Goal: Task Accomplishment & Management: Use online tool/utility

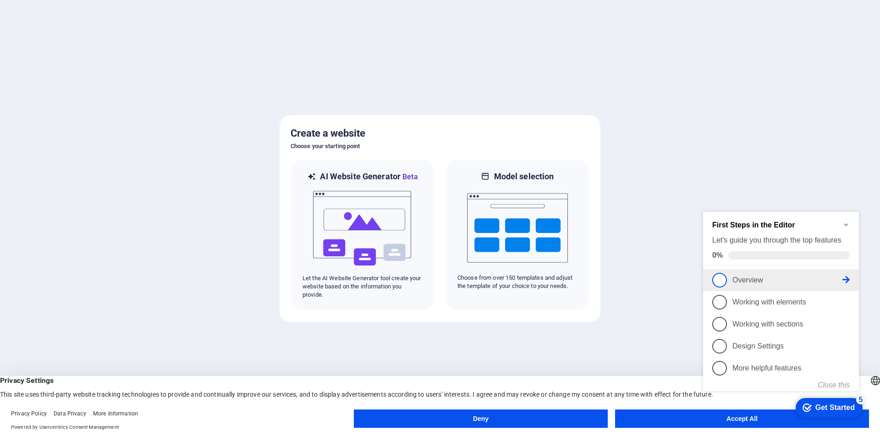
click at [744, 281] on font "Overview" at bounding box center [747, 280] width 31 height 8
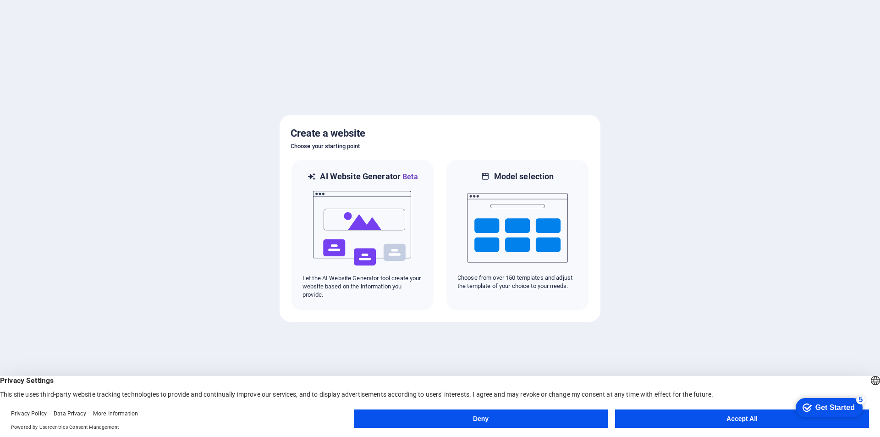
click at [555, 419] on button "Deny" at bounding box center [481, 418] width 254 height 18
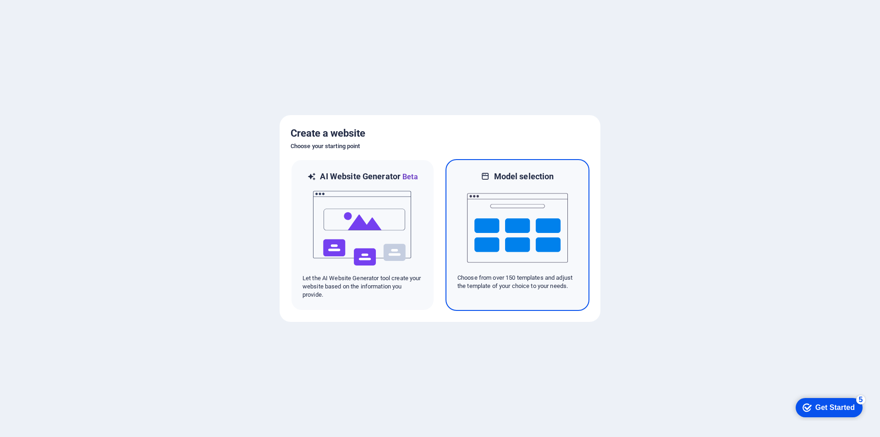
click at [529, 214] on img at bounding box center [517, 228] width 101 height 92
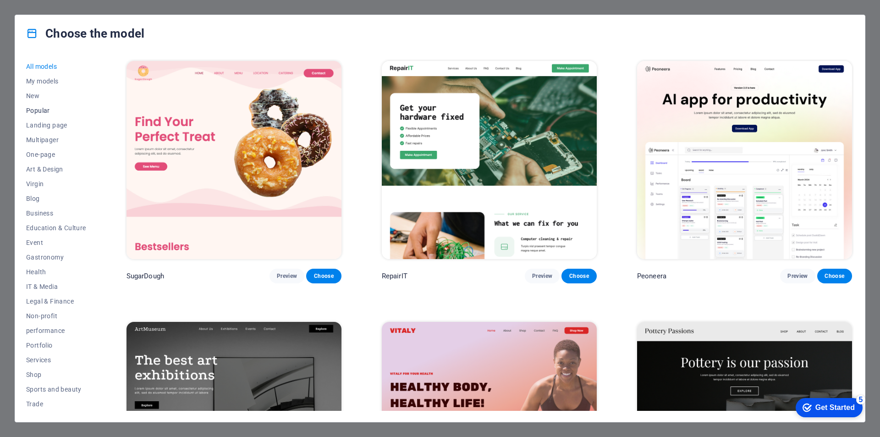
click at [39, 109] on font "Popular" at bounding box center [38, 110] width 24 height 7
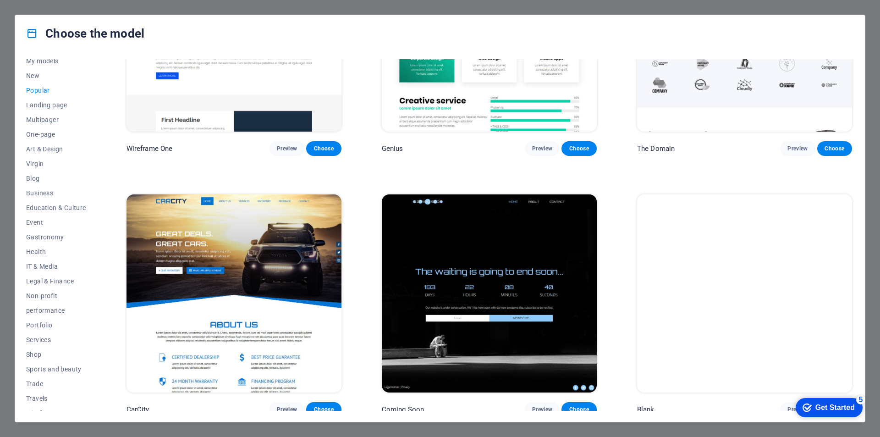
scroll to position [30, 0]
click at [40, 242] on font "Health" at bounding box center [36, 241] width 20 height 7
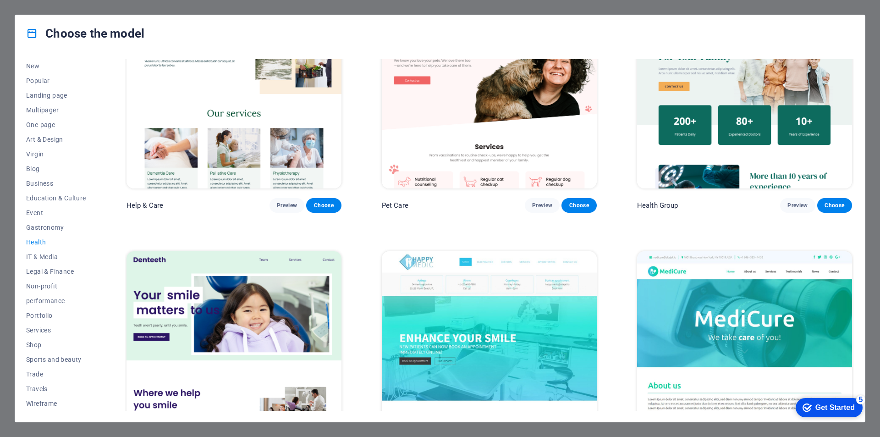
scroll to position [0, 0]
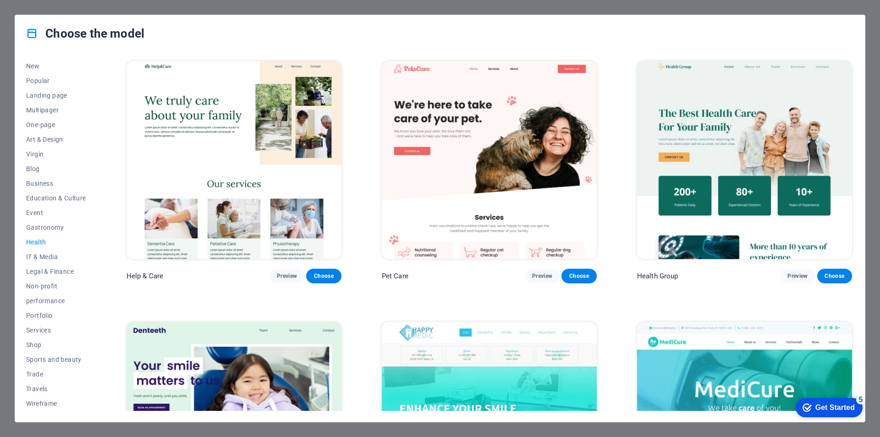
click at [26, 327] on div "All models My models New Popular Landing page Multipager One-page Art & Design …" at bounding box center [440, 237] width 850 height 370
click at [28, 327] on font "Services" at bounding box center [38, 329] width 25 height 7
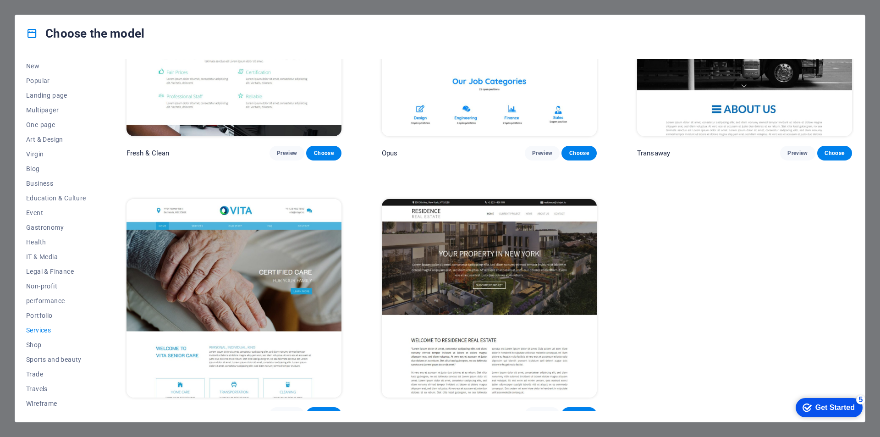
scroll to position [1431, 0]
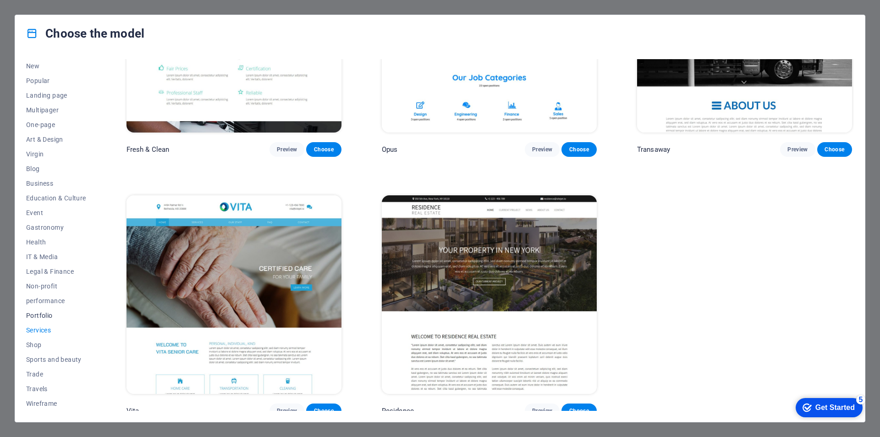
click at [43, 313] on font "Portfolio" at bounding box center [39, 315] width 27 height 7
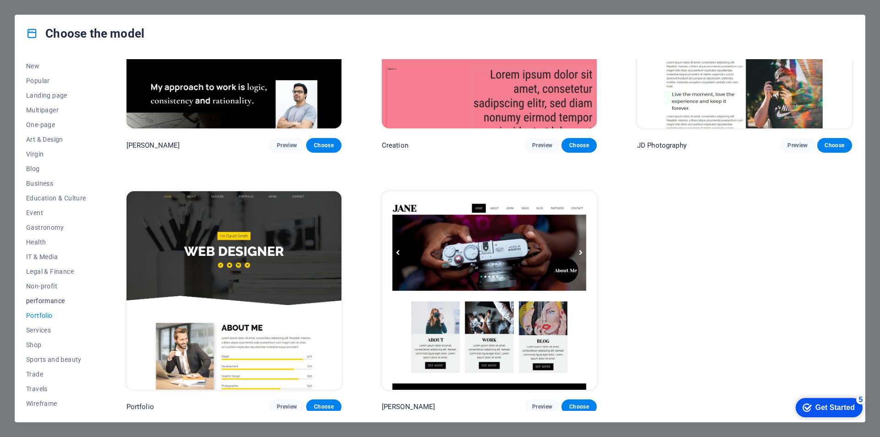
click at [54, 297] on font "performance" at bounding box center [45, 300] width 38 height 7
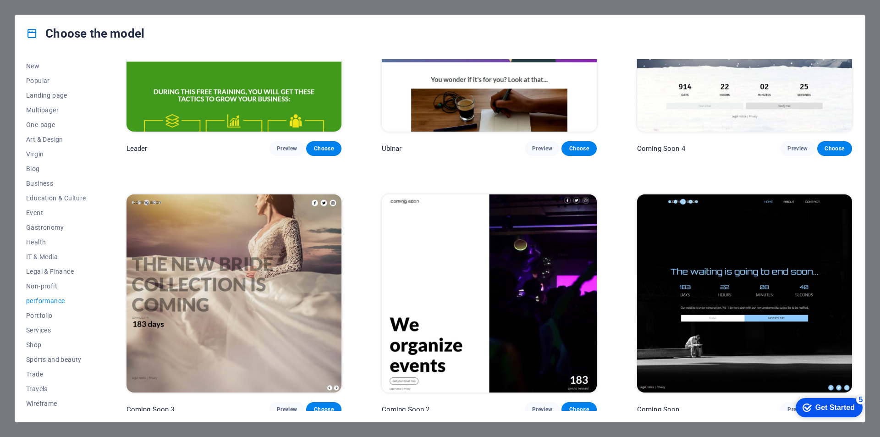
scroll to position [1125, 0]
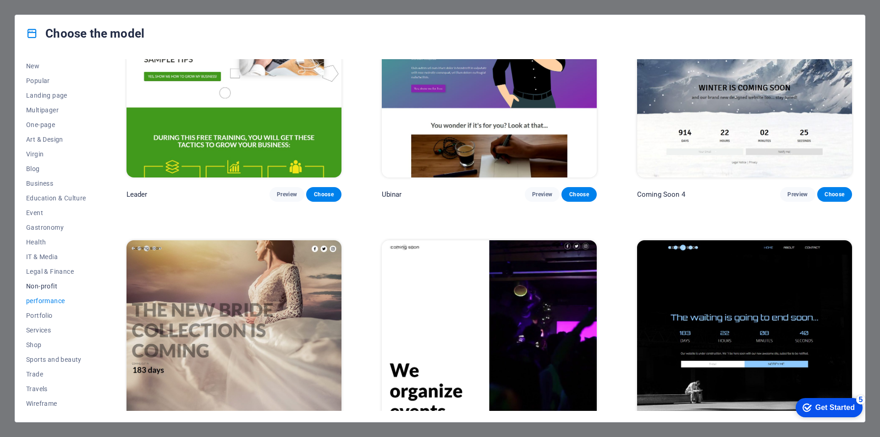
drag, startPoint x: 38, startPoint y: 283, endPoint x: 40, endPoint y: 291, distance: 8.1
click at [41, 291] on button "Non-profit" at bounding box center [56, 286] width 60 height 15
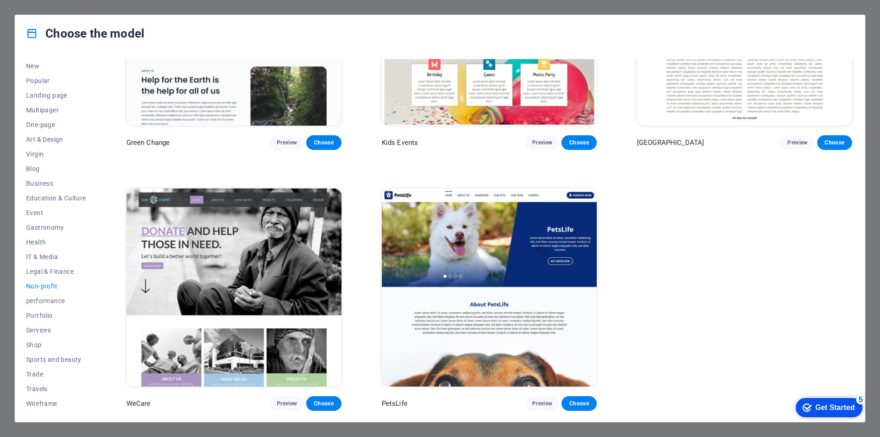
scroll to position [132, 0]
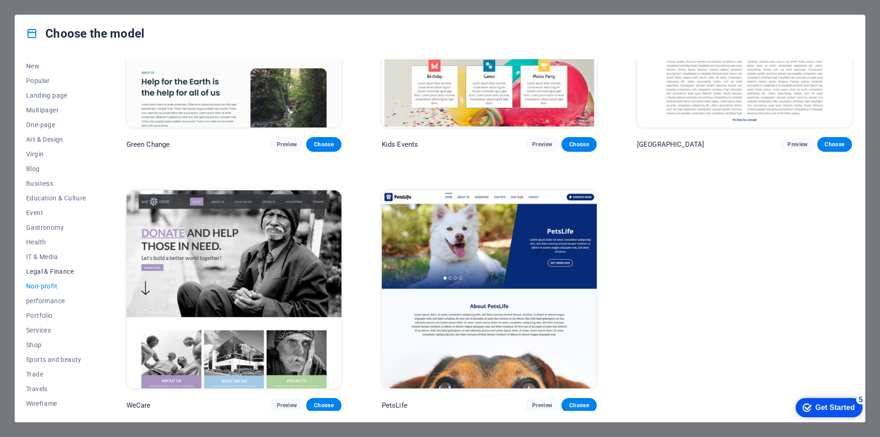
click at [49, 268] on font "Legal & Finance" at bounding box center [50, 271] width 48 height 7
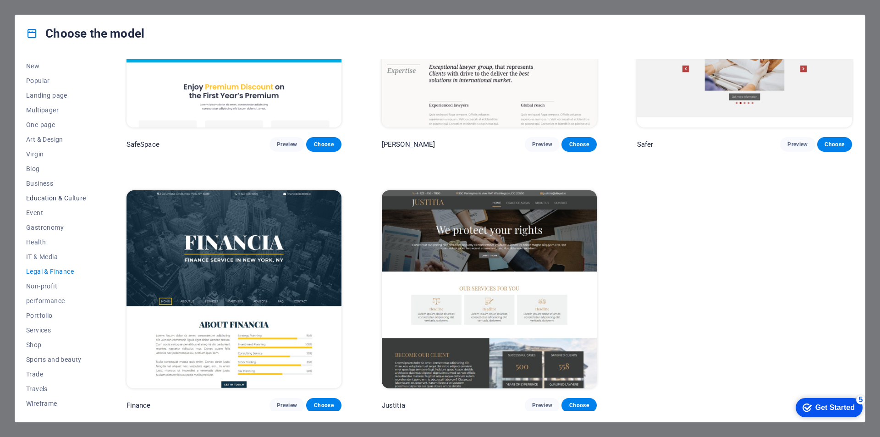
click at [51, 195] on font "Education & Culture" at bounding box center [56, 197] width 60 height 7
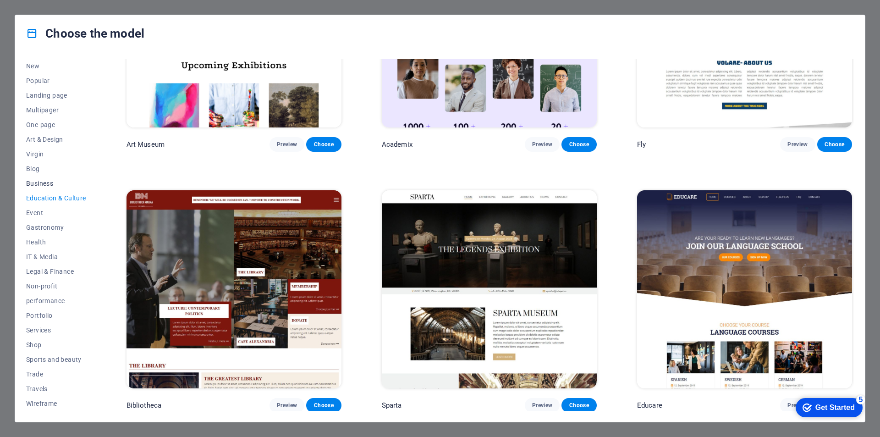
click at [35, 180] on font "Business" at bounding box center [39, 183] width 27 height 7
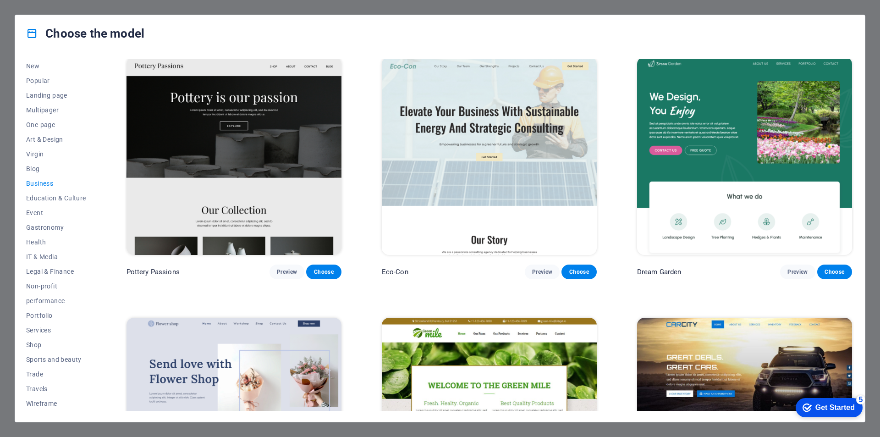
scroll to position [0, 0]
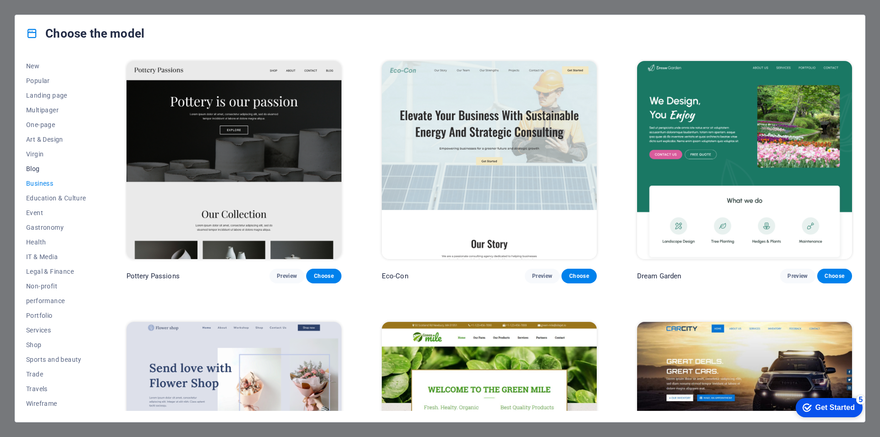
click at [31, 172] on font "Blog" at bounding box center [33, 168] width 14 height 7
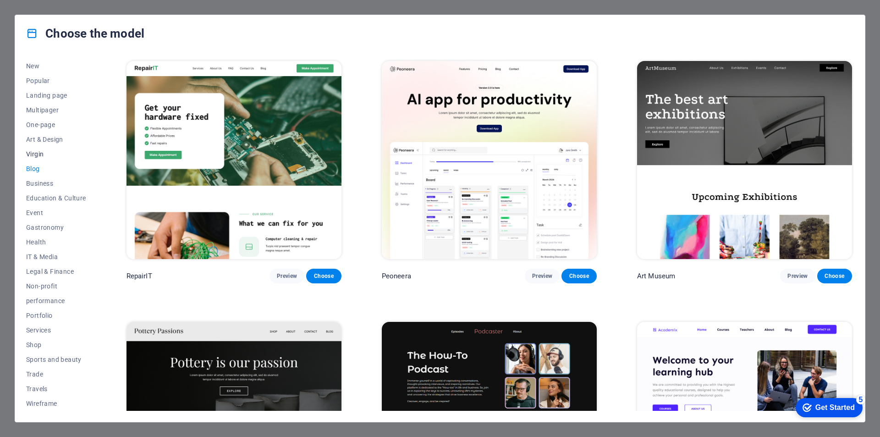
click at [35, 154] on font "Virgin" at bounding box center [34, 153] width 17 height 7
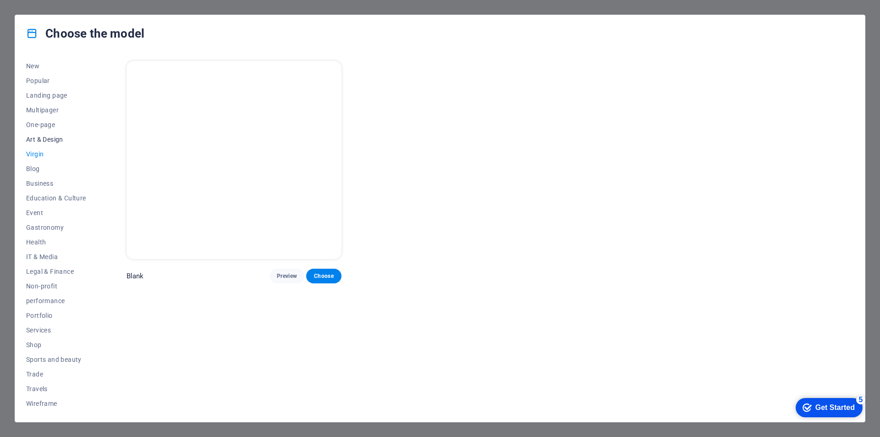
click at [40, 140] on font "Art & Design" at bounding box center [44, 139] width 37 height 7
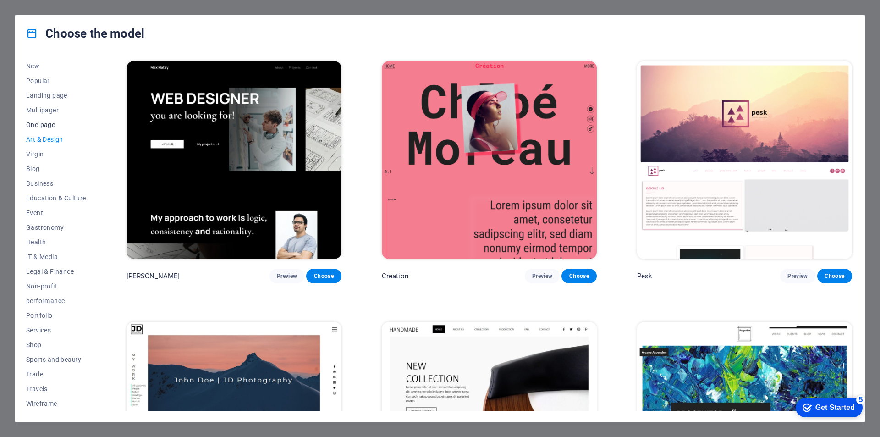
click at [44, 121] on font "One-page" at bounding box center [40, 124] width 29 height 7
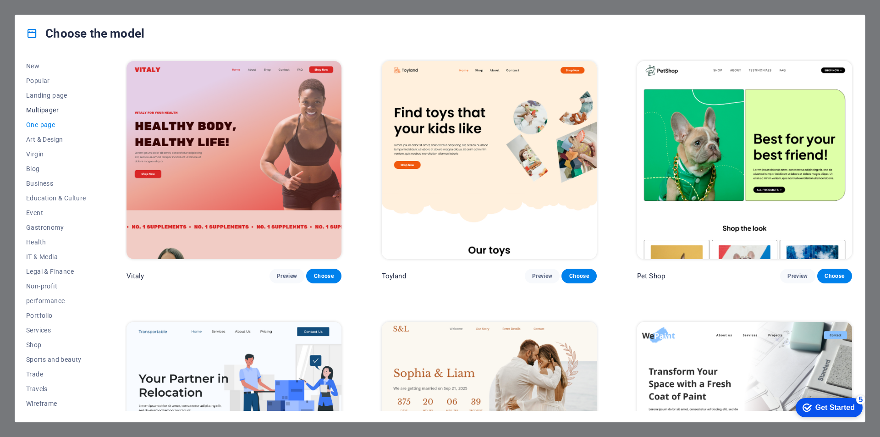
click at [39, 113] on font "Multipager" at bounding box center [42, 109] width 33 height 7
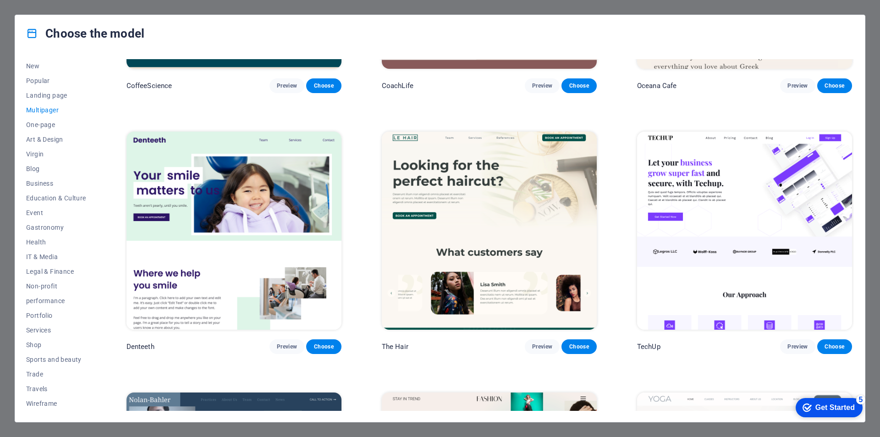
scroll to position [2292, 0]
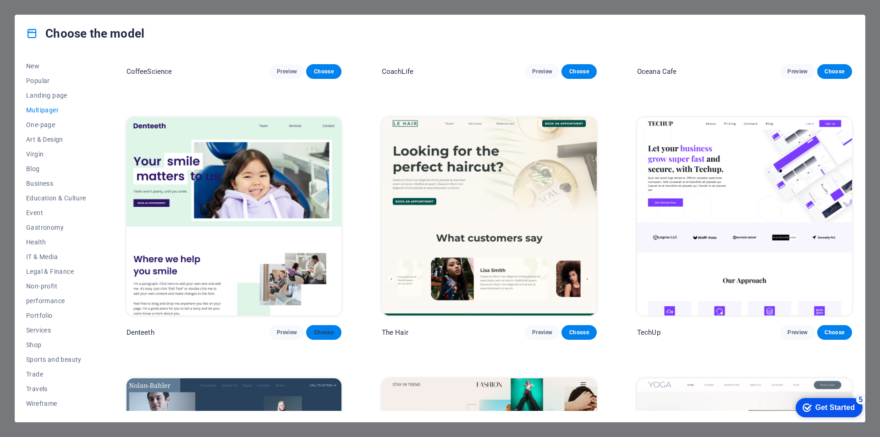
click at [324, 329] on font "Choose" at bounding box center [324, 332] width 20 height 6
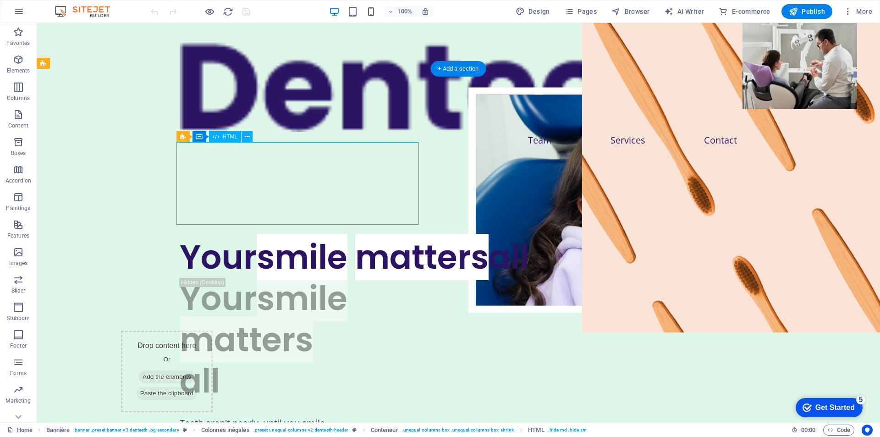
click at [349, 236] on div "Your smile matters all" at bounding box center [458, 256] width 557 height 41
click at [235, 278] on div "Your smile matters all" at bounding box center [458, 340] width 557 height 124
click at [350, 236] on div "Your smile matters all" at bounding box center [458, 256] width 557 height 41
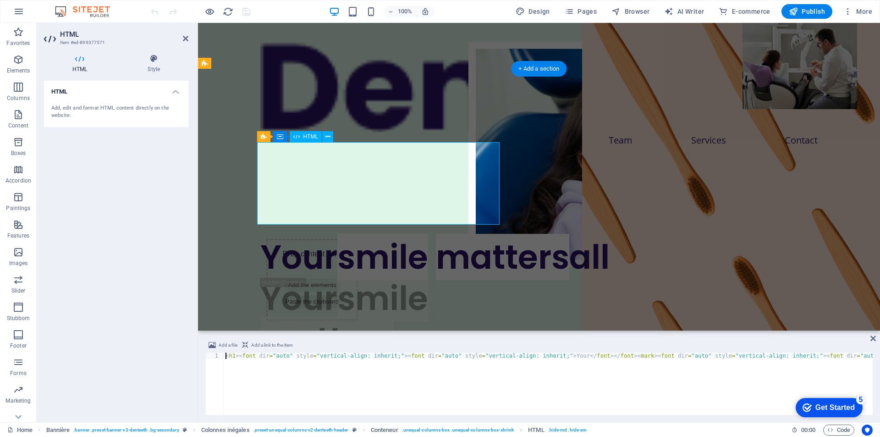
click at [432, 236] on div "Your smile matters all" at bounding box center [538, 256] width 557 height 41
click at [871, 338] on icon at bounding box center [872, 338] width 5 height 7
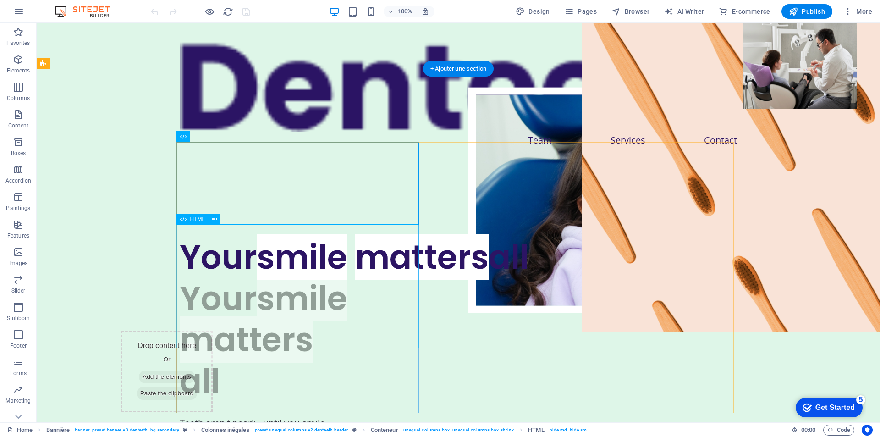
click at [272, 278] on div "Your smile matters all" at bounding box center [458, 340] width 557 height 124
click at [352, 278] on div "Your smile matters all" at bounding box center [458, 340] width 557 height 124
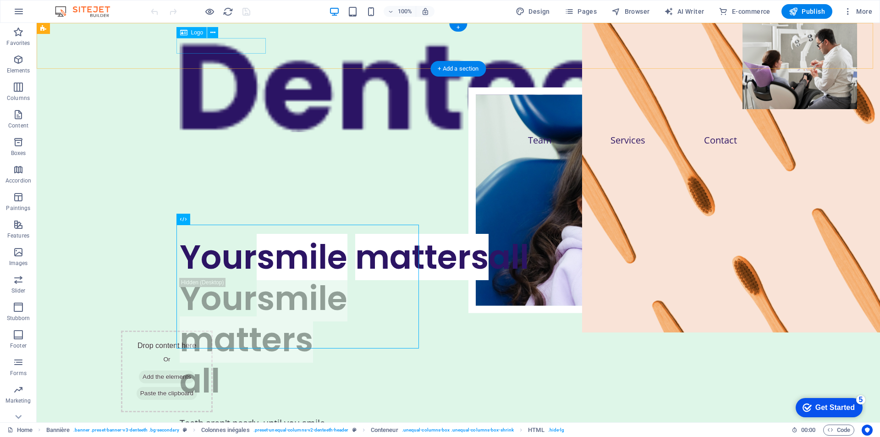
click at [238, 47] on div at bounding box center [458, 85] width 557 height 94
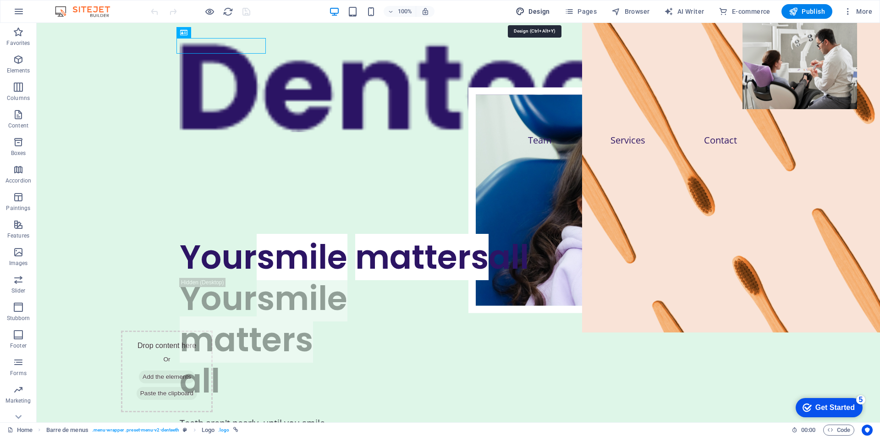
click at [539, 14] on font "Design" at bounding box center [538, 11] width 21 height 7
select select "px"
select select "400"
select select "px"
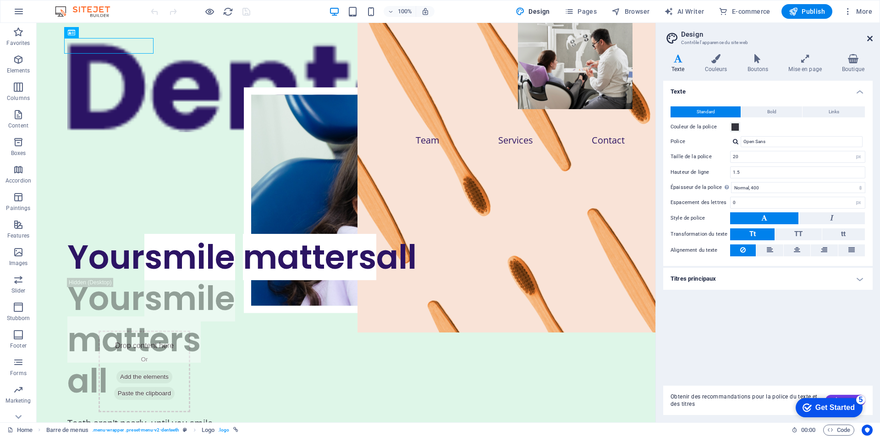
click at [871, 38] on icon at bounding box center [869, 38] width 5 height 7
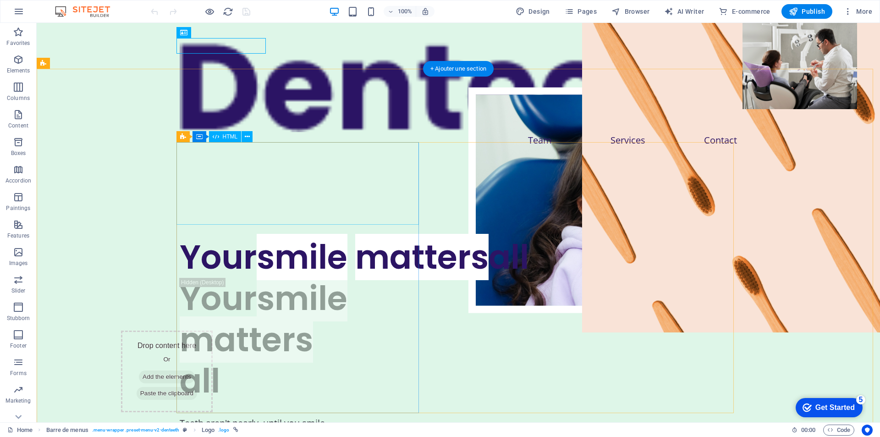
click at [347, 236] on div "Your smile matters all" at bounding box center [458, 256] width 557 height 41
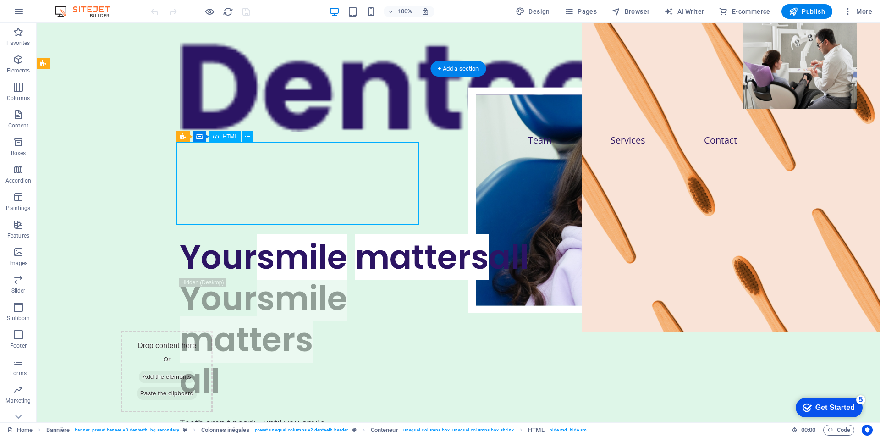
click at [349, 236] on div "Your smile matters all" at bounding box center [458, 256] width 557 height 41
click at [244, 138] on button at bounding box center [247, 136] width 11 height 11
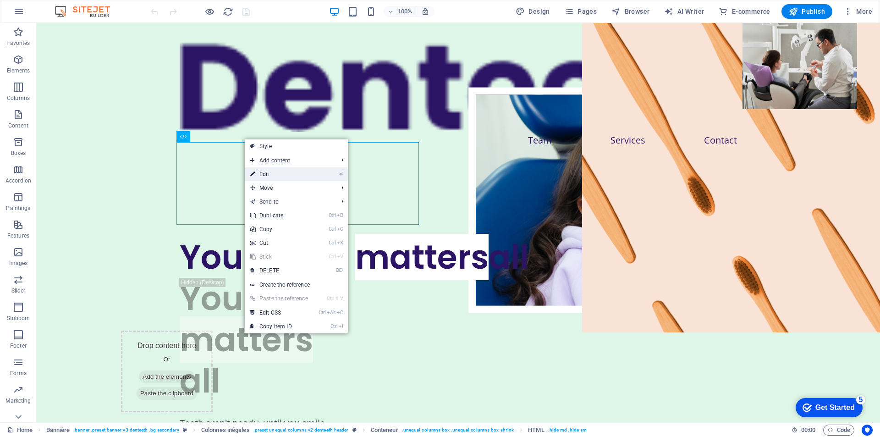
click at [339, 176] on li "⏎ Edit" at bounding box center [296, 174] width 103 height 14
click at [256, 175] on link "⏎ Edit" at bounding box center [279, 174] width 69 height 14
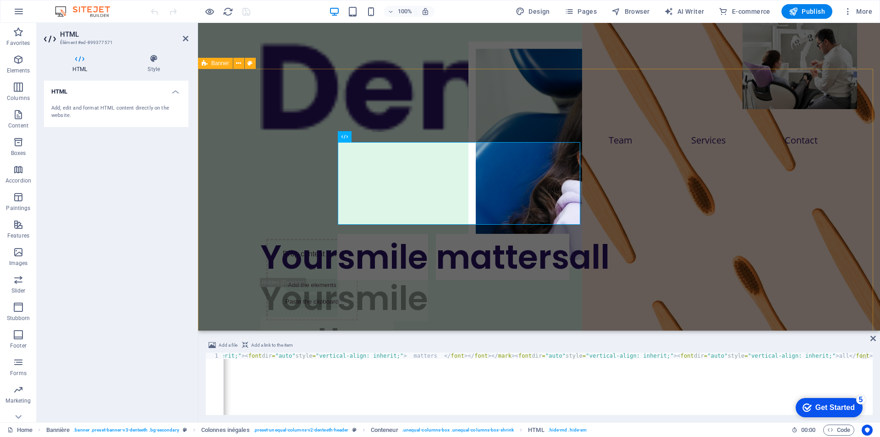
click at [256, 175] on div "Your smile matters all Your smile matters all Teeth aren't pearly, until you sm…" at bounding box center [539, 384] width 682 height 443
select select "banner"
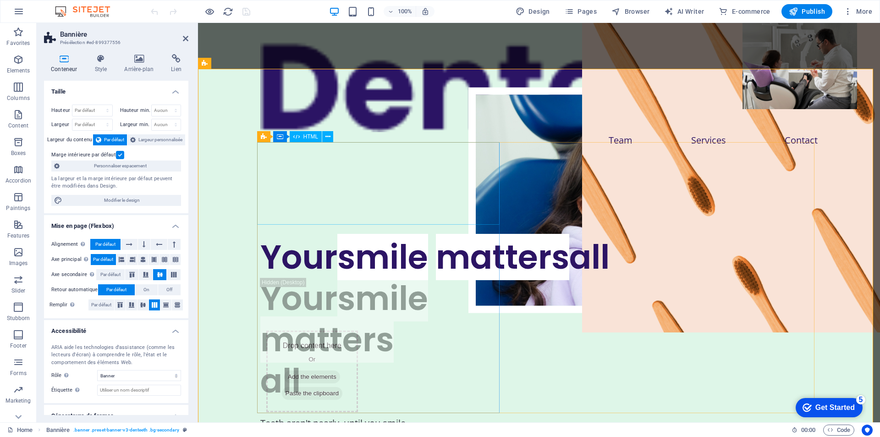
drag, startPoint x: 411, startPoint y: 169, endPoint x: 443, endPoint y: 164, distance: 32.4
click at [411, 236] on div "Your smile matters all" at bounding box center [538, 256] width 557 height 41
click at [424, 236] on div "Your smile matters all" at bounding box center [538, 256] width 557 height 41
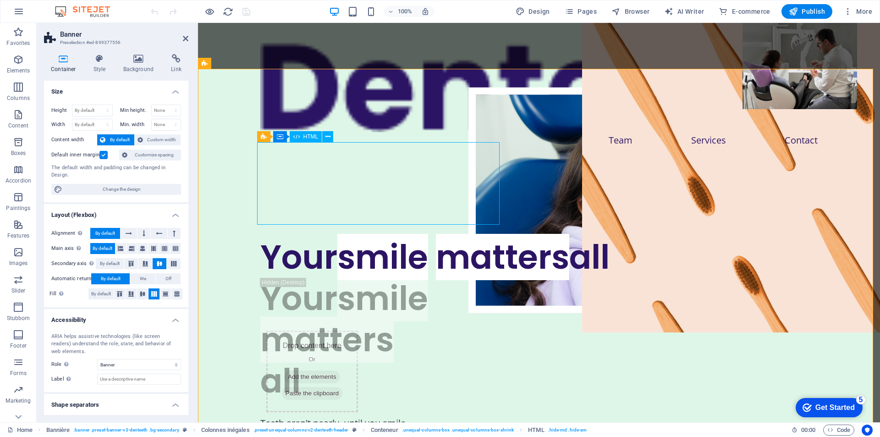
click at [428, 236] on div "Your smile matters all" at bounding box center [538, 256] width 557 height 41
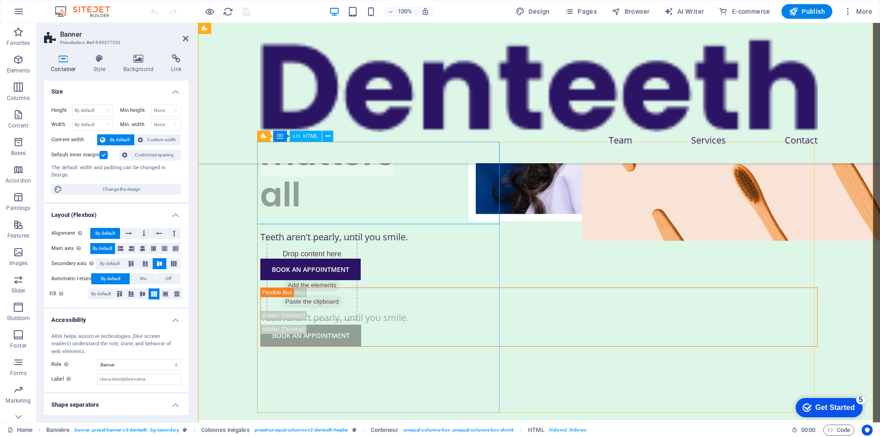
scroll to position [0, 0]
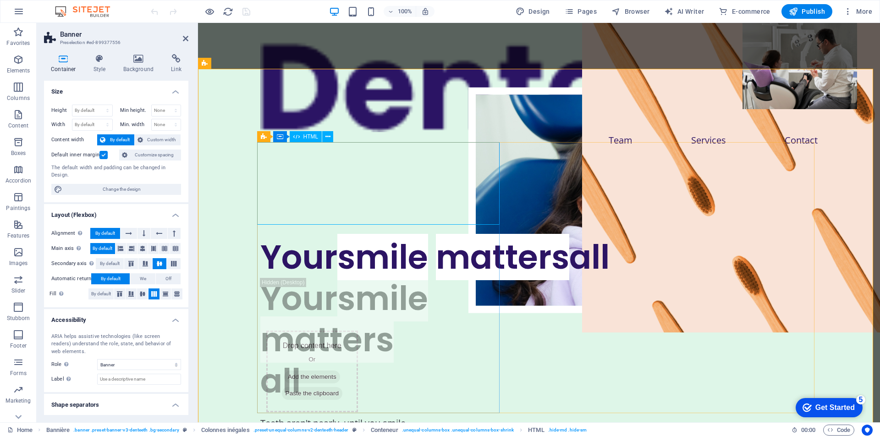
click at [368, 236] on div "Your smile matters all" at bounding box center [538, 256] width 557 height 41
click at [319, 134] on icon at bounding box center [320, 137] width 5 height 10
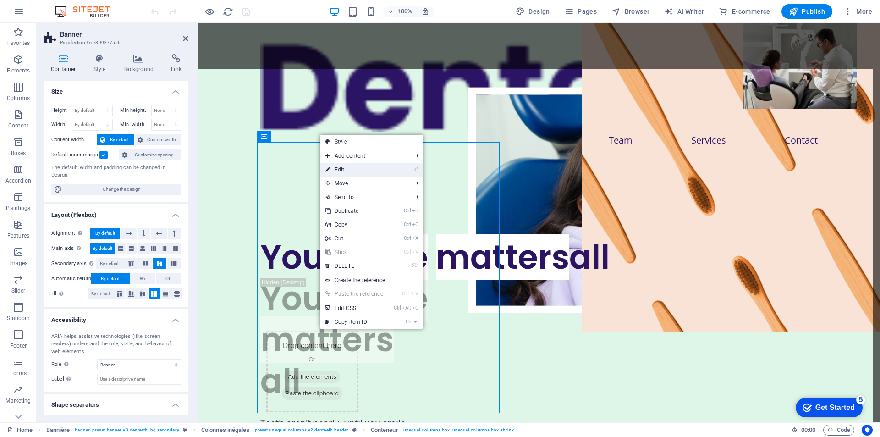
click at [416, 169] on font "⏎" at bounding box center [416, 169] width 4 height 6
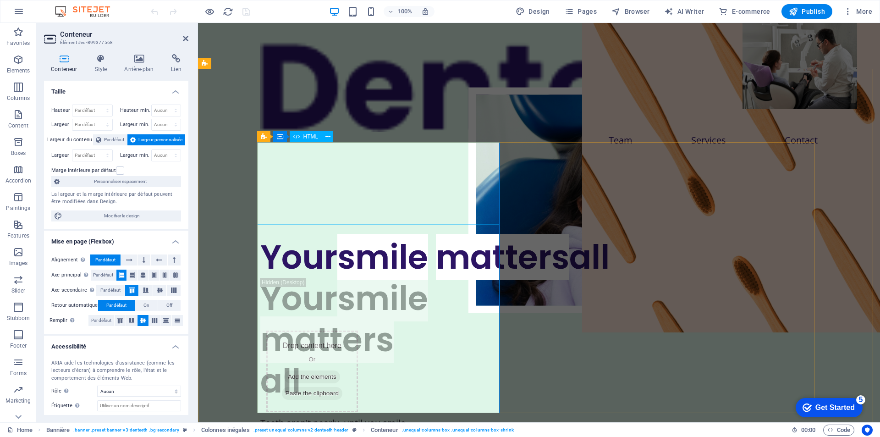
click at [426, 236] on div "Your smile matters all" at bounding box center [538, 256] width 557 height 41
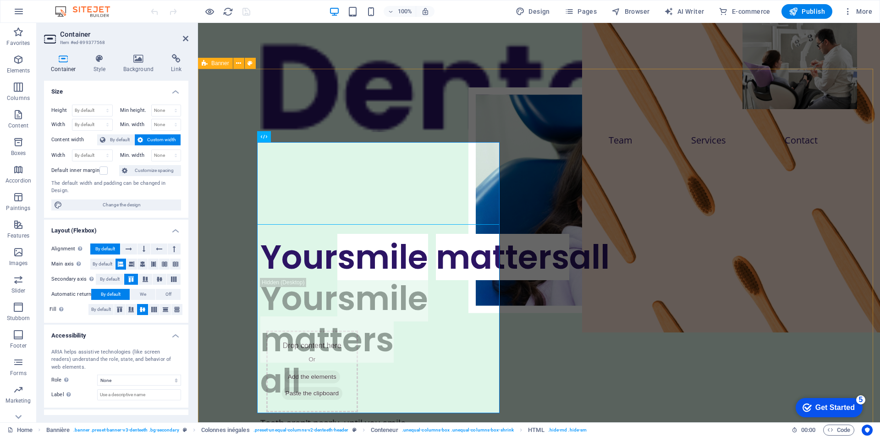
click at [216, 215] on div "Your smile matters all Your smile matters all Teeth aren't pearly, until you sm…" at bounding box center [539, 384] width 682 height 443
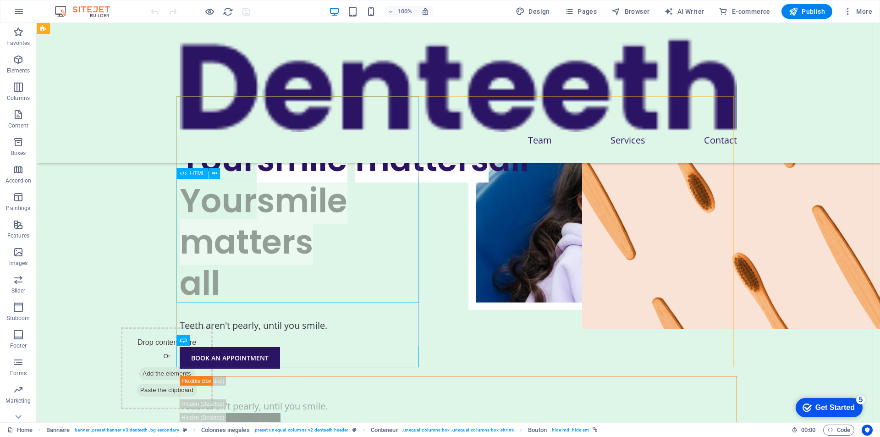
scroll to position [46, 0]
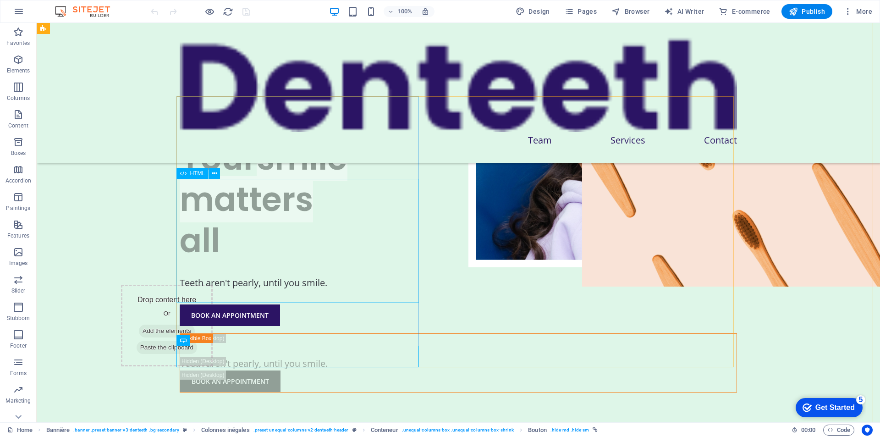
click at [240, 242] on div "Your smile matters all" at bounding box center [458, 199] width 557 height 124
click at [311, 214] on div "Your smile matters all" at bounding box center [458, 199] width 557 height 124
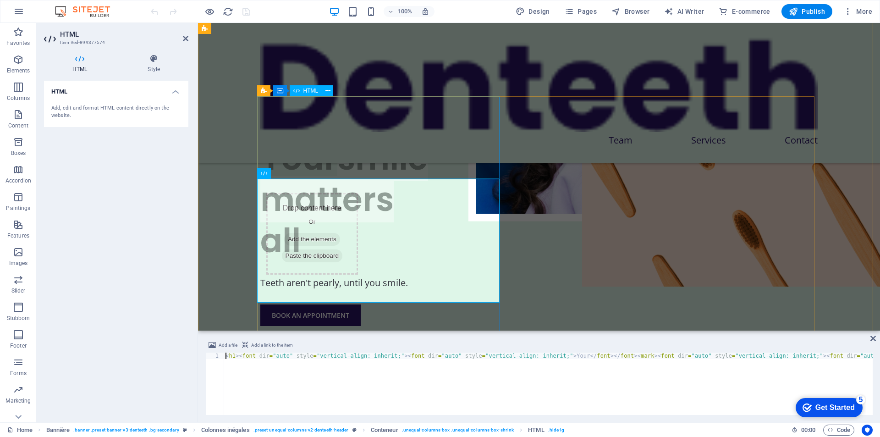
click at [322, 137] on div "Your smile matters all" at bounding box center [538, 116] width 557 height 41
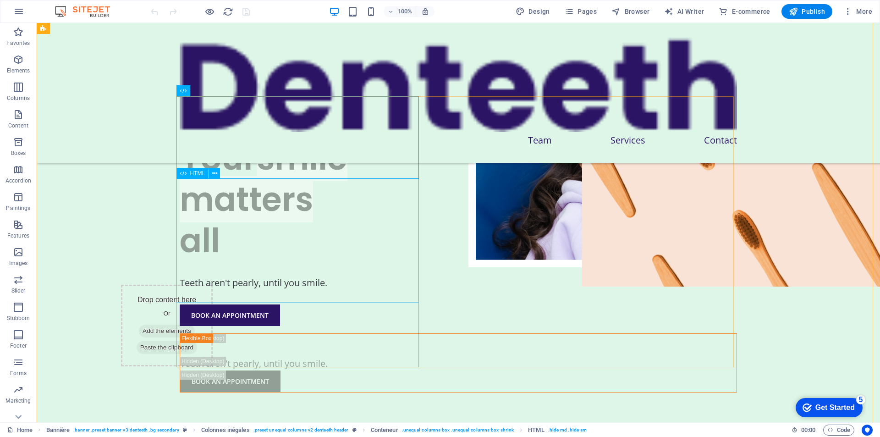
click at [255, 218] on div "Your smile matters all" at bounding box center [458, 199] width 557 height 124
click at [239, 136] on div "Your smile matters all" at bounding box center [458, 116] width 557 height 41
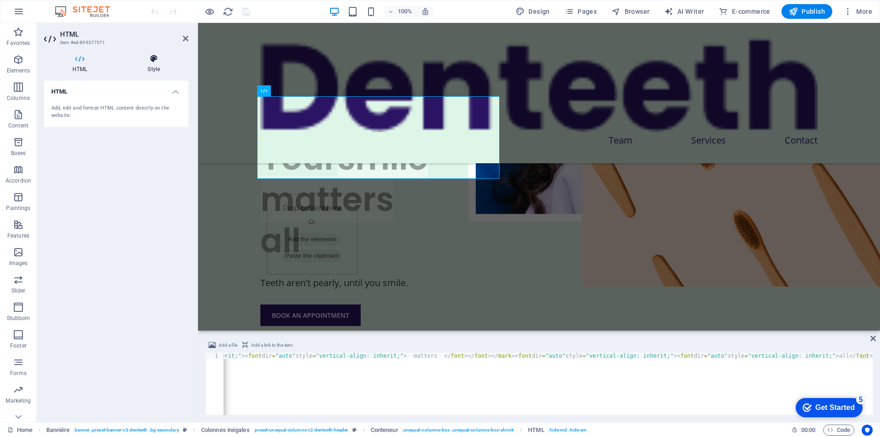
click at [145, 63] on icon at bounding box center [153, 58] width 69 height 9
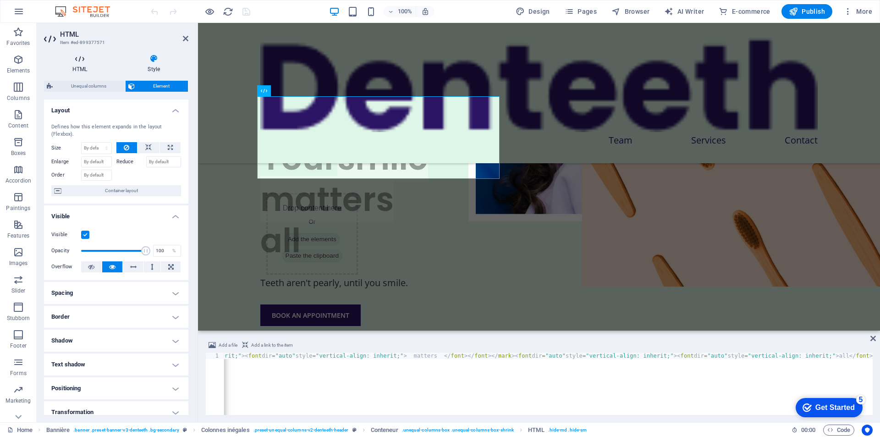
click at [81, 63] on h4 "HTML" at bounding box center [81, 63] width 75 height 19
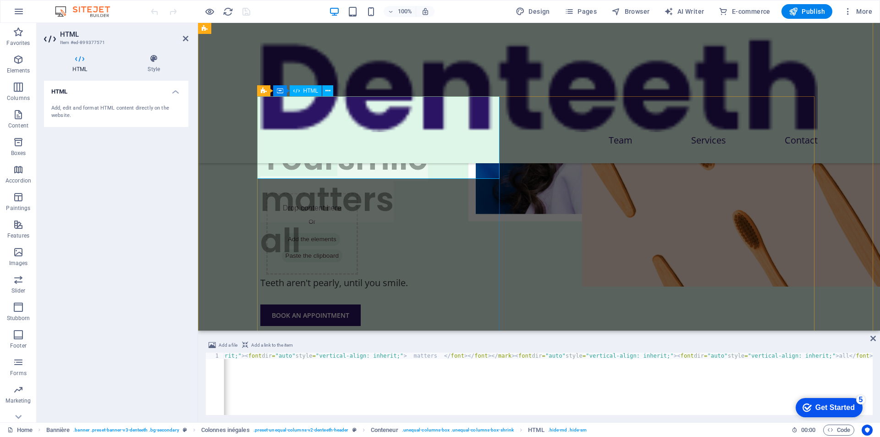
click at [306, 92] on font "HTML" at bounding box center [310, 91] width 15 height 6
click at [330, 91] on icon at bounding box center [327, 91] width 5 height 10
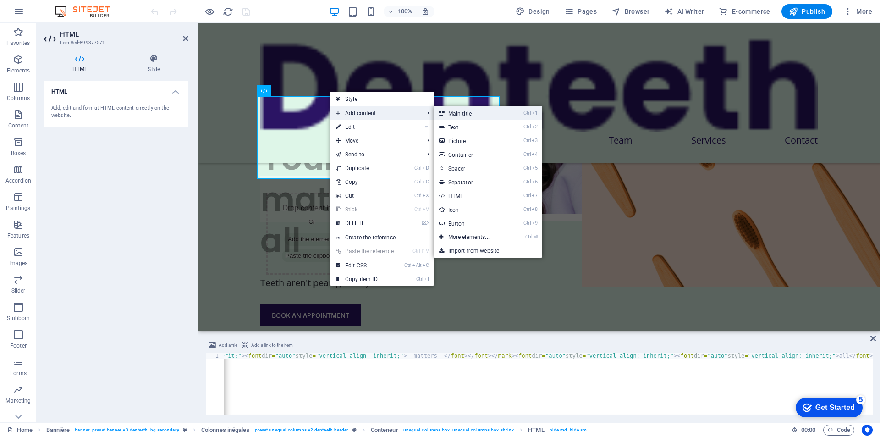
click at [451, 114] on font "Main title" at bounding box center [459, 113] width 23 height 6
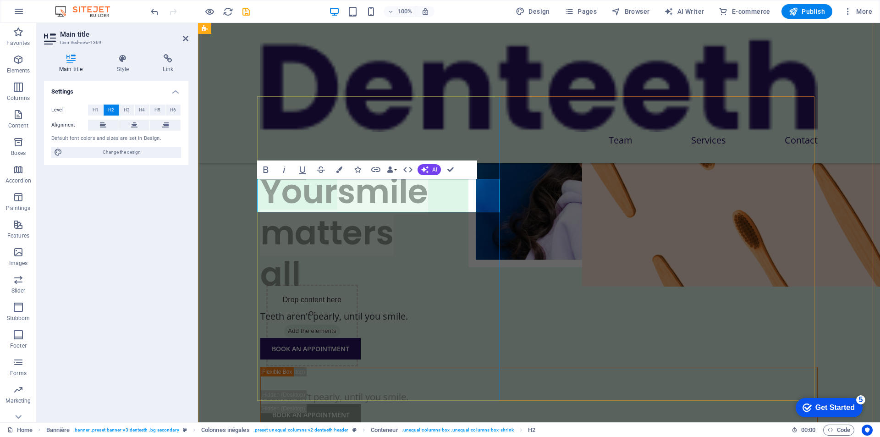
click at [355, 171] on font "New title" at bounding box center [315, 154] width 110 height 35
drag, startPoint x: 363, startPoint y: 195, endPoint x: 276, endPoint y: 107, distance: 122.8
click at [276, 107] on div "Your smile matters all New title Your smile matters all Teeth aren't pearly, un…" at bounding box center [538, 227] width 557 height 263
click at [596, 390] on div "Teeth aren't pearly, until you smile." at bounding box center [539, 397] width 556 height 14
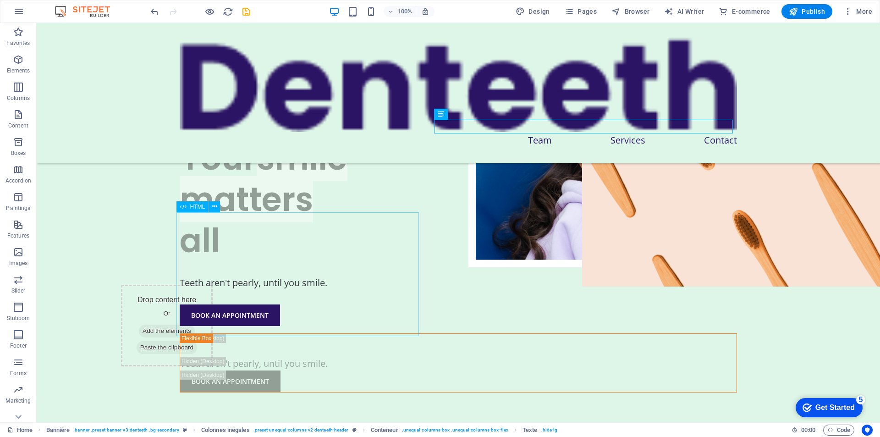
click at [322, 238] on div "Your smile matters all" at bounding box center [458, 199] width 557 height 124
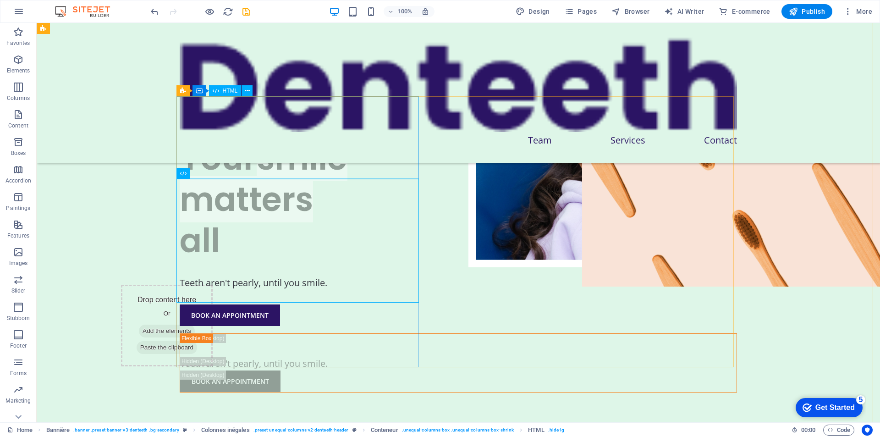
click at [277, 137] on div "Your smile matters all" at bounding box center [458, 116] width 557 height 41
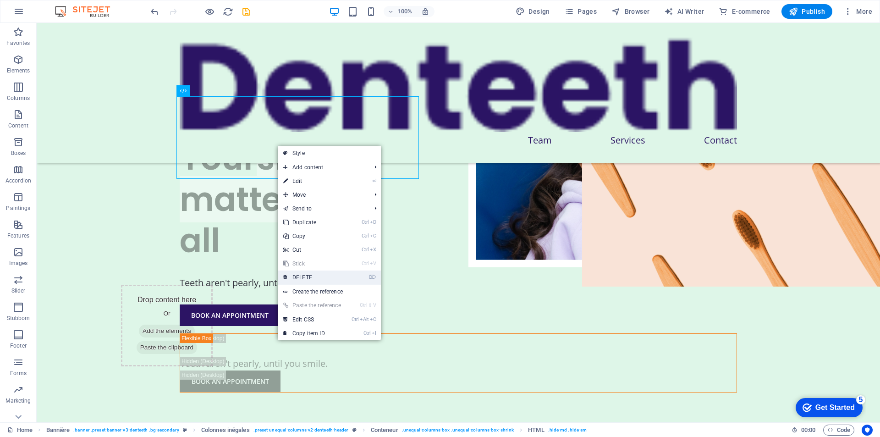
click at [314, 276] on link "⌦ DELETE" at bounding box center [312, 277] width 69 height 14
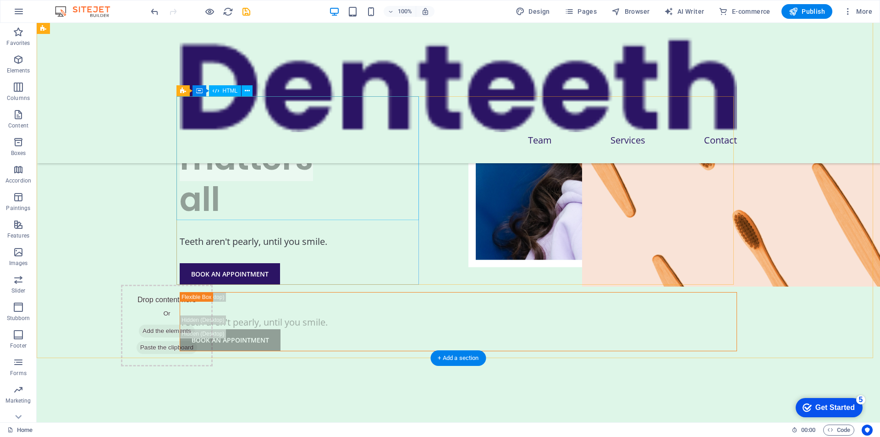
click at [265, 182] on div "Your smile matters all" at bounding box center [458, 158] width 557 height 124
click at [208, 186] on div "Your smile matters all" at bounding box center [458, 158] width 557 height 124
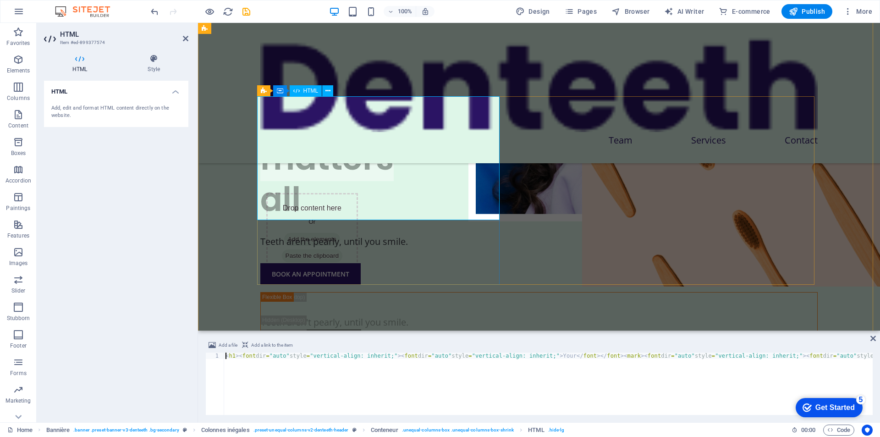
click at [306, 198] on div "Your smile matters all" at bounding box center [538, 158] width 557 height 124
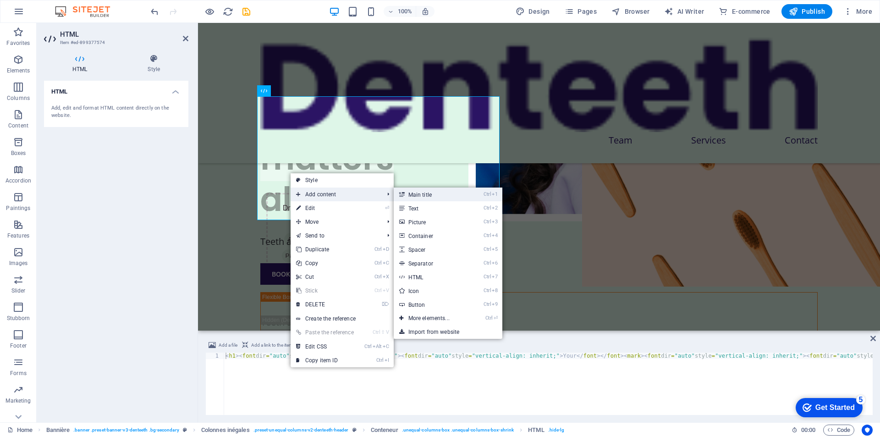
click at [401, 194] on icon at bounding box center [401, 194] width 5 height 14
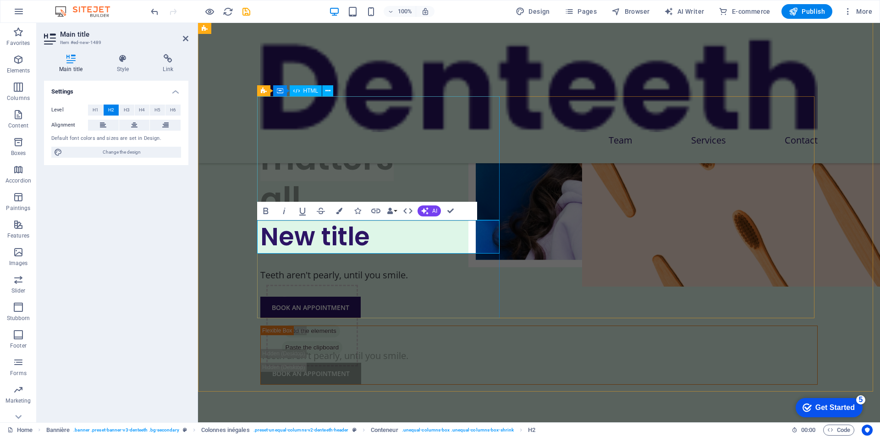
click at [352, 184] on div "Your smile matters all" at bounding box center [538, 158] width 557 height 124
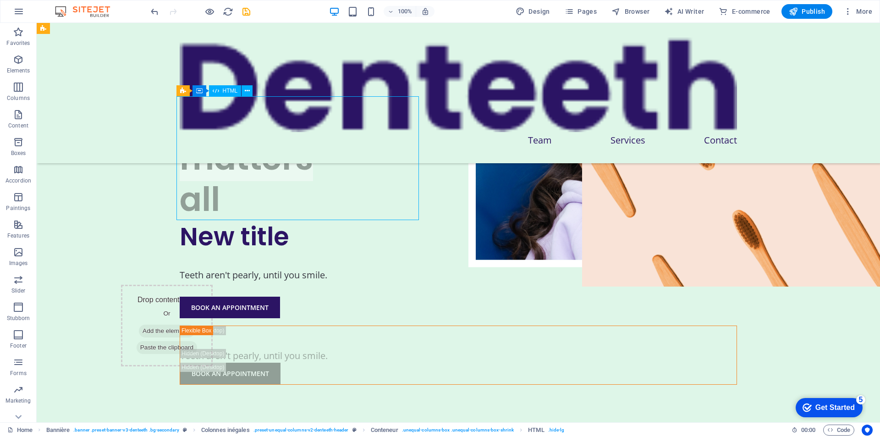
click at [270, 156] on div "Your smile matters all" at bounding box center [458, 158] width 557 height 124
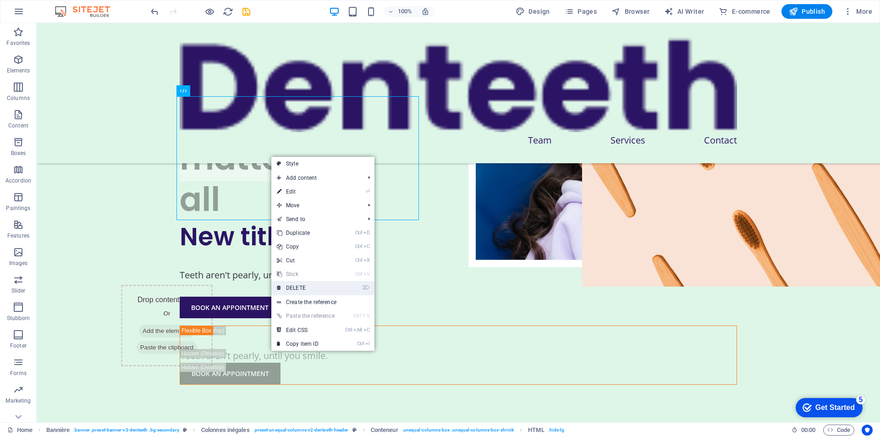
click at [296, 282] on link "⌦ DELETE" at bounding box center [305, 288] width 69 height 14
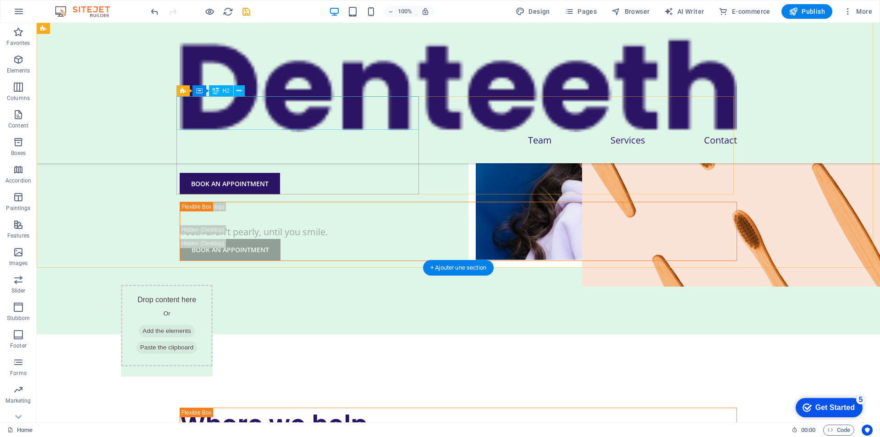
click at [285, 109] on div "New title" at bounding box center [458, 112] width 557 height 33
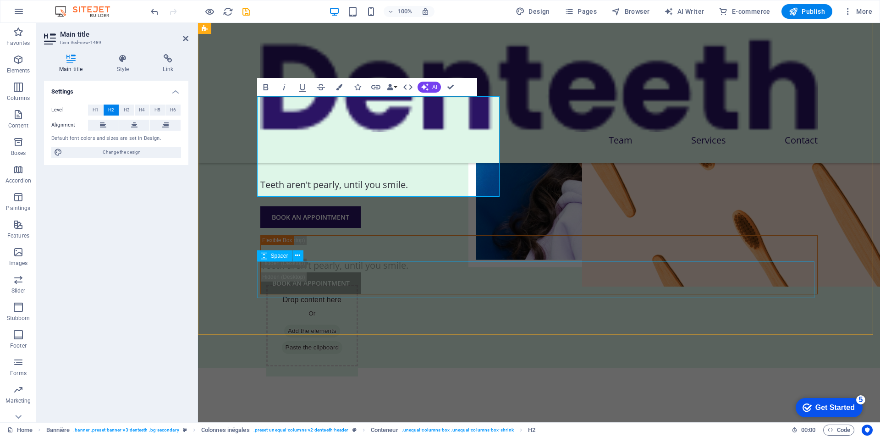
click at [335, 294] on div at bounding box center [538, 312] width 557 height 37
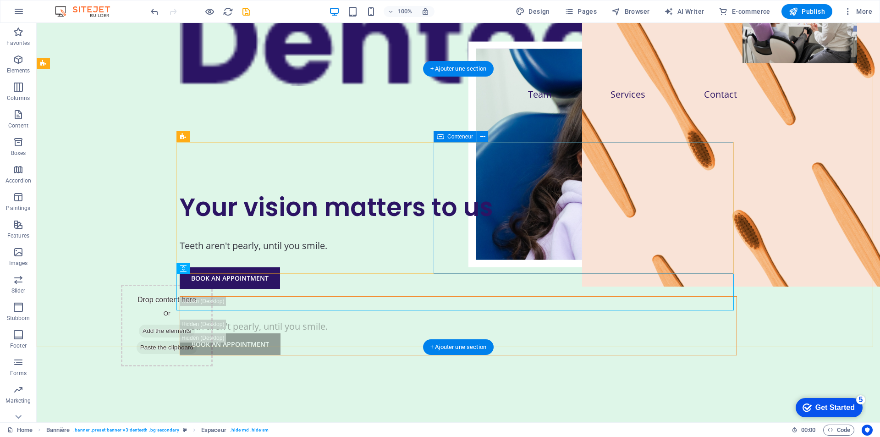
scroll to position [0, 0]
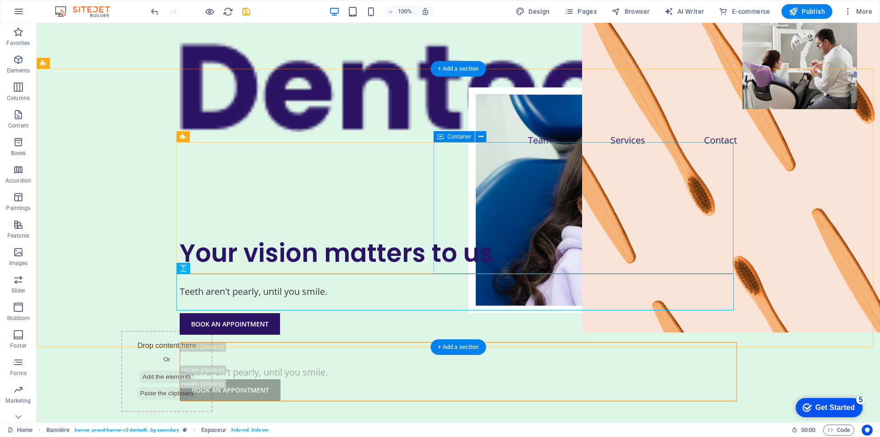
click at [541, 342] on div "Teeth aren't pearly, until you smile. BOOK AN APPOINTMENT" at bounding box center [458, 371] width 557 height 59
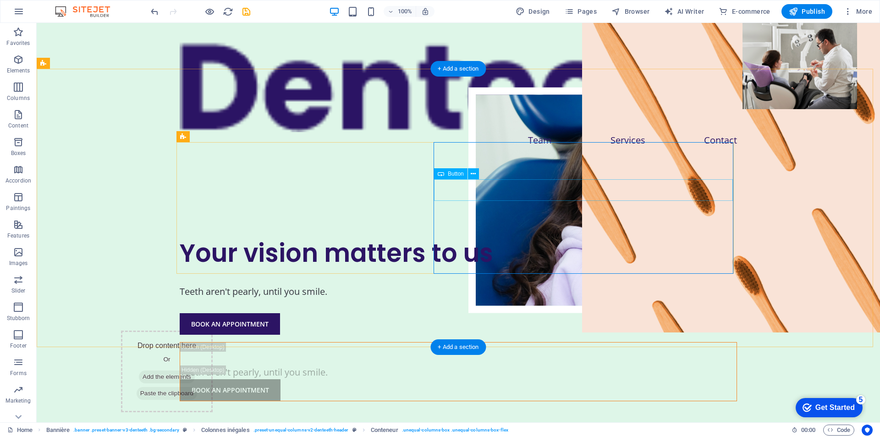
click at [500, 379] on div "BOOK AN APPOINTMENT" at bounding box center [458, 390] width 556 height 22
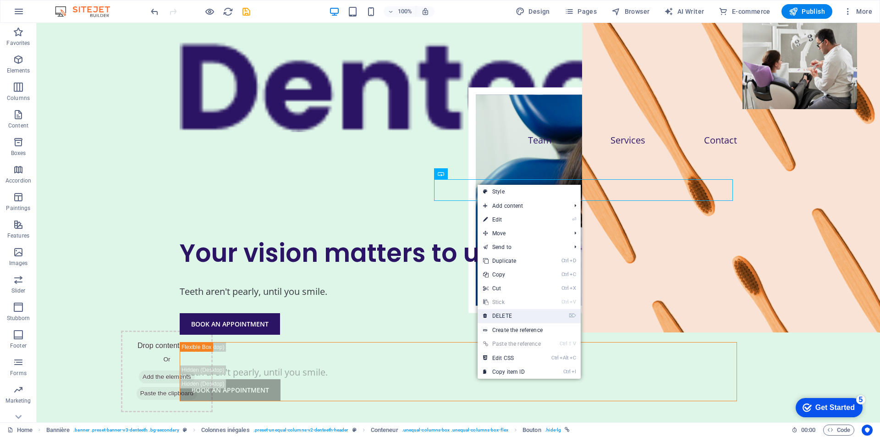
click at [504, 309] on link "⌦ DELETE" at bounding box center [512, 316] width 69 height 14
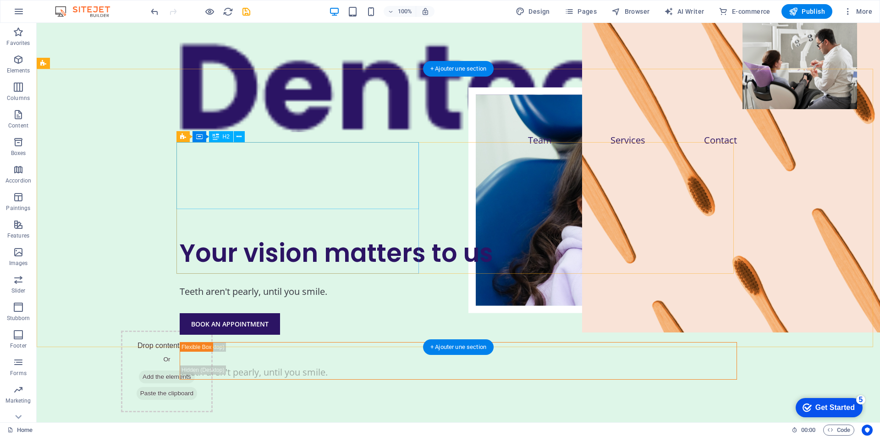
click at [410, 236] on div "Your vision matters to us" at bounding box center [458, 252] width 557 height 33
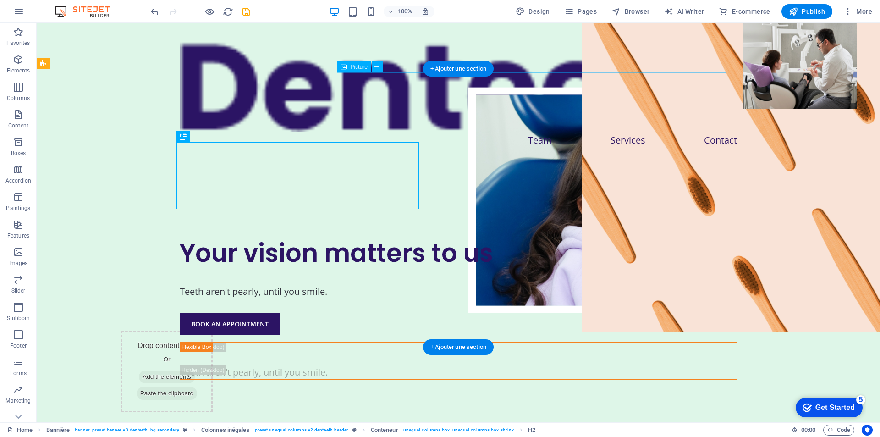
click at [468, 110] on figure at bounding box center [663, 199] width 390 height 225
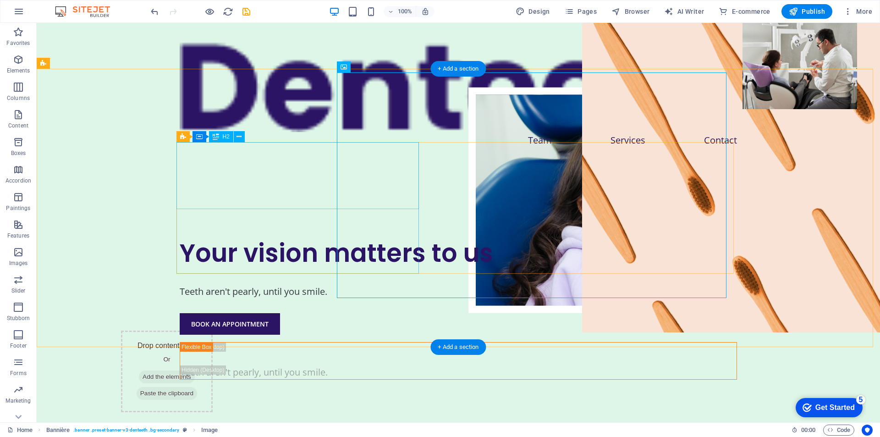
click at [249, 236] on div "Your vision matters to us" at bounding box center [458, 252] width 557 height 33
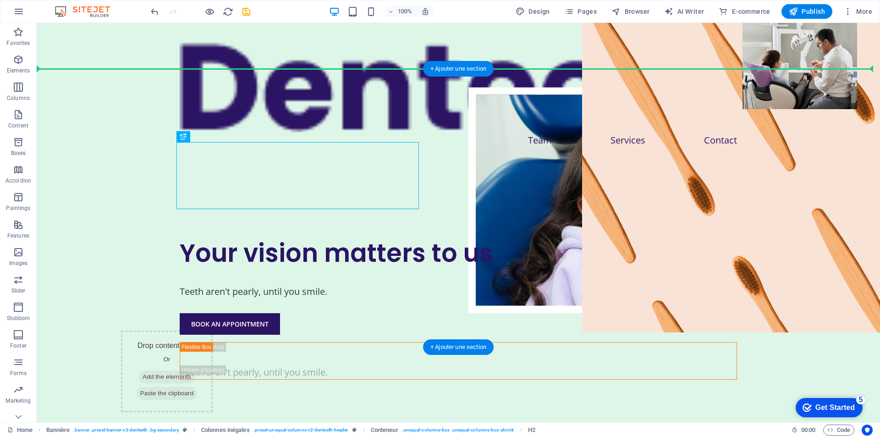
drag, startPoint x: 179, startPoint y: 157, endPoint x: 158, endPoint y: 151, distance: 21.5
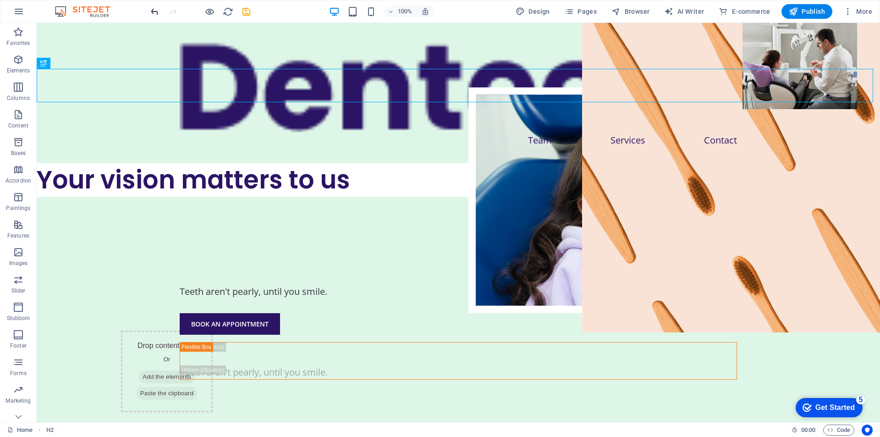
click at [158, 7] on icon "undo" at bounding box center [154, 11] width 11 height 11
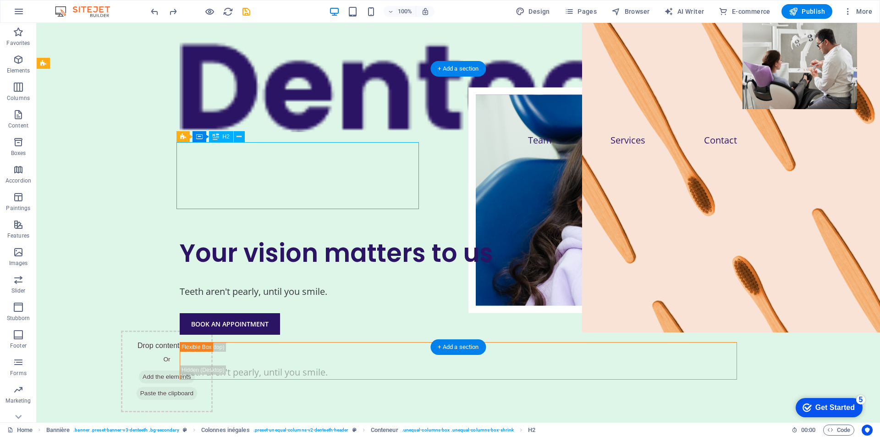
drag, startPoint x: 262, startPoint y: 180, endPoint x: 244, endPoint y: 177, distance: 17.6
click at [244, 236] on div "Your vision matters to us" at bounding box center [458, 252] width 557 height 33
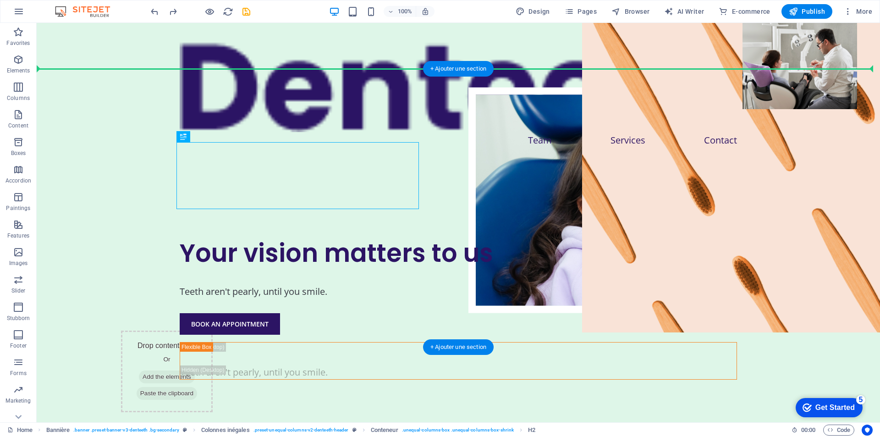
drag, startPoint x: 188, startPoint y: 161, endPoint x: 166, endPoint y: 158, distance: 22.8
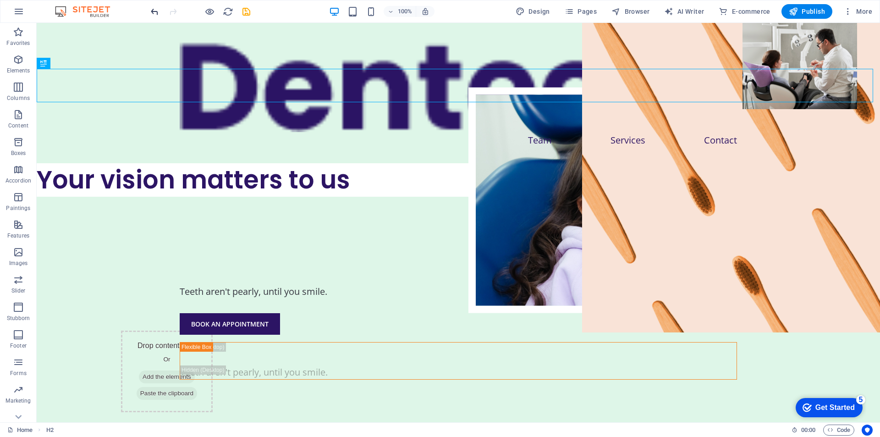
click at [153, 11] on icon "undo" at bounding box center [154, 11] width 11 height 11
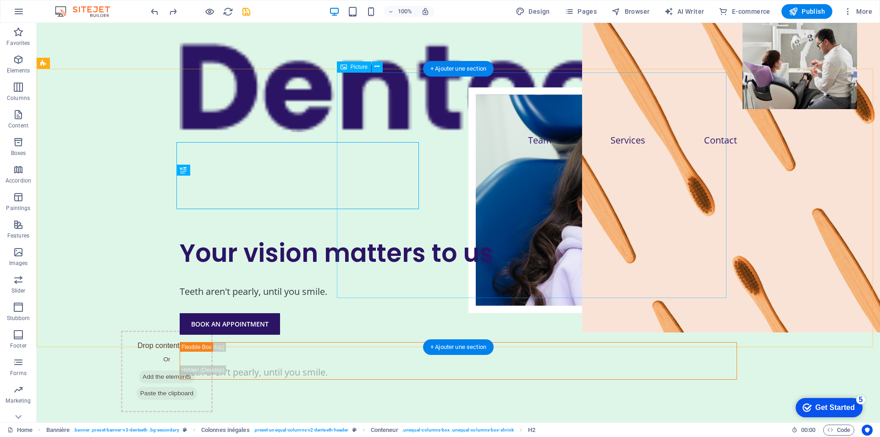
click at [556, 119] on figure at bounding box center [663, 199] width 390 height 225
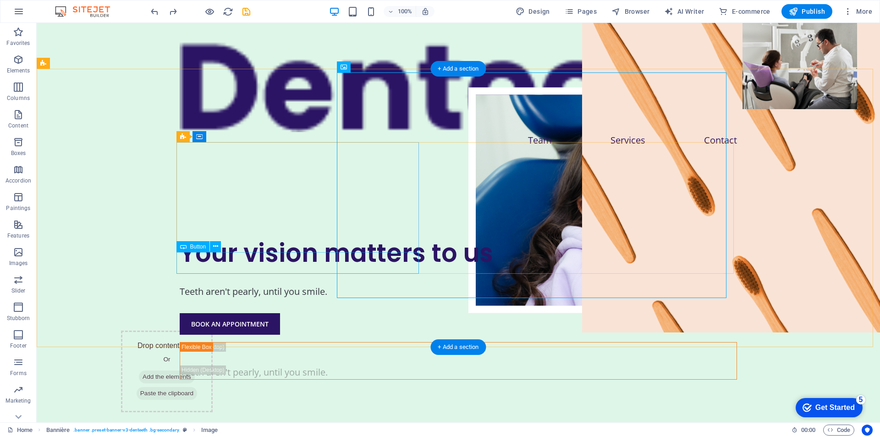
click at [221, 313] on div "BOOK AN APPOINTMENT" at bounding box center [458, 324] width 557 height 22
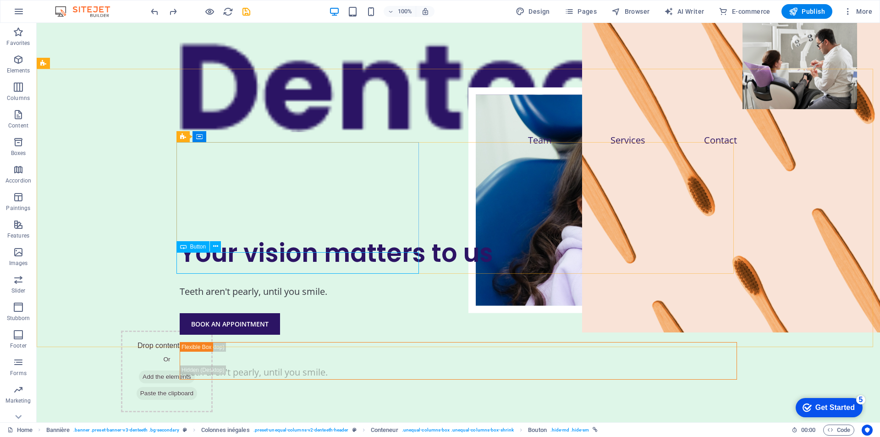
click at [196, 245] on font "Button" at bounding box center [198, 246] width 16 height 6
click at [199, 248] on font "Button" at bounding box center [198, 246] width 16 height 6
click at [217, 244] on icon at bounding box center [215, 247] width 5 height 10
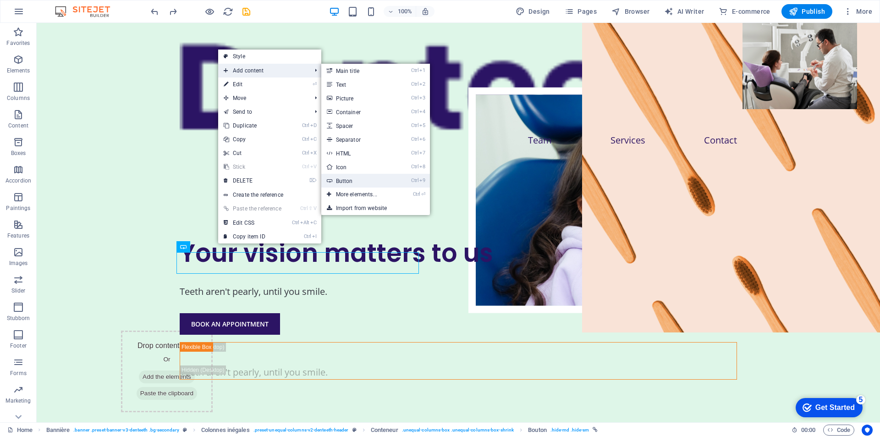
click at [368, 174] on link "Ctrl 9 Button" at bounding box center [358, 181] width 74 height 14
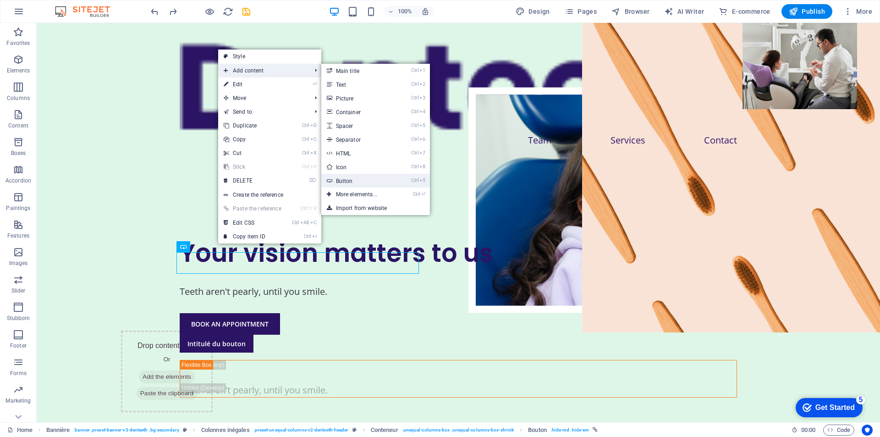
select select
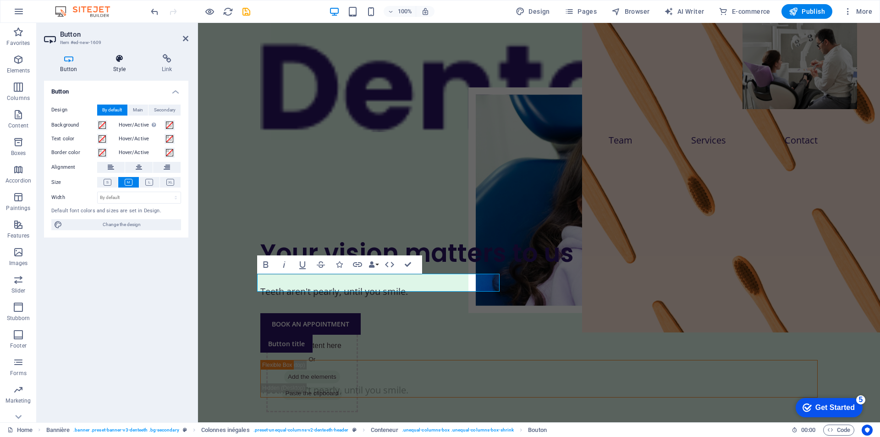
click at [121, 72] on h4 "Style" at bounding box center [121, 63] width 49 height 19
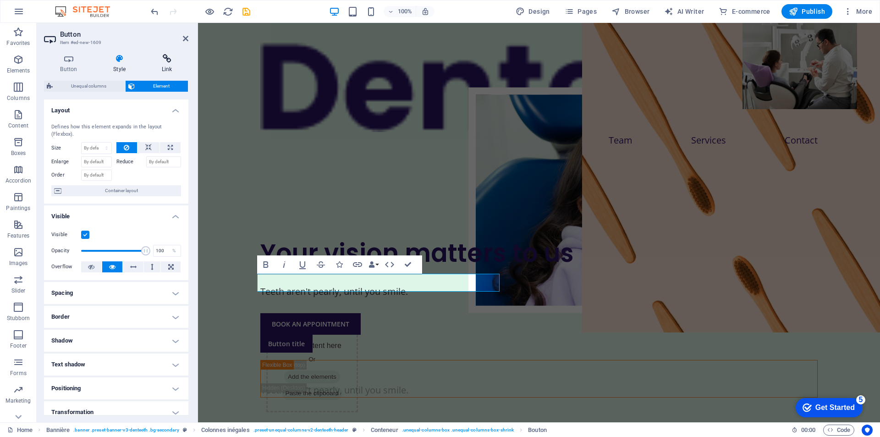
click at [164, 68] on font "Link" at bounding box center [167, 69] width 11 height 6
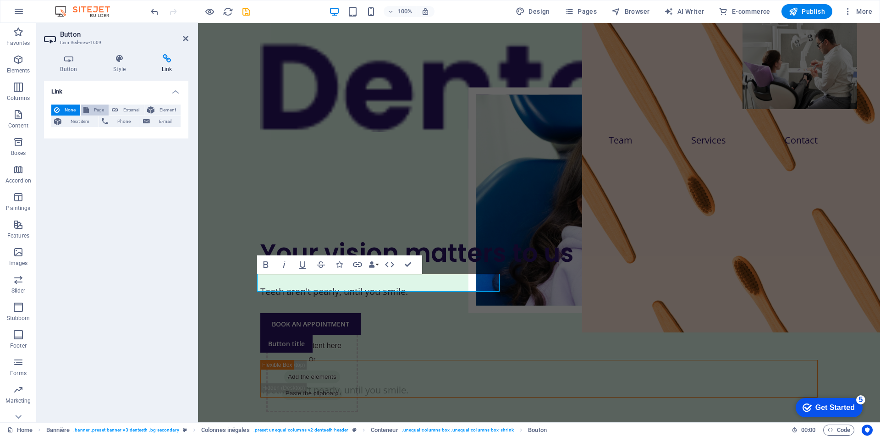
click at [96, 112] on font "Page" at bounding box center [99, 109] width 10 height 5
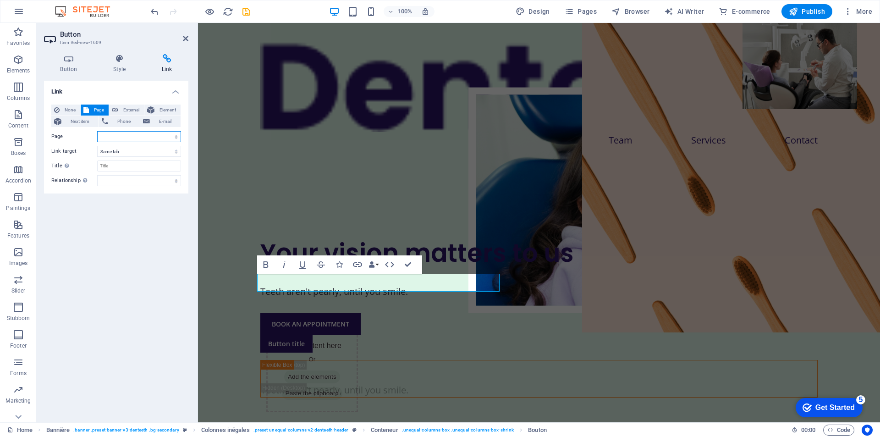
click at [107, 134] on select "Home Team Services Contact Legal Notice Privacy test Testing" at bounding box center [139, 136] width 84 height 11
click at [126, 142] on div "None Page External Element Next item Phone E-mail Page Home Team Services Conta…" at bounding box center [116, 145] width 130 height 82
click at [125, 138] on select "Home Team Services Contact Legal Notice Privacy test Testing" at bounding box center [139, 136] width 84 height 11
click at [97, 131] on select "Home Team Services Contact Legal Notice Privacy test Testing" at bounding box center [139, 136] width 84 height 11
click at [125, 161] on input "Title Additional description of the link. This should be different from the lin…" at bounding box center [139, 165] width 84 height 11
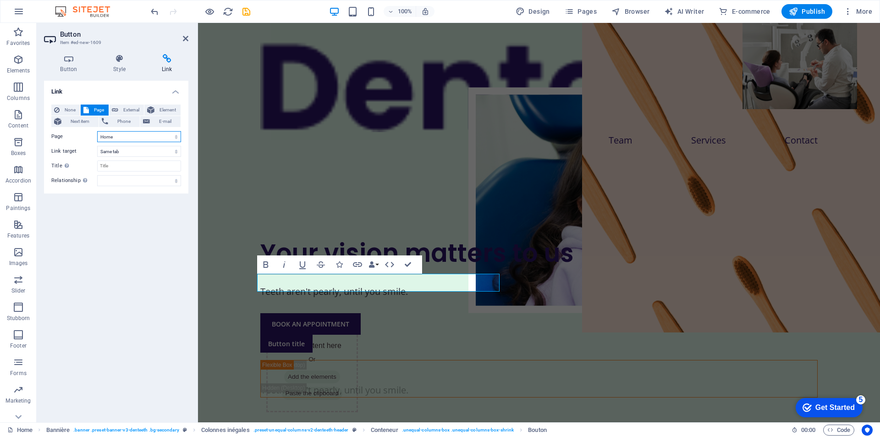
click at [142, 133] on select "Home Team Services Contact Legal Notice Privacy test Testing" at bounding box center [139, 136] width 84 height 11
click at [97, 131] on select "Home Team Services Contact Legal Notice Privacy test Testing" at bounding box center [139, 136] width 84 height 11
click at [112, 139] on select "Home Team Services Contact Legal Notice Privacy test Testing" at bounding box center [139, 136] width 84 height 11
select select "0"
click at [97, 131] on select "Home Team Services Contact Legal Notice Privacy test Testing" at bounding box center [139, 136] width 84 height 11
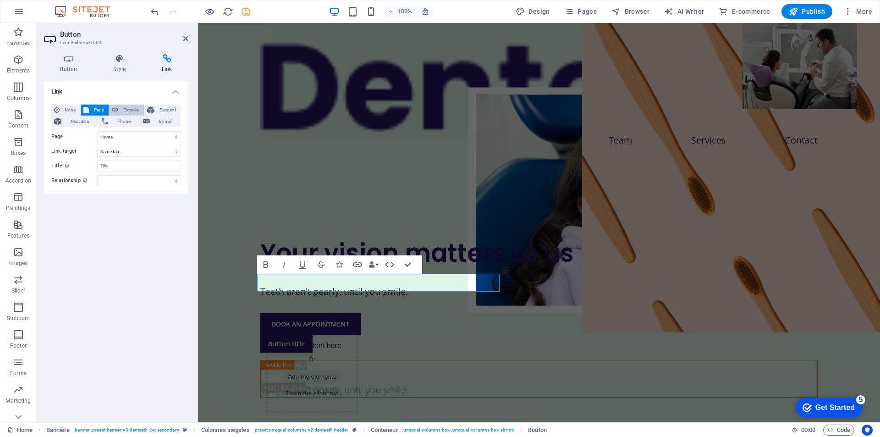
click at [132, 107] on font "External" at bounding box center [131, 109] width 16 height 5
select select "blank"
paste input "https://www.eyebelieveoptical.ca/"
type input "https://www.eyebelieveoptical.ca/"
click at [126, 153] on select "New tab Same tab Overlay" at bounding box center [139, 151] width 84 height 11
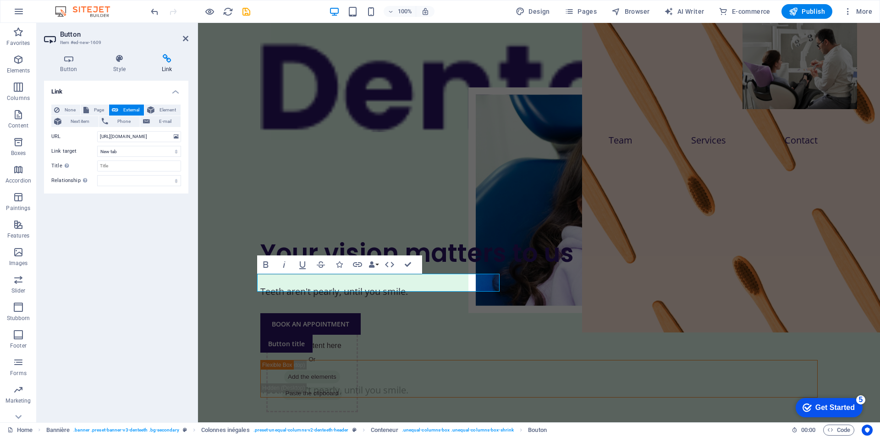
drag, startPoint x: 67, startPoint y: 191, endPoint x: 97, endPoint y: 176, distance: 33.4
click at [67, 191] on div "None Page External Element Next item Phone E-mail Page Home Team Services Conta…" at bounding box center [116, 145] width 144 height 96
click at [121, 164] on input "Title Additional description of the link. This should be different from the lin…" at bounding box center [139, 165] width 84 height 11
drag, startPoint x: 136, startPoint y: 167, endPoint x: 113, endPoint y: 162, distance: 23.5
click at [113, 162] on input "Book your" at bounding box center [139, 165] width 84 height 11
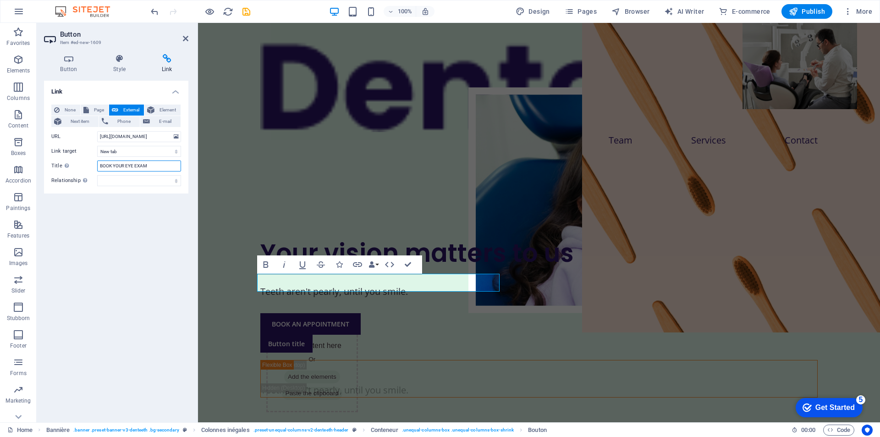
type input "BOOK YOUR EYE EXAM"
click at [147, 154] on select "New tab Same tab Overlay" at bounding box center [139, 151] width 84 height 11
click at [97, 146] on select "New tab Same tab Overlay" at bounding box center [139, 151] width 84 height 11
click at [118, 181] on select "alternate author bookmark external help license next nofollow noreferrer noopen…" at bounding box center [139, 180] width 84 height 11
click at [63, 222] on div "Link None Page External Element Next item Phone E-mail Page Home Team Services …" at bounding box center [116, 248] width 144 height 334
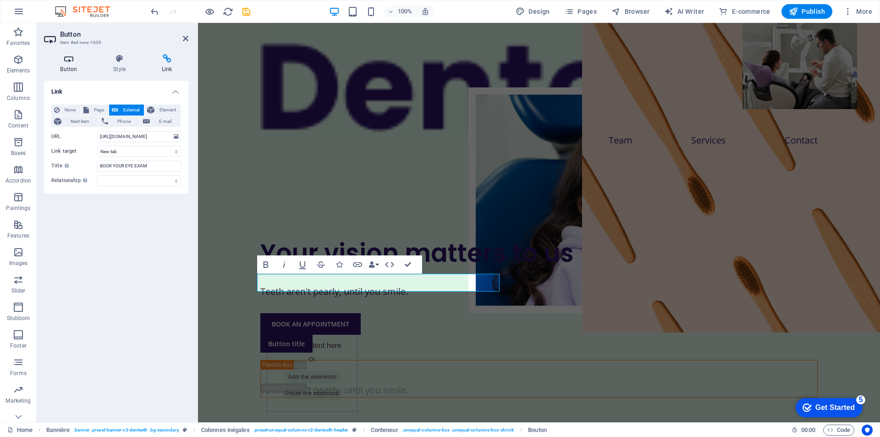
click at [71, 70] on font "Button" at bounding box center [68, 69] width 17 height 6
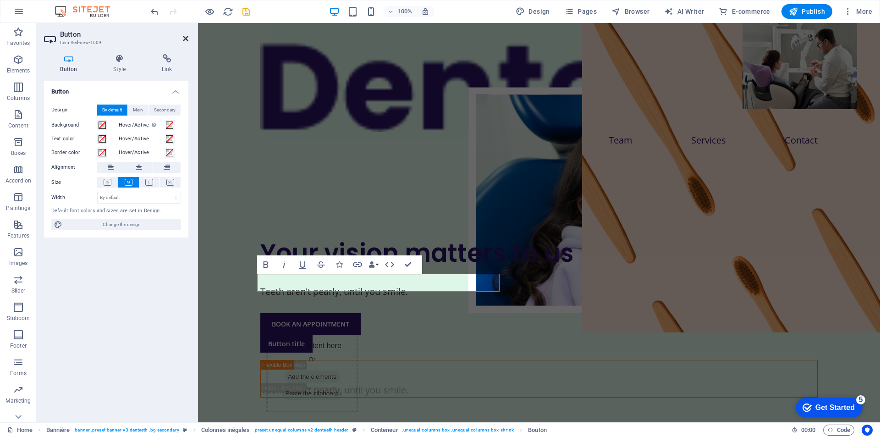
click at [183, 39] on icon at bounding box center [185, 38] width 5 height 7
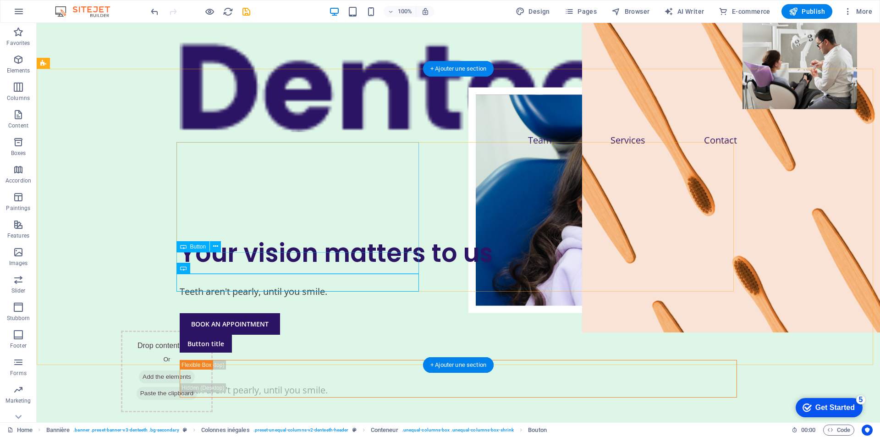
click at [246, 313] on div "BOOK AN APPOINTMENT" at bounding box center [458, 324] width 557 height 22
click at [247, 313] on div "BOOK AN APPOINTMENT" at bounding box center [458, 324] width 557 height 22
click at [209, 335] on div "Button title" at bounding box center [458, 344] width 557 height 18
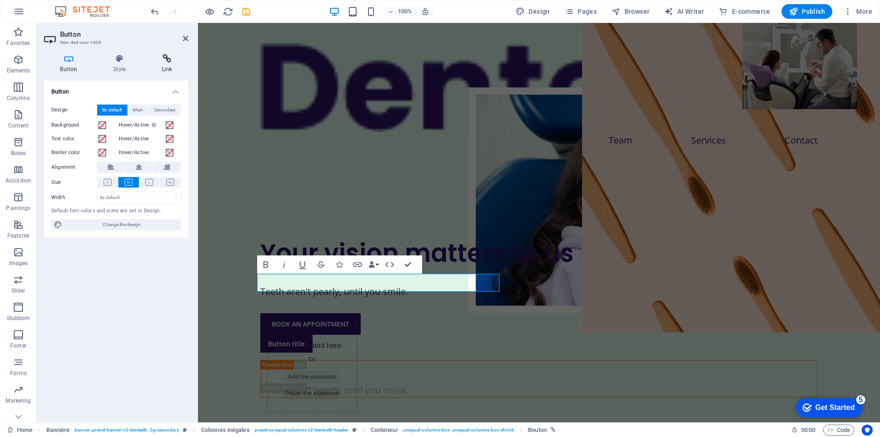
click at [159, 63] on h4 "Link" at bounding box center [166, 63] width 43 height 19
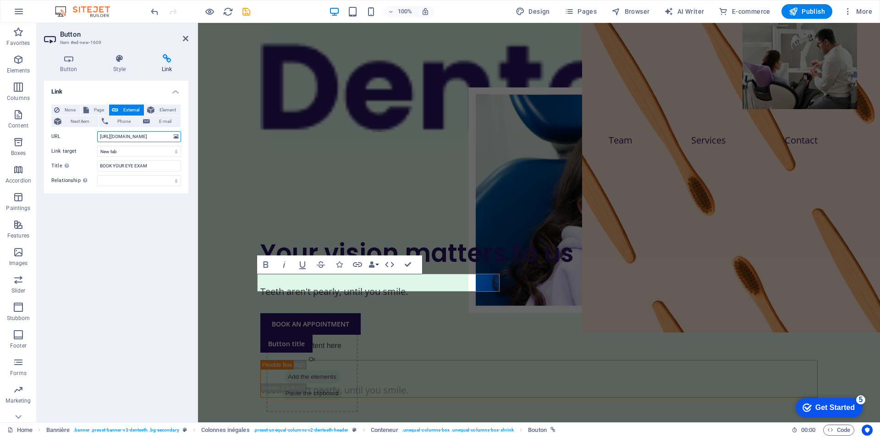
click at [140, 136] on input "https://www.eyebelieveoptical.ca/" at bounding box center [139, 136] width 84 height 11
click at [101, 106] on span "Page" at bounding box center [99, 109] width 14 height 11
click at [127, 106] on span "External" at bounding box center [131, 109] width 20 height 11
select select "blank"
click at [193, 37] on aside "Button Item #ed-new-1609 Button Style Link Button Design By default Main Second…" at bounding box center [117, 222] width 161 height 399
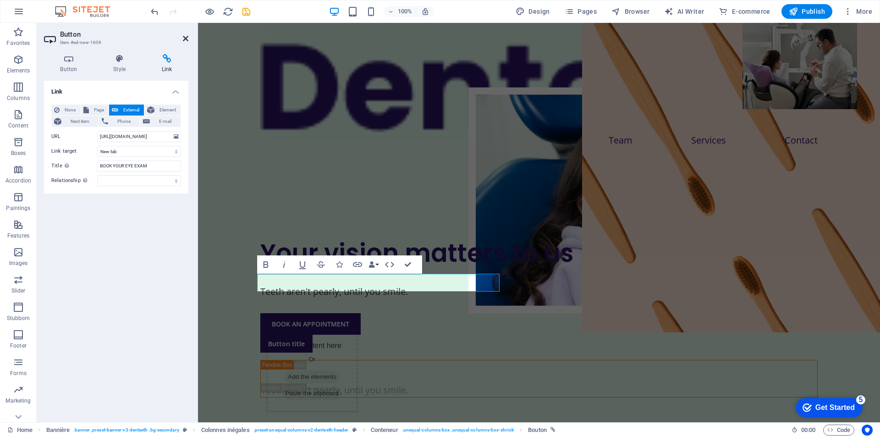
click at [188, 37] on icon at bounding box center [185, 38] width 5 height 7
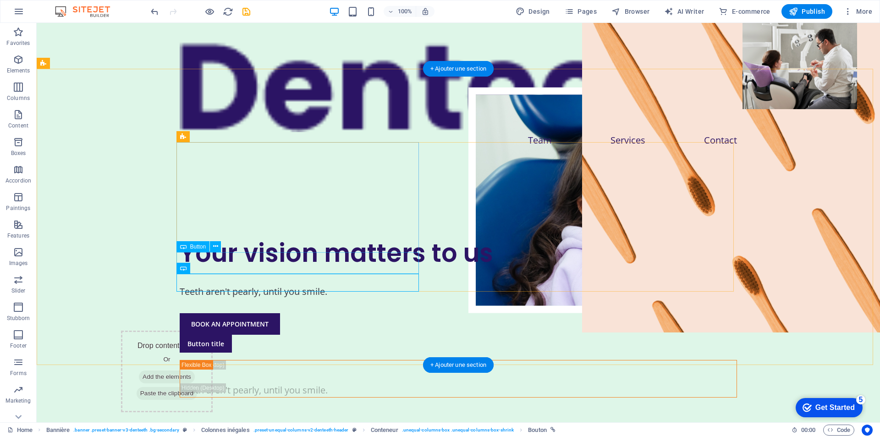
click at [247, 313] on div "BOOK AN APPOINTMENT" at bounding box center [458, 324] width 557 height 22
click at [196, 335] on div "Button title" at bounding box center [458, 344] width 557 height 18
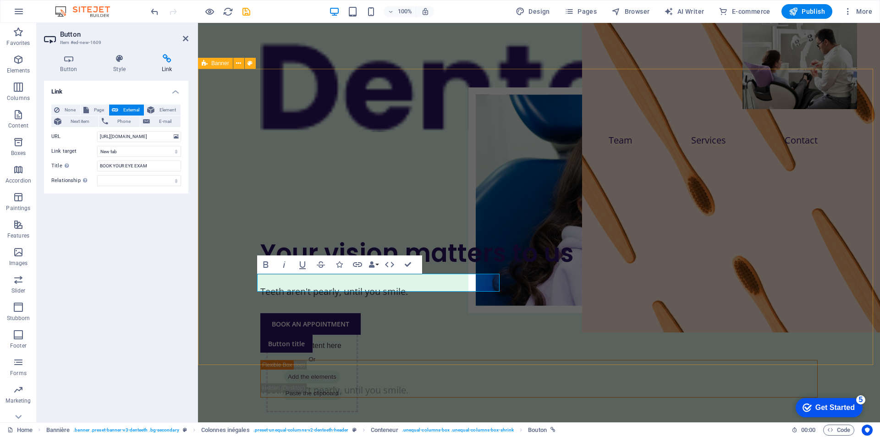
click at [241, 302] on div "Your vision matters to us Teeth aren't pearly, until you smile. BOOK AN APPOINT…" at bounding box center [539, 317] width 682 height 308
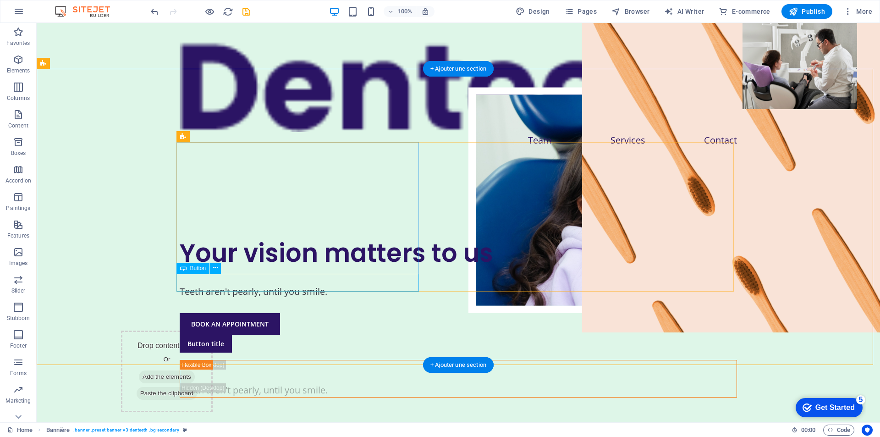
click at [206, 335] on div "Button title" at bounding box center [458, 344] width 557 height 18
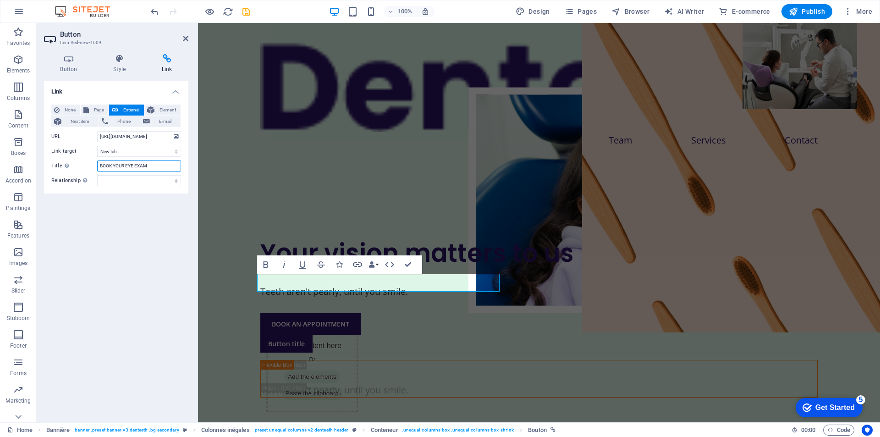
click at [164, 165] on input "BOOK YOUR EYE EXAM" at bounding box center [139, 165] width 84 height 11
click at [137, 149] on select "New tab Same tab Overlay" at bounding box center [139, 151] width 84 height 11
click at [97, 146] on select "New tab Same tab Overlay" at bounding box center [139, 151] width 84 height 11
click at [122, 181] on select "alternate author bookmark external help license next nofollow noreferrer noopen…" at bounding box center [139, 180] width 84 height 11
click at [68, 221] on div "Link None Page External Element Next item Phone E-mail Page Home Team Services …" at bounding box center [116, 248] width 144 height 334
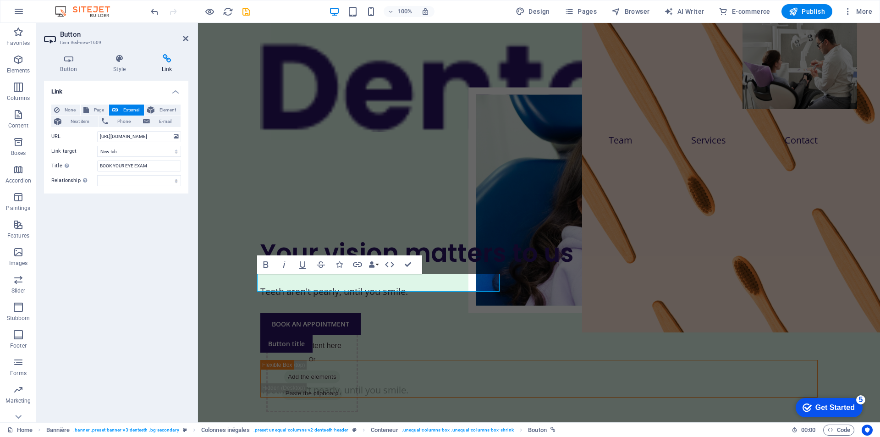
click at [164, 66] on font "Link" at bounding box center [167, 69] width 11 height 6
click at [67, 60] on icon at bounding box center [68, 58] width 49 height 9
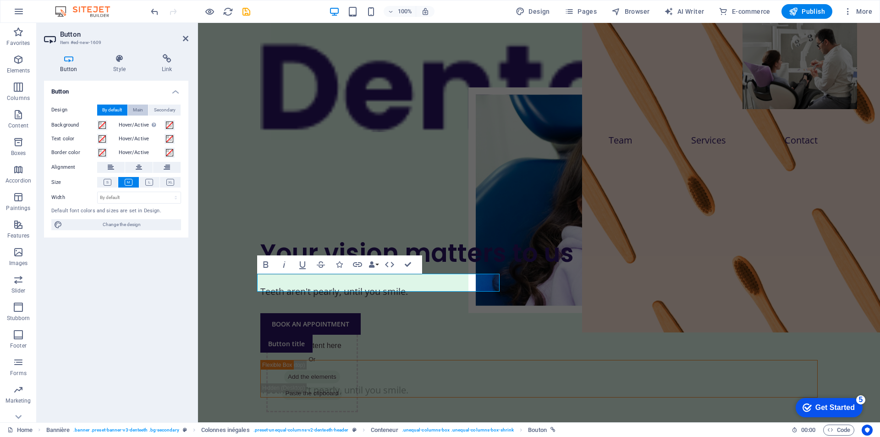
click at [140, 108] on font "Main" at bounding box center [138, 109] width 10 height 5
click at [160, 104] on span "Secondary" at bounding box center [165, 109] width 22 height 11
click at [115, 112] on font "By default" at bounding box center [112, 109] width 20 height 5
click at [134, 222] on font "Change the design" at bounding box center [122, 224] width 38 height 5
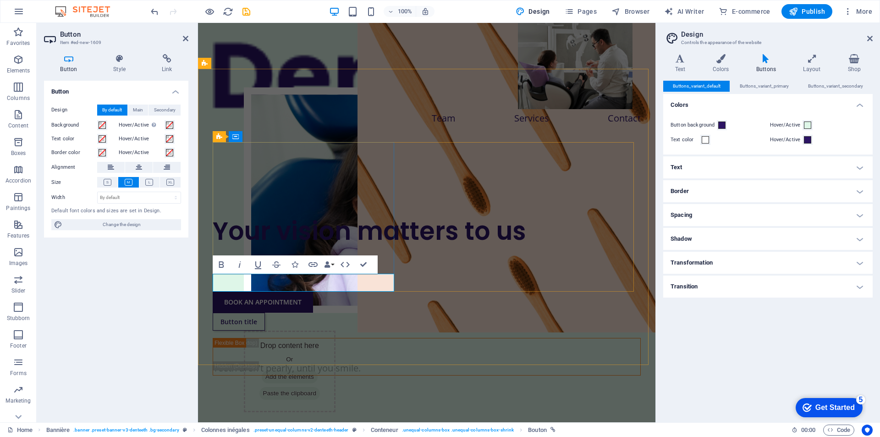
click at [260, 313] on link "Button title" at bounding box center [239, 322] width 52 height 18
drag, startPoint x: 256, startPoint y: 280, endPoint x: 226, endPoint y: 275, distance: 30.2
click at [226, 313] on link "Button title" at bounding box center [239, 322] width 52 height 18
click at [683, 70] on font "Text" at bounding box center [680, 69] width 11 height 6
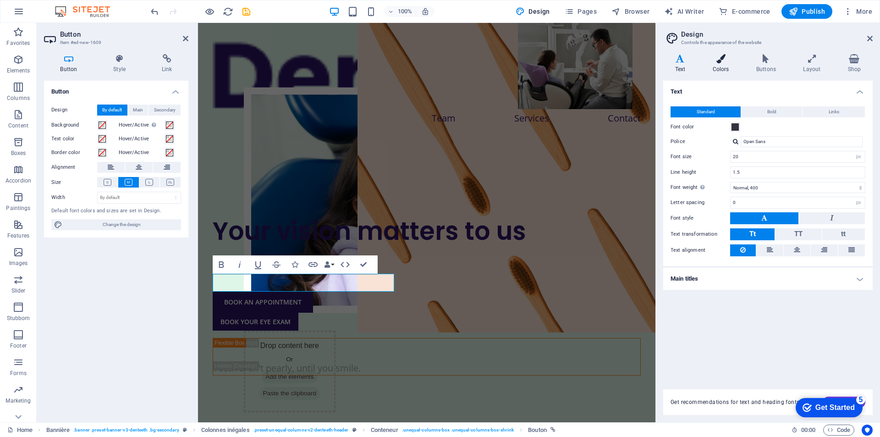
click at [718, 63] on icon at bounding box center [721, 58] width 40 height 9
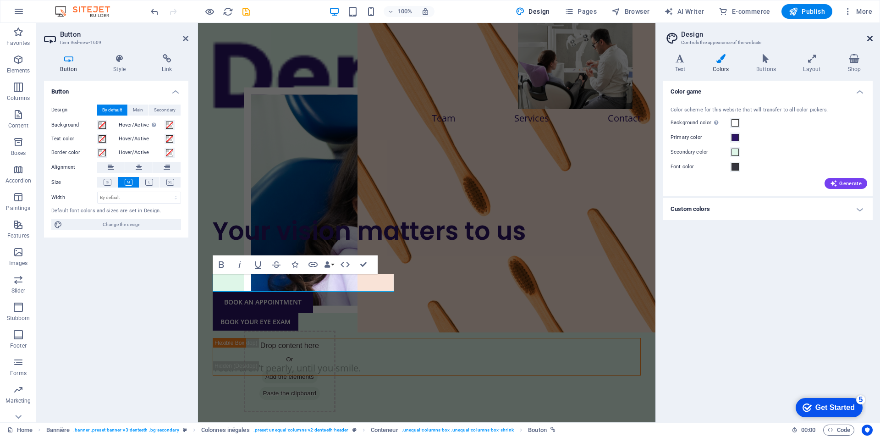
click at [869, 38] on icon at bounding box center [869, 38] width 5 height 7
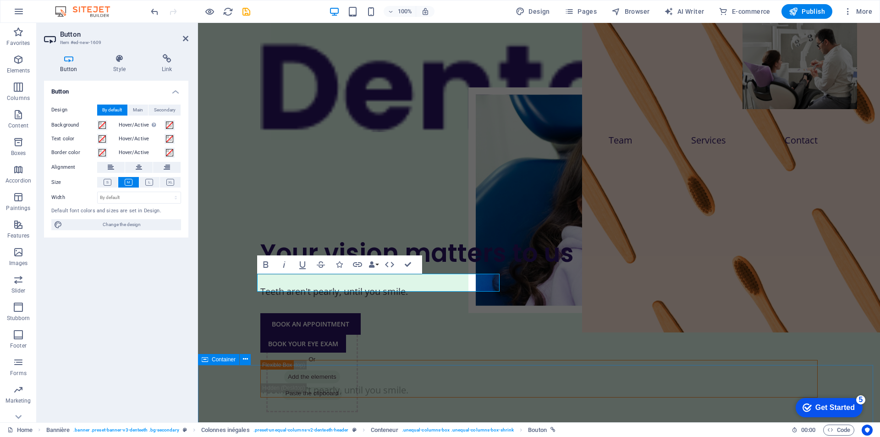
click at [388, 343] on div "Your vision matters to us Teeth aren't pearly, until you smile. BOOK AN APPOINT…" at bounding box center [539, 317] width 682 height 308
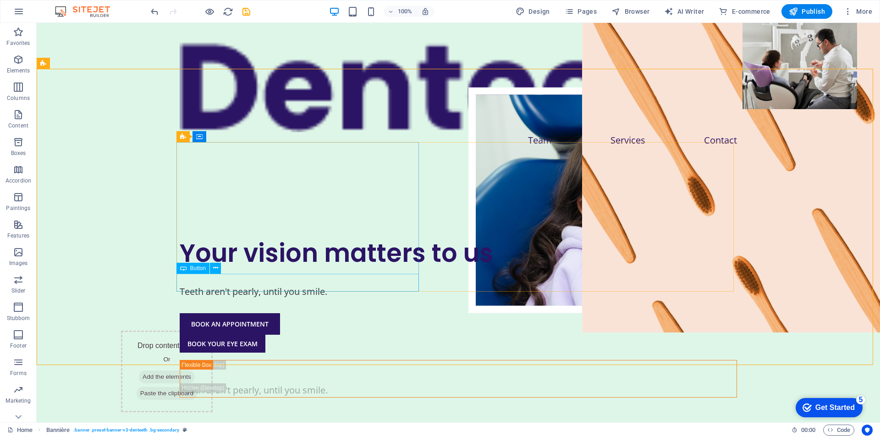
click at [202, 265] on font "Button" at bounding box center [198, 268] width 16 height 6
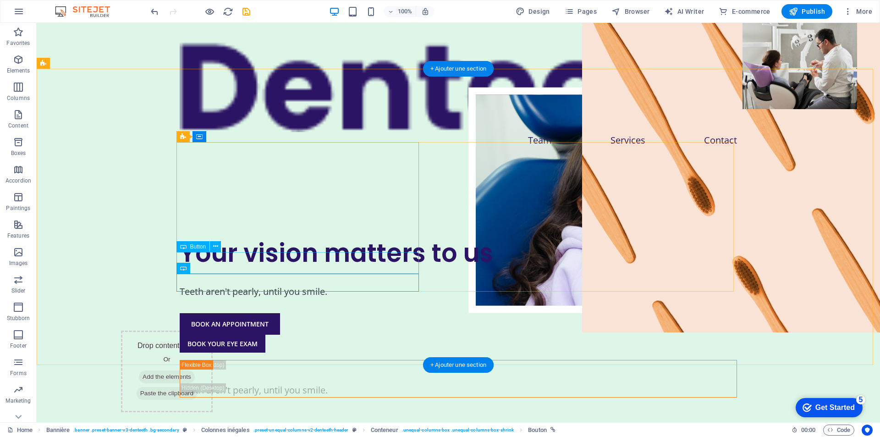
click at [236, 313] on div "BOOK AN APPOINTMENT" at bounding box center [458, 324] width 557 height 22
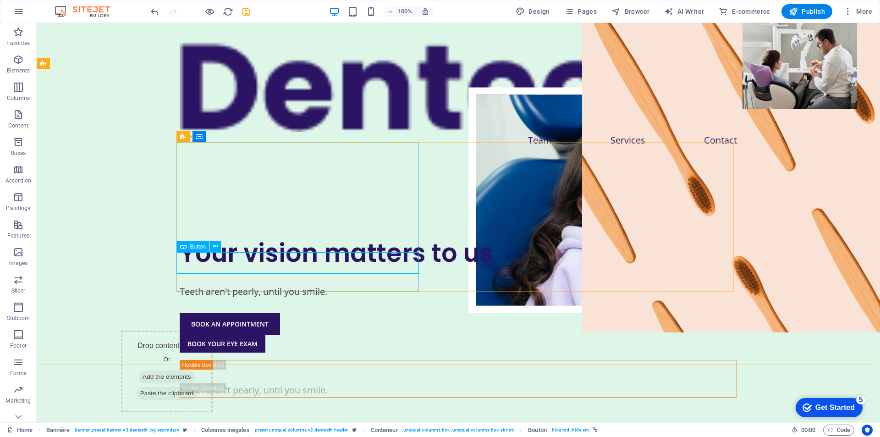
click at [216, 252] on div "Button" at bounding box center [201, 246] width 51 height 11
click at [216, 251] on icon at bounding box center [215, 247] width 5 height 10
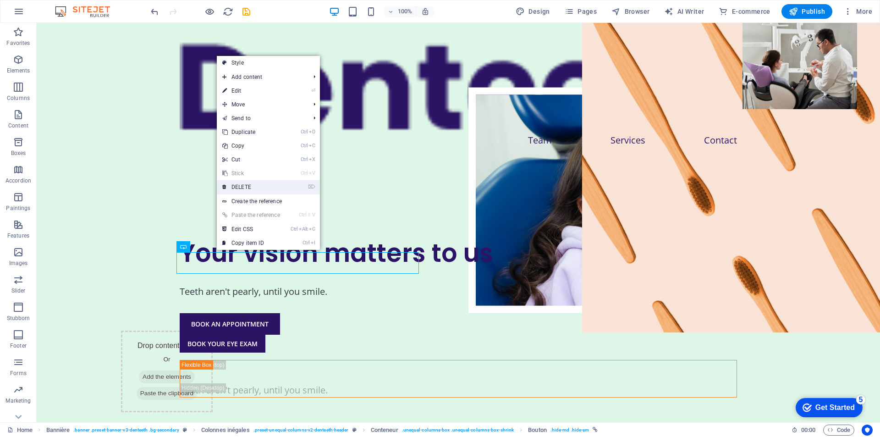
click at [269, 189] on link "⌦ DELETE" at bounding box center [251, 187] width 69 height 14
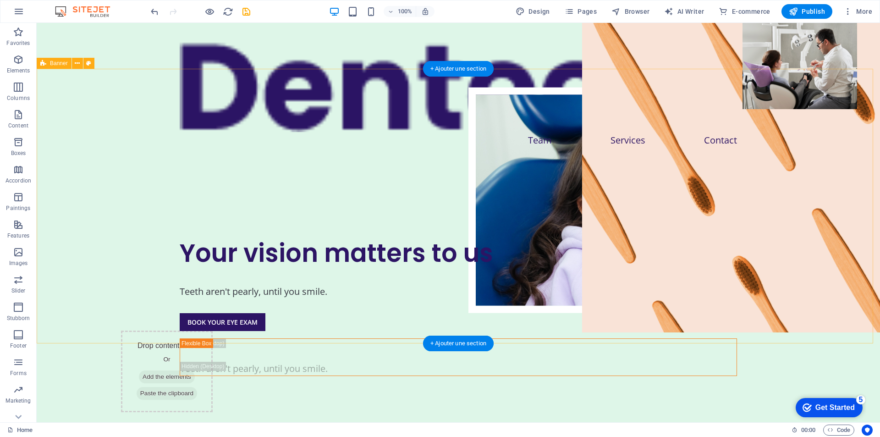
click at [241, 376] on div at bounding box center [458, 394] width 557 height 37
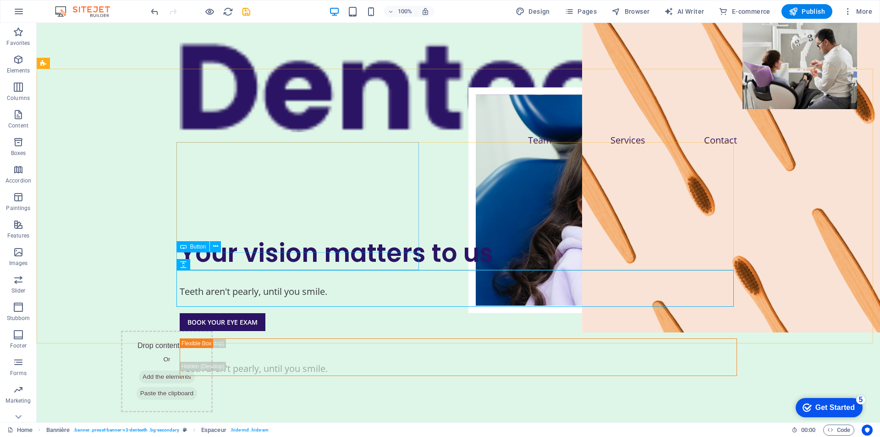
click at [226, 252] on div "Button" at bounding box center [201, 246] width 51 height 11
click at [213, 247] on icon at bounding box center [215, 247] width 5 height 10
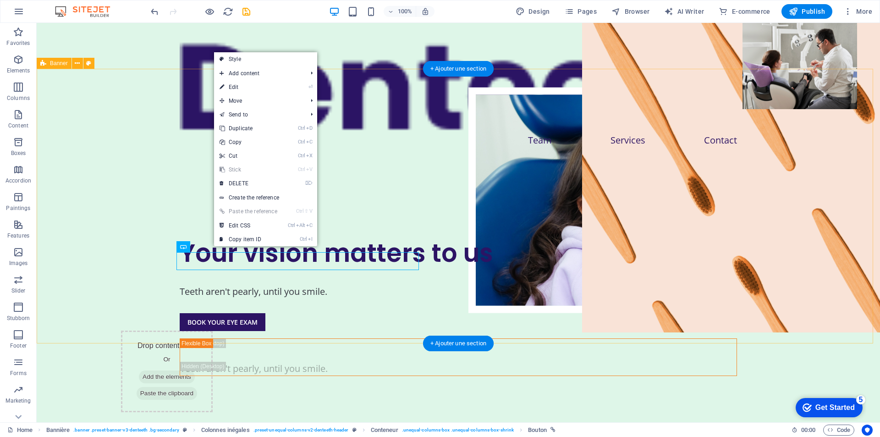
click at [218, 337] on div "Your vision matters to us Teeth aren't pearly, until you smile. BOOK YOUR EYE E…" at bounding box center [458, 306] width 843 height 286
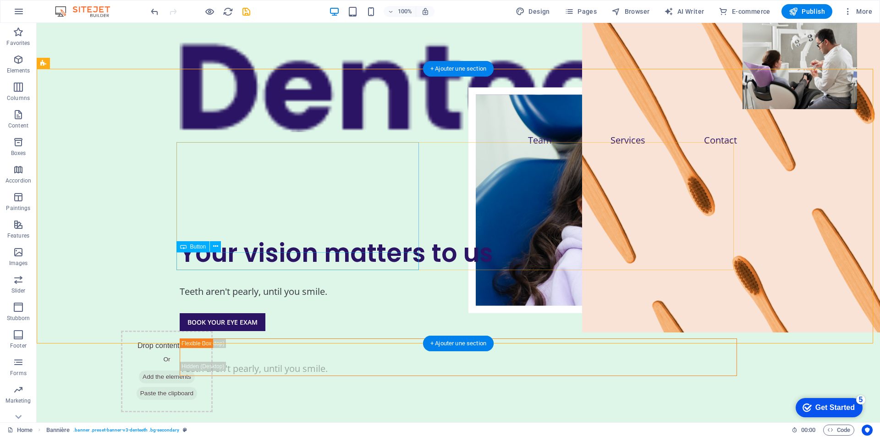
click at [250, 313] on div "BOOK YOUR EYE EXAM" at bounding box center [458, 322] width 557 height 18
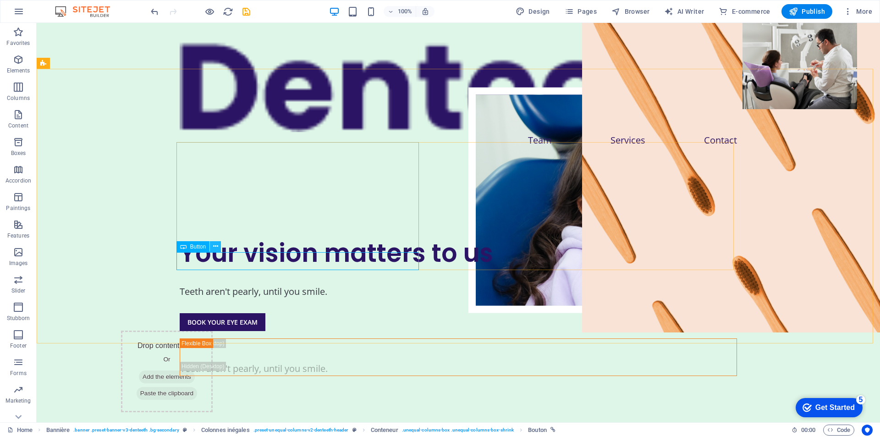
click at [213, 249] on icon at bounding box center [215, 247] width 5 height 10
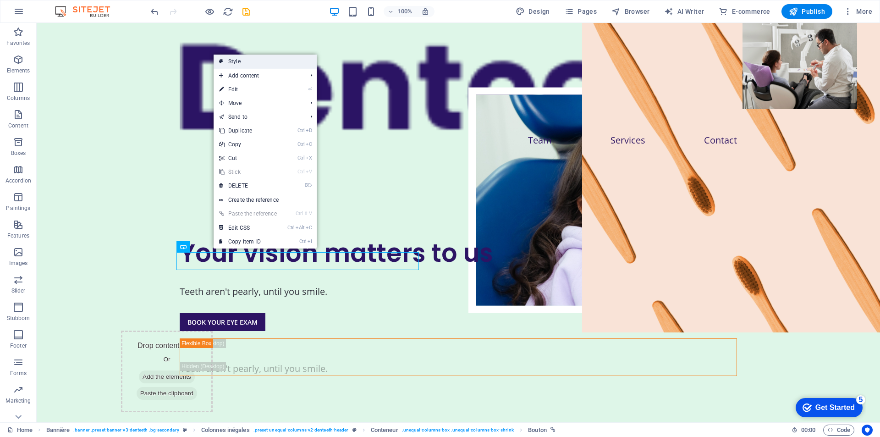
click at [300, 65] on link "Style" at bounding box center [265, 62] width 103 height 14
select select "%"
select select "rem"
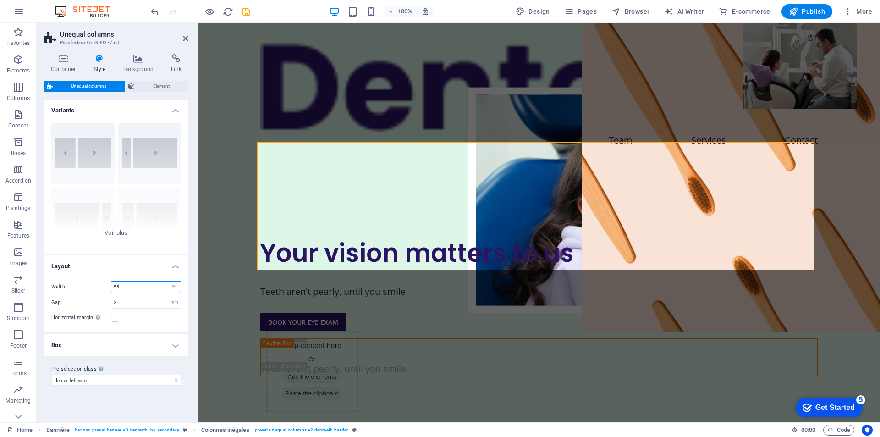
drag, startPoint x: 126, startPoint y: 287, endPoint x: 94, endPoint y: 286, distance: 31.2
click at [94, 286] on div "Width 55 px rem % vh vw" at bounding box center [116, 287] width 130 height 12
type input "75"
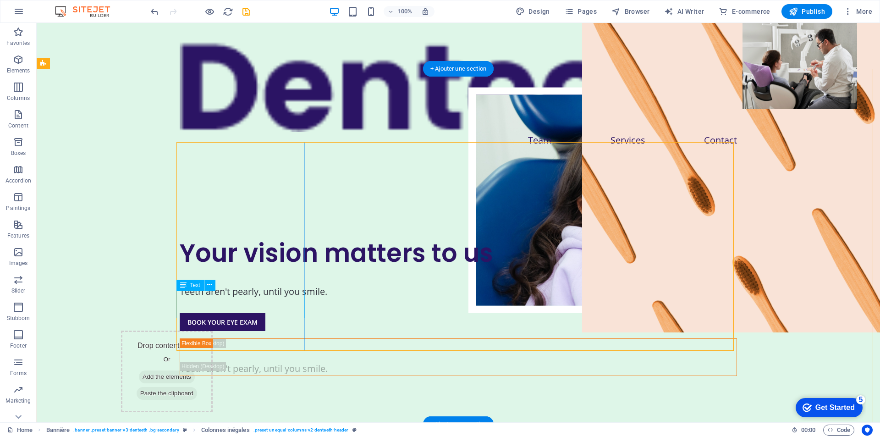
click at [269, 297] on div "Teeth aren't pearly, until you smile." at bounding box center [458, 292] width 557 height 14
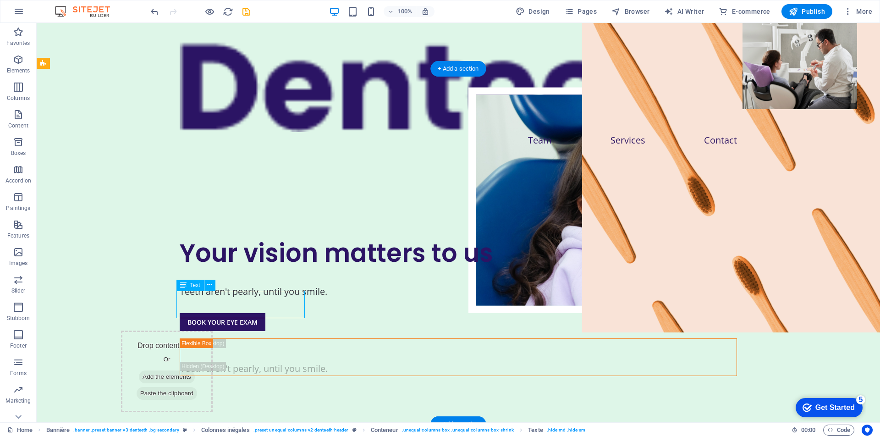
click at [221, 298] on div "Teeth aren't pearly, until you smile." at bounding box center [458, 292] width 557 height 14
click at [215, 298] on div "Teeth aren't pearly, until you smile." at bounding box center [458, 292] width 557 height 14
click at [196, 284] on font "Text" at bounding box center [195, 285] width 10 height 6
click at [206, 298] on div "Teeth aren't pearly, until you smile." at bounding box center [458, 292] width 557 height 14
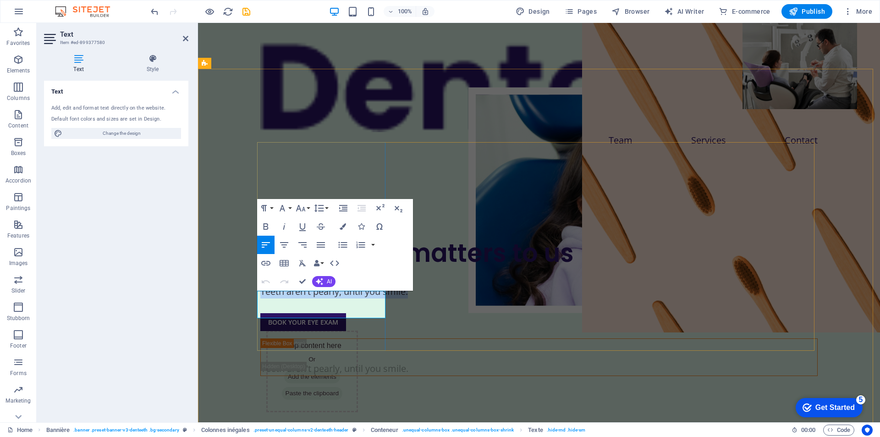
drag, startPoint x: 289, startPoint y: 312, endPoint x: 257, endPoint y: 296, distance: 35.7
click at [260, 296] on p "Teeth aren't pearly, until you smile." at bounding box center [538, 292] width 557 height 14
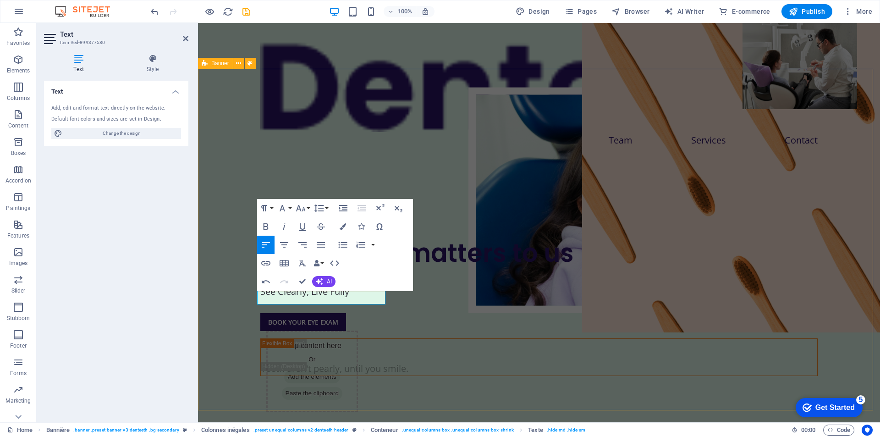
click at [374, 376] on div "Your vision matters to us See Clearly, Live Fully BOOK YOUR EYE EXAM Teeth aren…" at bounding box center [539, 306] width 682 height 286
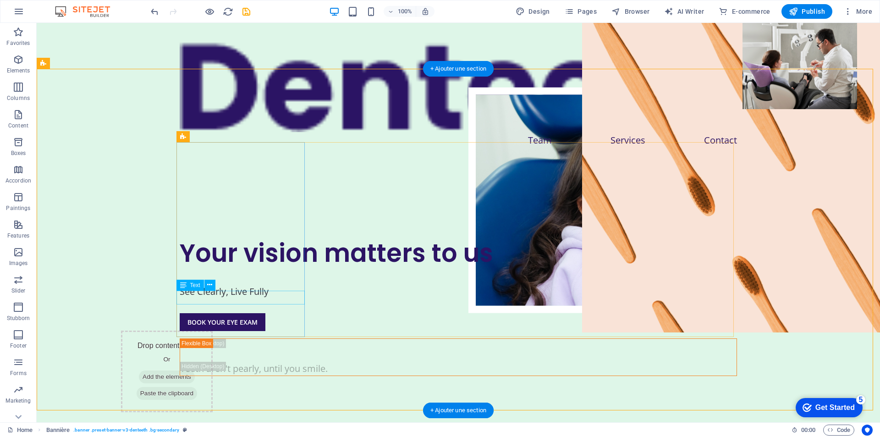
click at [251, 298] on div "See Clearly, Live Fully" at bounding box center [458, 292] width 557 height 14
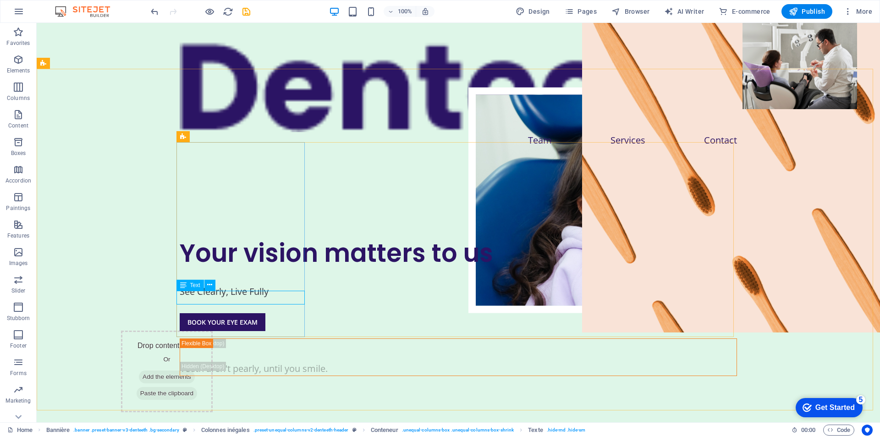
click at [182, 286] on icon at bounding box center [183, 285] width 6 height 11
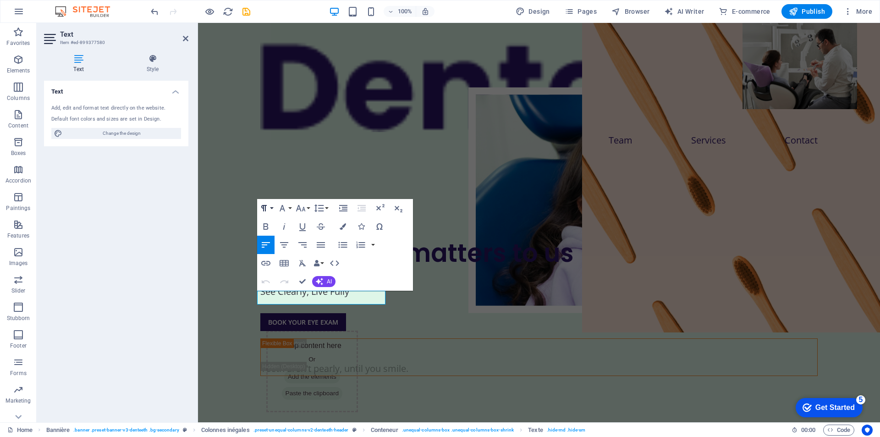
click at [270, 211] on button "Paragraph Format" at bounding box center [265, 208] width 17 height 18
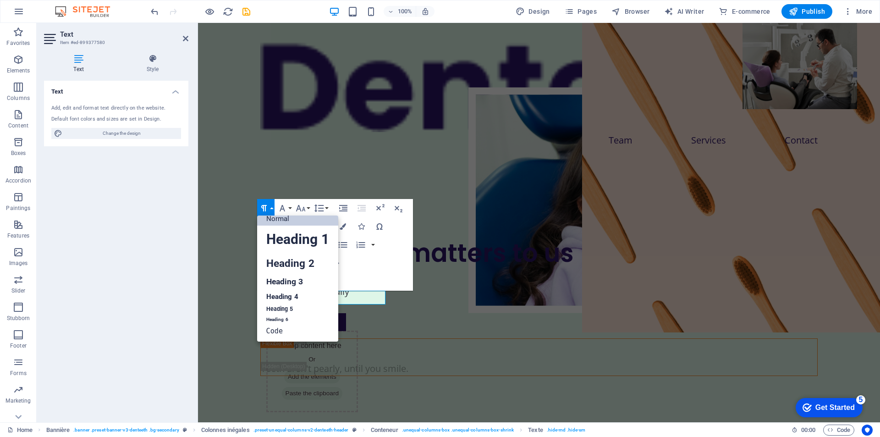
scroll to position [7, 0]
click at [232, 262] on div "Your vision matters to us See Clearly, Live Fully BOOK YOUR EYE EXAM Teeth aren…" at bounding box center [539, 306] width 682 height 286
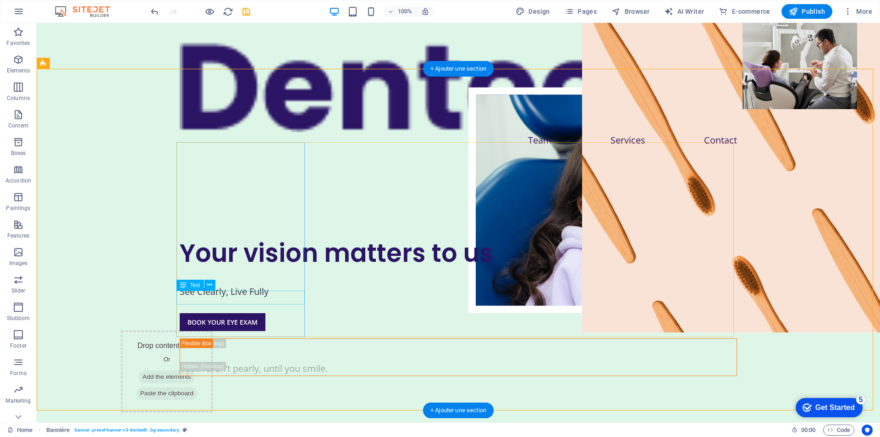
click at [231, 294] on div "See Clearly, Live Fully" at bounding box center [458, 292] width 557 height 14
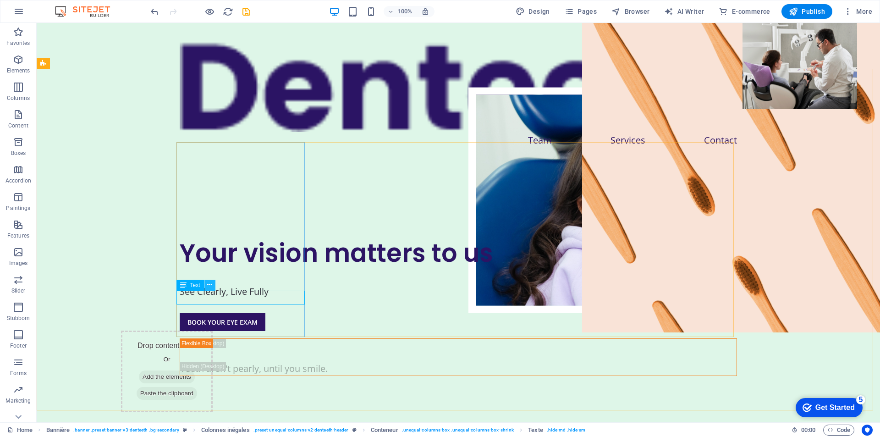
click at [208, 286] on icon at bounding box center [209, 285] width 5 height 10
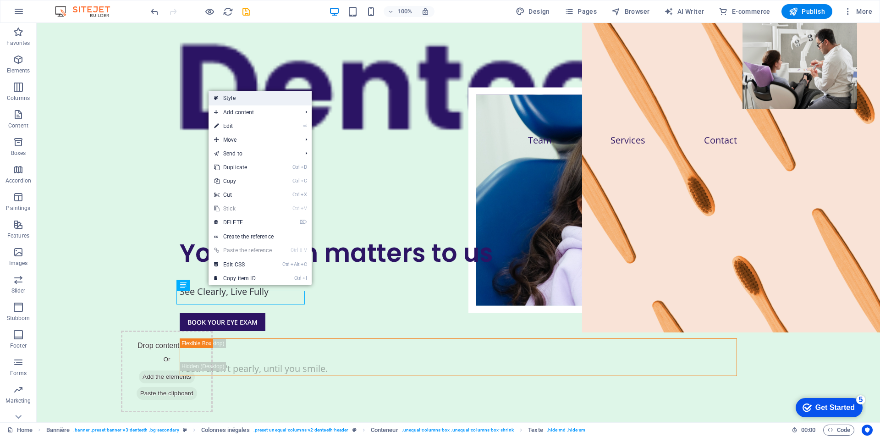
click at [273, 95] on link "Style" at bounding box center [260, 98] width 103 height 14
select select "%"
select select "rem"
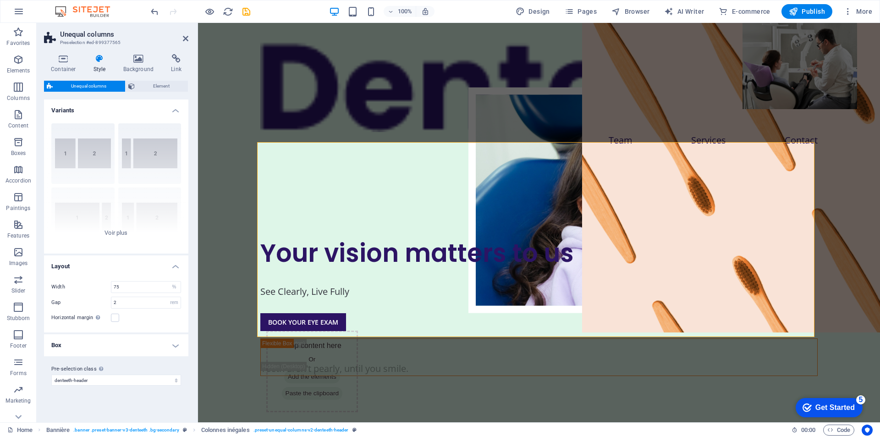
click at [151, 347] on h4 "Box" at bounding box center [116, 345] width 144 height 22
click at [64, 66] on font "Container" at bounding box center [63, 69] width 25 height 6
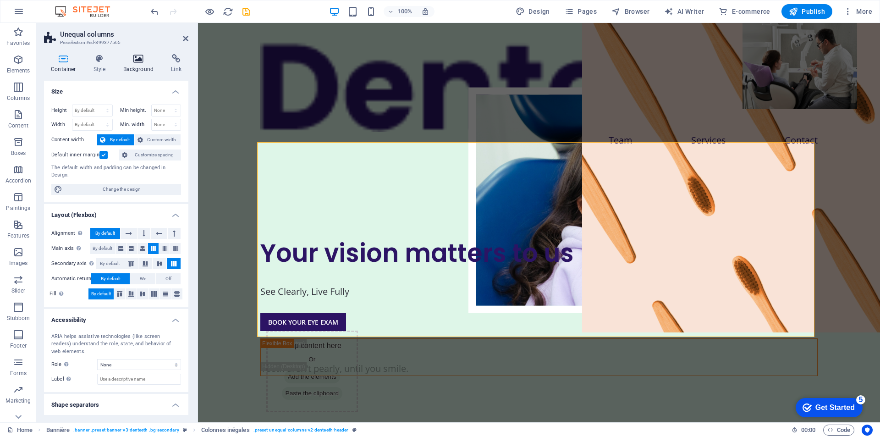
click at [134, 66] on h4 "Background" at bounding box center [140, 63] width 48 height 19
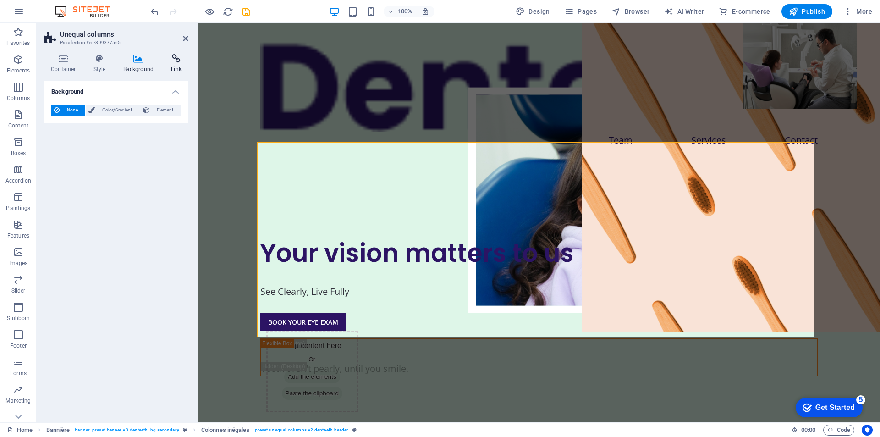
click at [172, 64] on h4 "Link" at bounding box center [176, 63] width 24 height 19
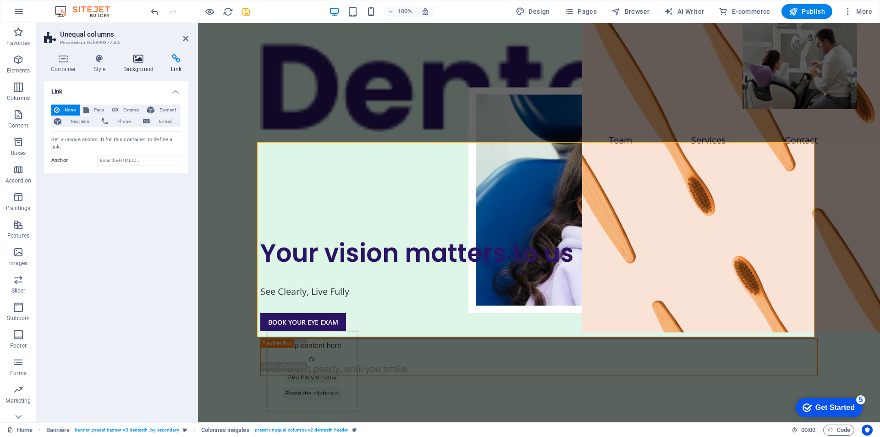
click at [145, 56] on icon at bounding box center [138, 58] width 44 height 9
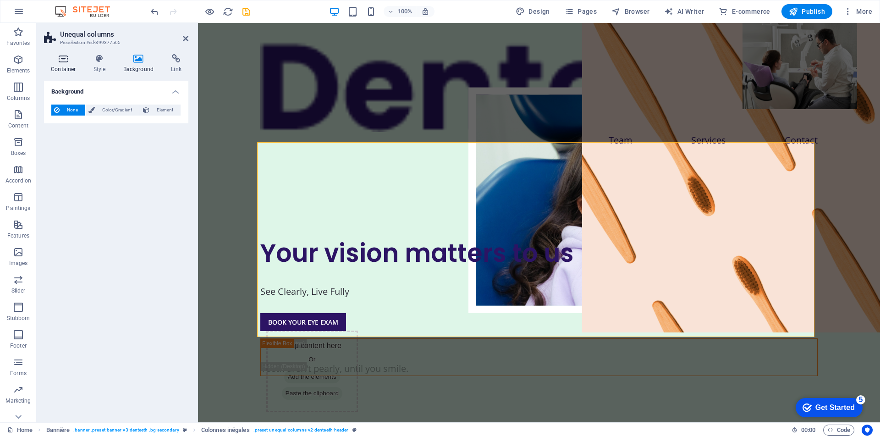
click at [59, 70] on font "Container" at bounding box center [63, 69] width 25 height 6
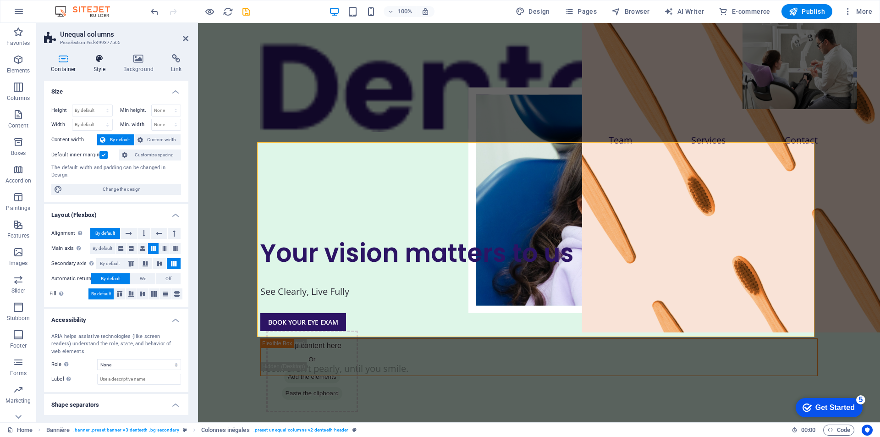
click at [106, 66] on h4 "Style" at bounding box center [102, 63] width 30 height 19
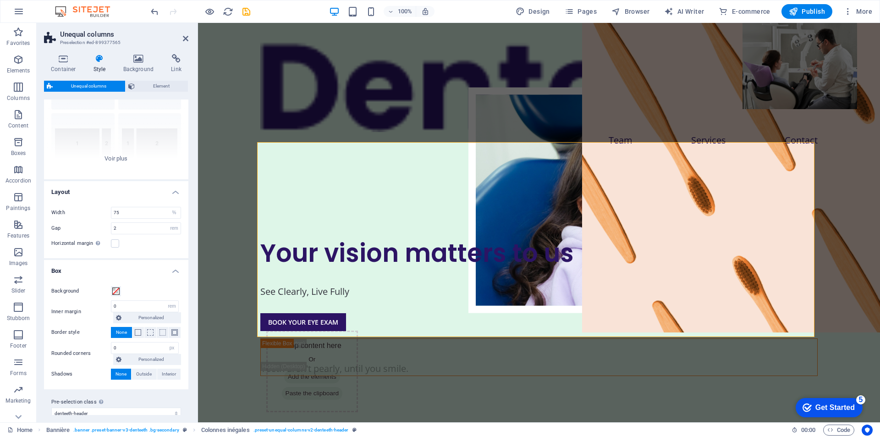
scroll to position [85, 0]
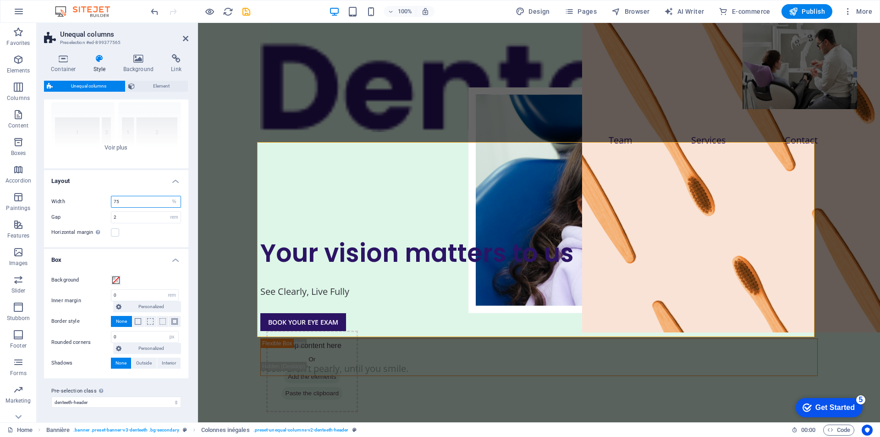
drag, startPoint x: 144, startPoint y: 199, endPoint x: 106, endPoint y: 204, distance: 38.8
click at [106, 204] on div "Width 75 px rem % vh vw" at bounding box center [116, 202] width 130 height 12
type input "55"
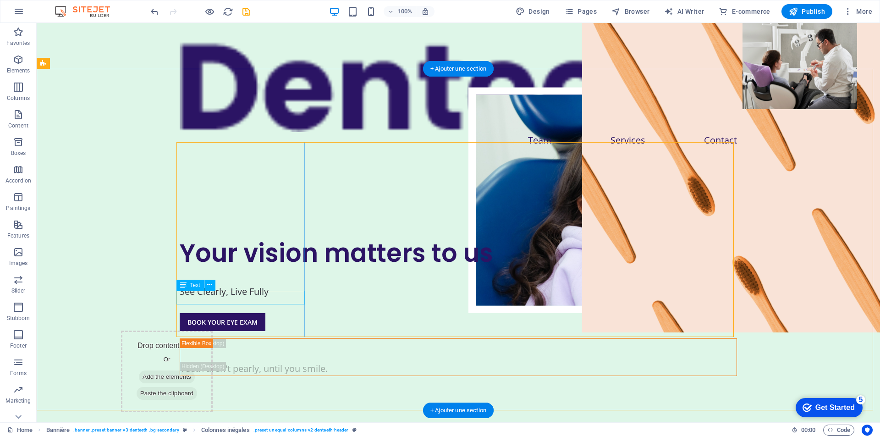
click at [243, 297] on div "See Clearly, Live Fully" at bounding box center [458, 292] width 557 height 14
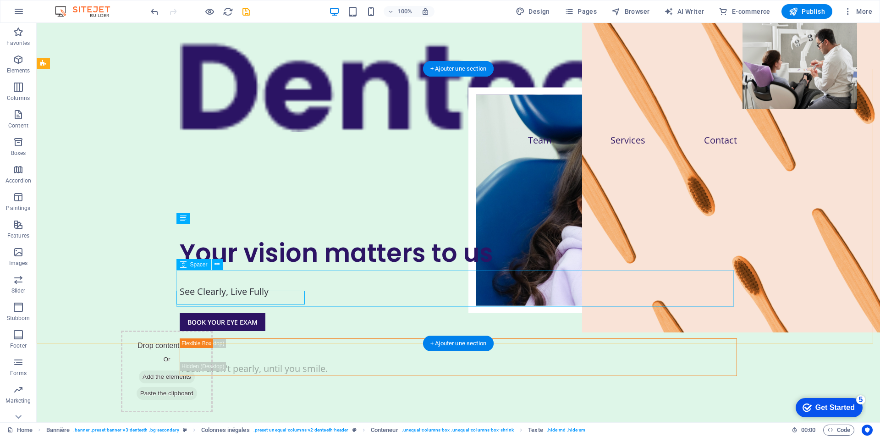
click at [260, 376] on div at bounding box center [458, 394] width 557 height 37
click at [244, 285] on div "See Clearly, Live Fully" at bounding box center [458, 292] width 557 height 14
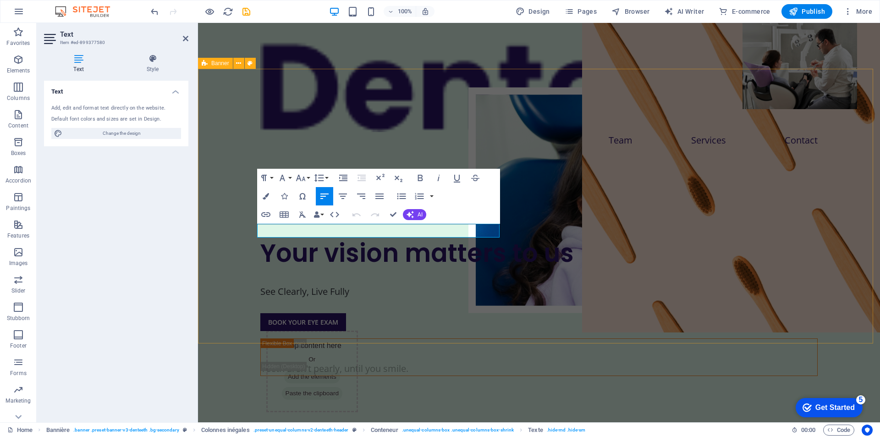
click at [282, 316] on div "Your vision matters to us See Clearly, Live Fully BOOK YOUR EYE EXAM Teeth aren…" at bounding box center [539, 306] width 682 height 286
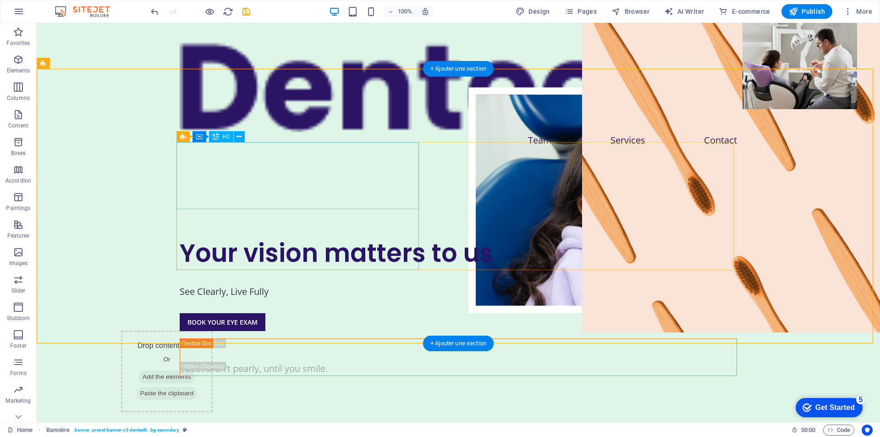
click at [281, 236] on div "Your vision matters to us" at bounding box center [458, 252] width 557 height 33
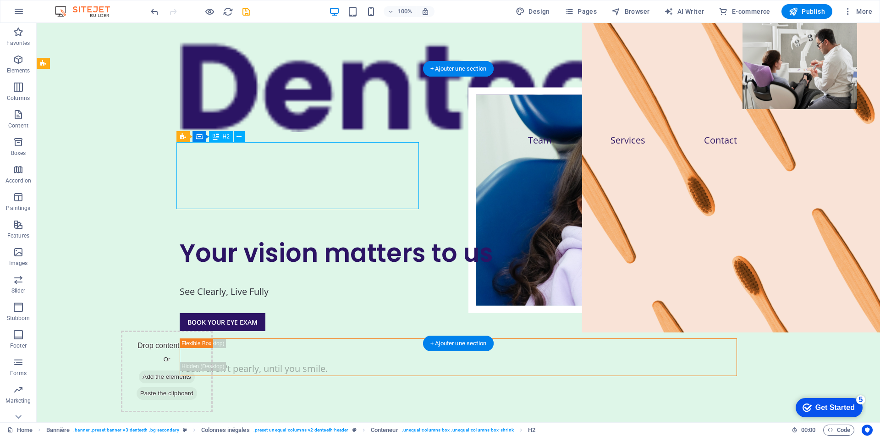
click at [281, 236] on div "Your vision matters to us" at bounding box center [458, 252] width 557 height 33
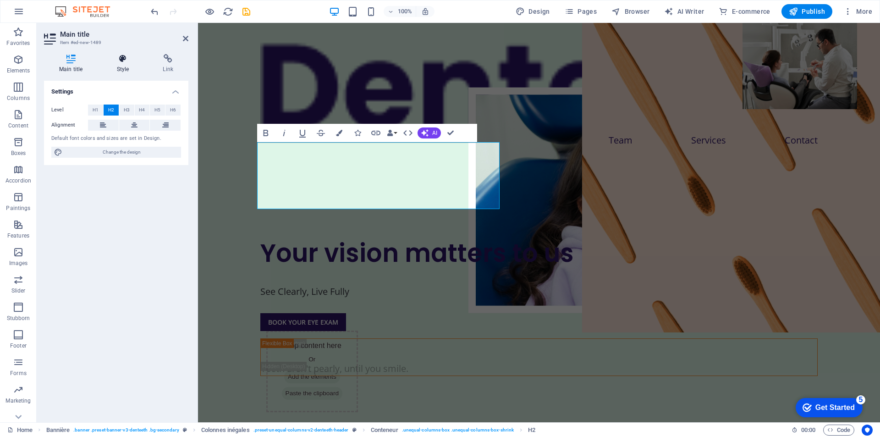
click at [130, 67] on h4 "Style" at bounding box center [125, 63] width 46 height 19
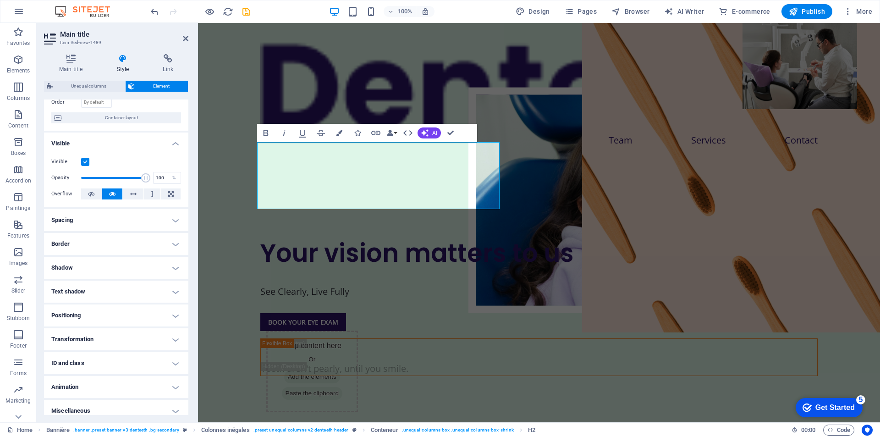
scroll to position [80, 0]
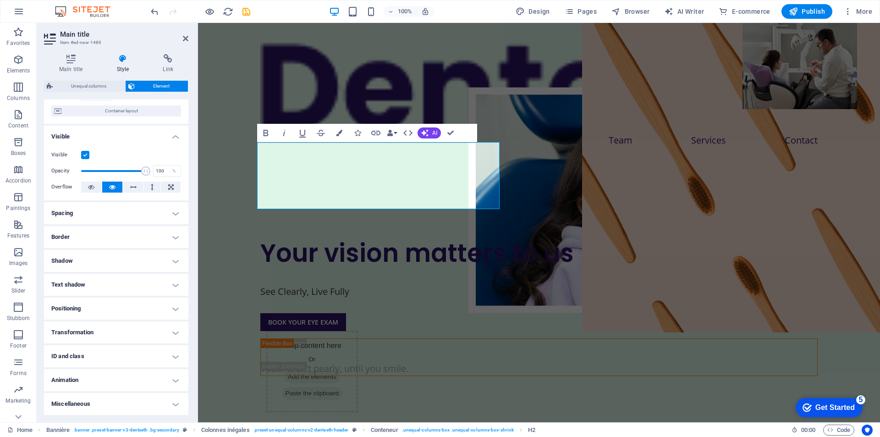
click at [175, 379] on h4 "Animation" at bounding box center [116, 380] width 144 height 22
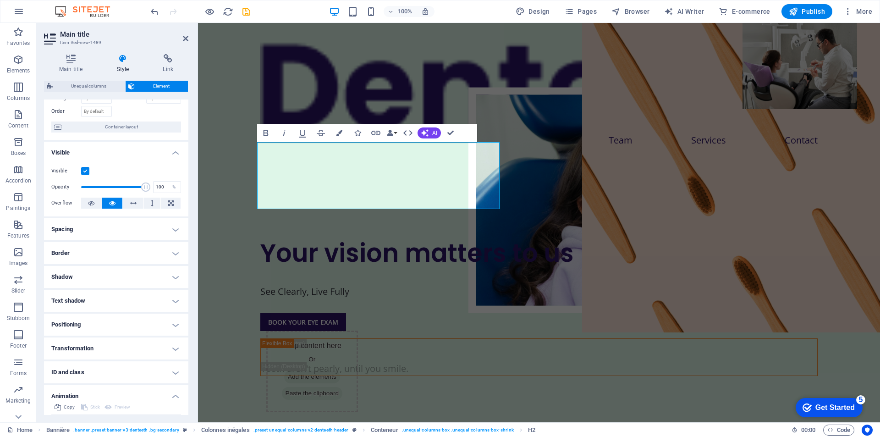
click at [169, 231] on h4 "Spacing" at bounding box center [116, 229] width 144 height 22
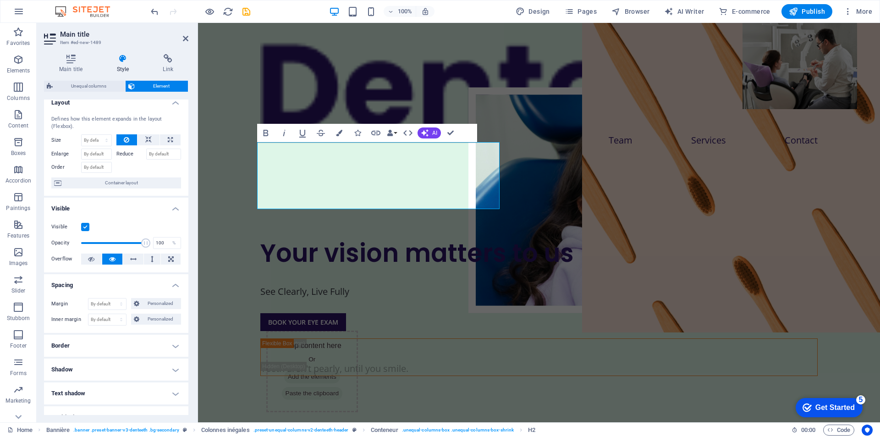
scroll to position [0, 0]
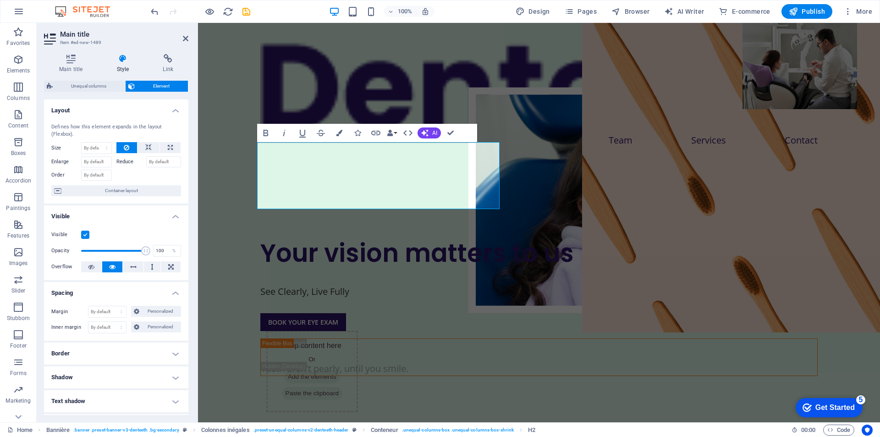
click at [114, 70] on h4 "Style" at bounding box center [125, 63] width 46 height 19
click at [54, 70] on h4 "Main title" at bounding box center [73, 63] width 58 height 19
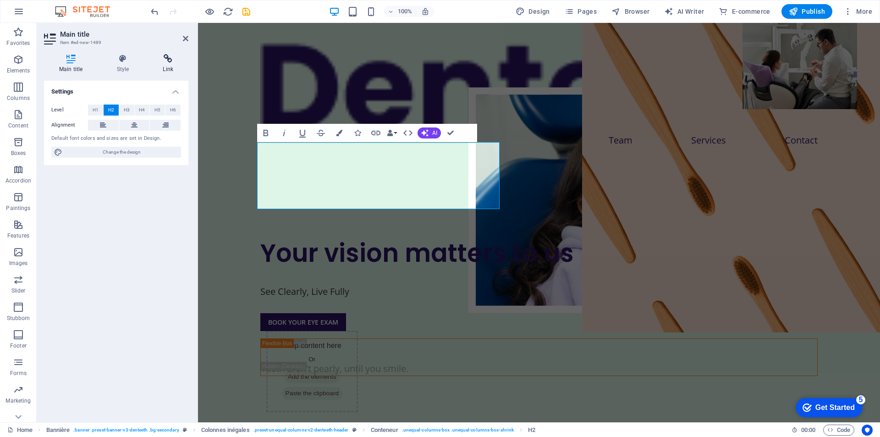
click at [172, 59] on icon at bounding box center [168, 58] width 41 height 9
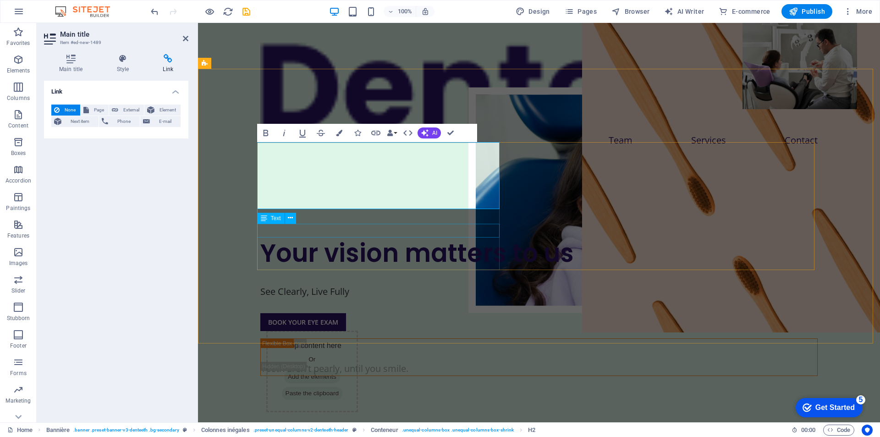
click at [295, 285] on div "See Clearly, Live Fully" at bounding box center [538, 292] width 557 height 14
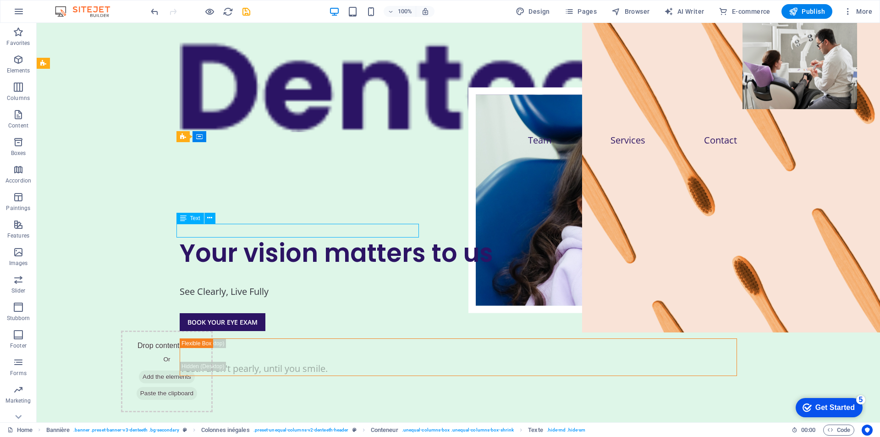
click at [295, 285] on div "See Clearly, Live Fully" at bounding box center [458, 292] width 557 height 14
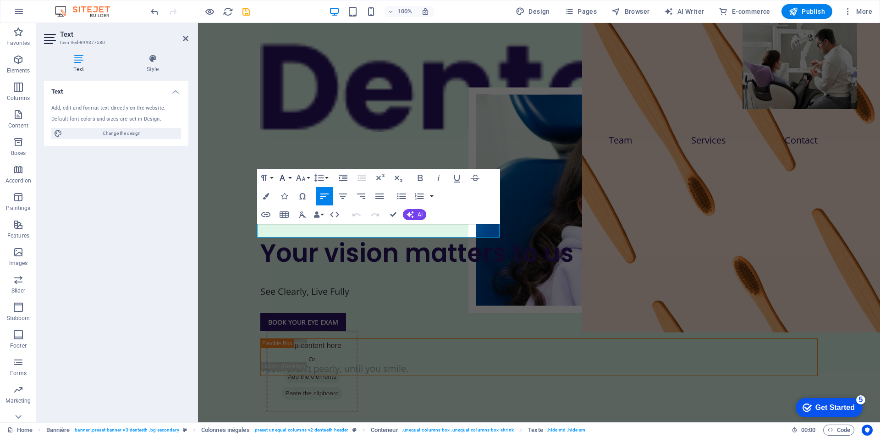
click at [290, 179] on button "Font Family" at bounding box center [283, 178] width 17 height 18
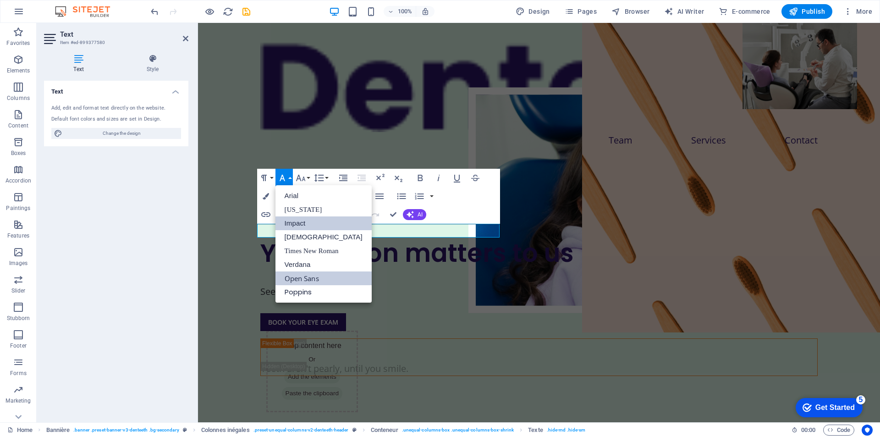
click at [291, 222] on font "Impact" at bounding box center [295, 223] width 21 height 8
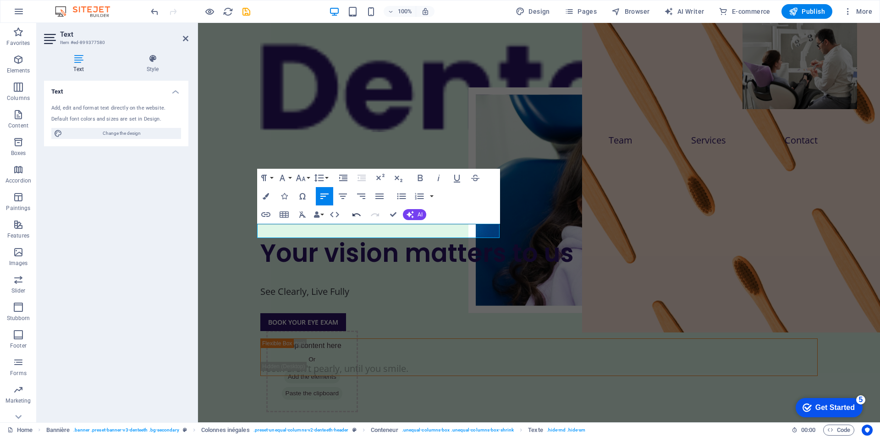
click at [357, 220] on icon "button" at bounding box center [356, 214] width 11 height 11
click at [328, 285] on font "See Clearly, Live Fully" at bounding box center [304, 291] width 89 height 12
click at [289, 178] on button "Font Family" at bounding box center [283, 178] width 17 height 18
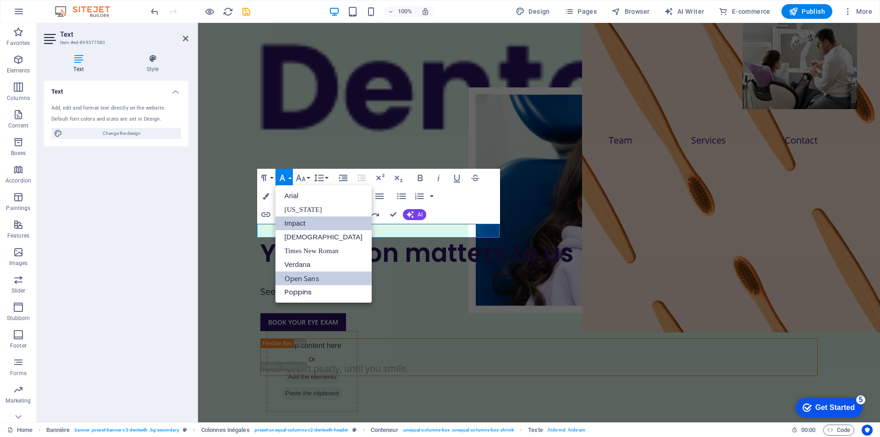
click at [296, 220] on font "Impact" at bounding box center [295, 223] width 21 height 8
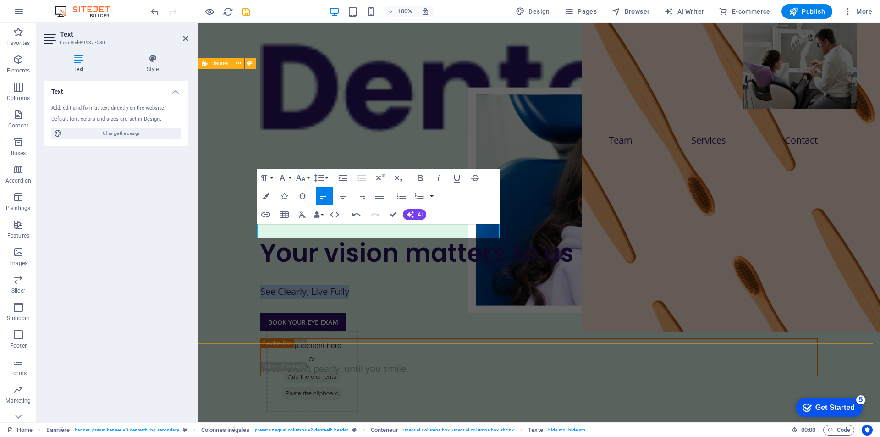
drag, startPoint x: 346, startPoint y: 234, endPoint x: 243, endPoint y: 191, distance: 112.2
click at [233, 224] on div "Your vision matters to us See Clearly, Live Fully ​ BOOK YOUR EYE EXAM Teeth ar…" at bounding box center [539, 306] width 682 height 286
click at [286, 181] on icon "button" at bounding box center [282, 177] width 11 height 11
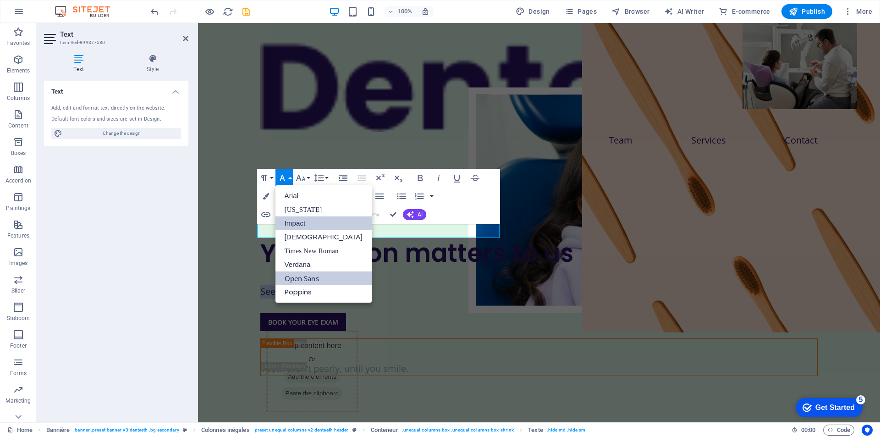
click at [282, 219] on link "Impact" at bounding box center [323, 223] width 96 height 14
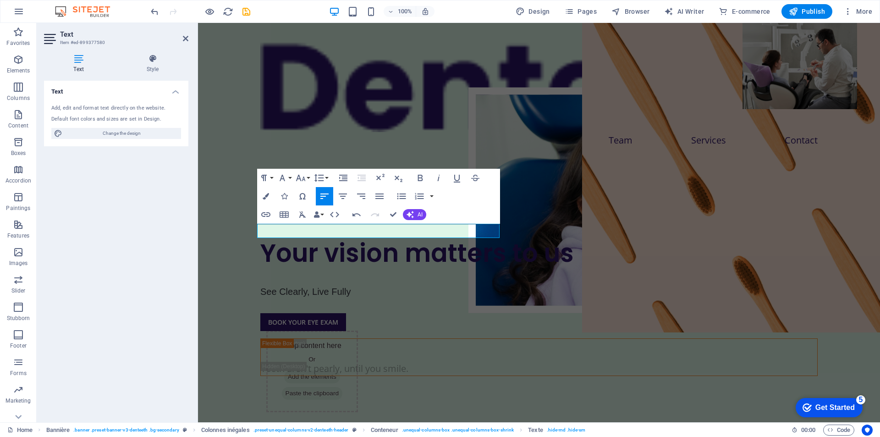
click at [282, 219] on icon "button" at bounding box center [284, 214] width 11 height 11
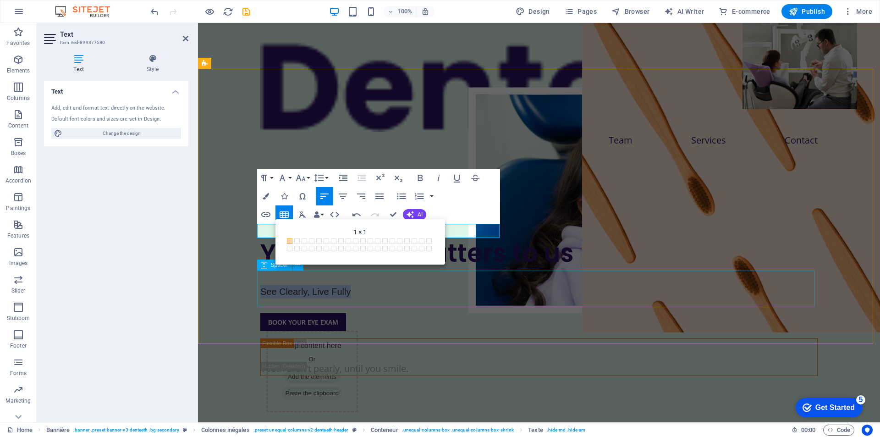
click at [243, 289] on div "Your vision matters to us See Clearly, Live Fully ​ BOOK YOUR EYE EXAM Teeth ar…" at bounding box center [539, 306] width 682 height 286
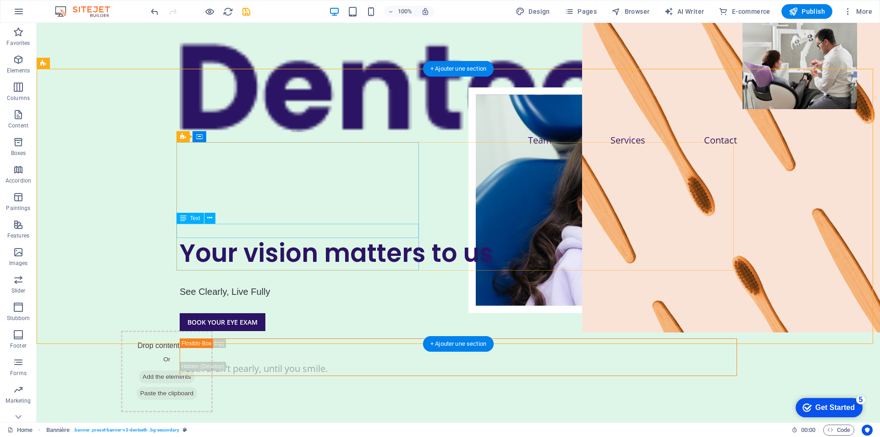
click at [266, 285] on div "See Clearly, Live Fully" at bounding box center [458, 292] width 557 height 14
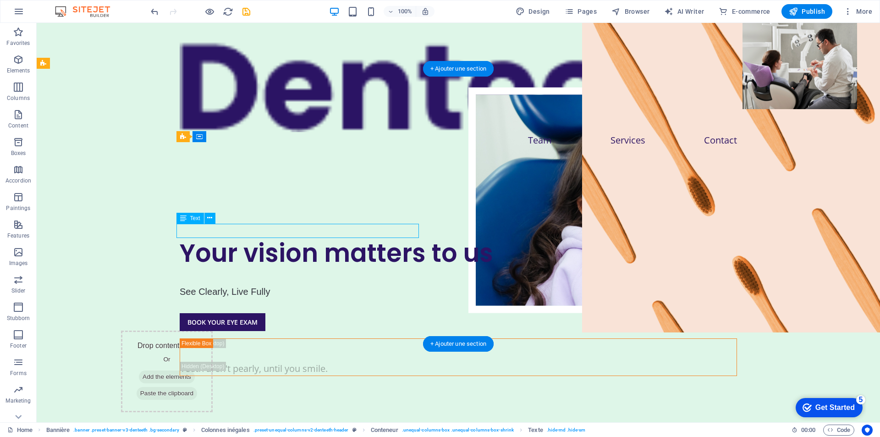
click at [258, 285] on div "See Clearly, Live Fully" at bounding box center [458, 292] width 557 height 14
click at [259, 285] on div "See Clearly, Live Fully" at bounding box center [458, 292] width 557 height 14
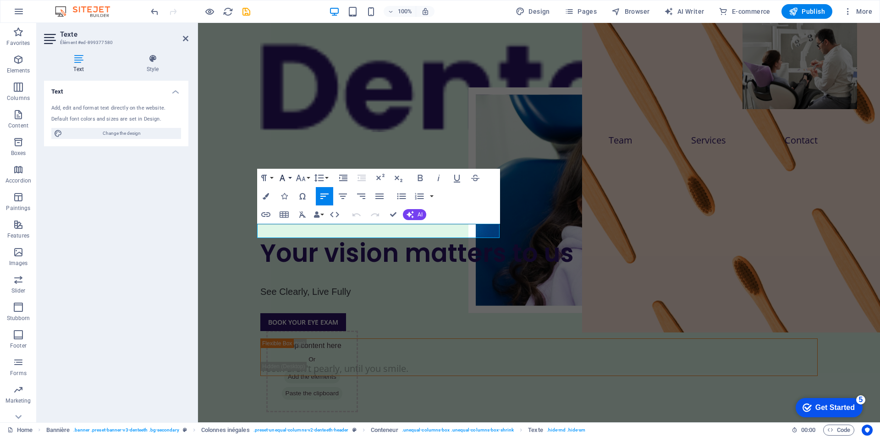
click at [288, 177] on button "Font Family" at bounding box center [283, 178] width 17 height 18
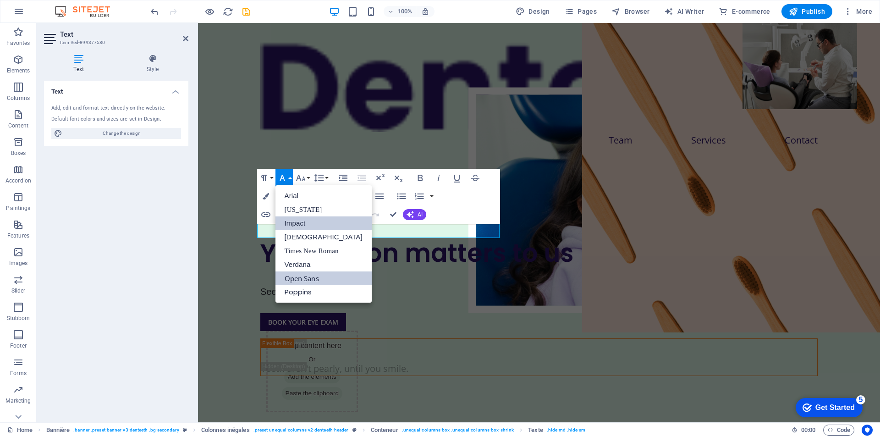
click at [296, 283] on font "Open Sans" at bounding box center [302, 278] width 34 height 14
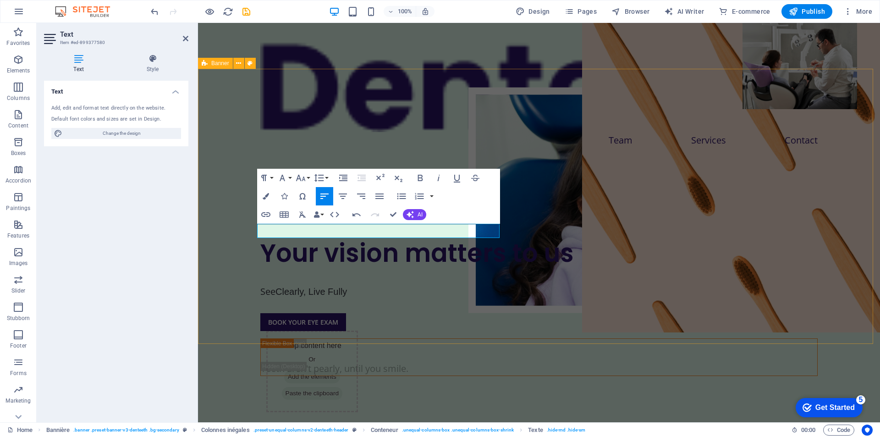
drag, startPoint x: 348, startPoint y: 230, endPoint x: 251, endPoint y: 217, distance: 97.9
click at [251, 217] on div "Your vision matters to us See Clearly, Live Fully BOOK YOUR EYE EXAM Teeth aren…" at bounding box center [539, 306] width 682 height 286
click at [288, 177] on button "Font Family" at bounding box center [283, 178] width 17 height 18
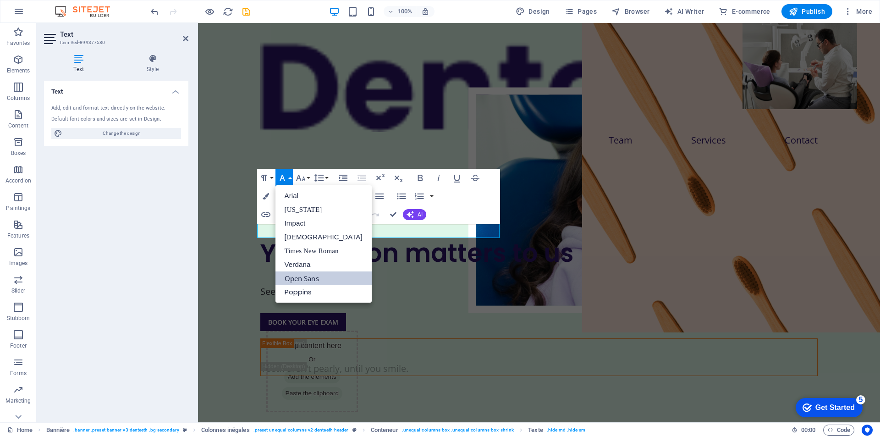
click at [308, 276] on font "Open Sans" at bounding box center [302, 278] width 34 height 9
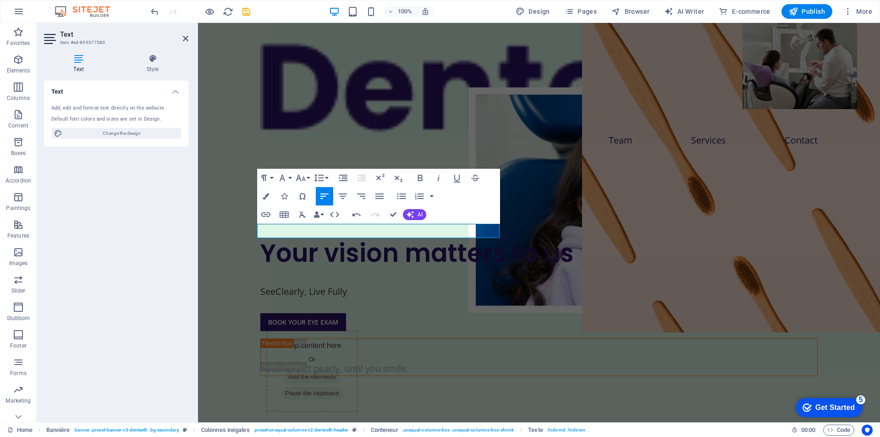
click at [308, 376] on div at bounding box center [538, 394] width 557 height 37
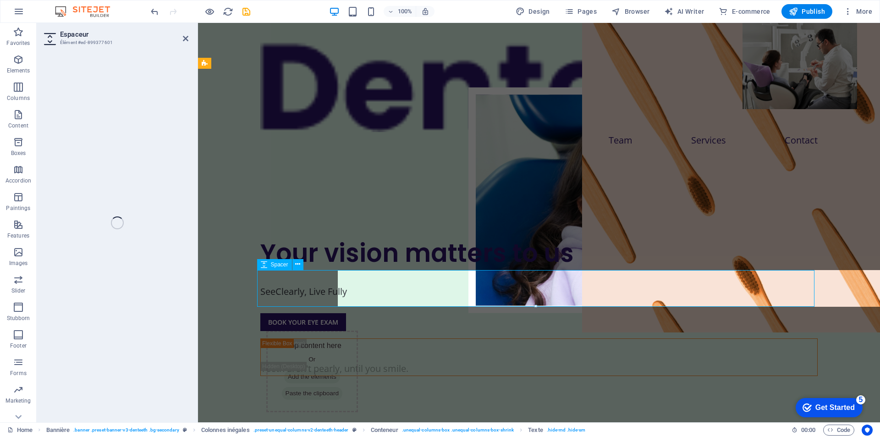
select select "rem"
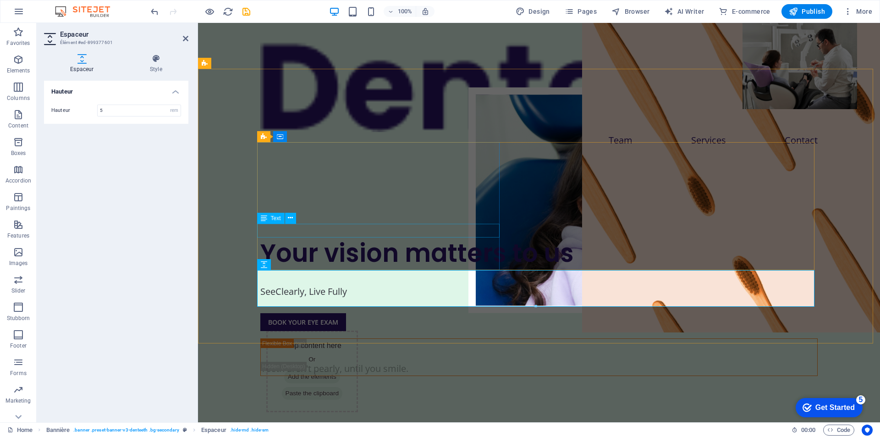
click at [364, 285] on div "See Clearly, Live Fully" at bounding box center [538, 292] width 557 height 14
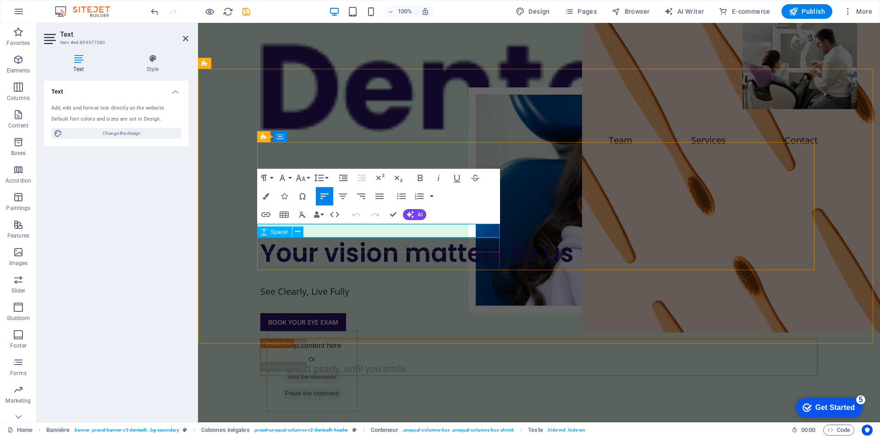
click at [345, 298] on div at bounding box center [538, 305] width 557 height 15
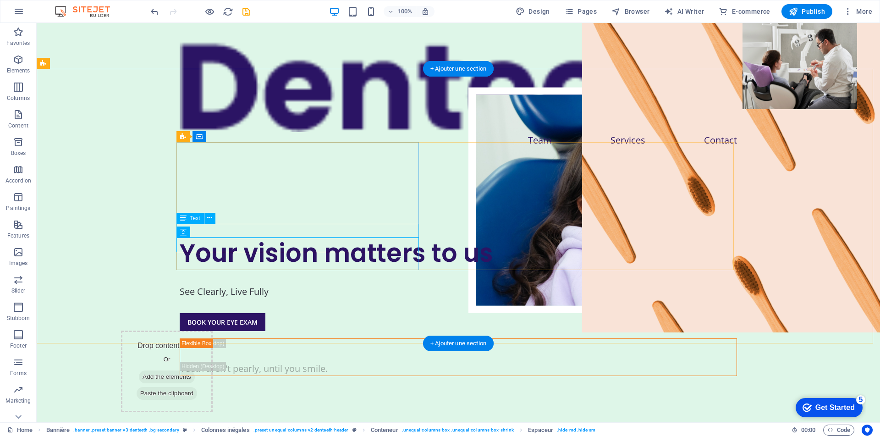
click at [356, 285] on div "See Clearly, Live Fully" at bounding box center [458, 292] width 557 height 14
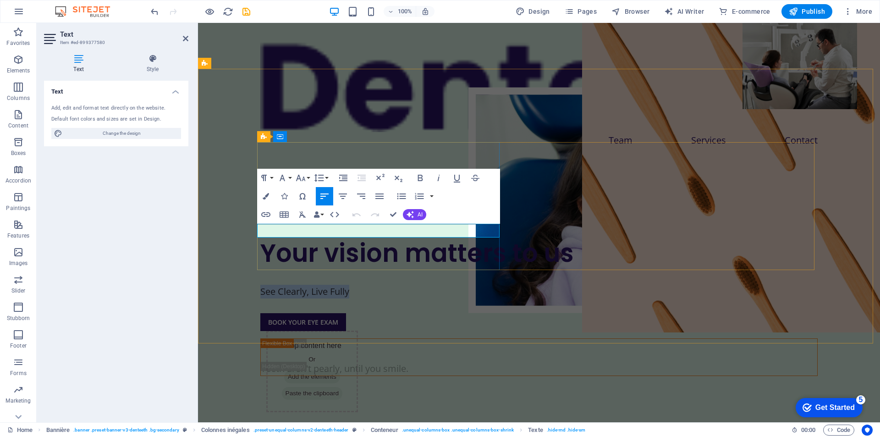
drag, startPoint x: 353, startPoint y: 226, endPoint x: 202, endPoint y: 224, distance: 150.8
click at [202, 224] on div "Your vision matters to us See Clearly, Live Fully BOOK YOUR EYE EXAM Teeth aren…" at bounding box center [539, 306] width 682 height 286
click at [419, 178] on icon "button" at bounding box center [420, 177] width 11 height 11
drag, startPoint x: 269, startPoint y: 312, endPoint x: 429, endPoint y: 306, distance: 159.6
click at [429, 312] on div "Your vision matters to us See Clearly, Live Fully BOOK YOUR EYE EXAM Teeth aren…" at bounding box center [539, 306] width 682 height 286
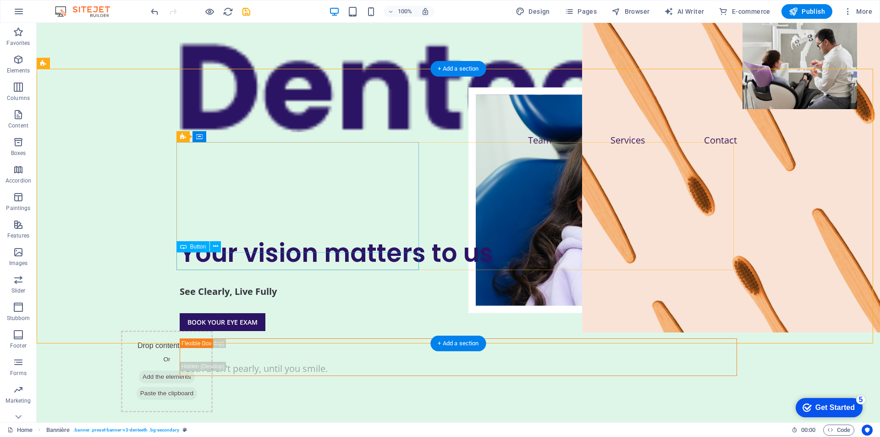
click at [256, 313] on div "BOOK YOUR EYE EXAM" at bounding box center [458, 322] width 557 height 18
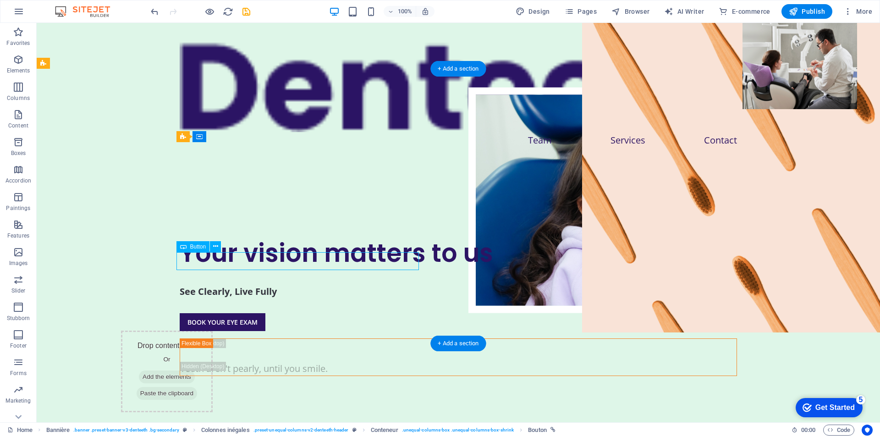
click at [256, 313] on div "BOOK YOUR EYE EXAM" at bounding box center [458, 322] width 557 height 18
drag, startPoint x: 256, startPoint y: 256, endPoint x: 94, endPoint y: 256, distance: 161.8
click at [94, 256] on div "Your vision matters to us See Clearly, Live Fully BOOK YOUR EYE EXAM Teeth aren…" at bounding box center [458, 306] width 843 height 286
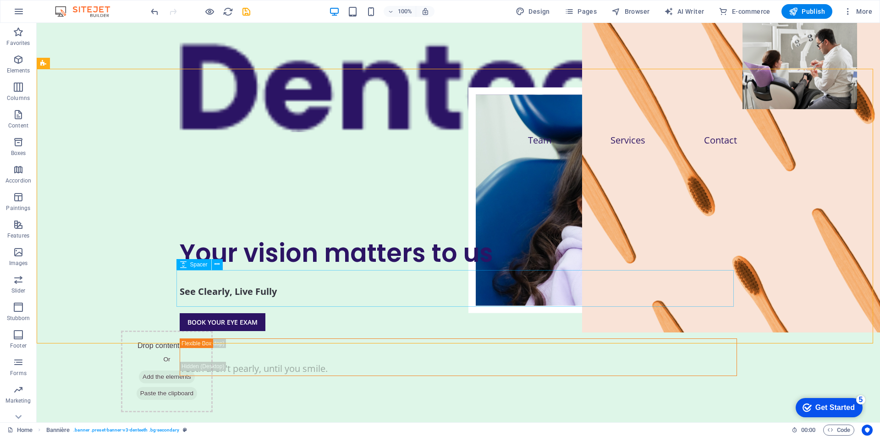
click at [227, 259] on div "Spacer" at bounding box center [202, 264] width 52 height 11
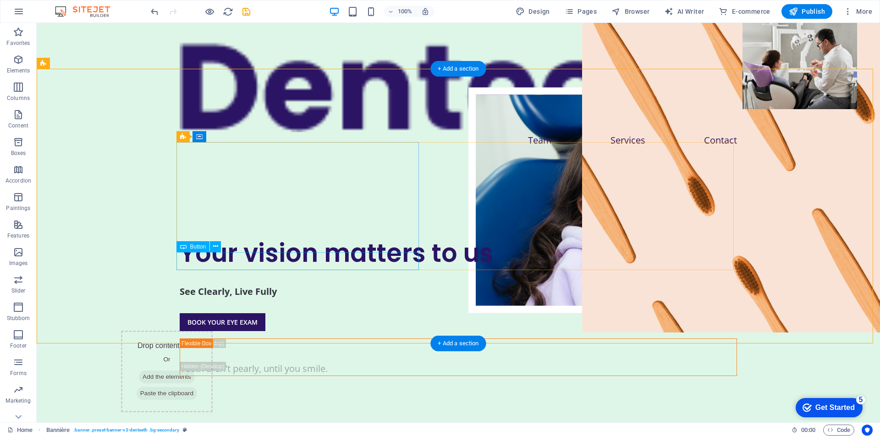
click at [233, 313] on div "BOOK YOUR EYE EXAM" at bounding box center [458, 322] width 557 height 18
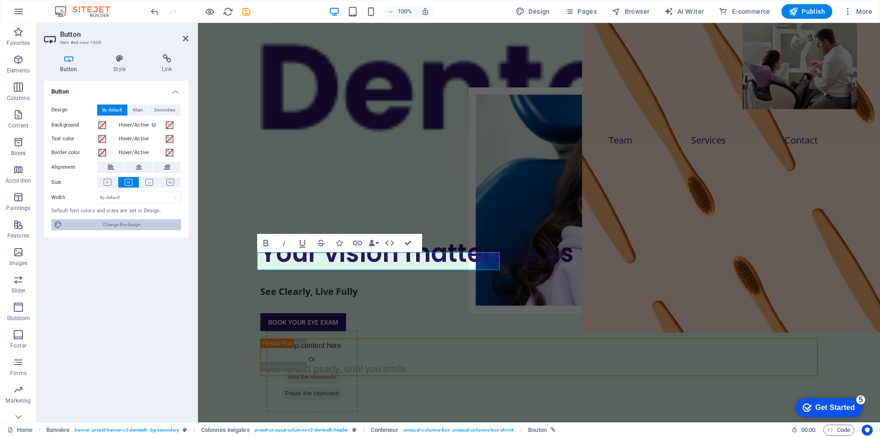
click at [143, 220] on span "Change the design" at bounding box center [121, 224] width 113 height 11
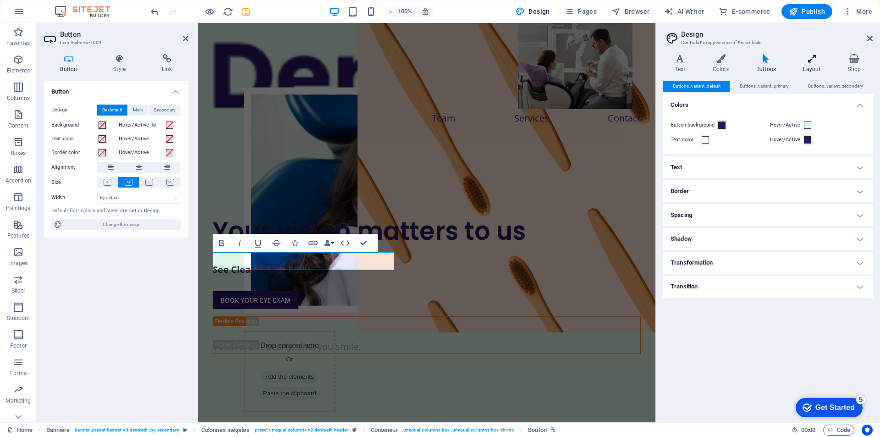
click at [819, 66] on h4 "Layout" at bounding box center [813, 63] width 44 height 19
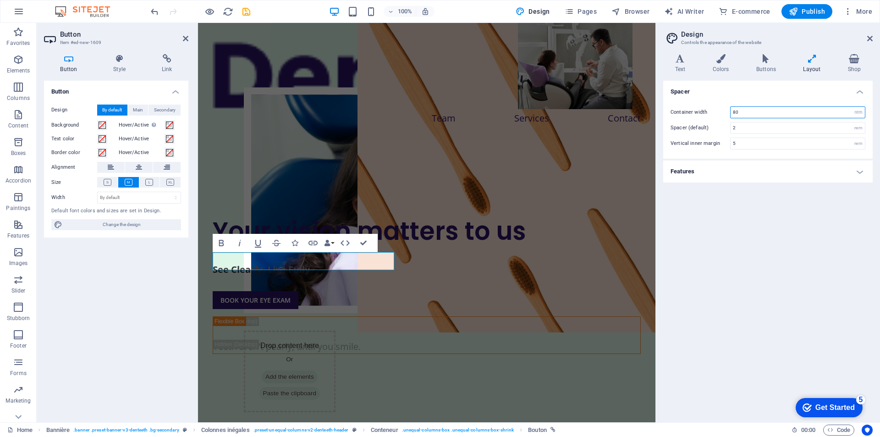
drag, startPoint x: 759, startPoint y: 115, endPoint x: 693, endPoint y: 112, distance: 65.6
click at [693, 112] on div "Container width 80 rem px" at bounding box center [767, 112] width 195 height 12
type input "100"
click at [841, 66] on h4 "Shop" at bounding box center [854, 63] width 37 height 19
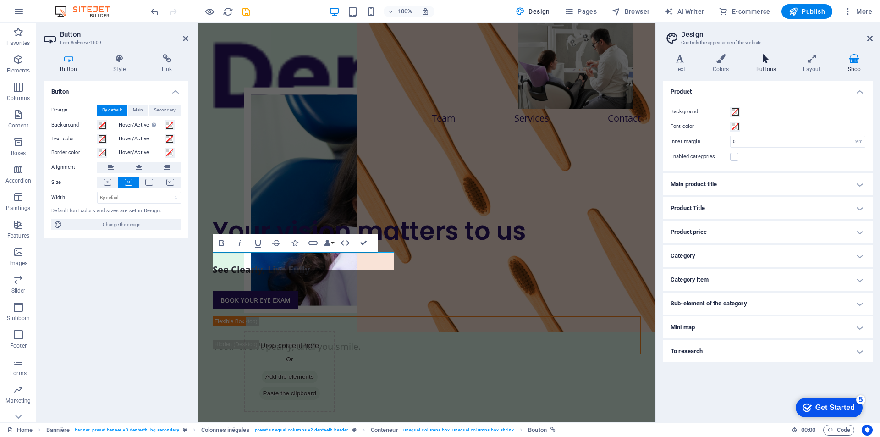
click at [748, 63] on icon at bounding box center [765, 58] width 43 height 9
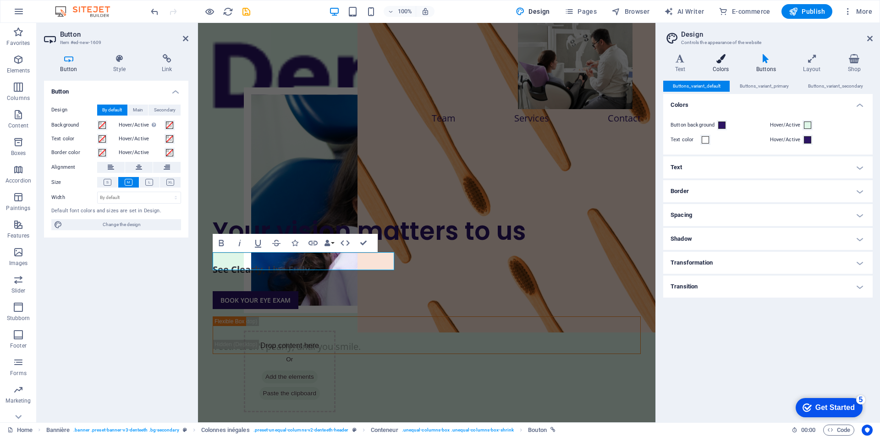
click at [723, 59] on icon at bounding box center [721, 58] width 40 height 9
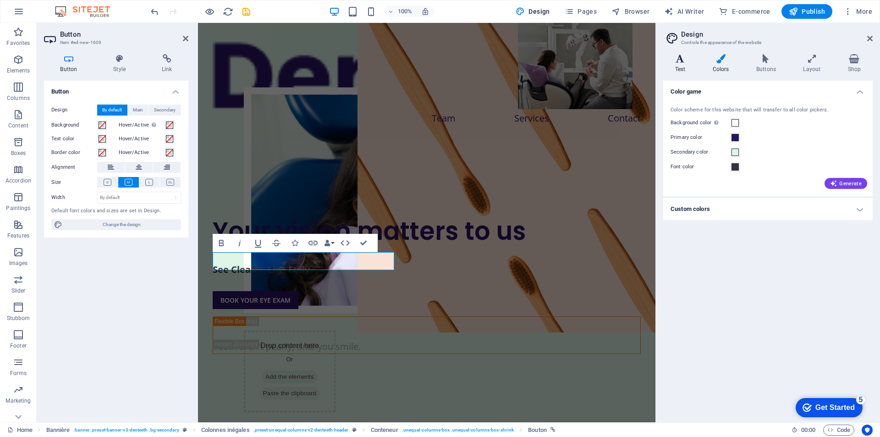
click at [687, 68] on h4 "Text" at bounding box center [682, 63] width 38 height 19
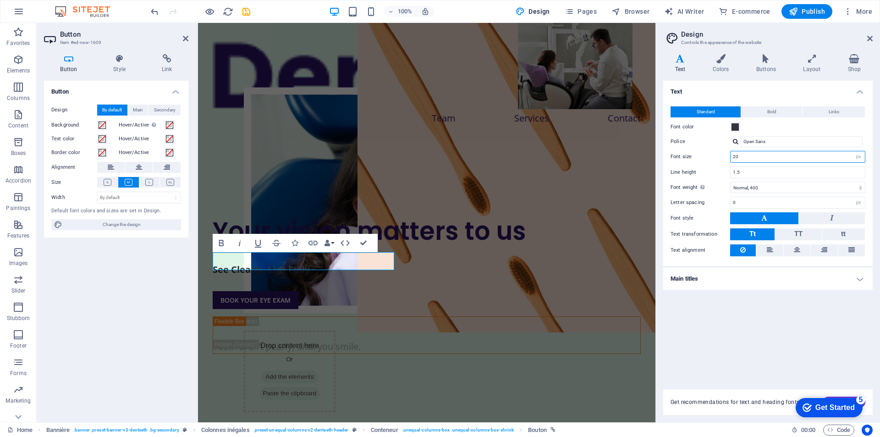
click at [745, 161] on input "20" at bounding box center [798, 156] width 134 height 11
drag, startPoint x: 745, startPoint y: 161, endPoint x: 721, endPoint y: 159, distance: 24.4
click at [721, 159] on div "Font size 20 rem px" at bounding box center [767, 157] width 195 height 12
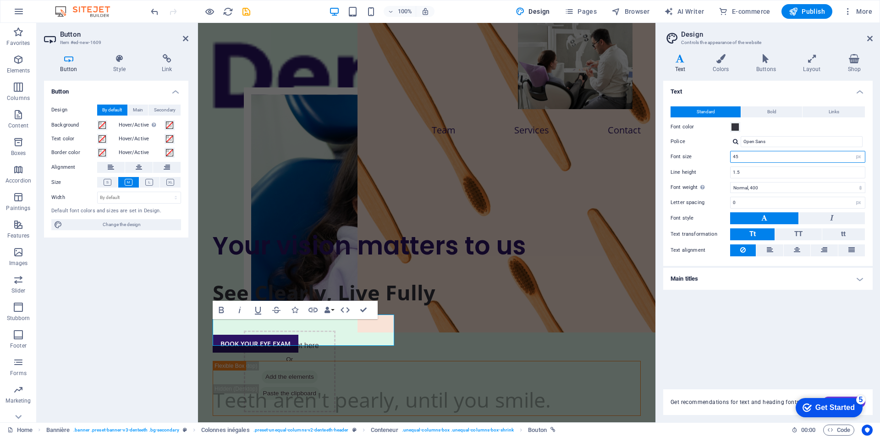
drag, startPoint x: 734, startPoint y: 161, endPoint x: 725, endPoint y: 161, distance: 9.2
click at [725, 161] on div "Font size 45 rem px" at bounding box center [767, 157] width 195 height 12
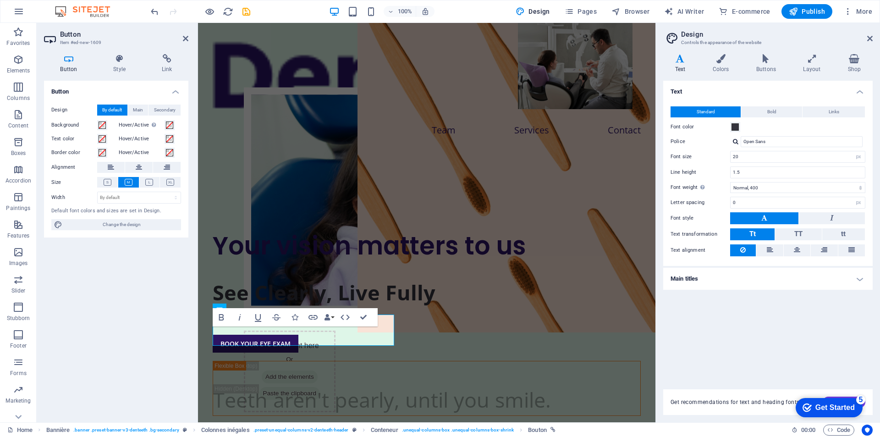
click at [728, 326] on div "Text Standard Bold Links Font color Police Open Sans Font size 20 rem px Line h…" at bounding box center [767, 229] width 209 height 297
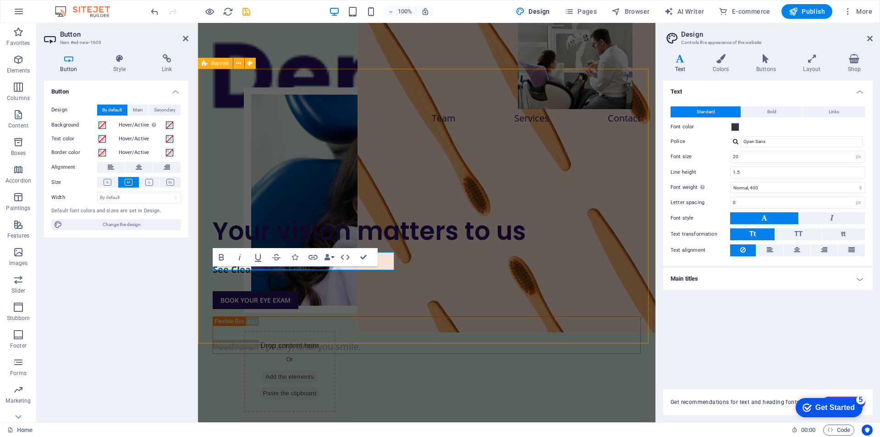
click at [317, 329] on div "Your vision matters to us See Clearly, Live Fully BOOK YOUR EYE EXAM Teeth aren…" at bounding box center [426, 284] width 457 height 286
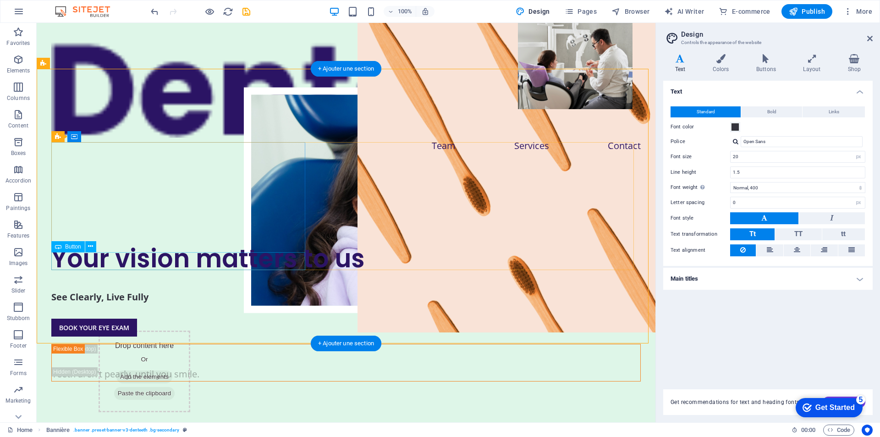
click at [125, 319] on div "BOOK YOUR EYE EXAM" at bounding box center [345, 328] width 589 height 18
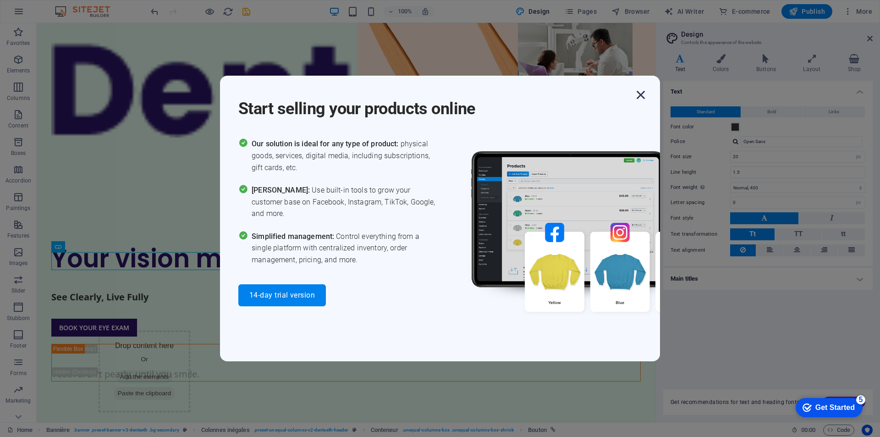
click at [636, 95] on icon "button" at bounding box center [640, 95] width 16 height 16
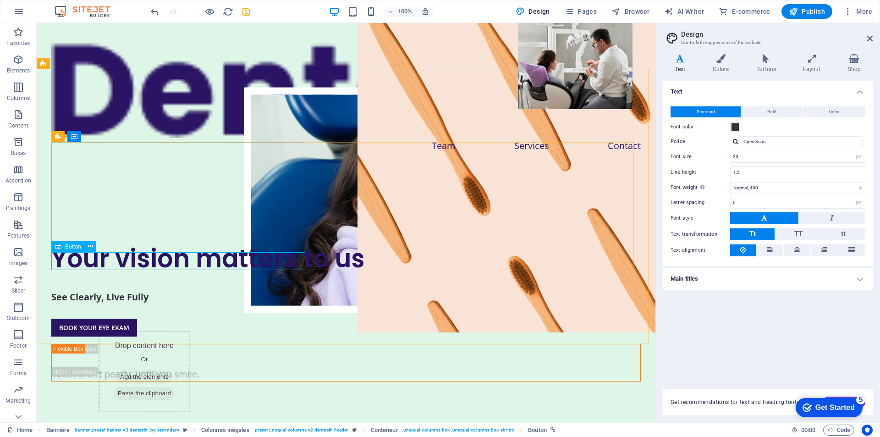
click at [62, 247] on div "Button" at bounding box center [67, 246] width 33 height 11
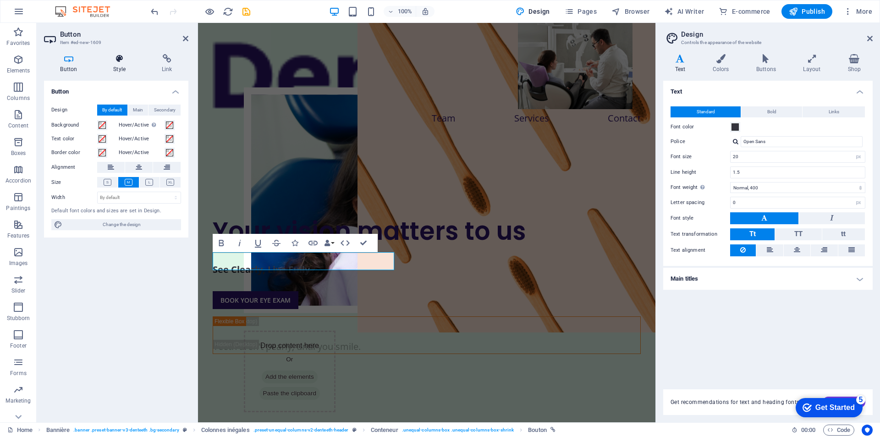
click at [118, 66] on font "Style" at bounding box center [119, 69] width 12 height 6
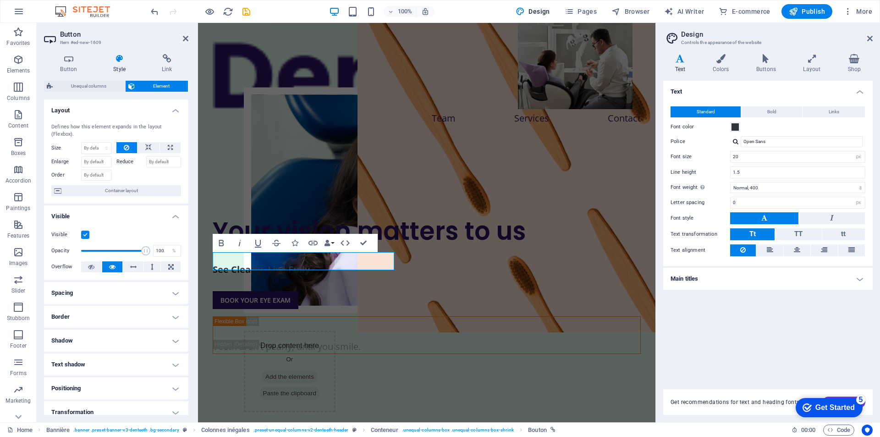
click at [173, 297] on h4 "Spacing" at bounding box center [116, 293] width 144 height 22
click at [167, 61] on icon at bounding box center [166, 58] width 43 height 9
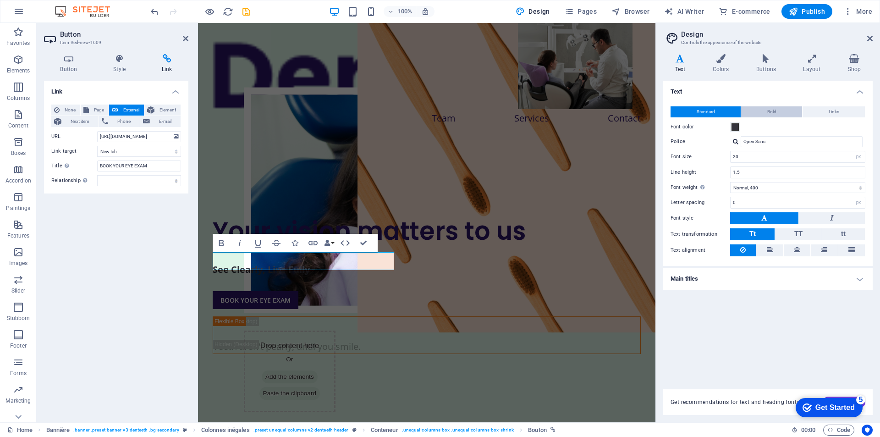
click at [789, 114] on button "Bold" at bounding box center [771, 111] width 61 height 11
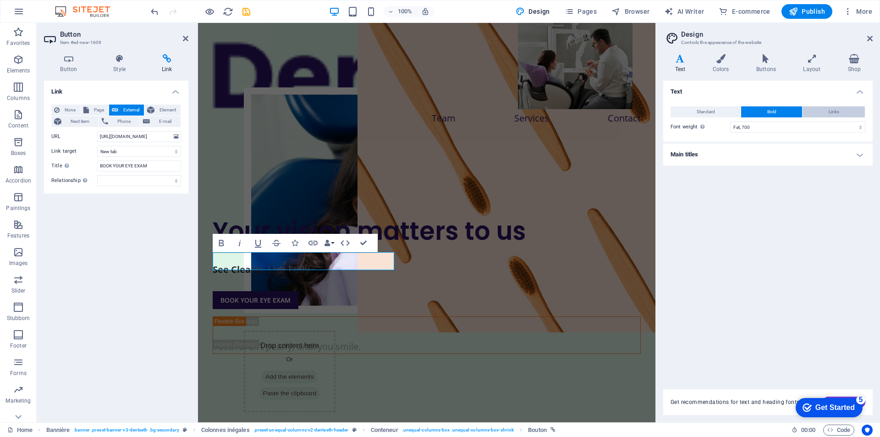
click at [824, 107] on button "Links" at bounding box center [833, 111] width 62 height 11
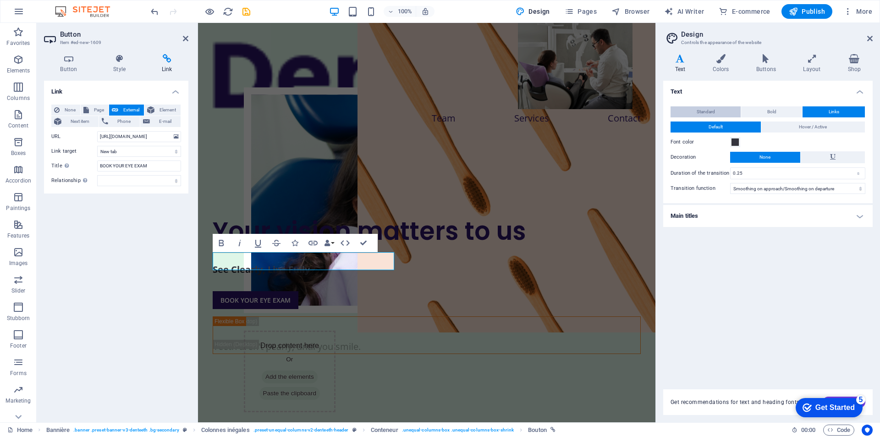
click at [710, 115] on span "Standard" at bounding box center [706, 111] width 18 height 11
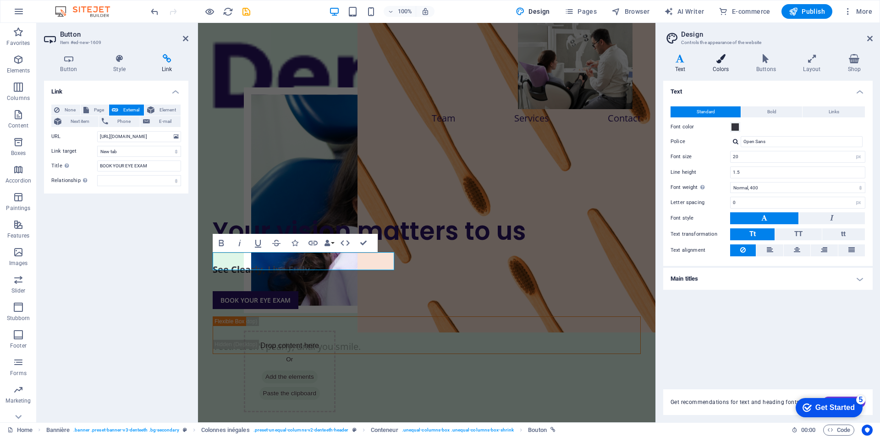
click at [721, 67] on font "Colors" at bounding box center [721, 69] width 16 height 6
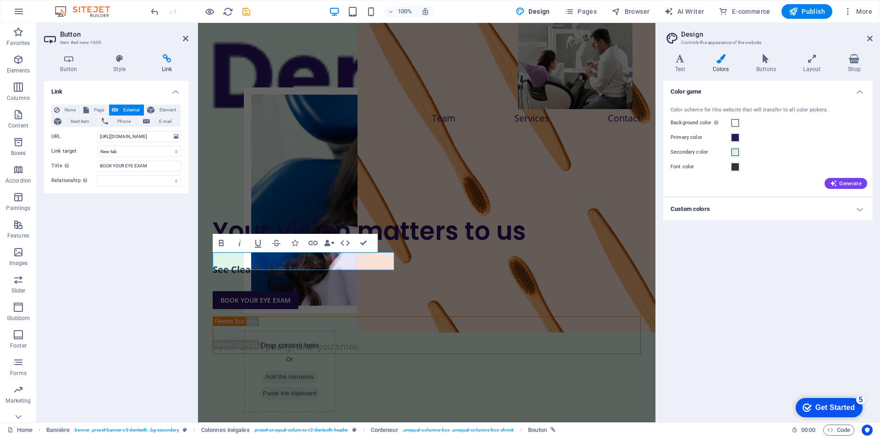
click at [867, 209] on h4 "Custom colors" at bounding box center [767, 209] width 209 height 22
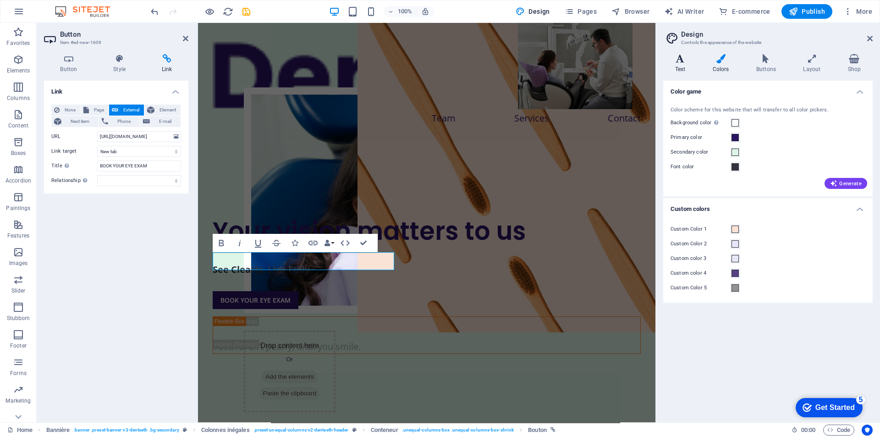
click at [692, 71] on h4 "Text" at bounding box center [682, 63] width 38 height 19
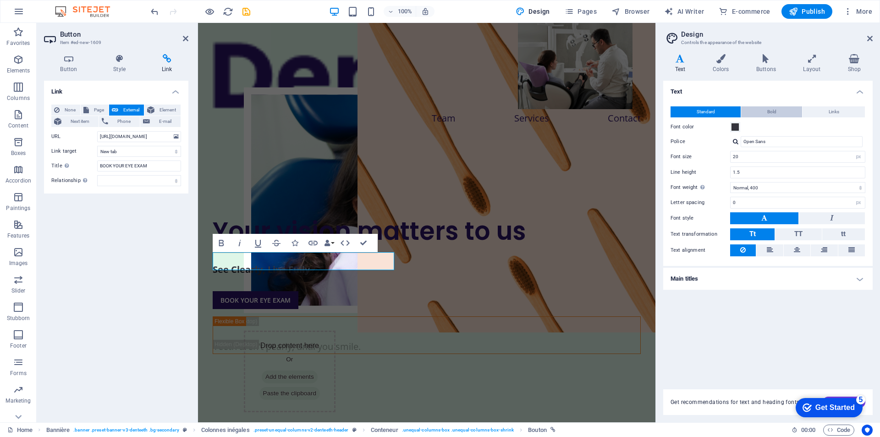
click at [776, 115] on span "Bold" at bounding box center [771, 111] width 9 height 11
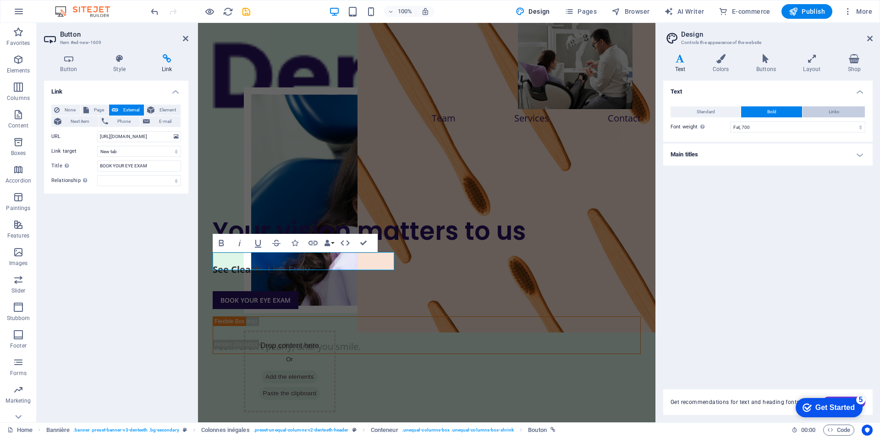
click at [813, 112] on button "Links" at bounding box center [833, 111] width 62 height 11
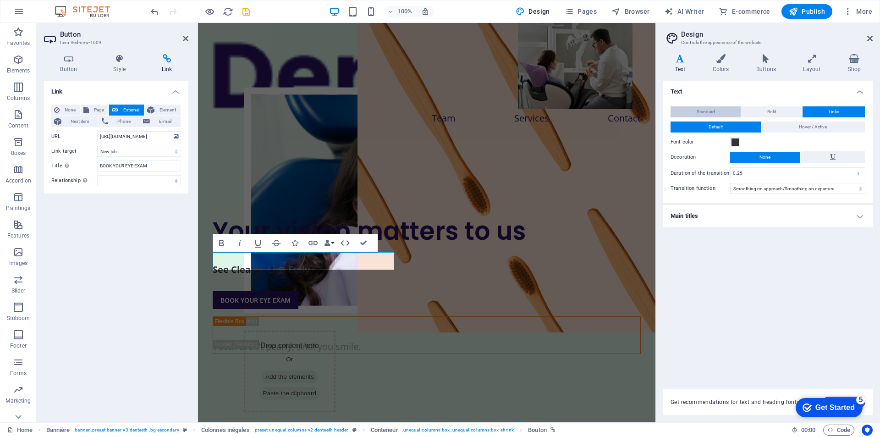
click at [698, 112] on font "Standard" at bounding box center [706, 111] width 18 height 5
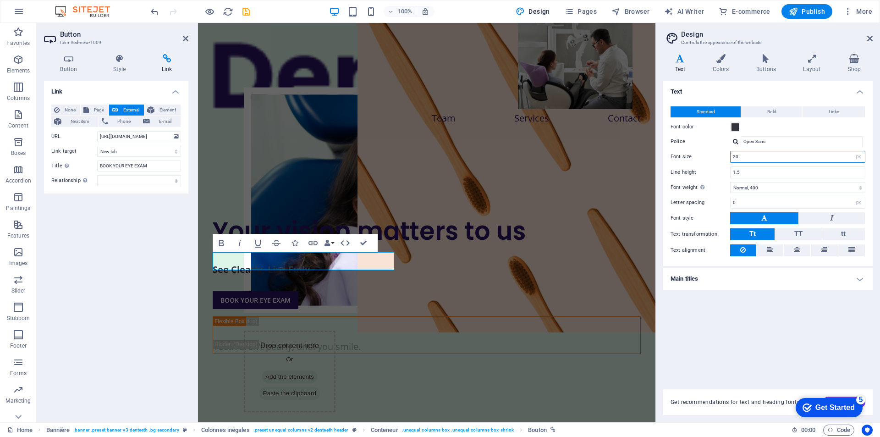
click at [758, 159] on input "20" at bounding box center [798, 156] width 134 height 11
drag, startPoint x: 758, startPoint y: 159, endPoint x: 729, endPoint y: 163, distance: 30.1
click at [729, 163] on div "Standard Bold Links Font color Police Open Sans Font size 20 rem px Line height…" at bounding box center [767, 181] width 213 height 169
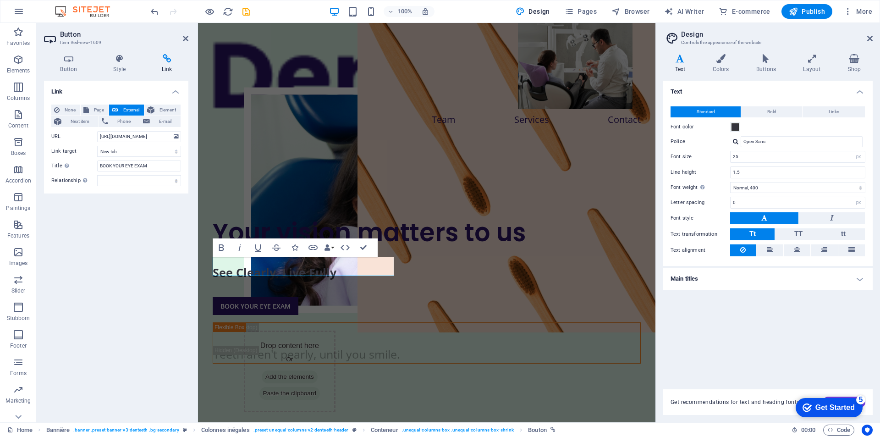
click at [870, 34] on h2 "Design" at bounding box center [777, 34] width 192 height 8
click at [302, 341] on div "Your vision matters to us See Clearly, Live Fully BOOK YOUR EYE EXAM Teeth aren…" at bounding box center [426, 290] width 457 height 294
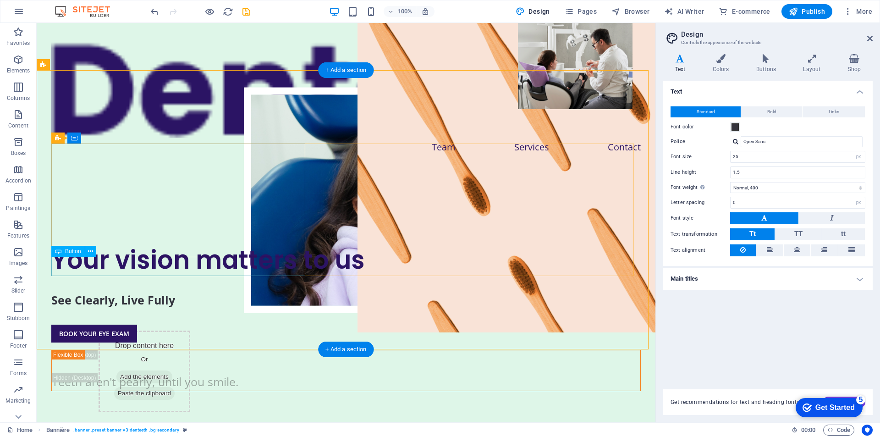
click at [128, 323] on div "BOOK YOUR EYE EXAM" at bounding box center [345, 332] width 589 height 19
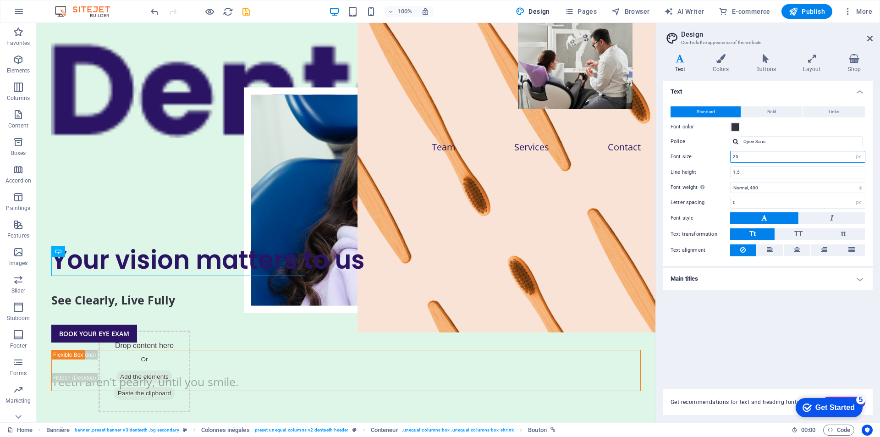
click at [772, 157] on input "25" at bounding box center [798, 156] width 134 height 11
click at [687, 157] on font "Font size" at bounding box center [680, 157] width 21 height 6
drag, startPoint x: 740, startPoint y: 160, endPoint x: 718, endPoint y: 160, distance: 22.5
click at [718, 160] on div "Font size 25 rem px" at bounding box center [767, 157] width 195 height 12
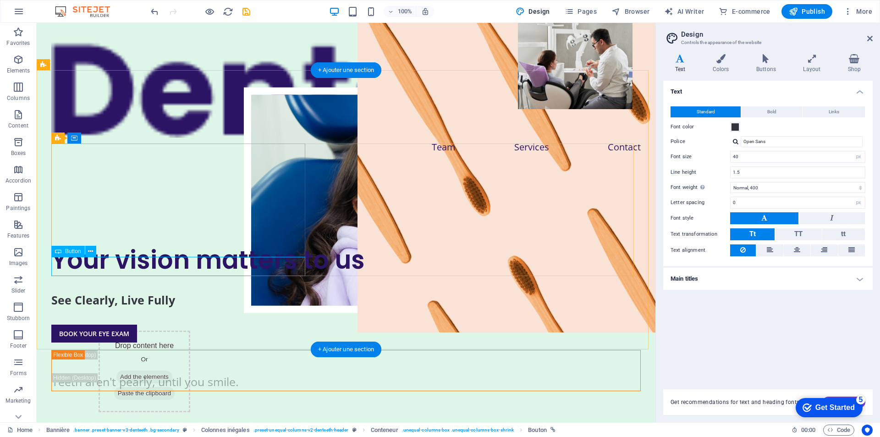
click at [159, 323] on div "BOOK YOUR EYE EXAM" at bounding box center [345, 332] width 589 height 19
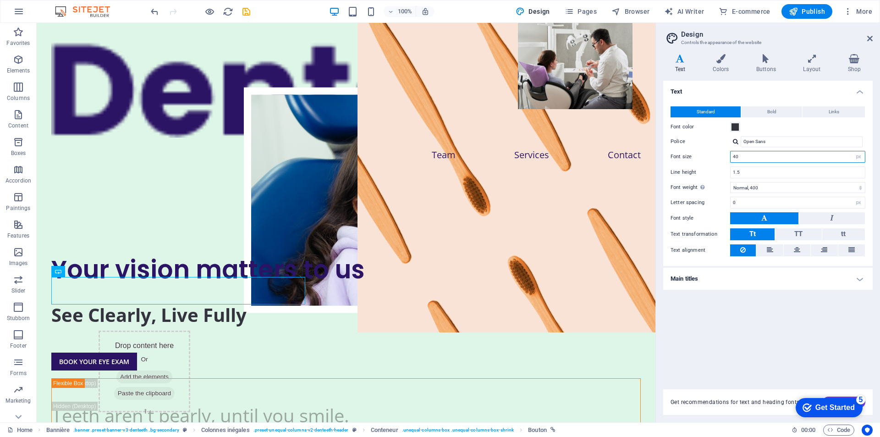
click at [745, 155] on input "40" at bounding box center [798, 156] width 134 height 11
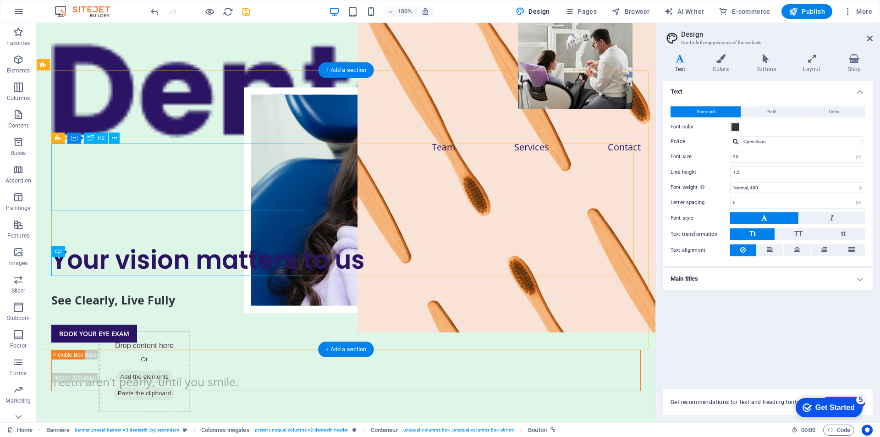
click at [185, 243] on div "Your vision matters to us" at bounding box center [345, 259] width 589 height 33
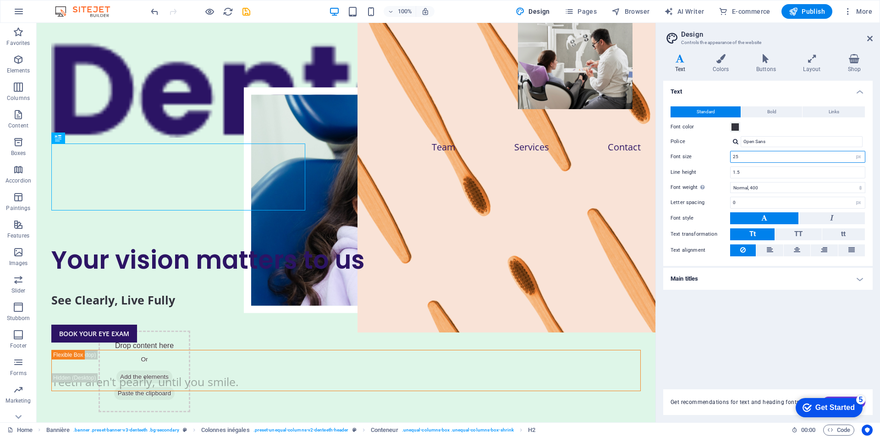
click at [764, 154] on input "25" at bounding box center [798, 156] width 134 height 11
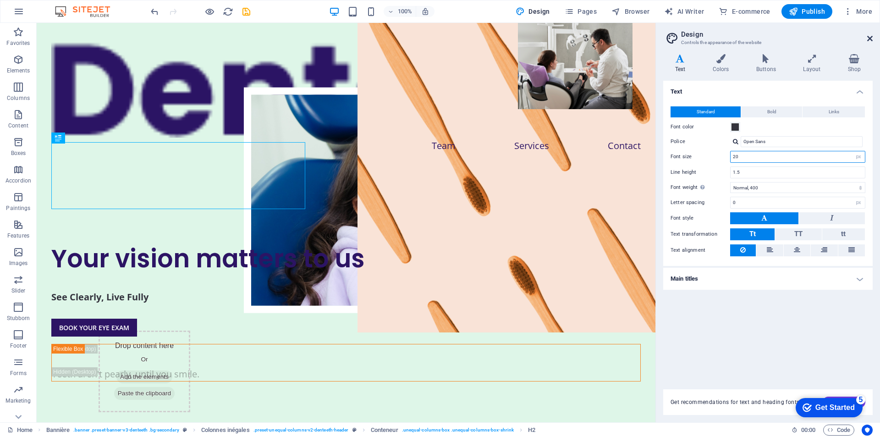
type input "20"
click at [869, 41] on icon at bounding box center [869, 38] width 5 height 7
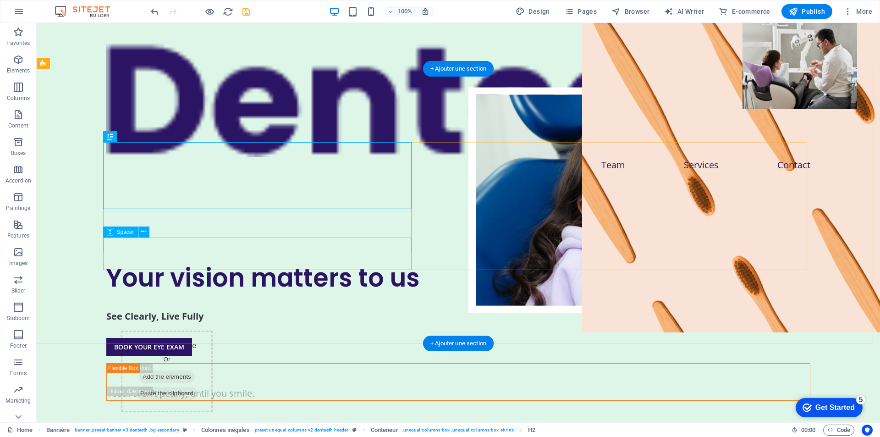
click at [187, 323] on div at bounding box center [458, 330] width 704 height 15
click at [194, 309] on div "See Clearly, Live Fully" at bounding box center [458, 316] width 704 height 14
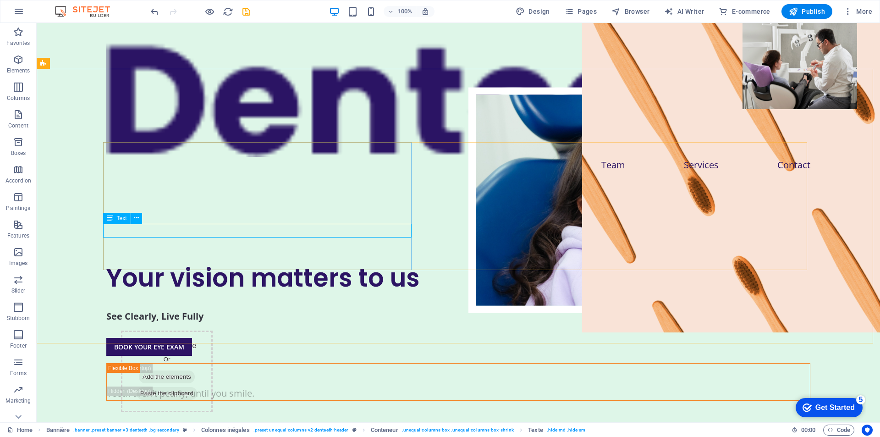
click at [115, 223] on div "Text" at bounding box center [116, 218] width 27 height 11
click at [111, 220] on icon at bounding box center [110, 218] width 6 height 11
click at [135, 219] on icon at bounding box center [136, 218] width 5 height 10
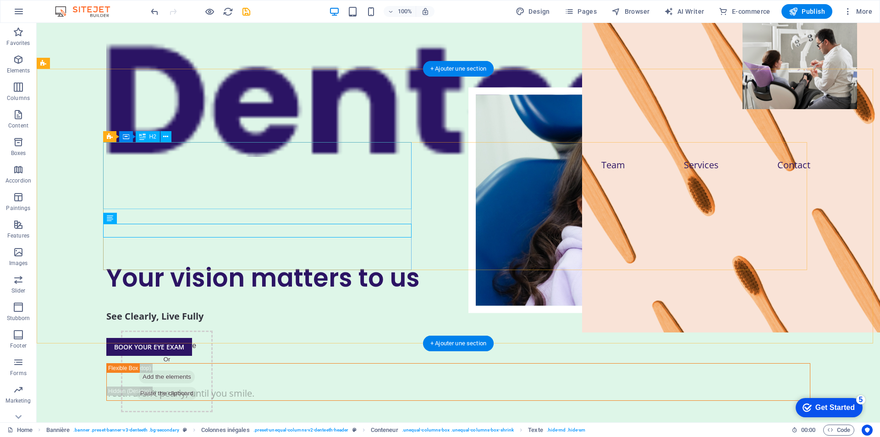
click at [309, 261] on div "Your vision matters to us" at bounding box center [458, 277] width 704 height 33
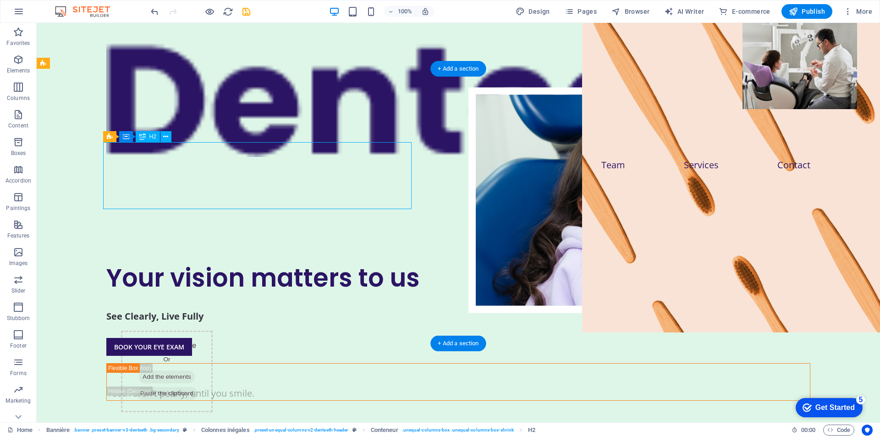
drag, startPoint x: 410, startPoint y: 204, endPoint x: 396, endPoint y: 201, distance: 14.5
click at [396, 261] on div "Your vision matters to us" at bounding box center [458, 277] width 704 height 33
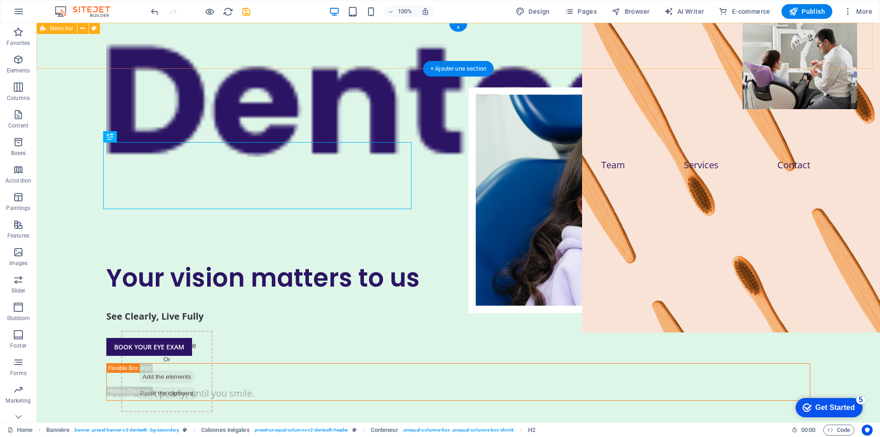
click at [148, 56] on div "Team Services Contact" at bounding box center [458, 105] width 843 height 165
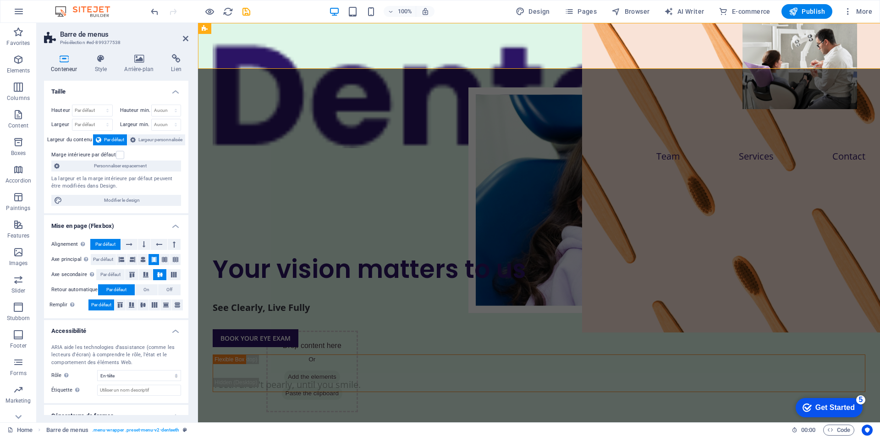
click at [249, 46] on div at bounding box center [539, 93] width 653 height 110
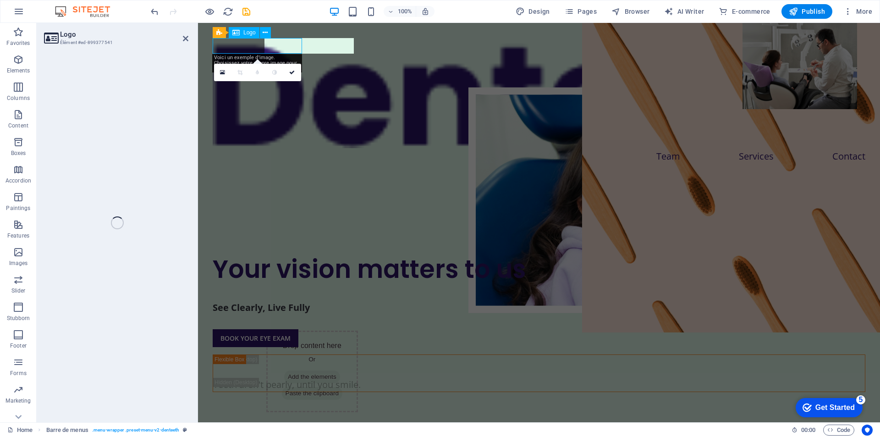
select select "%"
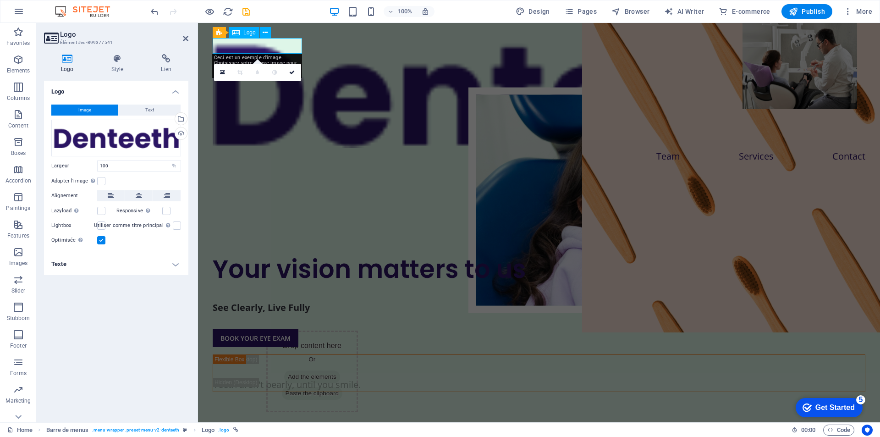
click at [299, 46] on div at bounding box center [539, 93] width 653 height 110
click at [296, 48] on div at bounding box center [539, 93] width 653 height 110
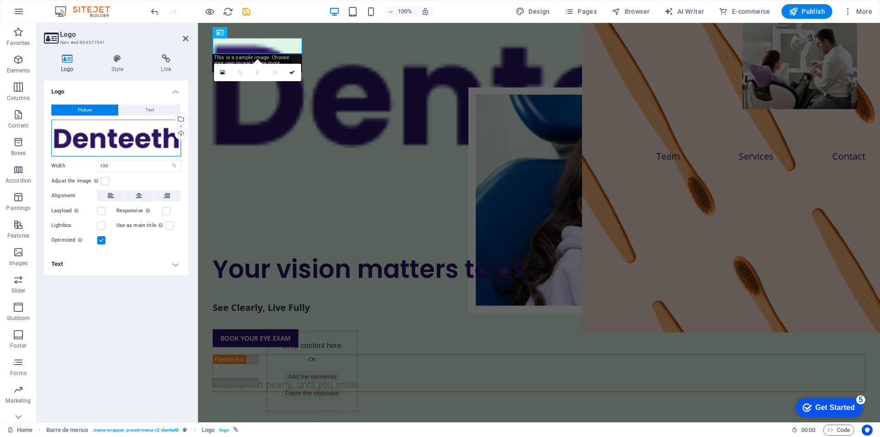
click at [138, 136] on div "Drag files here, click to choose files, or select files from Files or from our …" at bounding box center [116, 138] width 130 height 37
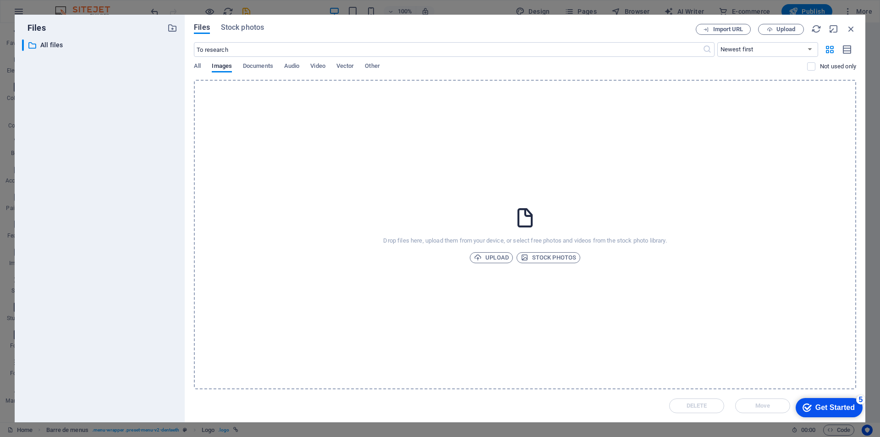
click at [844, 29] on div "Import URL Upload" at bounding box center [776, 29] width 160 height 11
click at [846, 32] on icon "button" at bounding box center [851, 29] width 10 height 10
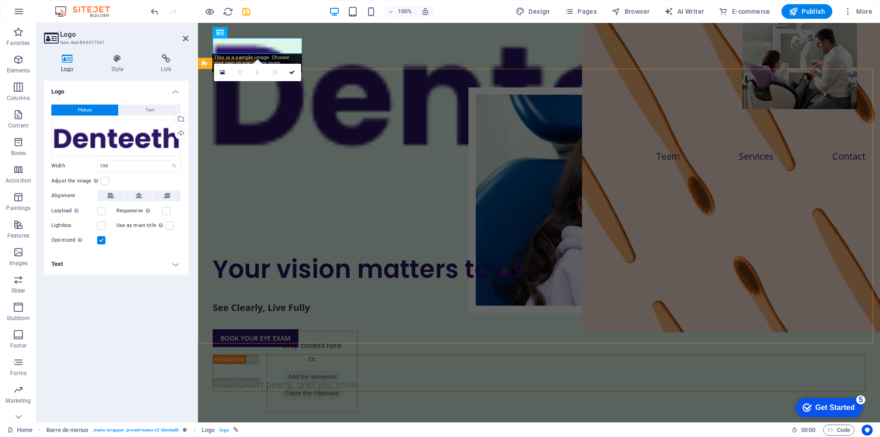
click at [506, 328] on div "Your vision matters to us See Clearly, Live Fully BOOK YOUR EYE EXAM Teeth aren…" at bounding box center [539, 322] width 682 height 286
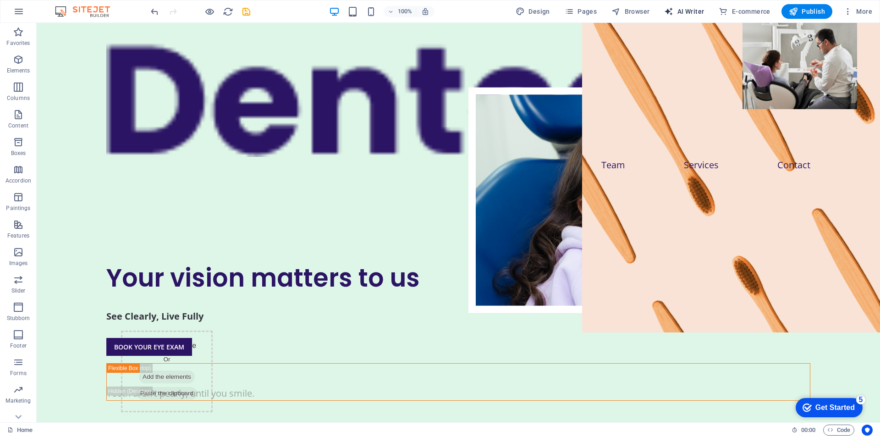
click at [682, 9] on font "AI Writer" at bounding box center [690, 11] width 27 height 7
select select "English"
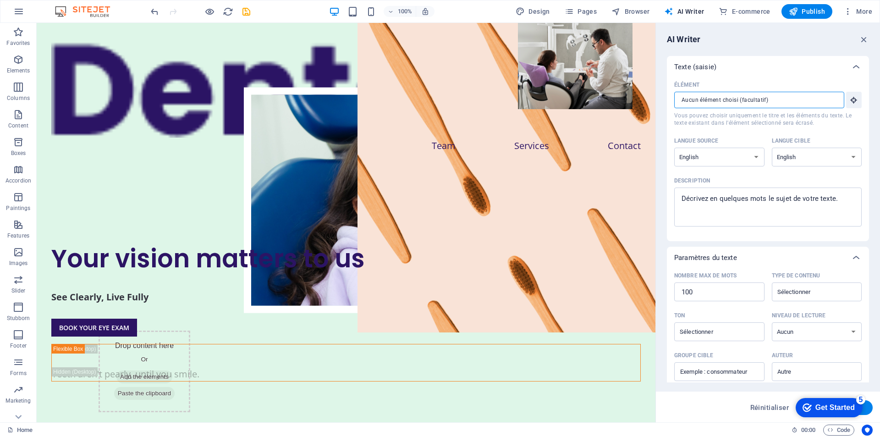
click at [805, 108] on input "Élément ​ Vous pouvez choisir uniquement le titre et les éléments du texte. Le …" at bounding box center [756, 100] width 164 height 16
click at [866, 43] on icon "button" at bounding box center [864, 39] width 10 height 10
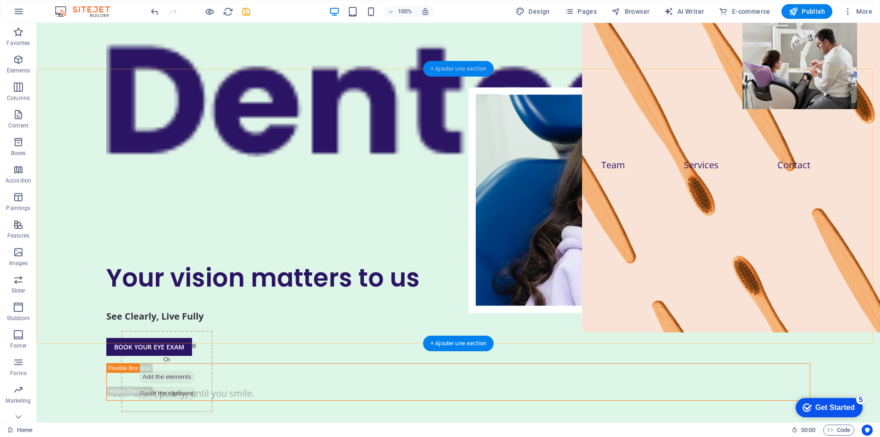
click at [483, 64] on div "+ Ajouter une section" at bounding box center [458, 69] width 71 height 16
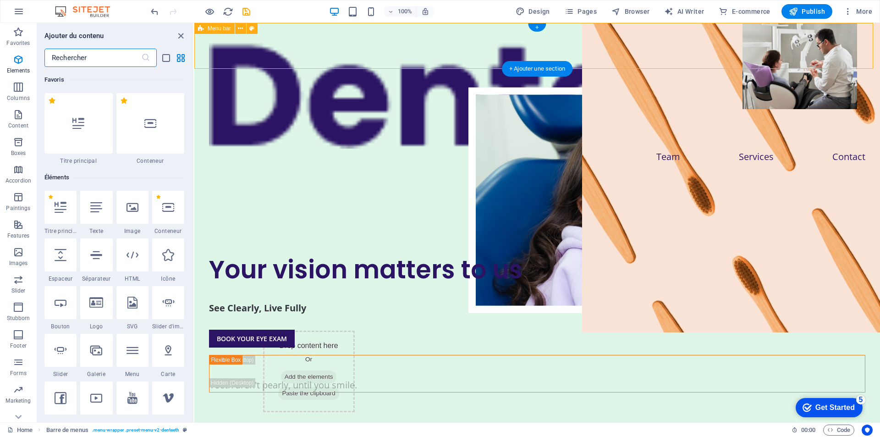
scroll to position [1604, 0]
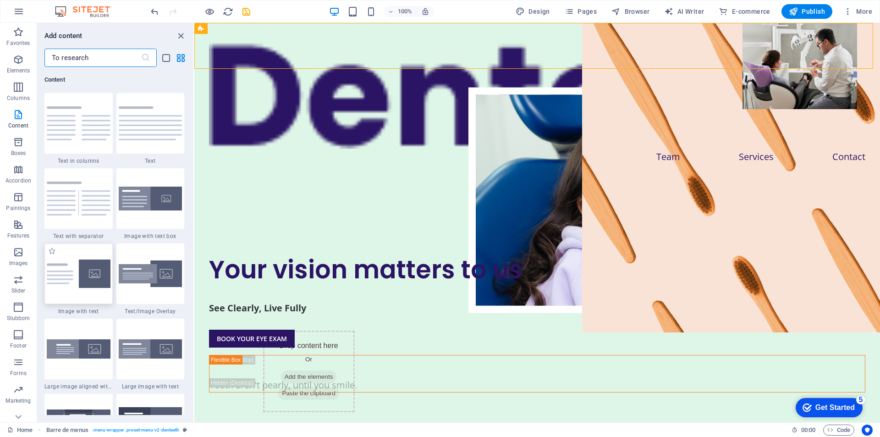
click at [96, 276] on img at bounding box center [79, 273] width 64 height 28
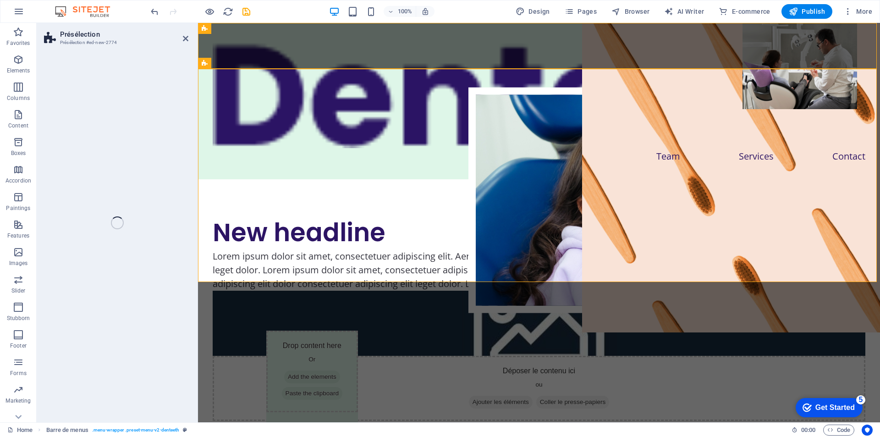
select select "rem"
select select "px"
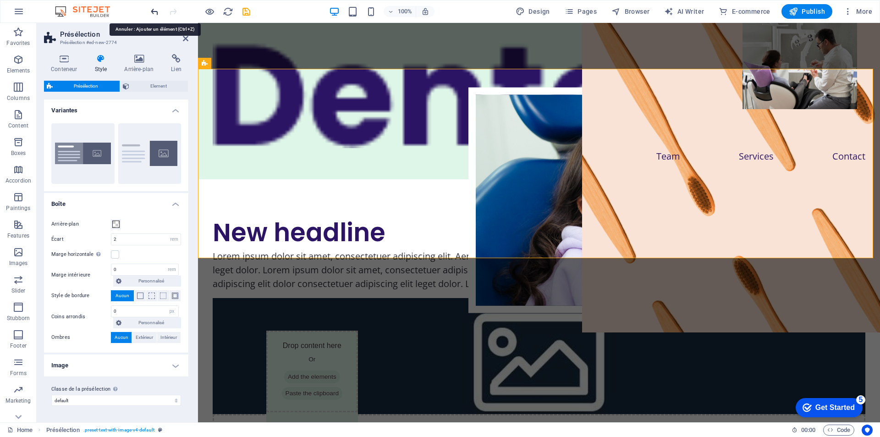
click at [154, 14] on icon "undo" at bounding box center [154, 11] width 11 height 11
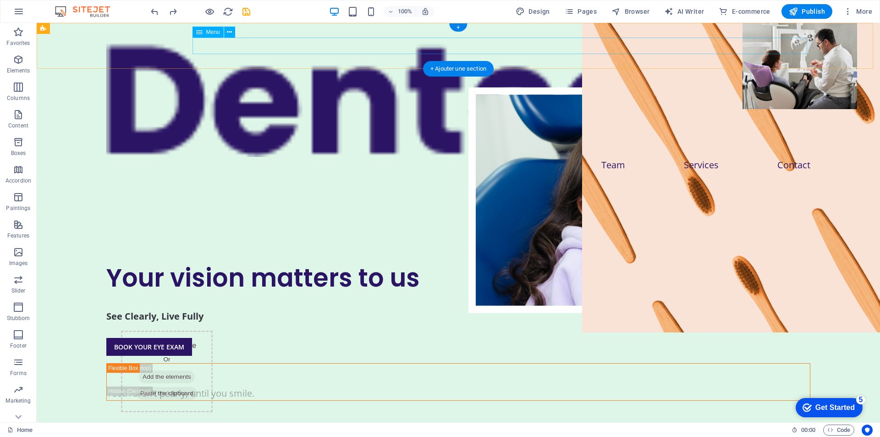
click at [618, 157] on nav "Team Services Contact" at bounding box center [458, 165] width 704 height 16
click at [682, 157] on nav "Team Services Contact" at bounding box center [458, 165] width 704 height 16
select select "1"
select select
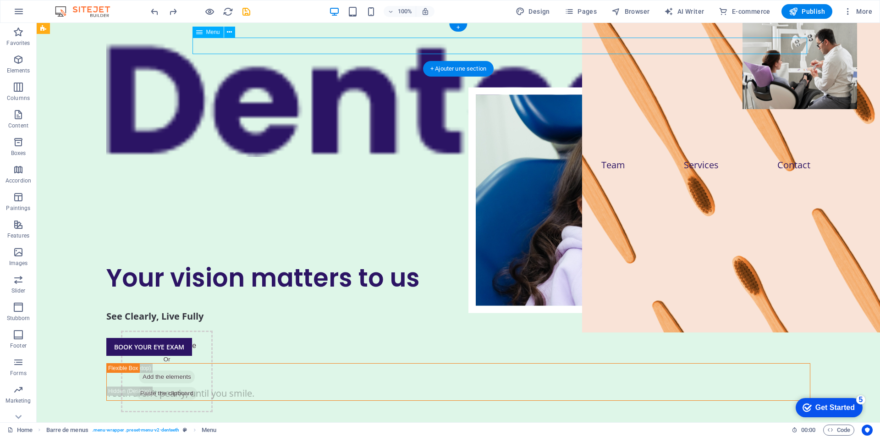
select select "2"
select select
select select "3"
select select
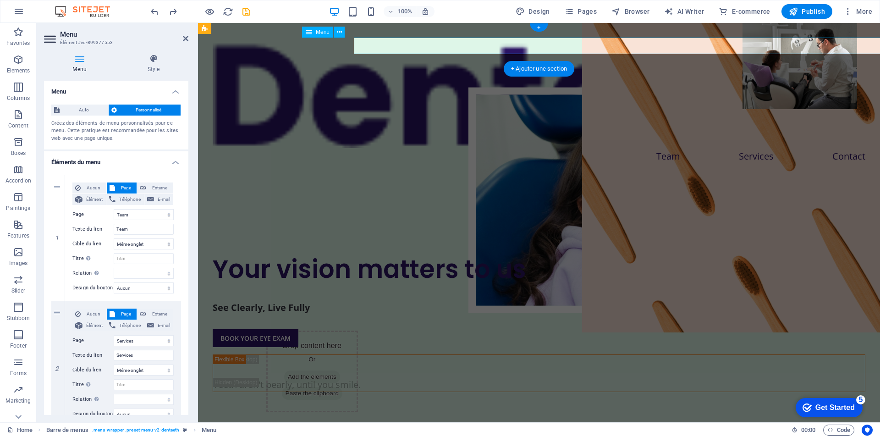
click at [682, 148] on nav "Team Services Contact" at bounding box center [539, 156] width 653 height 16
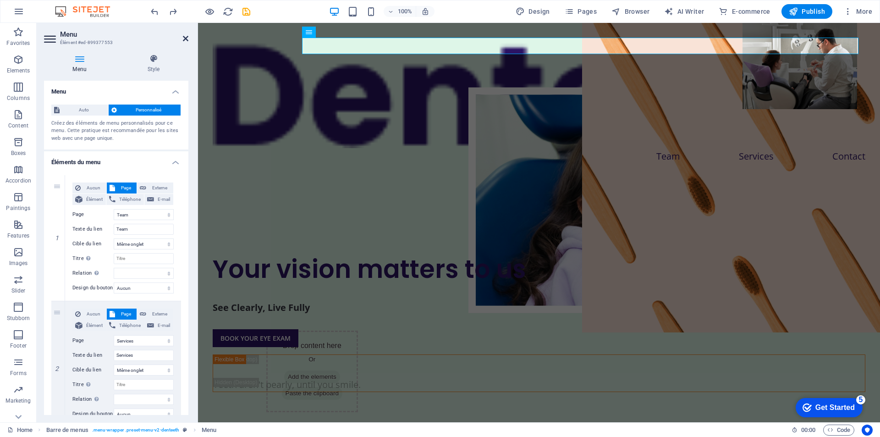
click at [183, 41] on icon at bounding box center [185, 38] width 5 height 7
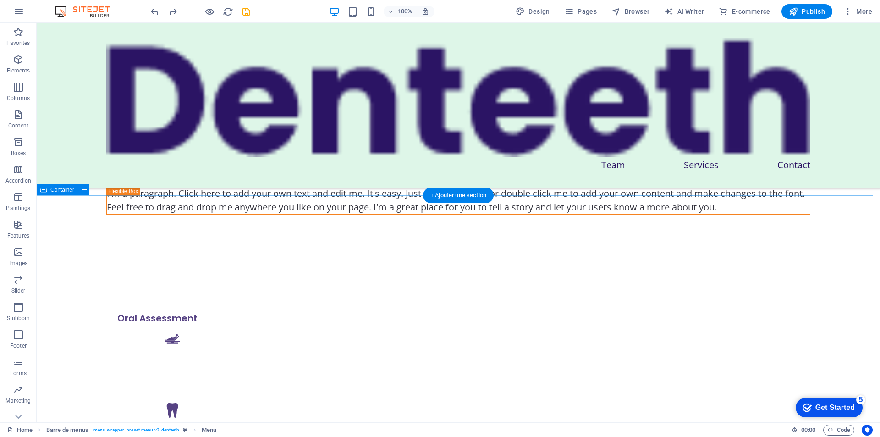
scroll to position [1054, 0]
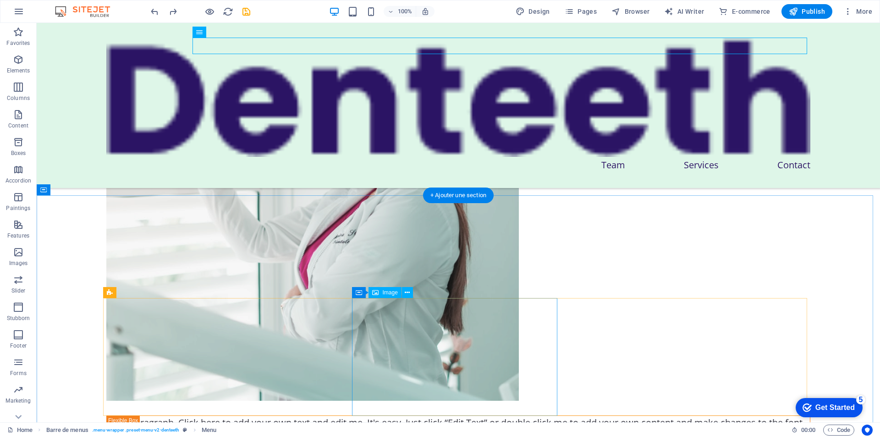
drag, startPoint x: 428, startPoint y: 341, endPoint x: 438, endPoint y: 329, distance: 15.6
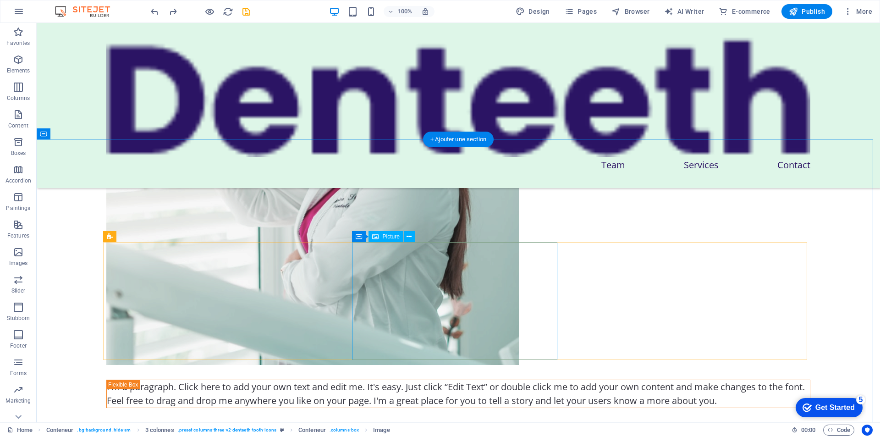
scroll to position [1192, 0]
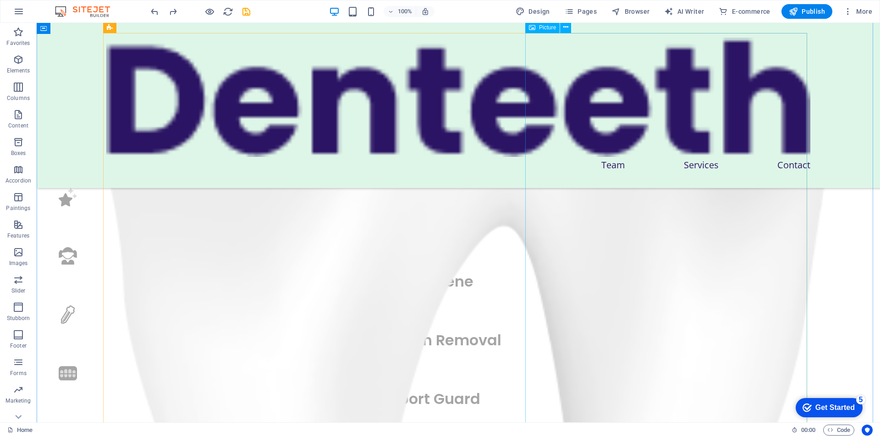
scroll to position [2750, 0]
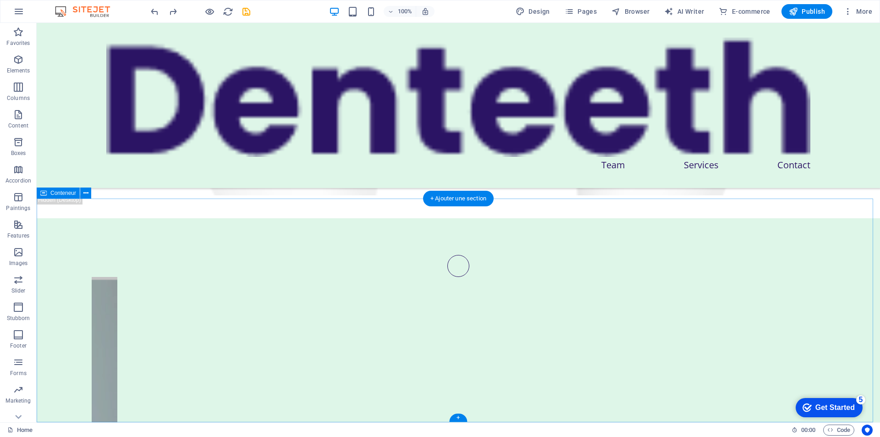
scroll to position [3248, 0]
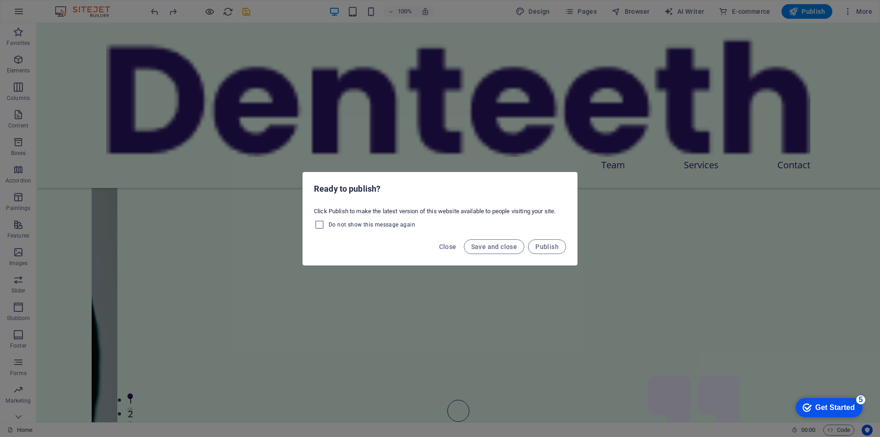
click at [627, 112] on div "Ready to publish? Click Publish to make the latest version of this website avai…" at bounding box center [440, 218] width 880 height 437
click at [496, 244] on font "Save and close" at bounding box center [494, 246] width 46 height 7
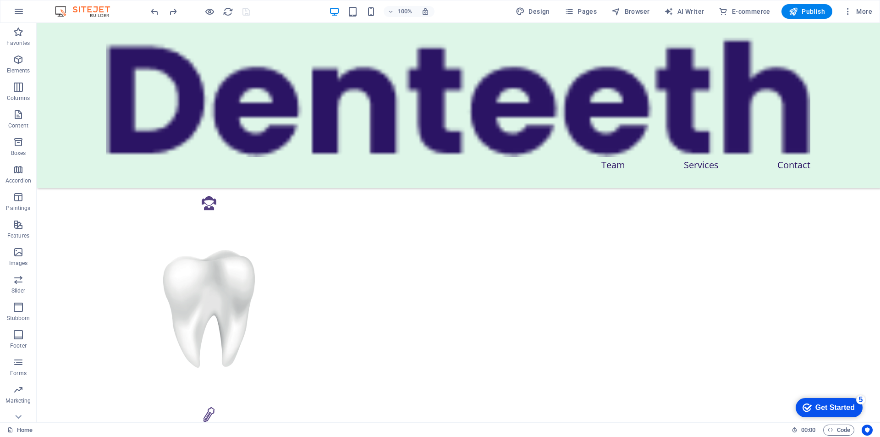
scroll to position [1506, 0]
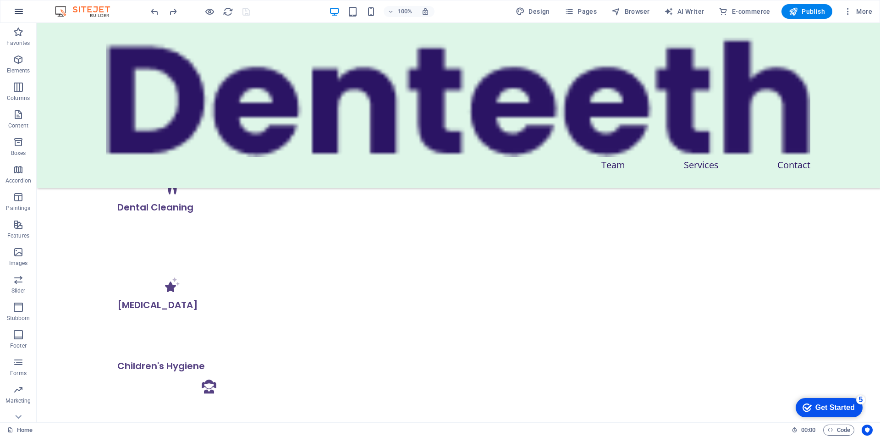
click at [13, 13] on icon "button" at bounding box center [18, 11] width 11 height 11
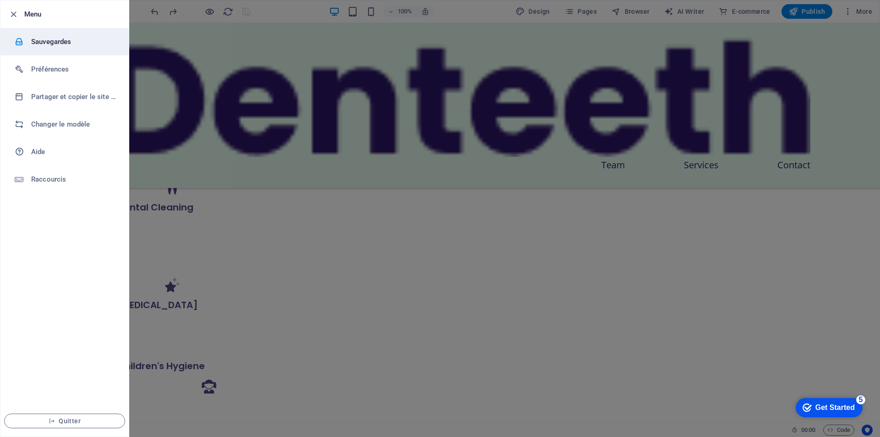
click at [60, 49] on li "Sauvegardes" at bounding box center [64, 41] width 128 height 27
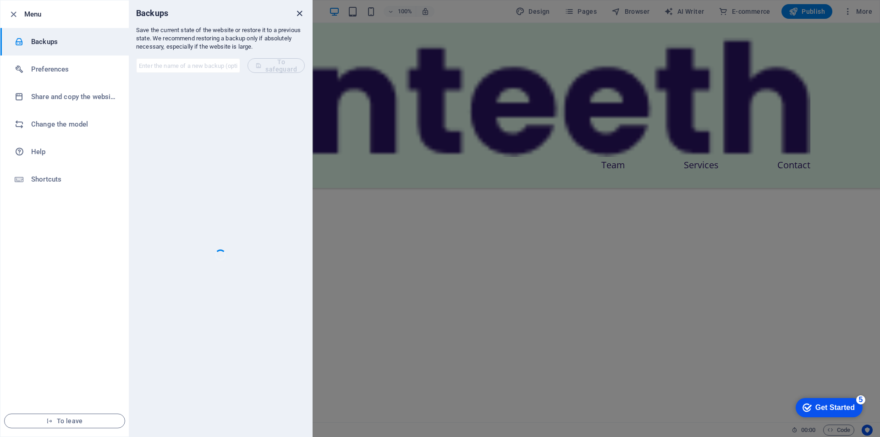
click at [301, 15] on icon "close" at bounding box center [299, 13] width 11 height 11
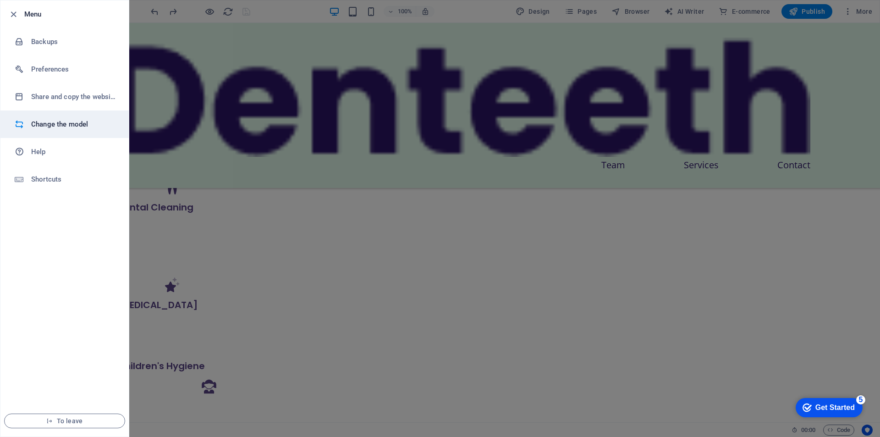
click at [40, 134] on li "Change the model" at bounding box center [64, 123] width 128 height 27
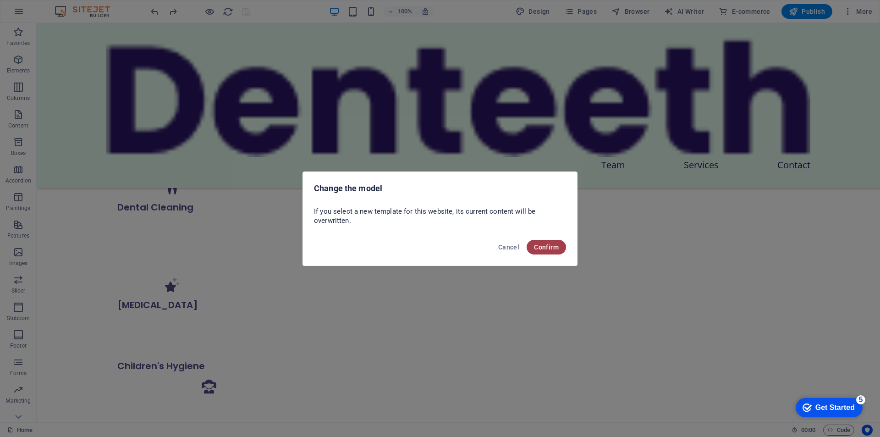
click at [549, 249] on font "Confirm" at bounding box center [546, 246] width 25 height 7
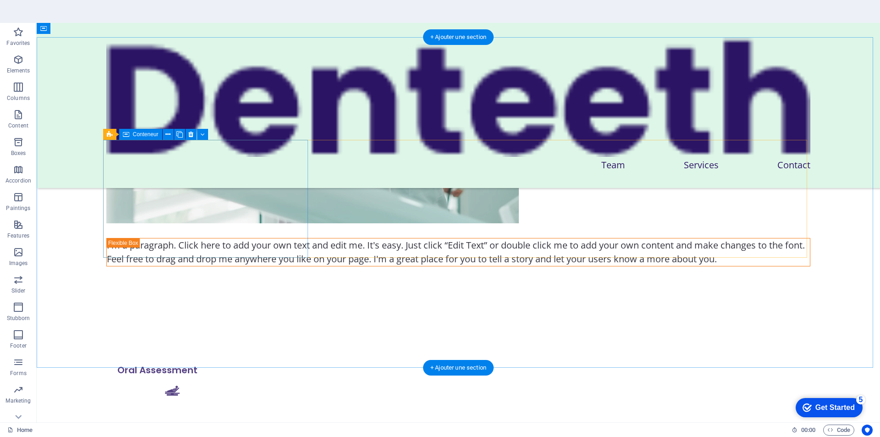
scroll to position [1048, 0]
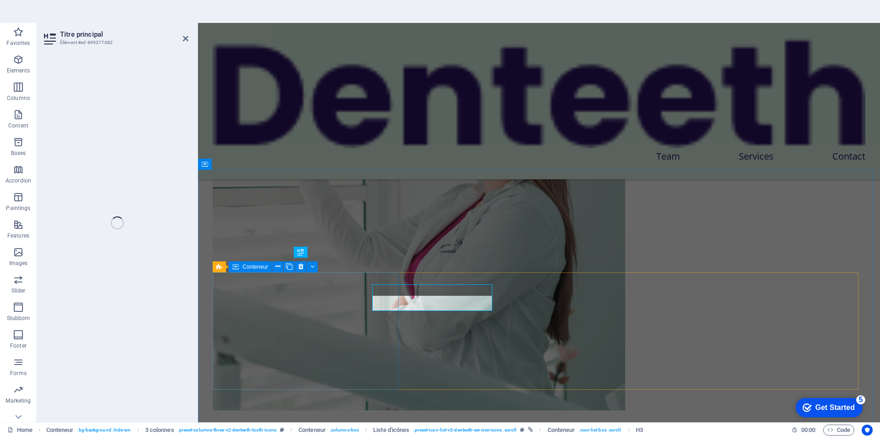
scroll to position [1042, 0]
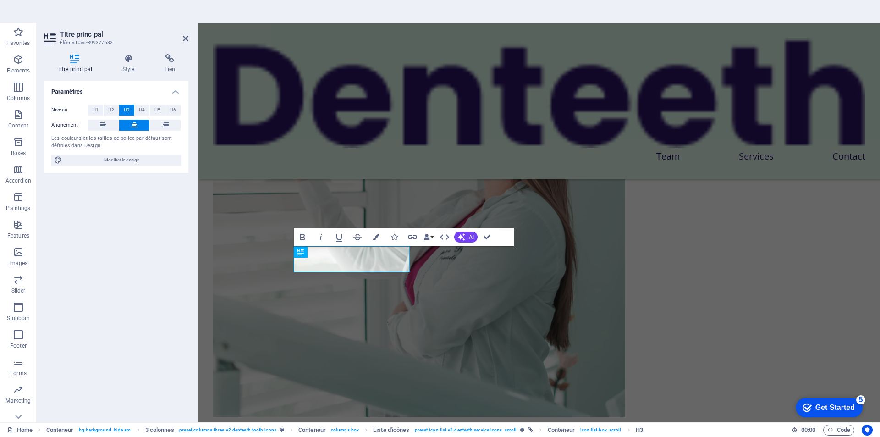
click at [142, 255] on div "Paramètres Niveau H1 H2 H3 H4 H5 H6 Alignement Les couleurs et les tailles de p…" at bounding box center [116, 248] width 144 height 334
click at [186, 36] on icon at bounding box center [185, 38] width 5 height 7
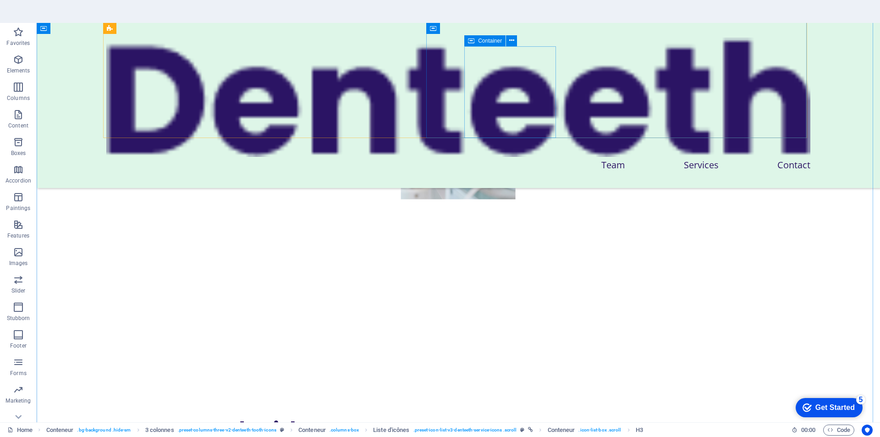
scroll to position [315, 0]
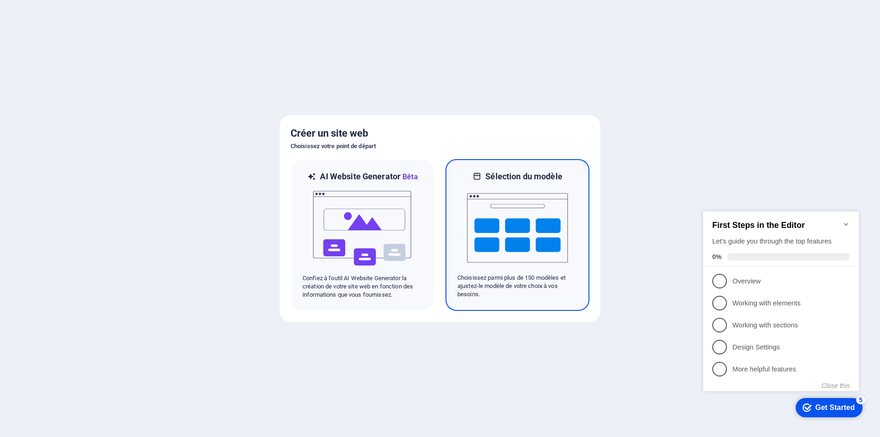
click at [515, 204] on img at bounding box center [517, 228] width 101 height 92
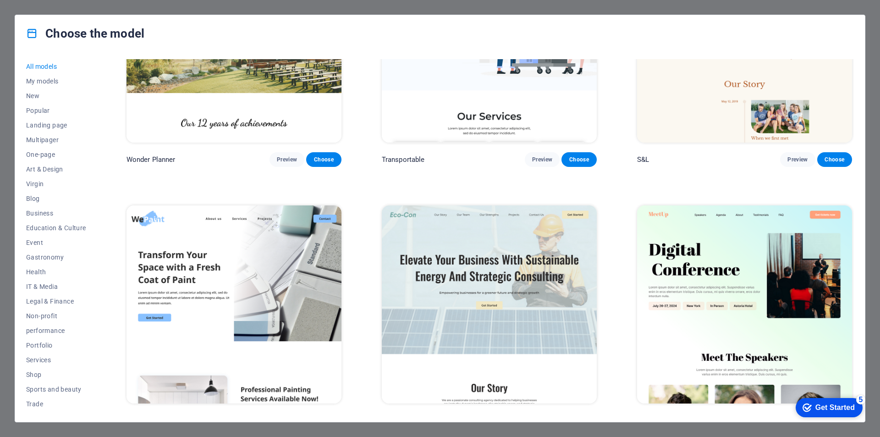
scroll to position [919, 0]
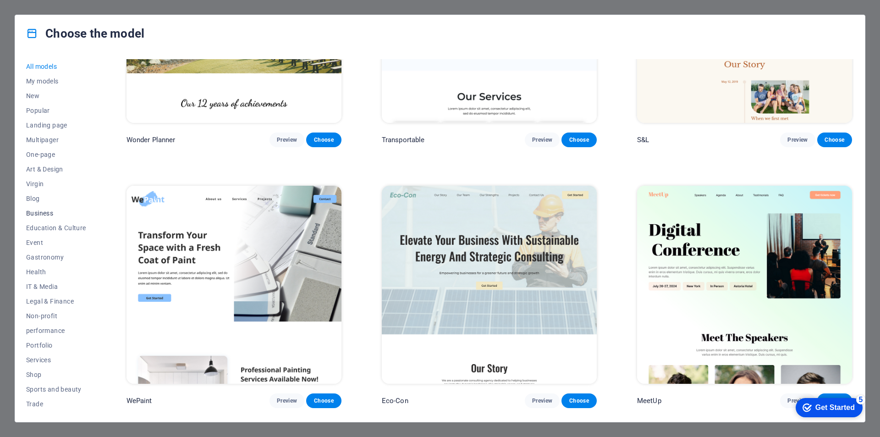
click at [44, 216] on font "Business" at bounding box center [39, 212] width 27 height 7
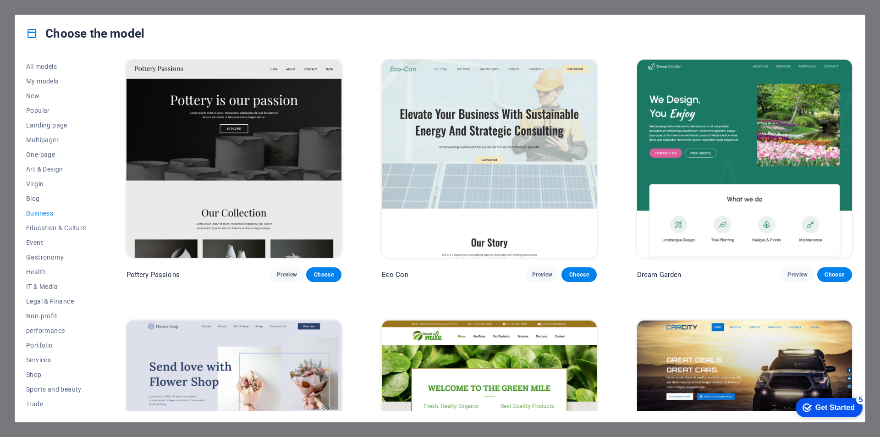
scroll to position [0, 0]
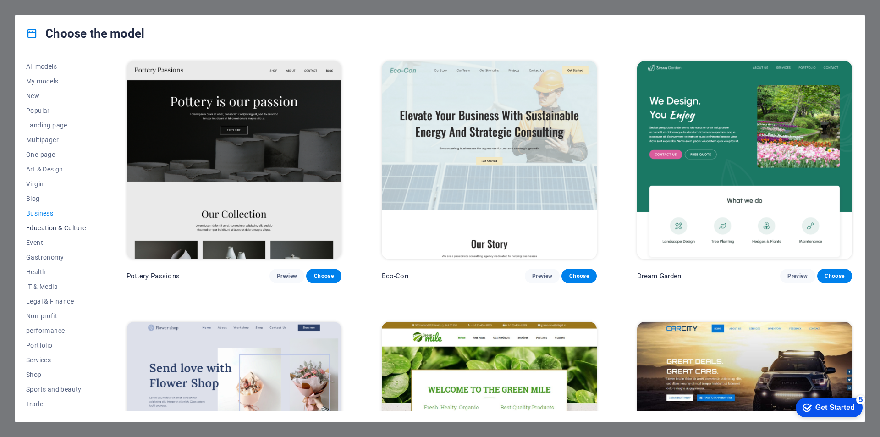
click at [53, 226] on font "Education & Culture" at bounding box center [56, 227] width 60 height 7
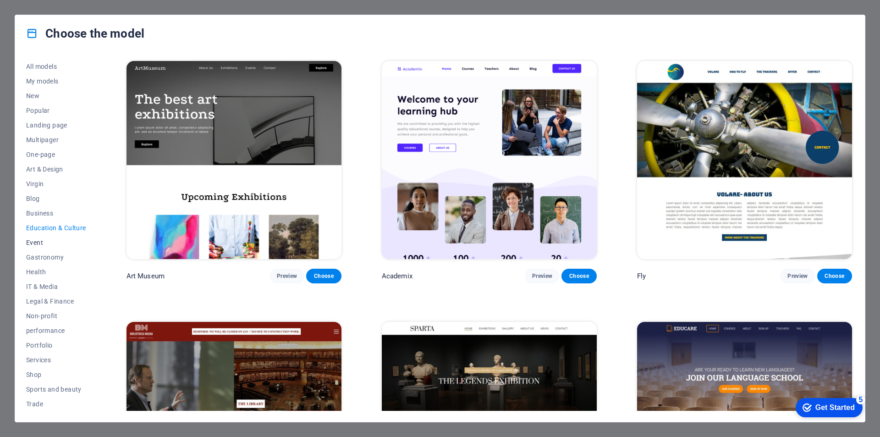
click at [37, 245] on font "Event" at bounding box center [34, 242] width 17 height 7
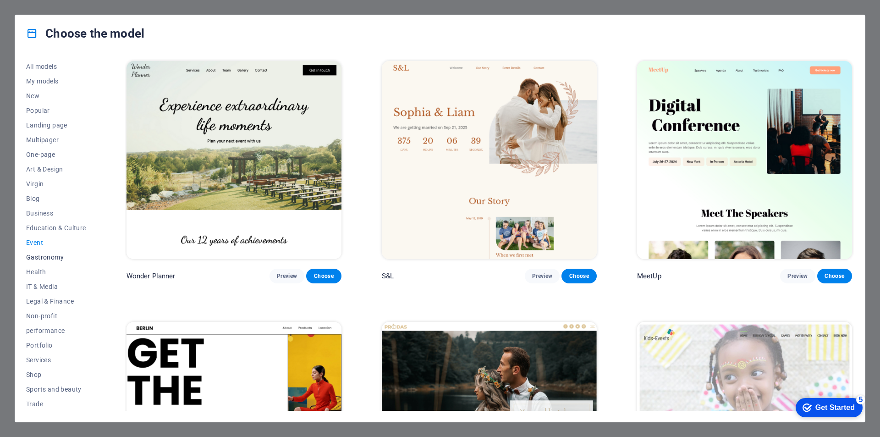
click at [45, 256] on font "Gastronomy" at bounding box center [45, 256] width 38 height 7
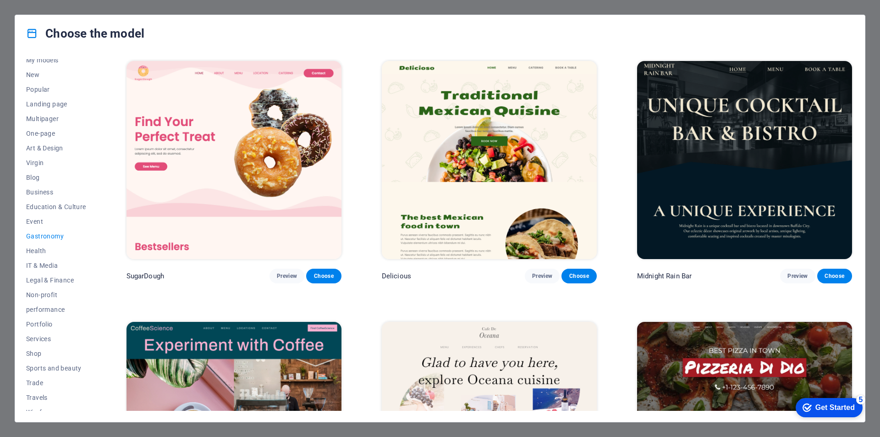
scroll to position [30, 0]
click at [38, 303] on font "performance" at bounding box center [45, 300] width 38 height 7
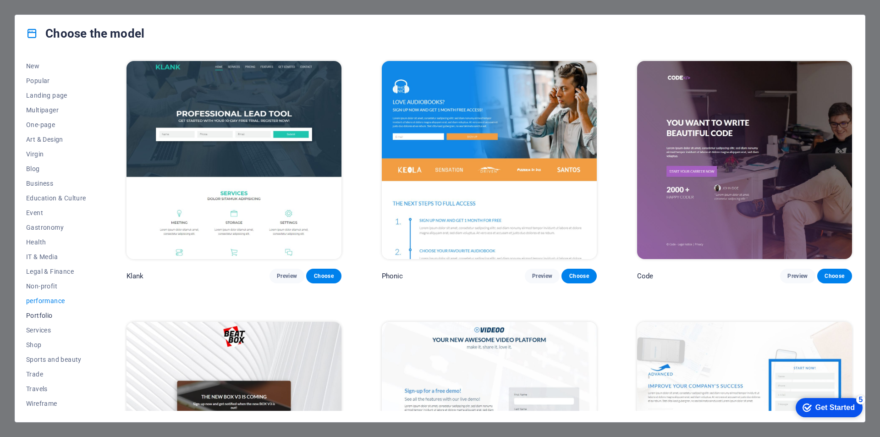
click at [42, 317] on font "Portfolio" at bounding box center [39, 315] width 27 height 7
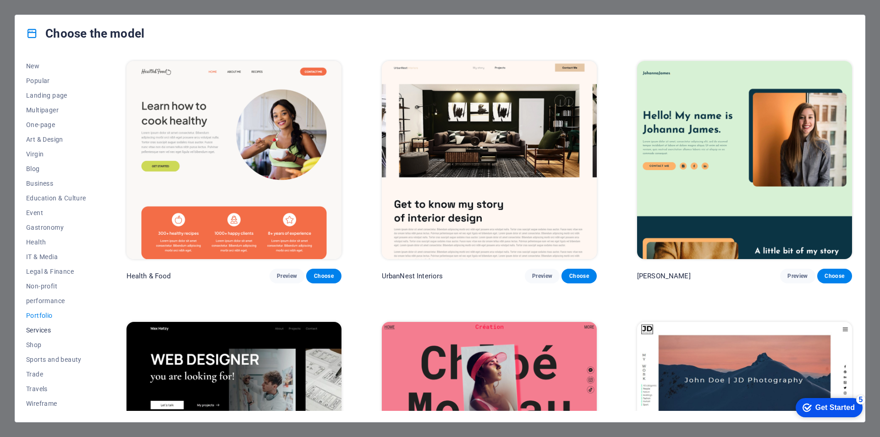
click at [43, 324] on button "Services" at bounding box center [56, 330] width 60 height 15
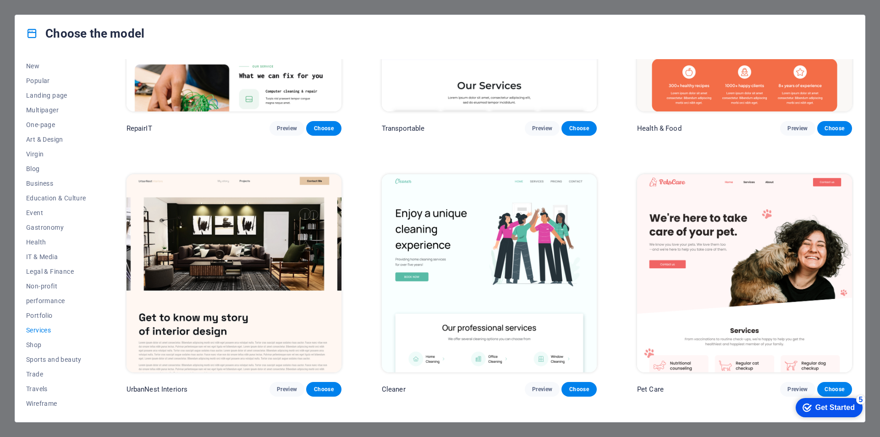
scroll to position [0, 0]
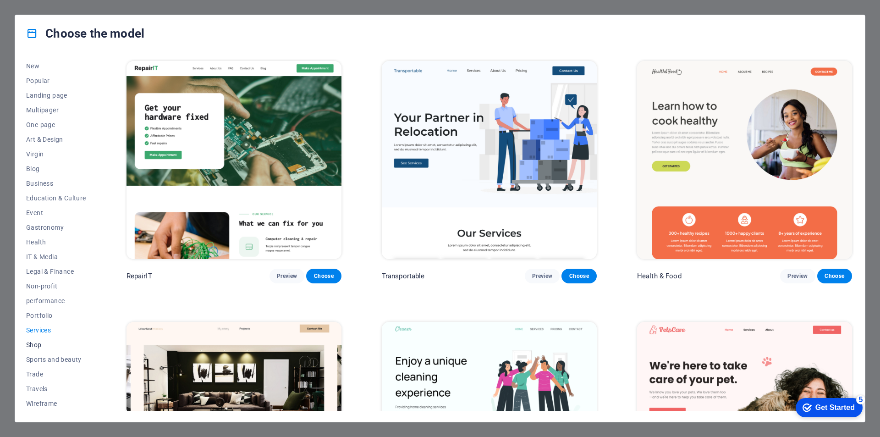
click at [38, 344] on font "Shop" at bounding box center [34, 344] width 16 height 7
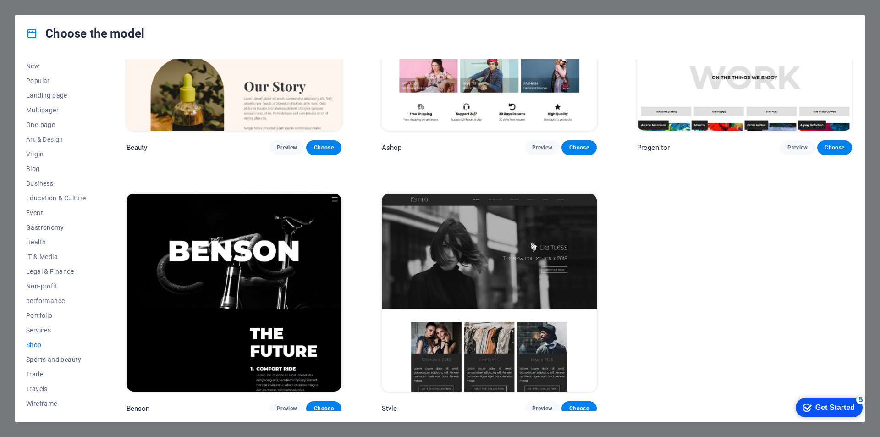
scroll to position [651, 0]
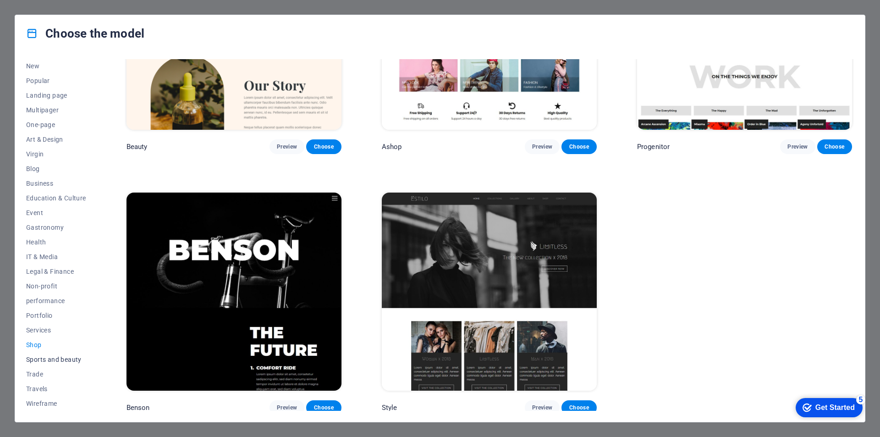
click at [60, 362] on font "Sports and beauty" at bounding box center [53, 359] width 55 height 7
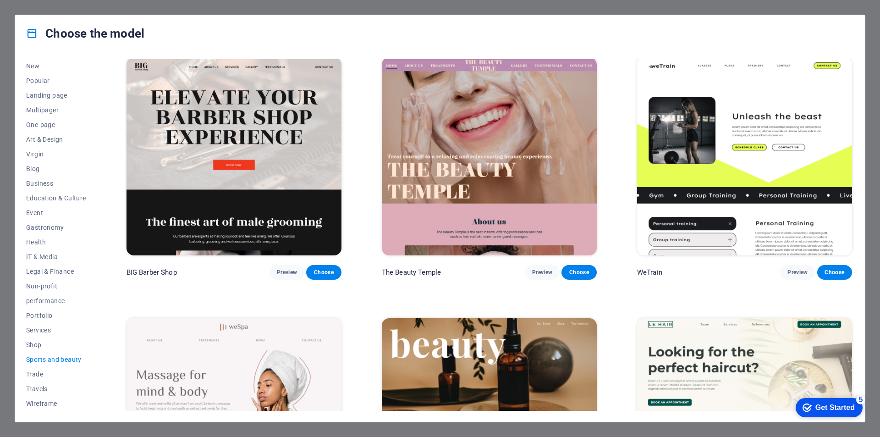
scroll to position [0, 0]
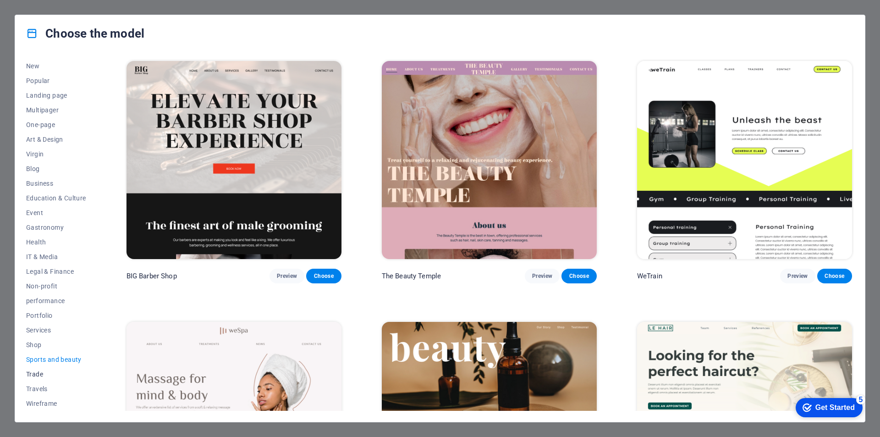
click at [30, 372] on font "Trade" at bounding box center [34, 373] width 17 height 7
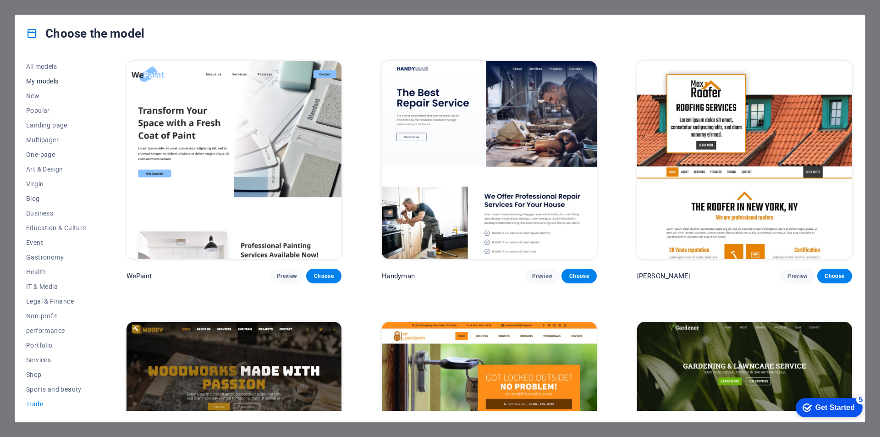
click at [48, 81] on font "My models" at bounding box center [42, 80] width 33 height 7
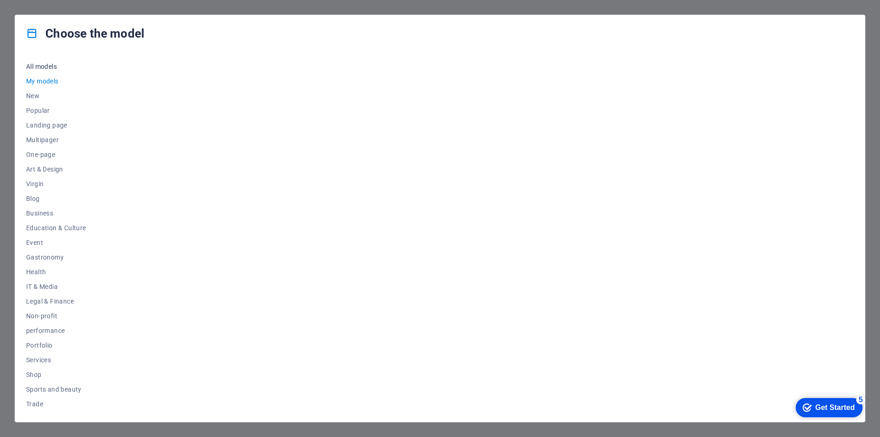
click at [48, 67] on font "All models" at bounding box center [41, 66] width 31 height 7
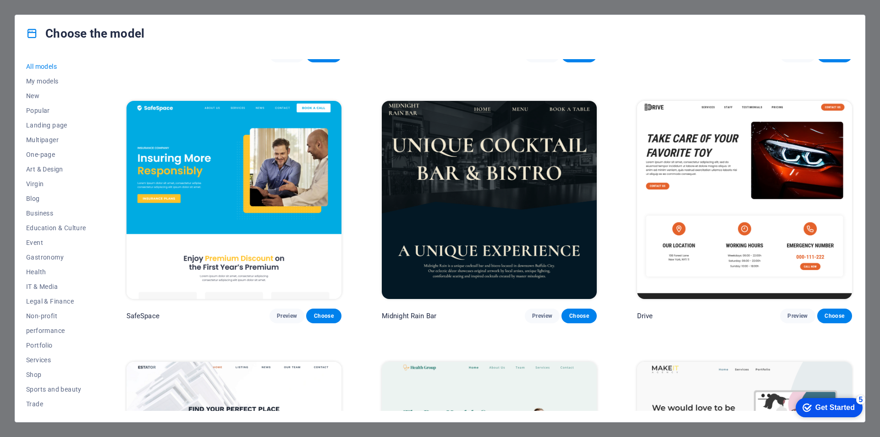
scroll to position [2521, 0]
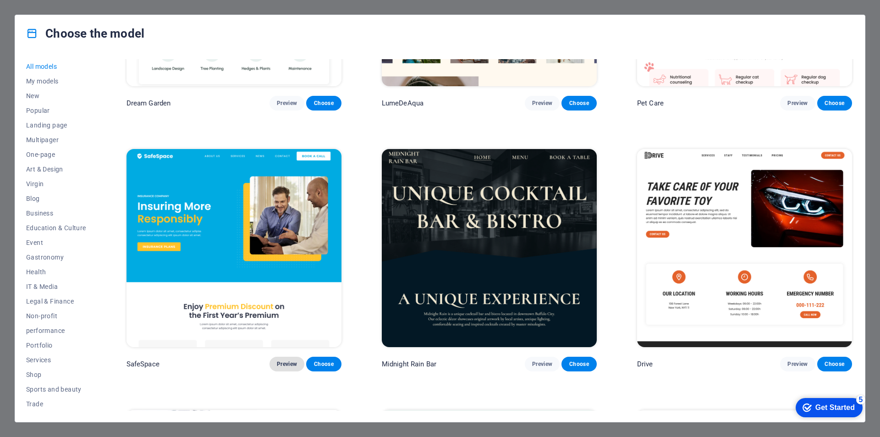
click at [286, 361] on font "Preview" at bounding box center [287, 364] width 20 height 6
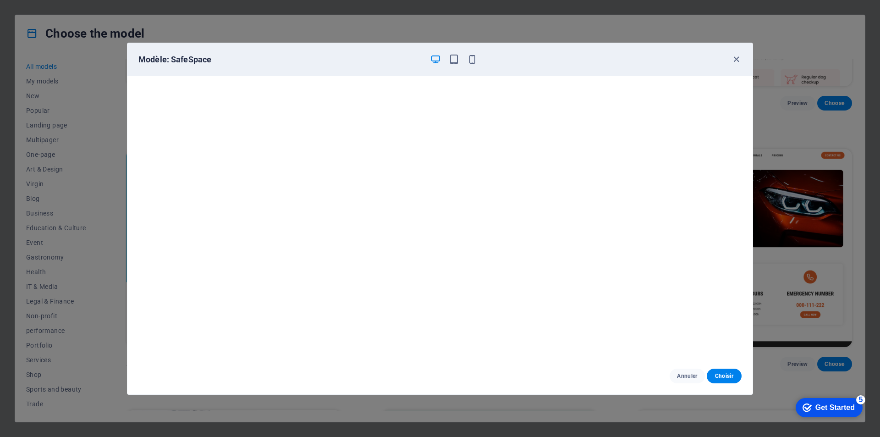
scroll to position [0, 0]
click at [736, 58] on icon "button" at bounding box center [736, 59] width 11 height 11
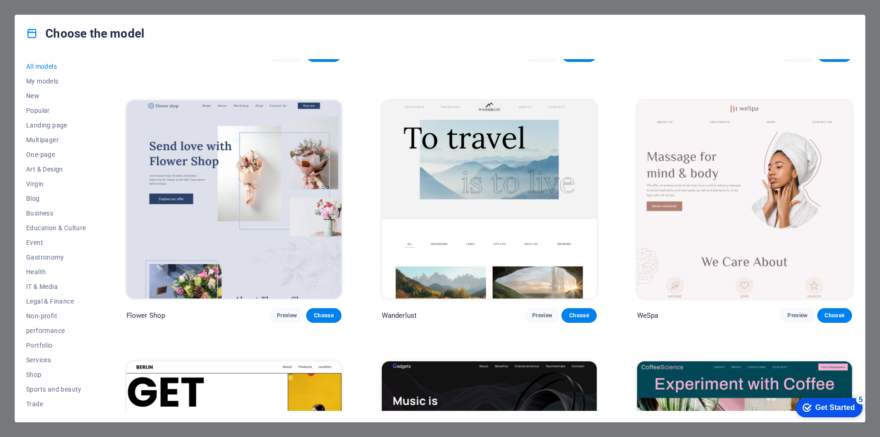
scroll to position [3116, 0]
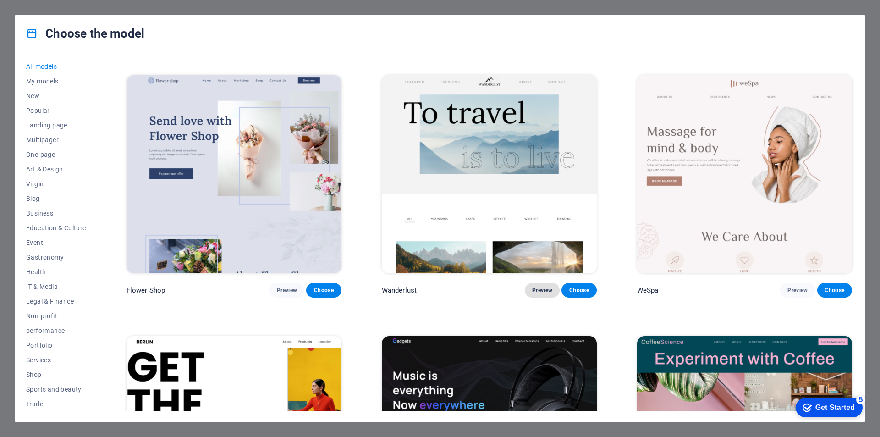
click at [544, 287] on font "Preview" at bounding box center [542, 290] width 20 height 6
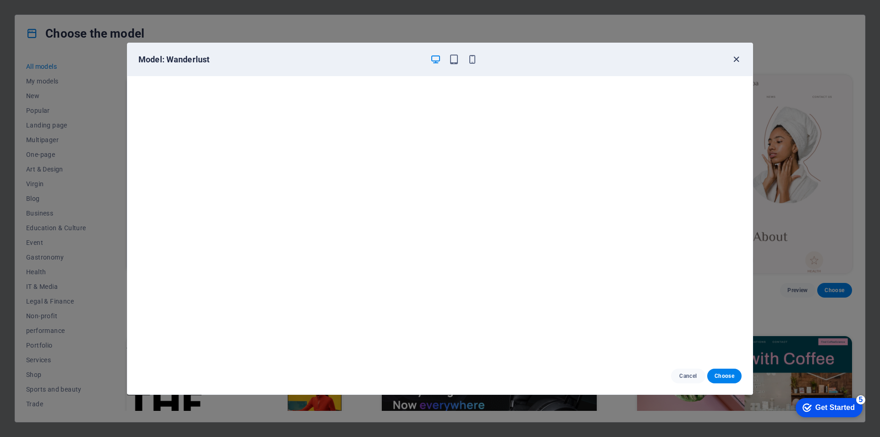
click at [740, 61] on icon "button" at bounding box center [736, 59] width 11 height 11
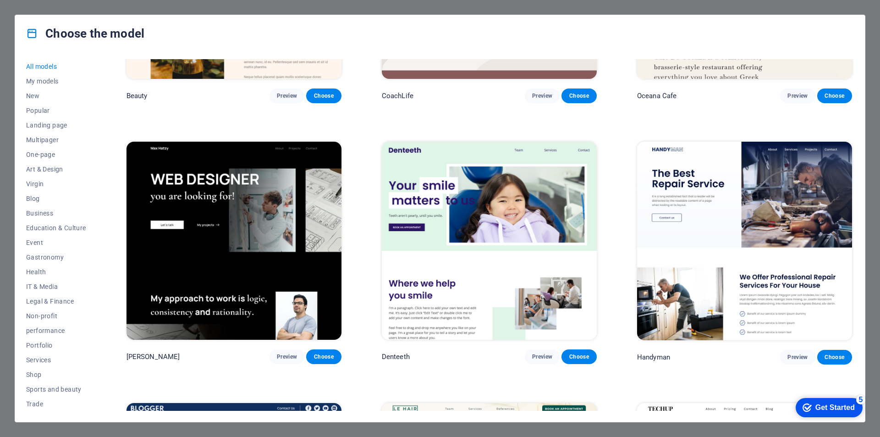
scroll to position [3850, 0]
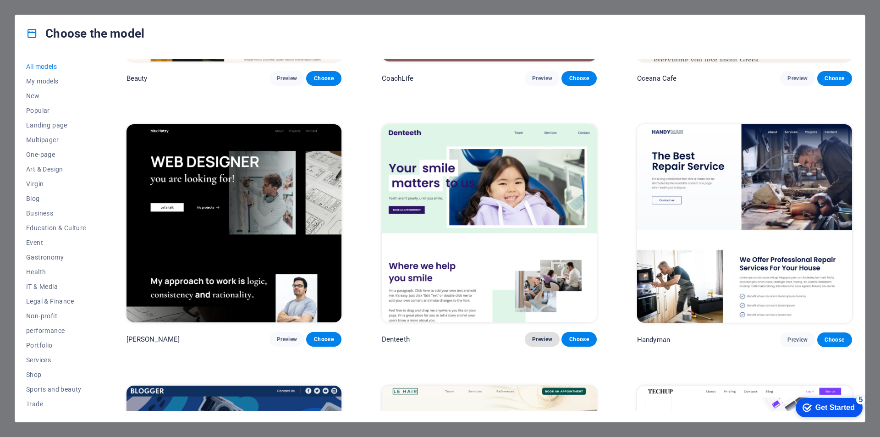
click at [548, 336] on font "Preview" at bounding box center [542, 339] width 20 height 6
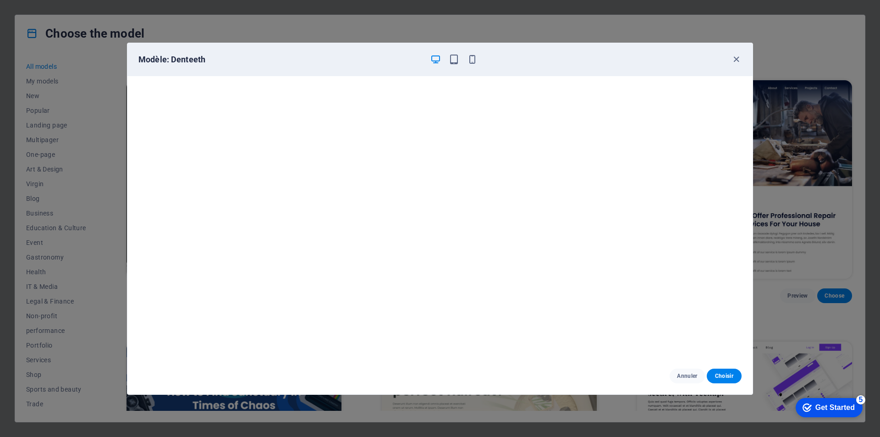
scroll to position [3896, 0]
click at [733, 60] on icon "button" at bounding box center [736, 59] width 11 height 11
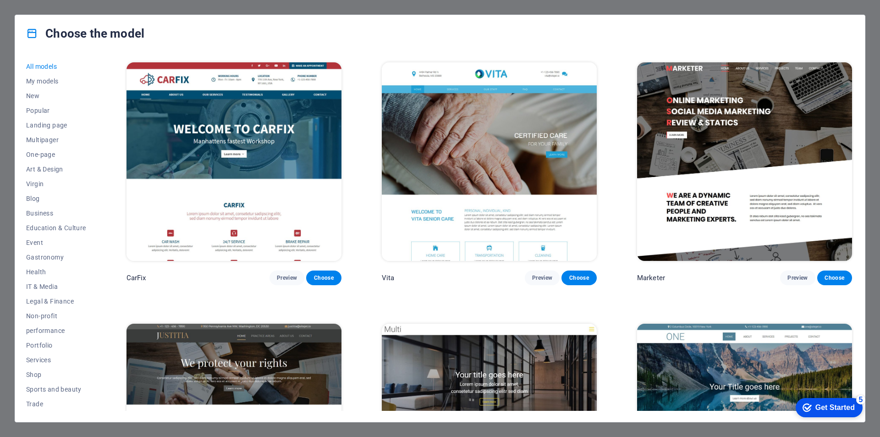
scroll to position [11228, 0]
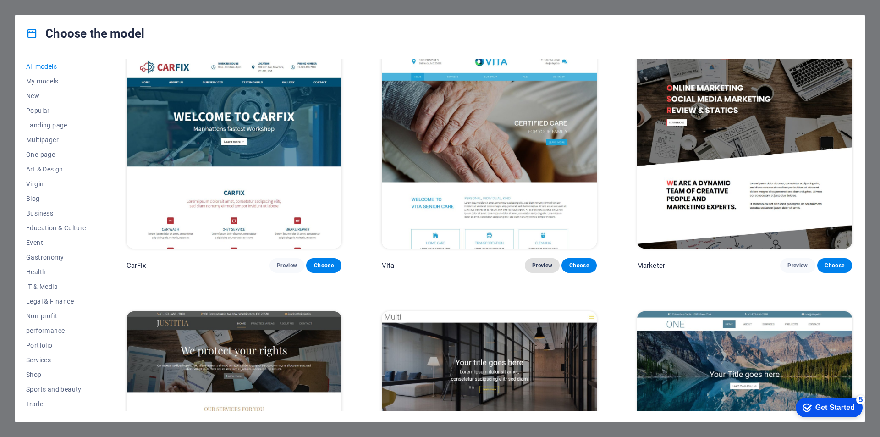
click at [535, 262] on font "Preview" at bounding box center [542, 265] width 20 height 6
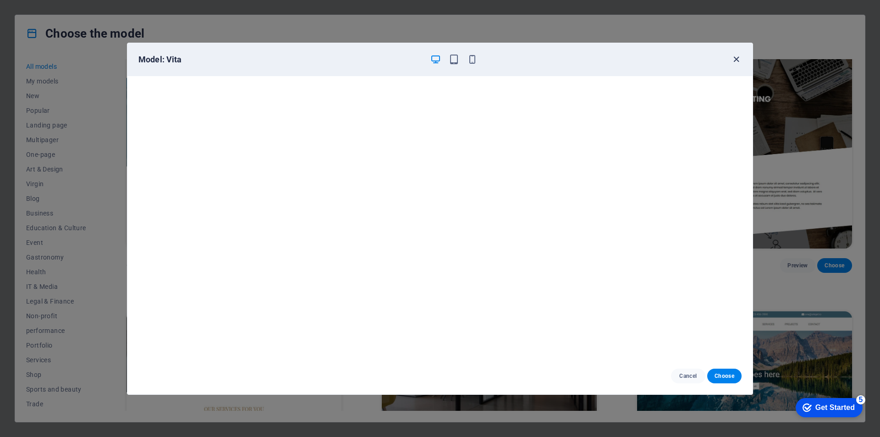
click at [731, 59] on icon "button" at bounding box center [736, 59] width 11 height 11
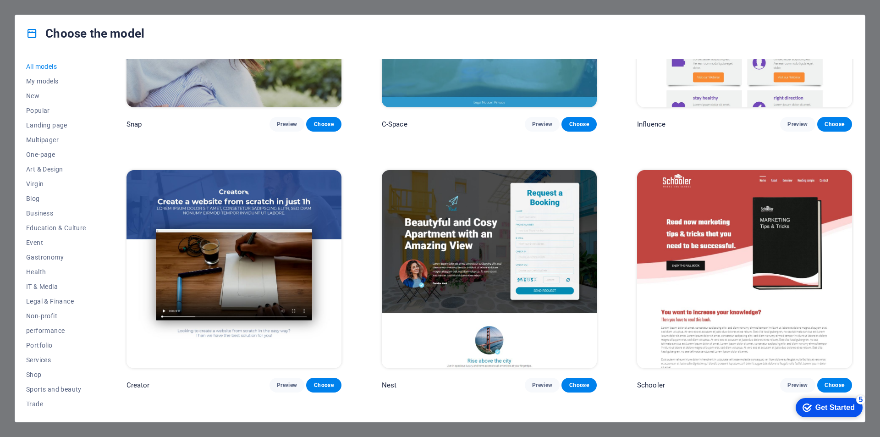
scroll to position [14024, 0]
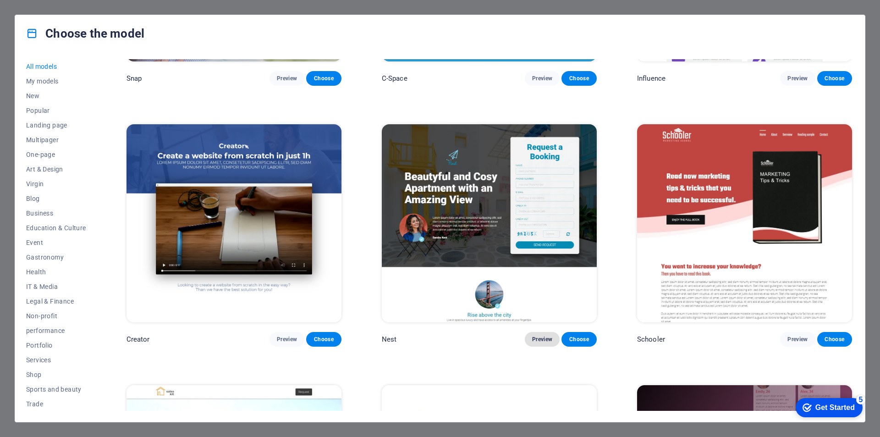
click at [540, 332] on button "Preview" at bounding box center [542, 339] width 35 height 15
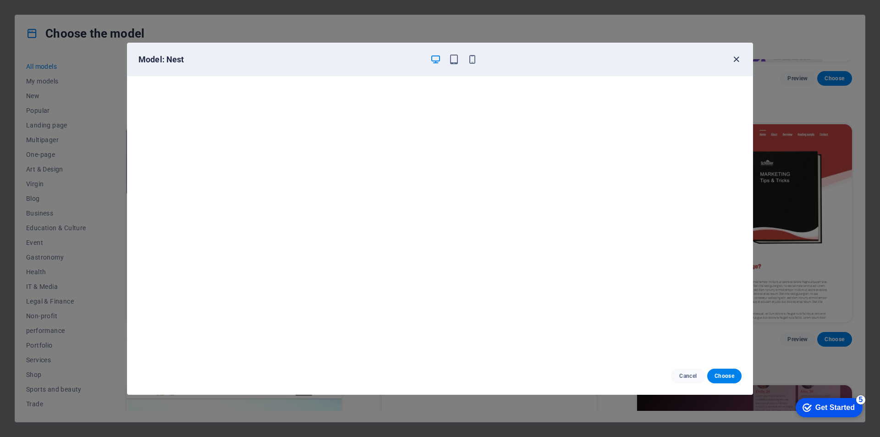
click at [736, 56] on icon "button" at bounding box center [736, 59] width 11 height 11
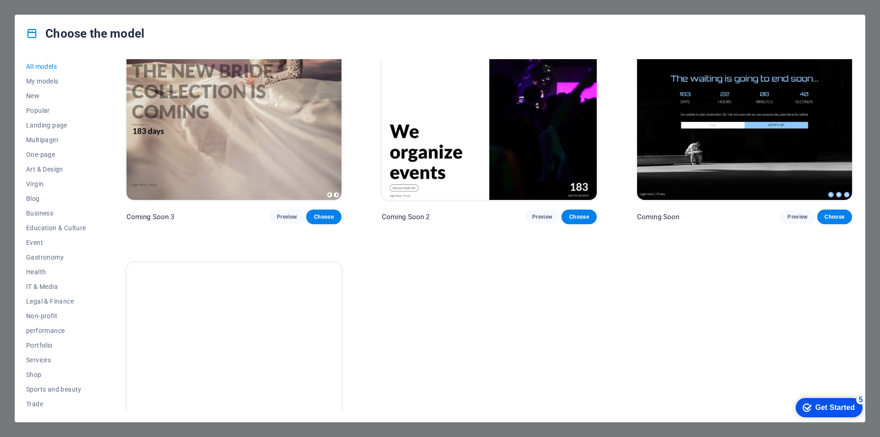
scroll to position [14943, 0]
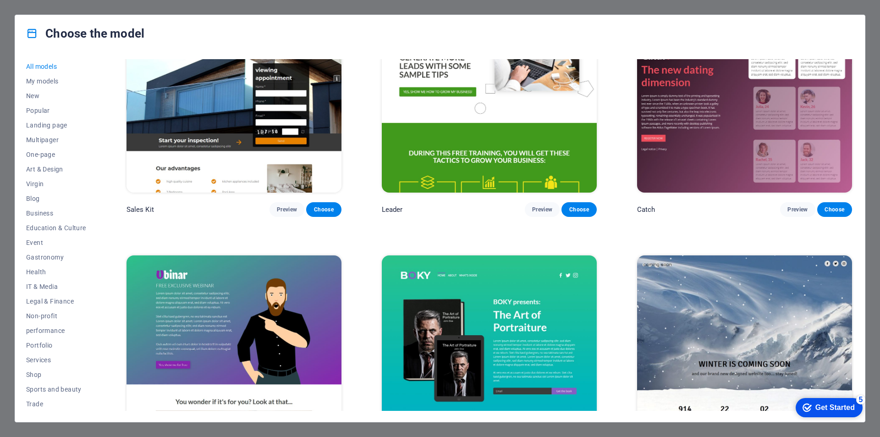
drag, startPoint x: 632, startPoint y: 193, endPoint x: 633, endPoint y: 183, distance: 10.2
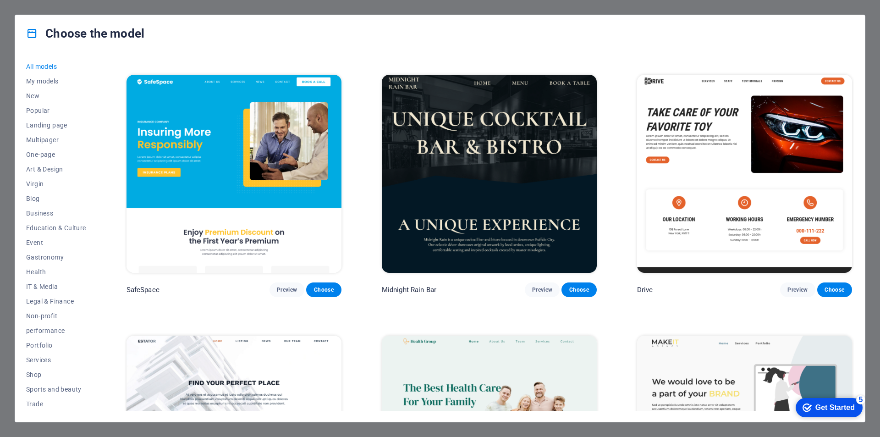
scroll to position [2594, 0]
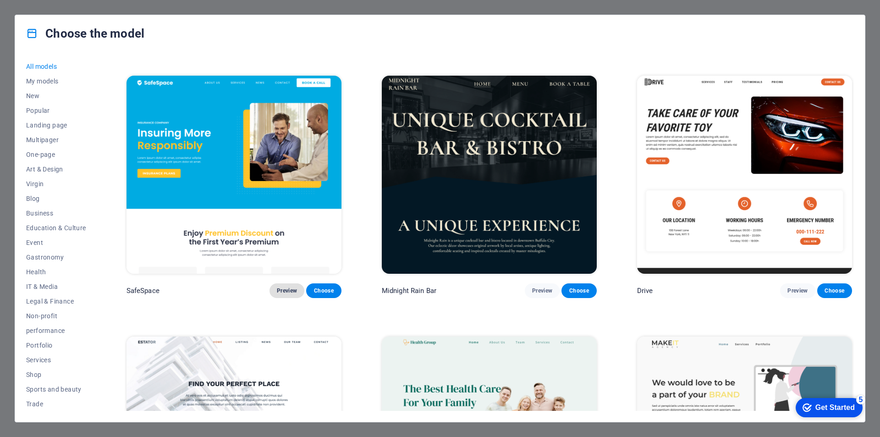
click at [290, 287] on font "Preview" at bounding box center [287, 290] width 20 height 6
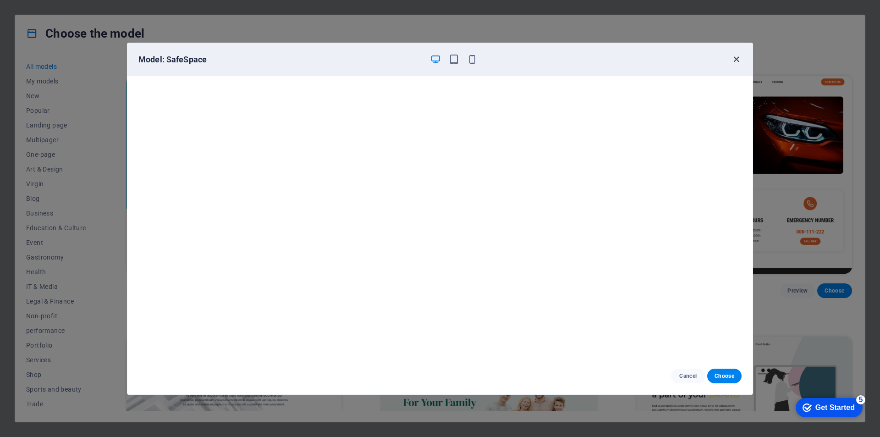
click at [739, 59] on icon "button" at bounding box center [736, 59] width 11 height 11
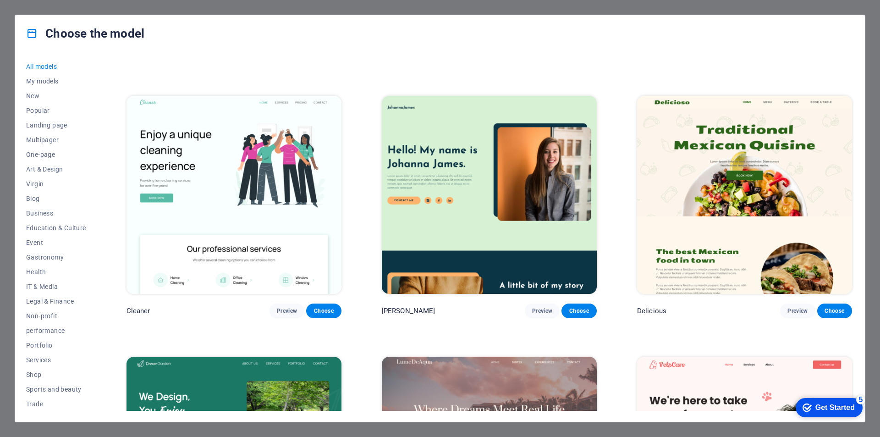
scroll to position [2044, 0]
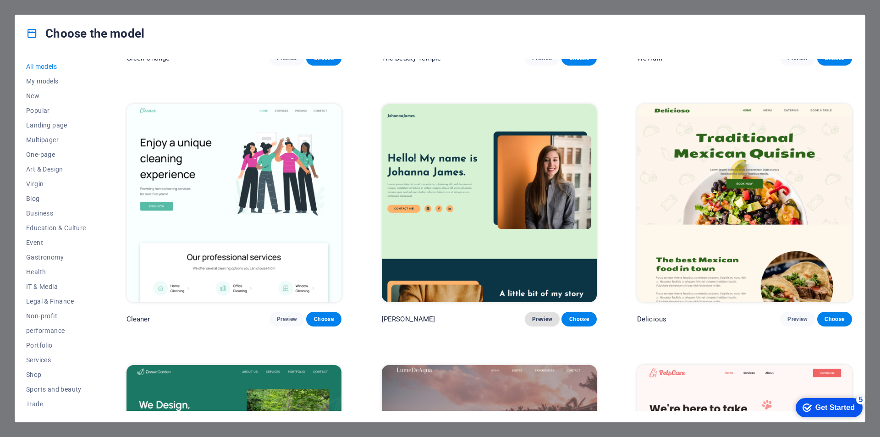
click at [540, 315] on font "Preview" at bounding box center [542, 318] width 20 height 7
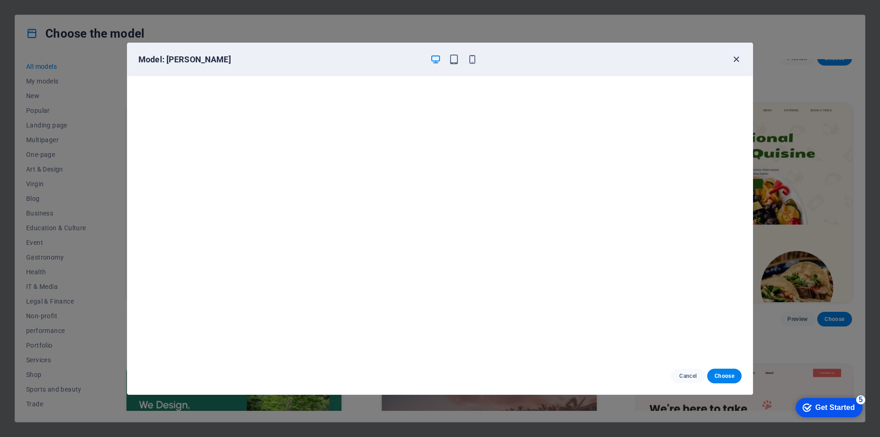
click at [740, 57] on icon "button" at bounding box center [736, 59] width 11 height 11
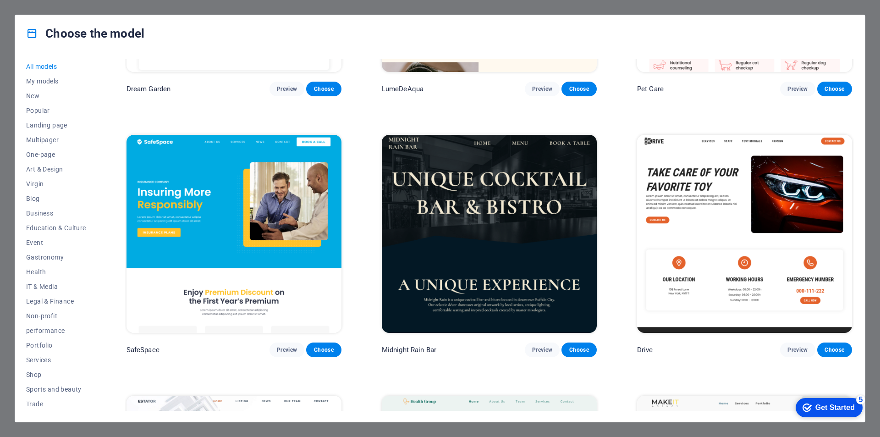
scroll to position [2548, 0]
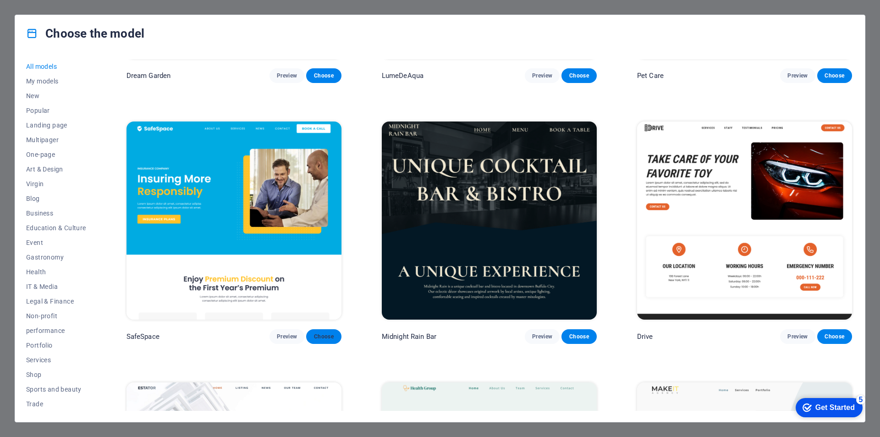
click at [316, 330] on button "Choose" at bounding box center [323, 336] width 35 height 15
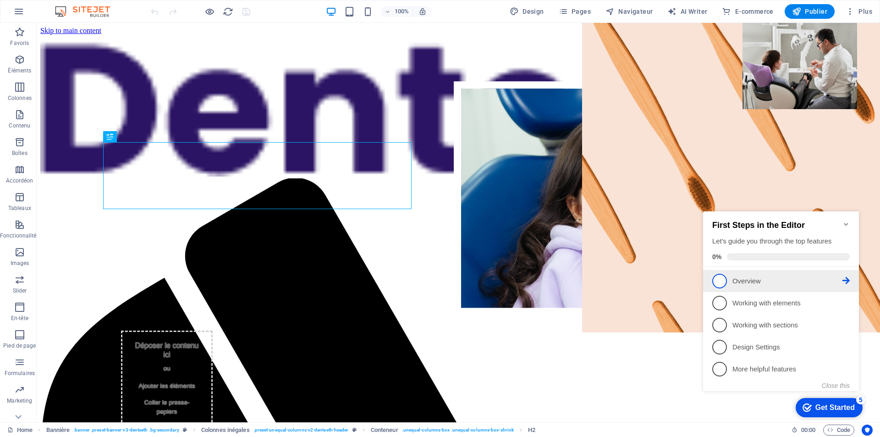
click at [722, 282] on span "1" at bounding box center [719, 281] width 15 height 15
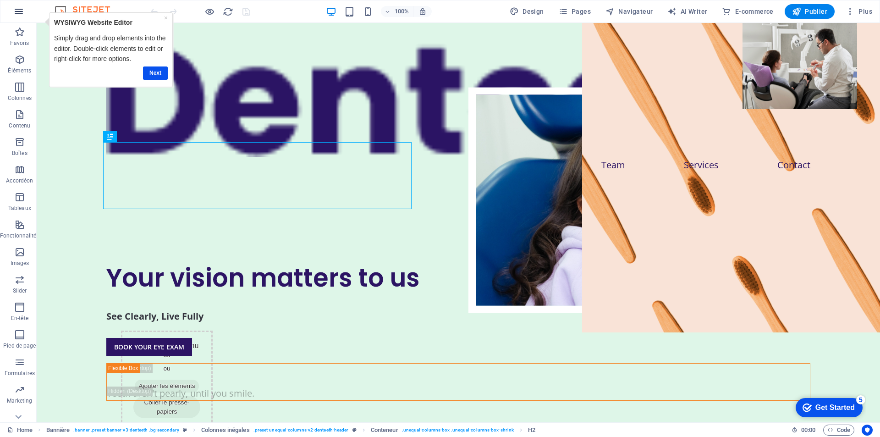
click at [18, 11] on icon "button" at bounding box center [18, 11] width 11 height 11
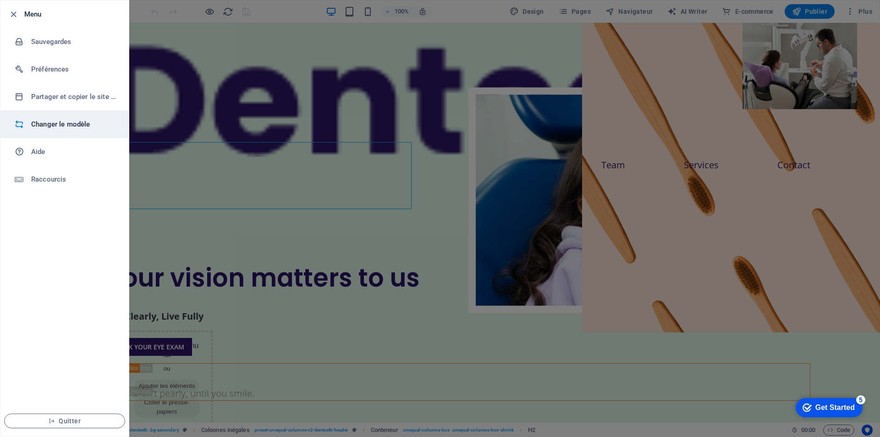
click at [49, 126] on h6 "Changer le modèle" at bounding box center [73, 124] width 85 height 11
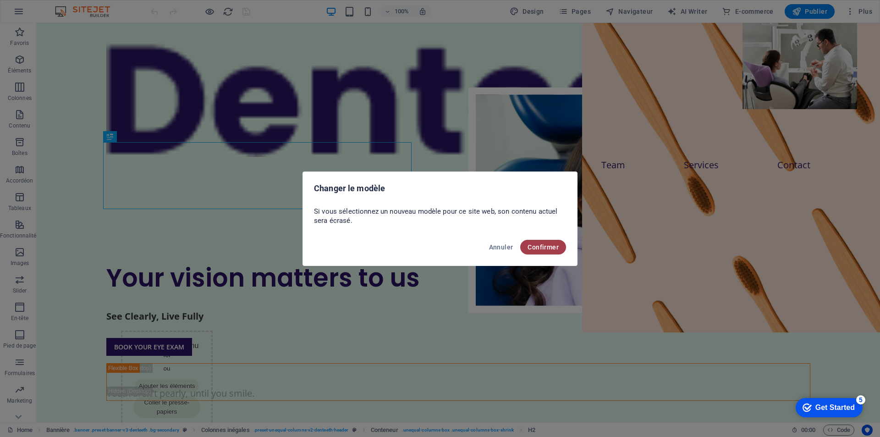
click at [544, 247] on span "Confirmer" at bounding box center [543, 246] width 31 height 7
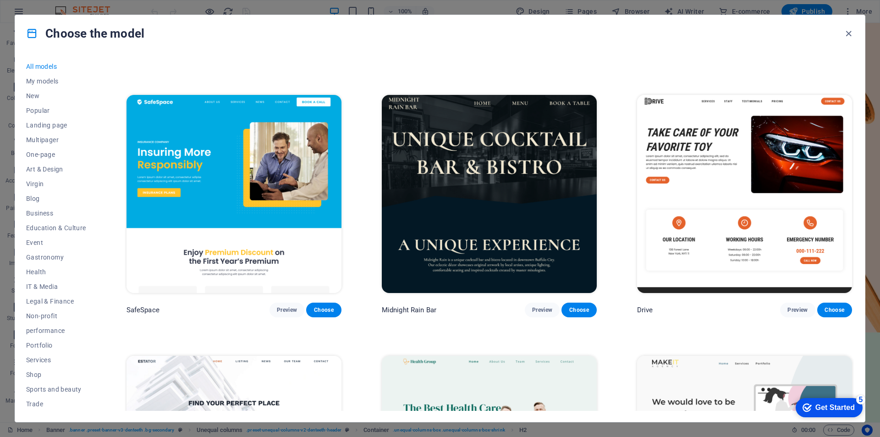
scroll to position [2612, 0]
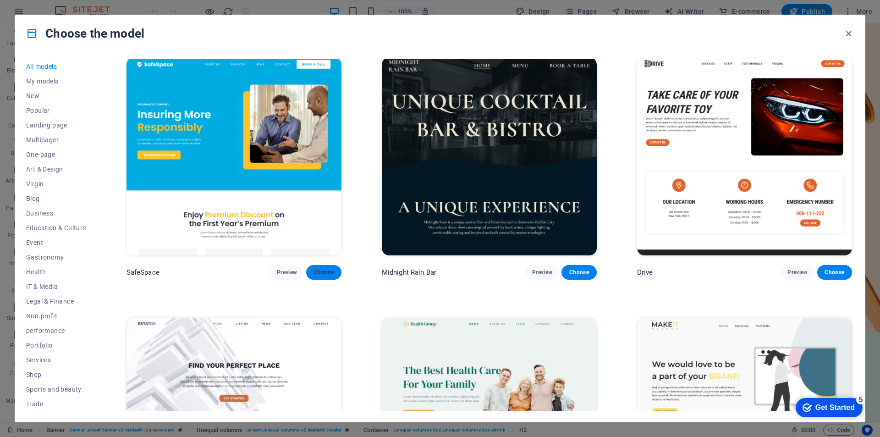
click at [323, 269] on font "Choose" at bounding box center [324, 272] width 20 height 6
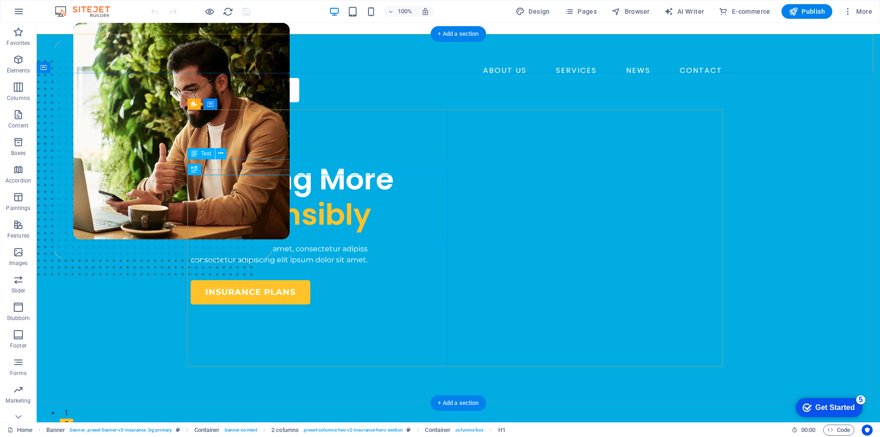
click at [274, 157] on div "INSURANCE COMPANY" at bounding box center [321, 151] width 260 height 11
click at [272, 54] on div at bounding box center [458, 52] width 535 height 22
select select "px"
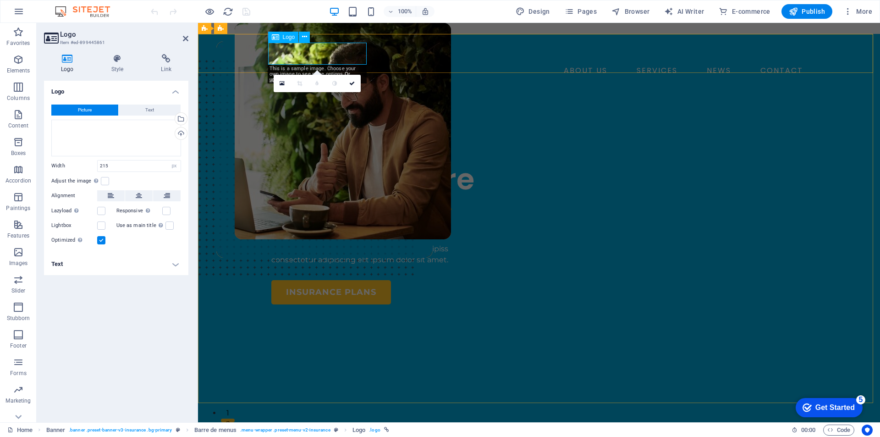
click at [361, 53] on div at bounding box center [538, 52] width 535 height 22
click at [309, 37] on button at bounding box center [304, 37] width 11 height 11
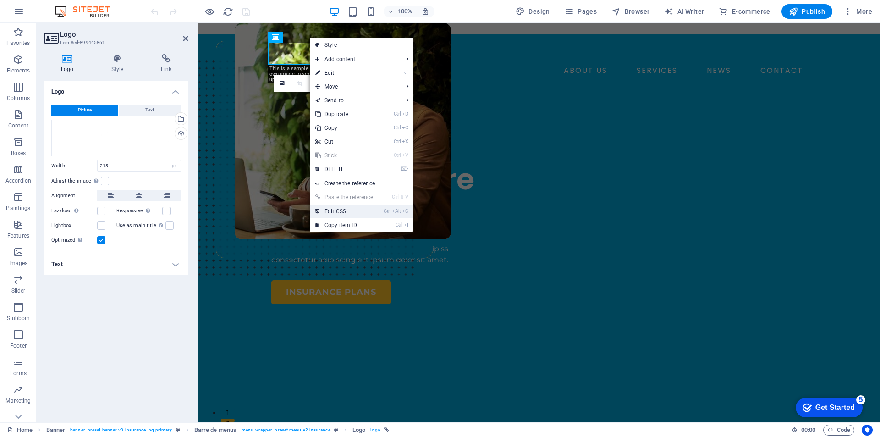
click at [352, 208] on link "Ctrl Alt C Edit CSS" at bounding box center [344, 211] width 69 height 14
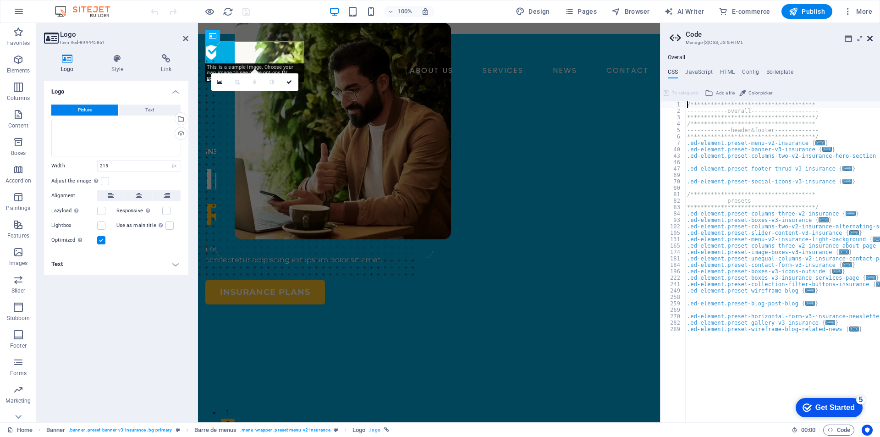
click at [868, 39] on icon at bounding box center [869, 38] width 5 height 7
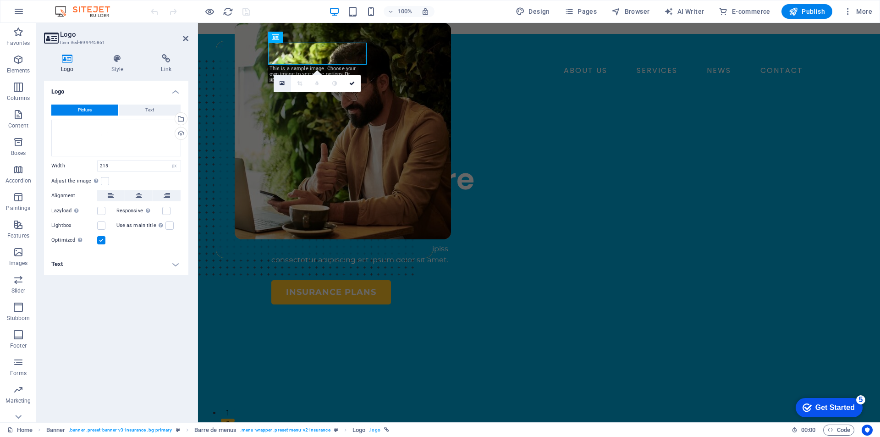
click at [277, 80] on link at bounding box center [282, 83] width 17 height 17
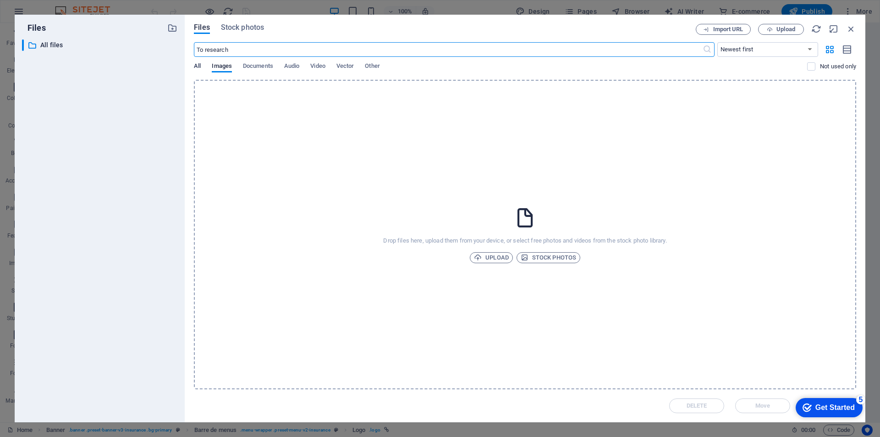
click at [194, 66] on font "All" at bounding box center [197, 65] width 7 height 7
click at [483, 257] on span "Upload" at bounding box center [491, 257] width 35 height 11
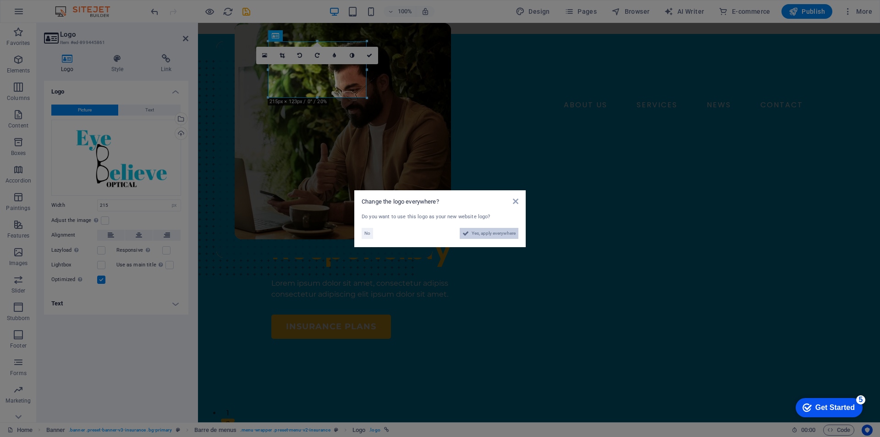
click at [483, 233] on font "Yes, apply everywhere" at bounding box center [494, 233] width 44 height 5
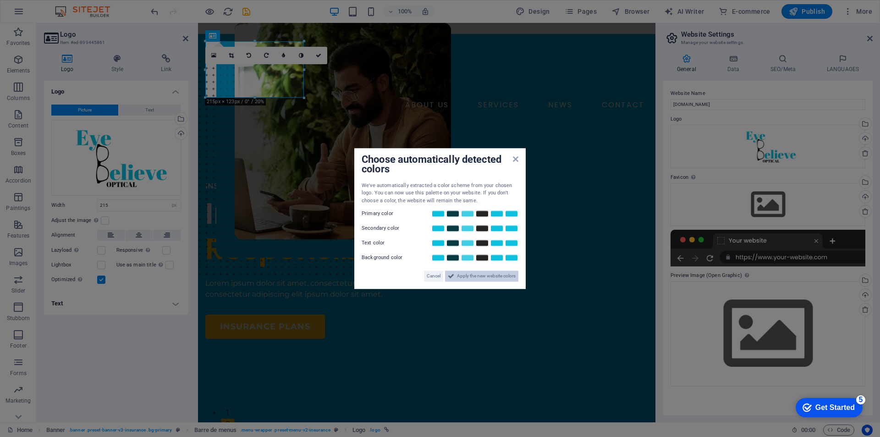
click at [470, 280] on span "Apply the new website colors" at bounding box center [486, 275] width 59 height 11
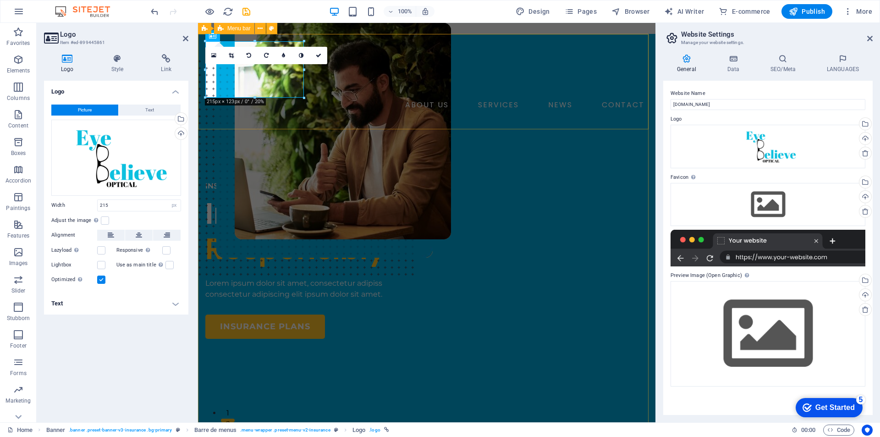
drag, startPoint x: 503, startPoint y: 119, endPoint x: 318, endPoint y: 93, distance: 186.9
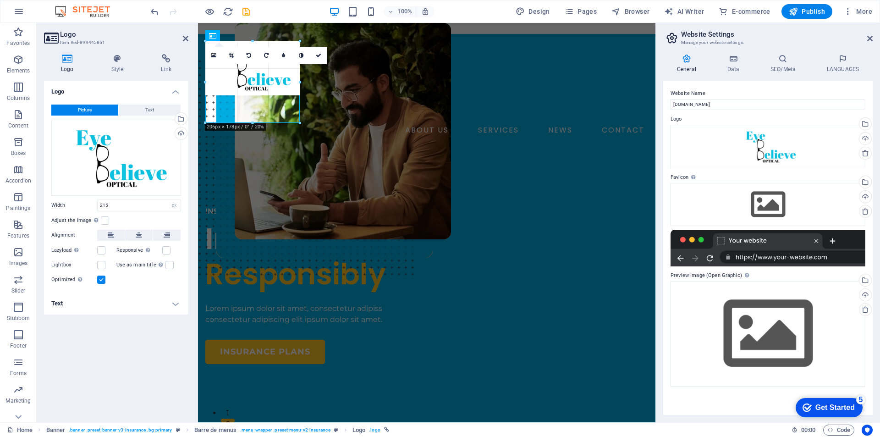
click at [302, 76] on div at bounding box center [423, 259] width 451 height 451
type input "206"
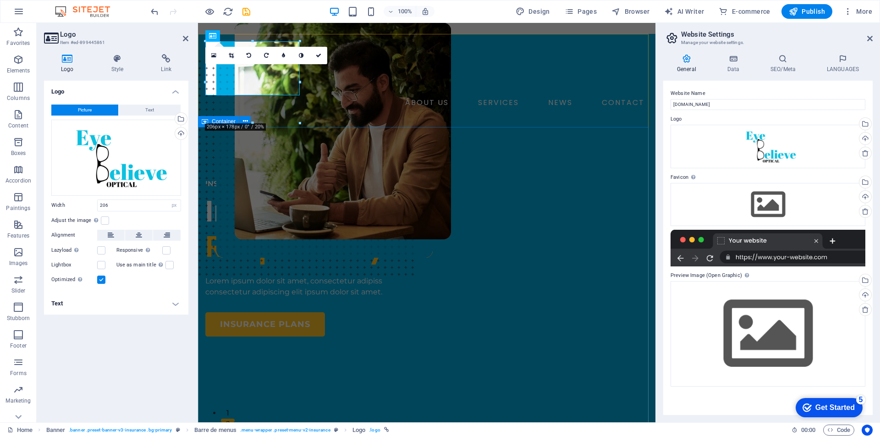
click at [351, 161] on div "INSURANCE COMPANY Insuring More Responsibly Lorem ipsum dolor sit amet, consect…" at bounding box center [426, 389] width 457 height 495
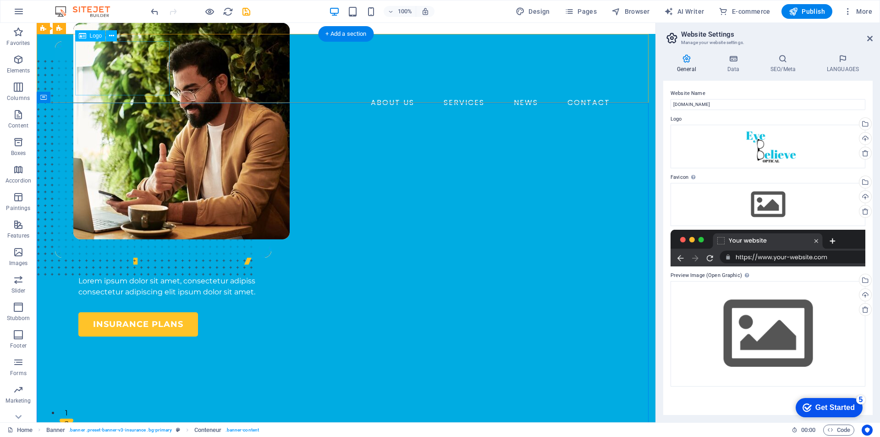
click at [130, 81] on div at bounding box center [345, 68] width 535 height 54
click at [127, 83] on div at bounding box center [345, 68] width 535 height 54
click at [120, 142] on div "INSURANCE COMPANY Insuring More Responsibly Lorem ipsum dolor sit amet, consect…" at bounding box center [346, 389] width 619 height 495
click at [122, 73] on div at bounding box center [345, 68] width 535 height 54
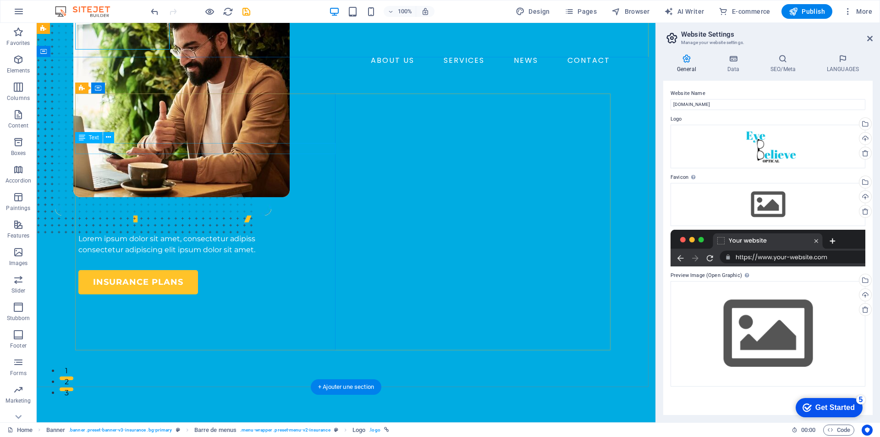
scroll to position [46, 0]
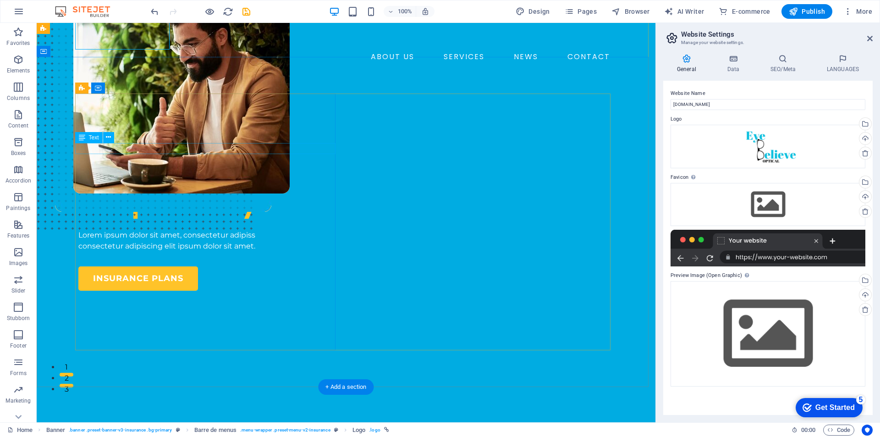
click at [162, 143] on div "INSURANCE COMPANY" at bounding box center [208, 137] width 260 height 11
click at [159, 143] on div "INSURANCE COMPANY" at bounding box center [208, 137] width 260 height 11
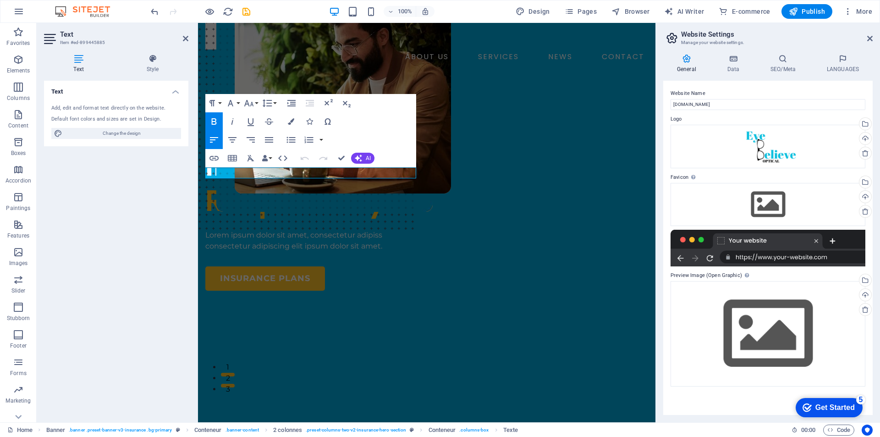
drag, startPoint x: 291, startPoint y: 167, endPoint x: 90, endPoint y: 145, distance: 202.8
click at [291, 167] on div "Paragraph Format Normal Heading 1 Heading 2 Heading 3 Heading 4 Heading 5 Headi…" at bounding box center [310, 130] width 211 height 73
drag, startPoint x: 291, startPoint y: 172, endPoint x: 203, endPoint y: 175, distance: 88.0
click at [203, 175] on div "INSURANCE COMPANY Insuring More Responsibly Lorem ipsum dolor sit amet, consect…" at bounding box center [426, 343] width 457 height 495
click at [323, 216] on div "Insuring More Responsibly" at bounding box center [312, 183] width 214 height 71
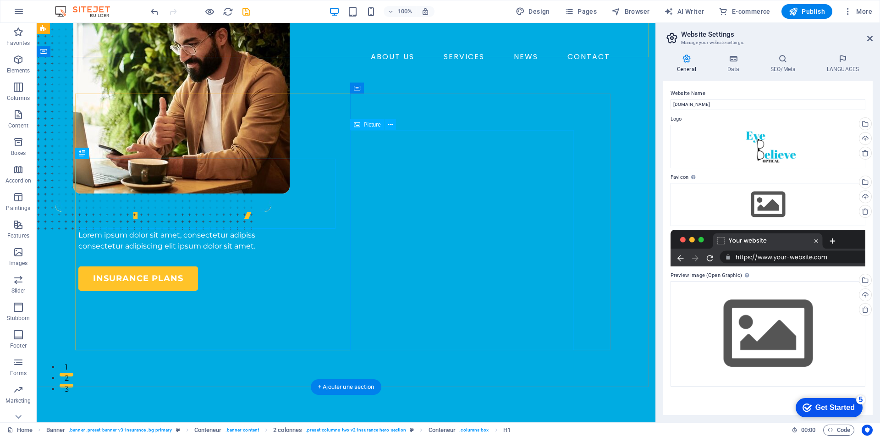
click at [385, 231] on figure at bounding box center [328, 195] width 582 height 363
click at [250, 212] on div "Insuring More Responsibly" at bounding box center [208, 183] width 260 height 71
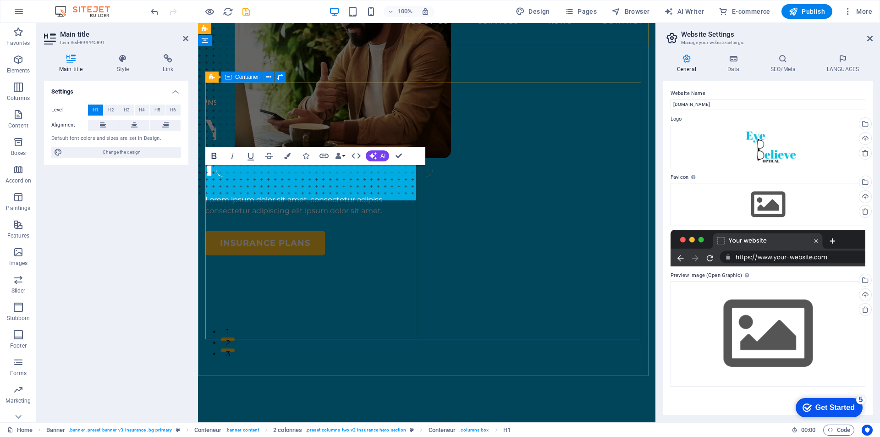
scroll to position [64, 0]
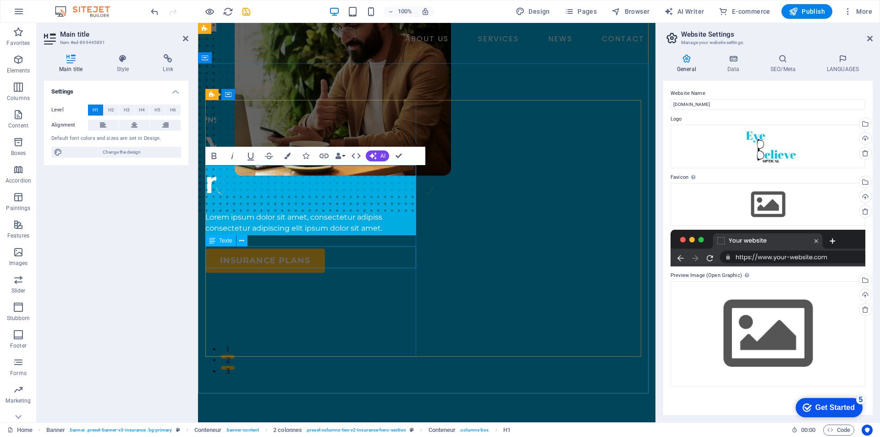
click at [309, 234] on div "Lorem ipsum dolor sit amet, consectetur adipiss consectetur adipiscing elit ips…" at bounding box center [312, 223] width 214 height 22
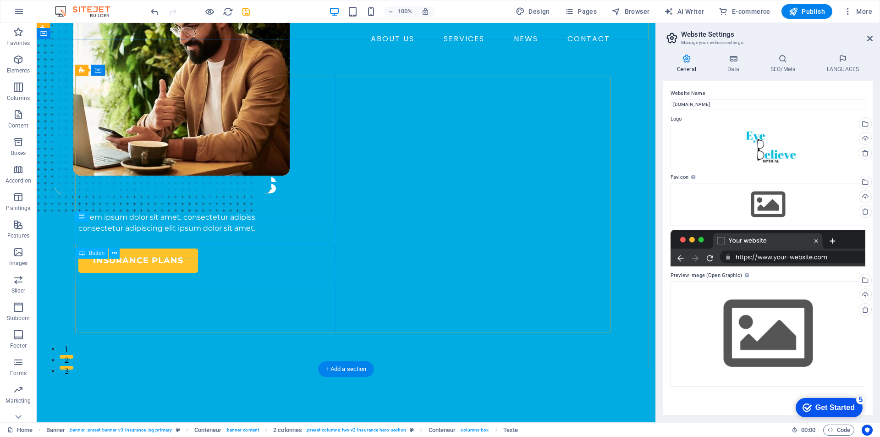
click at [178, 271] on div "insurance plans" at bounding box center [208, 260] width 260 height 24
click at [177, 271] on div "insurance plans" at bounding box center [208, 260] width 260 height 24
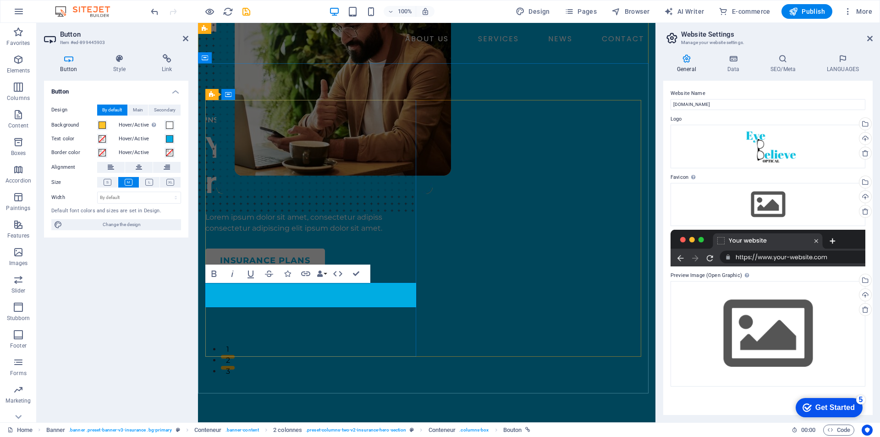
click at [304, 265] on font "insurance plans" at bounding box center [265, 260] width 90 height 10
drag, startPoint x: 310, startPoint y: 294, endPoint x: 259, endPoint y: 294, distance: 50.9
click at [259, 265] on font "insurance plans" at bounding box center [265, 260] width 90 height 10
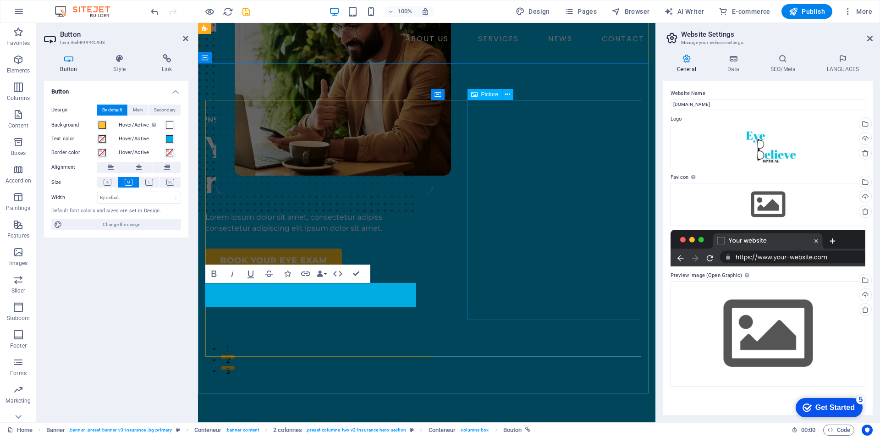
click at [451, 242] on figure at bounding box center [343, 140] width 216 height 363
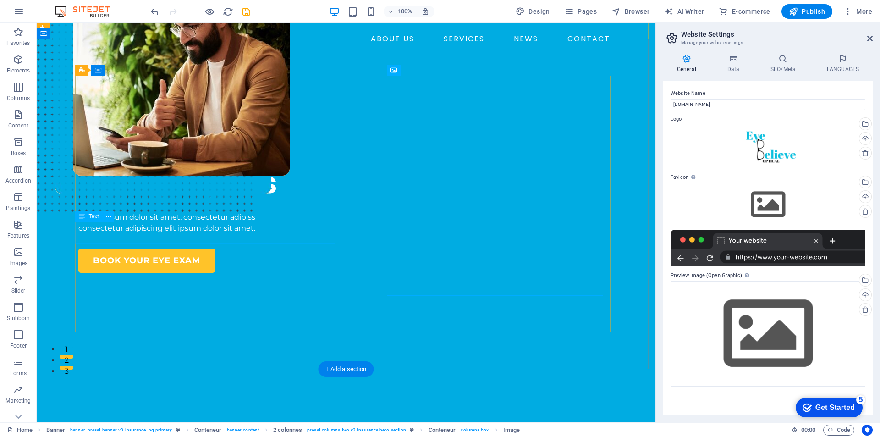
click at [189, 234] on div "Lorem ipsum dolor sit amet, consectetur adipiss consectetur adipiscing elit ips…" at bounding box center [208, 223] width 260 height 22
click at [230, 234] on div "Lorem ipsum dolor sit amet, consectetur adipiss consectetur adipiscing elit ips…" at bounding box center [208, 223] width 260 height 22
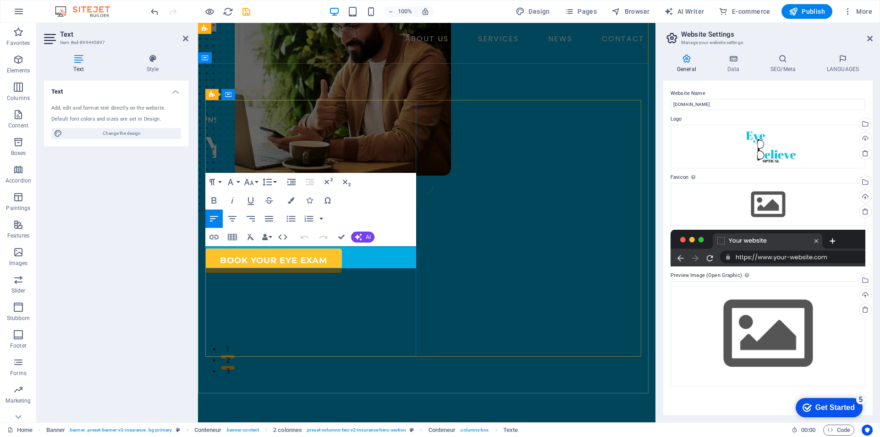
drag, startPoint x: 342, startPoint y: 262, endPoint x: 237, endPoint y: 256, distance: 104.7
click at [237, 234] on div "Lorem ipsum dolor sit amet, consectetur adipiss consectetur adipiscing elit ips…" at bounding box center [312, 223] width 214 height 22
click at [397, 369] on div "INSURANCE COMPANY Your vision matters to us See clearly, live fully ​ BOOK YOUR…" at bounding box center [426, 325] width 457 height 495
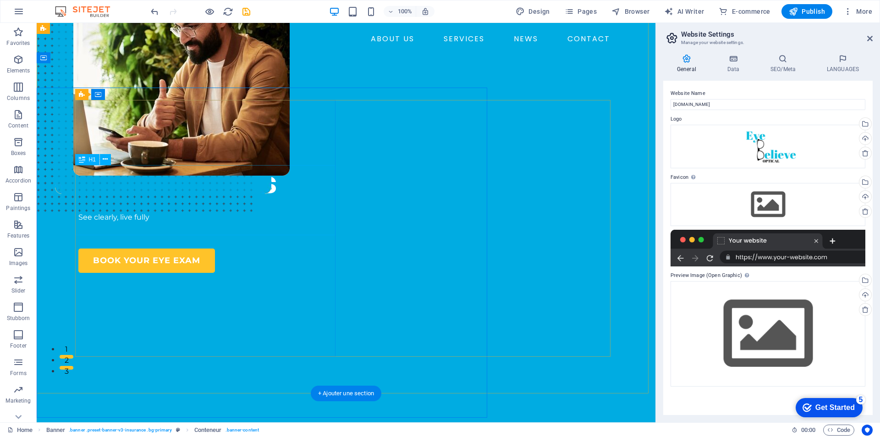
scroll to position [39, 0]
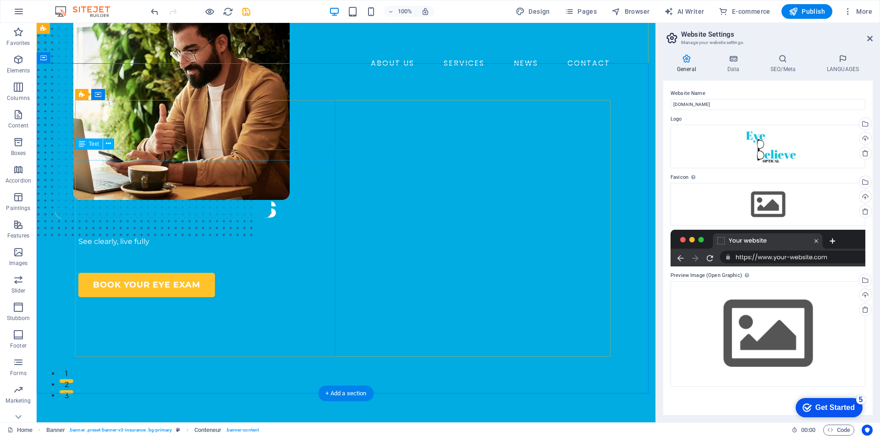
click at [152, 150] on div "INSURANCE COMPANY" at bounding box center [208, 144] width 260 height 11
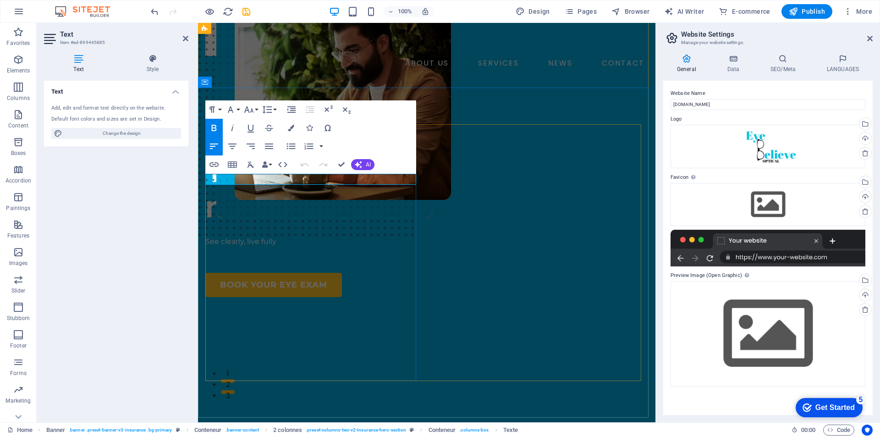
click at [289, 148] on font "INSURANCE COMPANY" at bounding box center [248, 144] width 87 height 9
drag, startPoint x: 294, startPoint y: 181, endPoint x: 188, endPoint y: 172, distance: 105.7
drag, startPoint x: 269, startPoint y: 181, endPoint x: 208, endPoint y: 177, distance: 61.1
click at [208, 150] on p "OPTICAL STORE" at bounding box center [312, 144] width 214 height 11
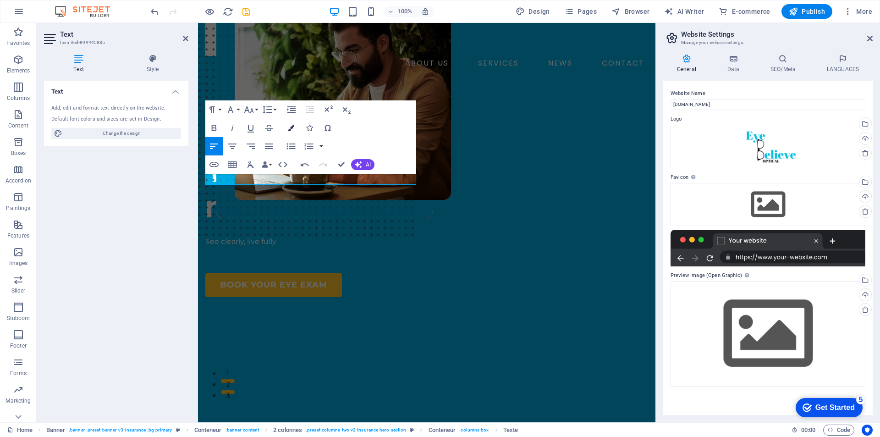
click at [298, 129] on button "Colors" at bounding box center [290, 128] width 17 height 18
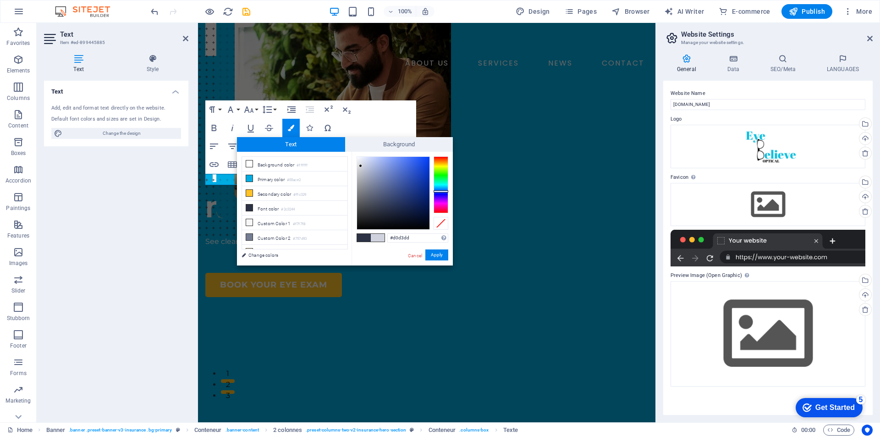
click at [361, 166] on div at bounding box center [393, 193] width 72 height 72
click at [361, 163] on div at bounding box center [393, 193] width 72 height 72
type input "#eff0f3"
click at [358, 159] on div at bounding box center [393, 193] width 72 height 72
click at [436, 254] on font "Apply" at bounding box center [437, 254] width 12 height 5
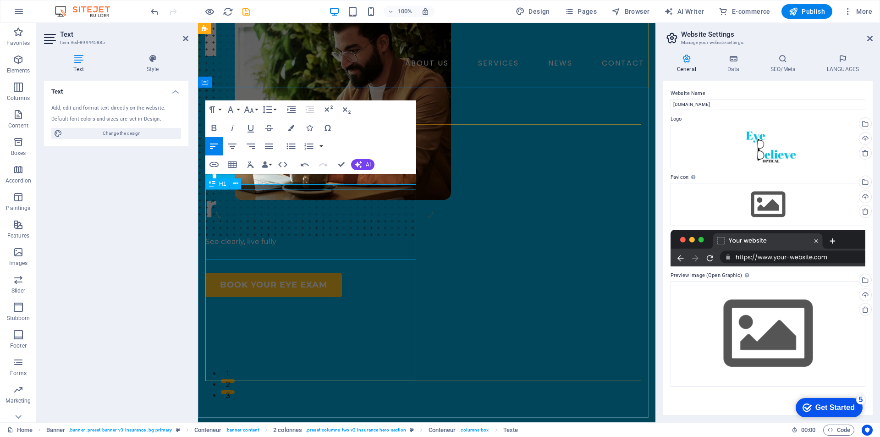
click at [292, 216] on div "Your vision matters to us" at bounding box center [312, 189] width 214 height 71
click at [419, 297] on div "OPTICAL STORE Your vision matters to us See clearly, live fully BOOK YOUR EYE E…" at bounding box center [312, 218] width 214 height 158
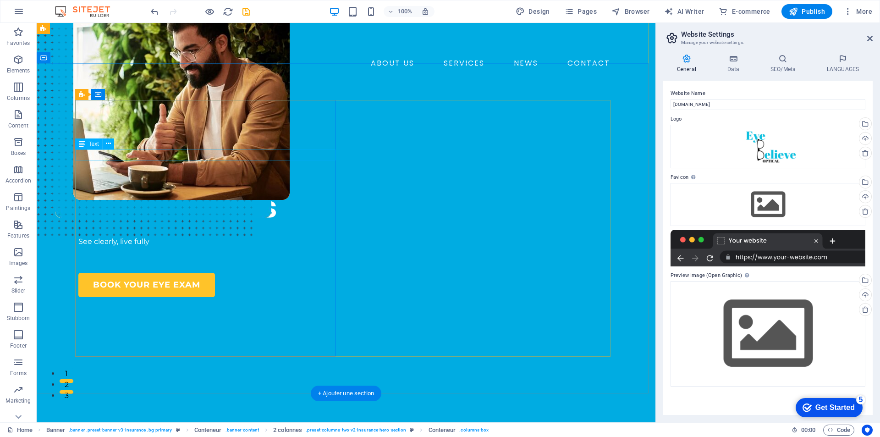
click at [135, 150] on div "OPTICAL STORE" at bounding box center [208, 144] width 260 height 11
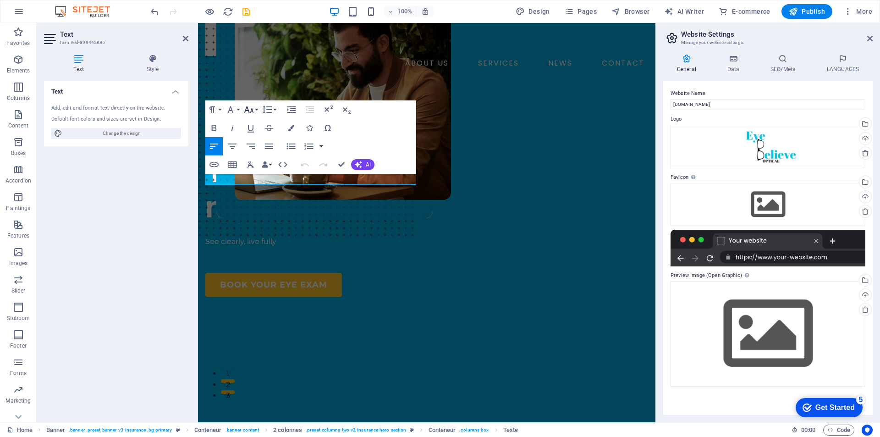
click at [253, 109] on icon "button" at bounding box center [248, 109] width 11 height 11
click at [229, 110] on icon "button" at bounding box center [230, 109] width 5 height 6
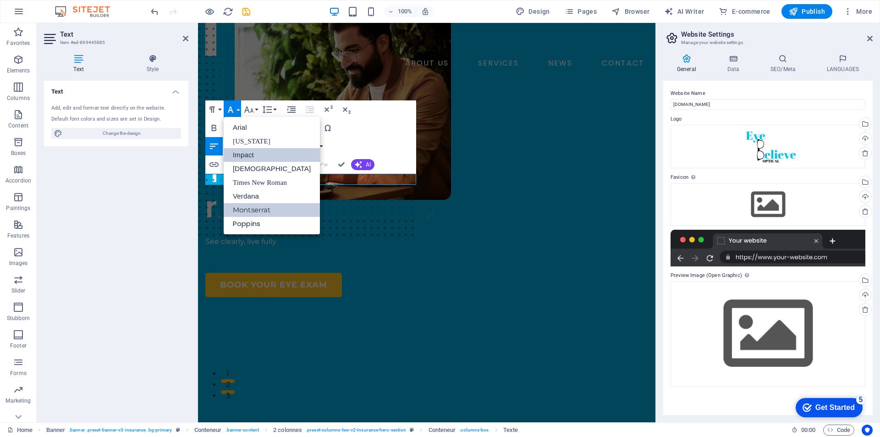
scroll to position [0, 0]
click at [252, 212] on font "Montserrat" at bounding box center [252, 209] width 38 height 9
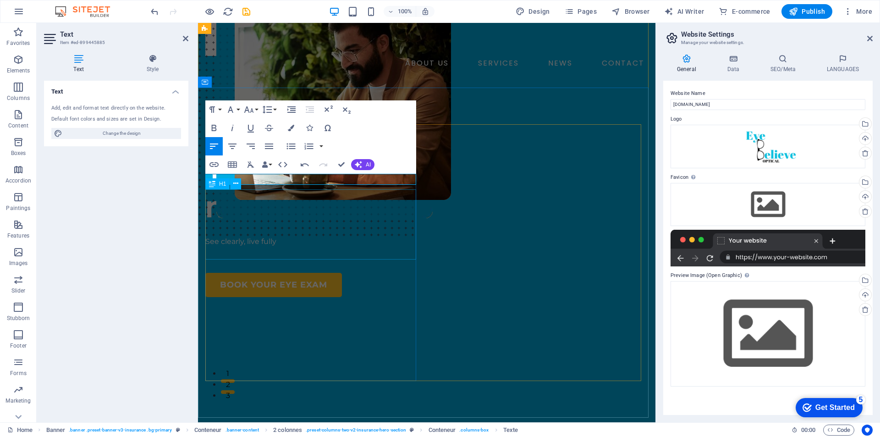
drag, startPoint x: 250, startPoint y: 264, endPoint x: 247, endPoint y: 274, distance: 10.7
click at [250, 236] on div at bounding box center [312, 230] width 214 height 11
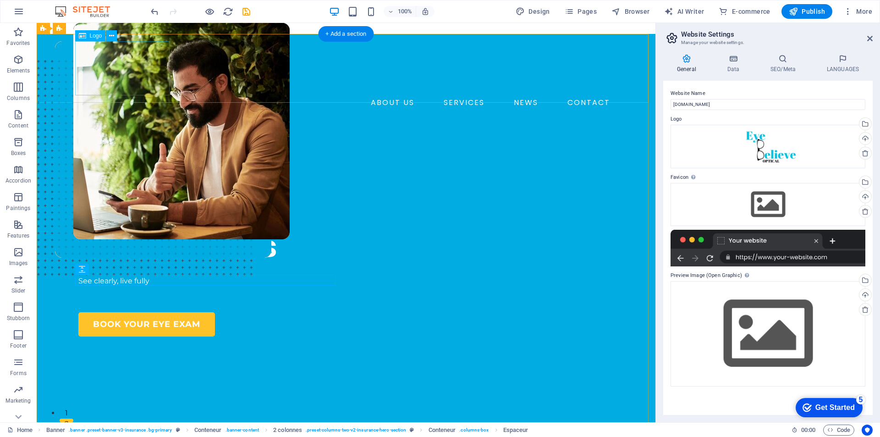
click at [122, 71] on div at bounding box center [345, 68] width 535 height 54
click at [148, 291] on div "See clearly, live fully" at bounding box center [208, 286] width 260 height 22
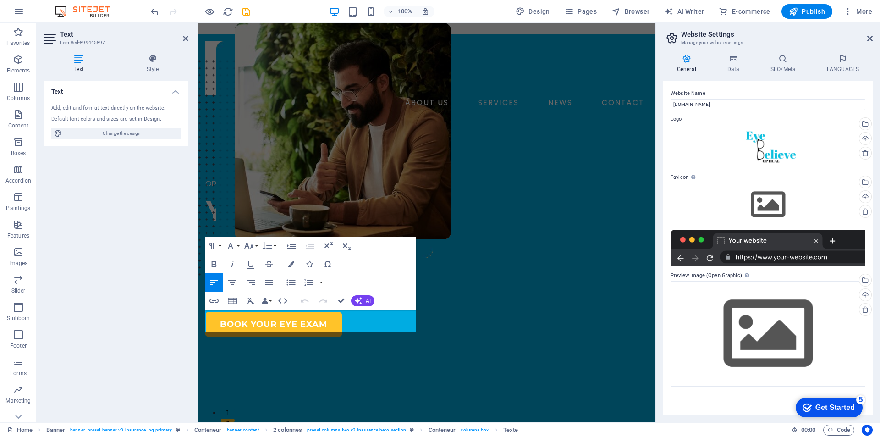
drag, startPoint x: 285, startPoint y: 317, endPoint x: 171, endPoint y: 303, distance: 114.5
click at [213, 260] on icon "button" at bounding box center [214, 263] width 11 height 11
click at [251, 242] on icon "button" at bounding box center [248, 245] width 11 height 11
click at [265, 334] on link "14" at bounding box center [258, 332] width 33 height 14
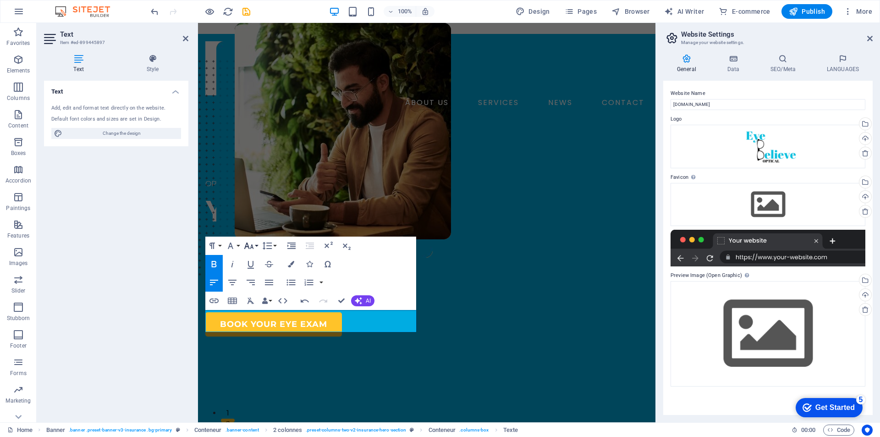
click at [256, 244] on button "Font Size" at bounding box center [250, 245] width 17 height 18
click at [258, 288] on font "24" at bounding box center [254, 286] width 7 height 8
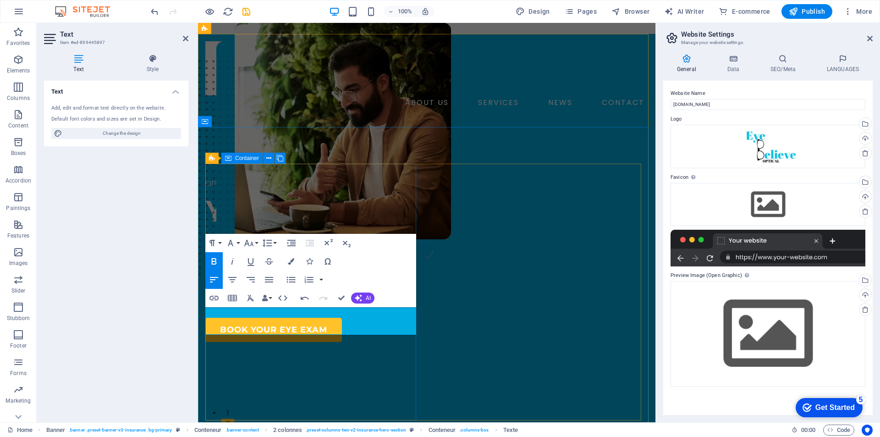
click at [386, 342] on div "OPTICAL STORE Your vision matters to us See clearly, live fully BOOK YOUR EYE E…" at bounding box center [312, 260] width 214 height 164
drag, startPoint x: 482, startPoint y: 381, endPoint x: 645, endPoint y: 380, distance: 162.7
click at [619, 380] on figure at bounding box center [408, 241] width 421 height 363
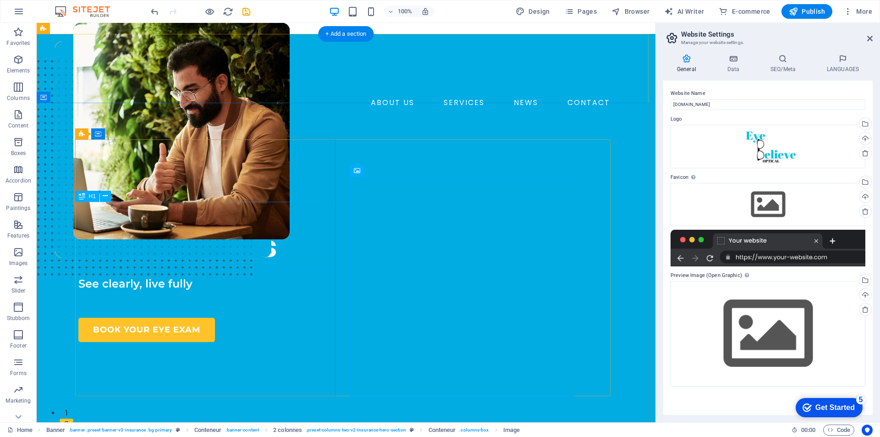
click at [138, 217] on div "Your vision matters to us" at bounding box center [208, 229] width 260 height 71
click at [276, 253] on div "Your vision matters to us" at bounding box center [208, 229] width 260 height 71
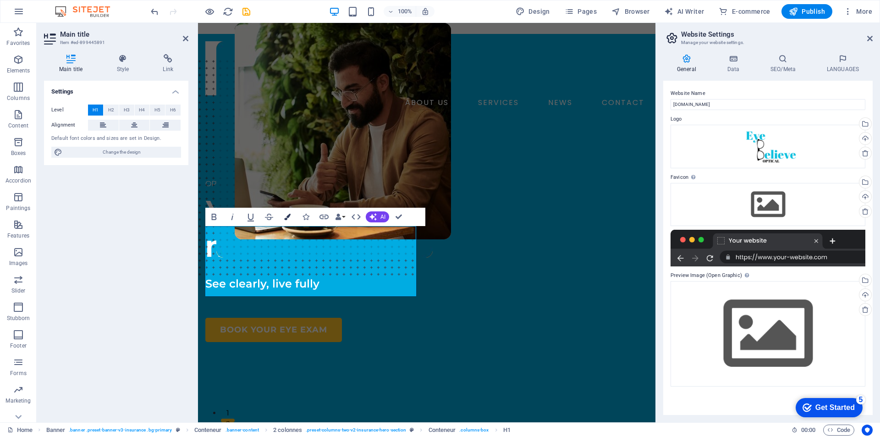
click at [284, 214] on icon "button" at bounding box center [287, 217] width 6 height 6
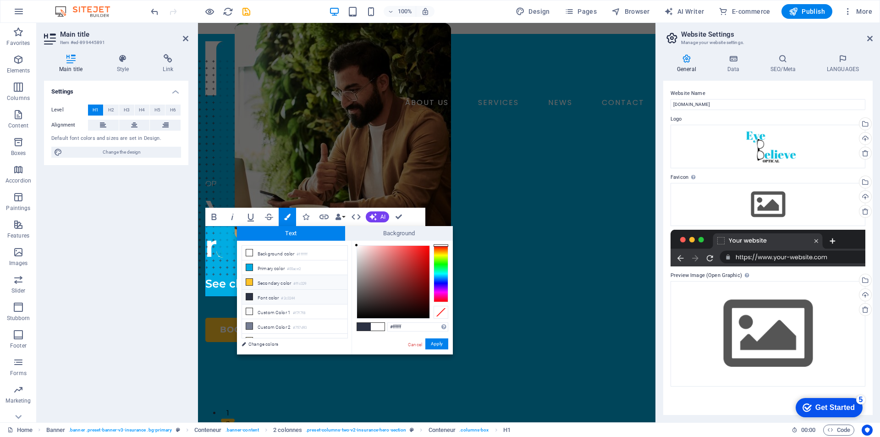
click at [249, 279] on icon at bounding box center [249, 282] width 6 height 6
type input "#ffc329"
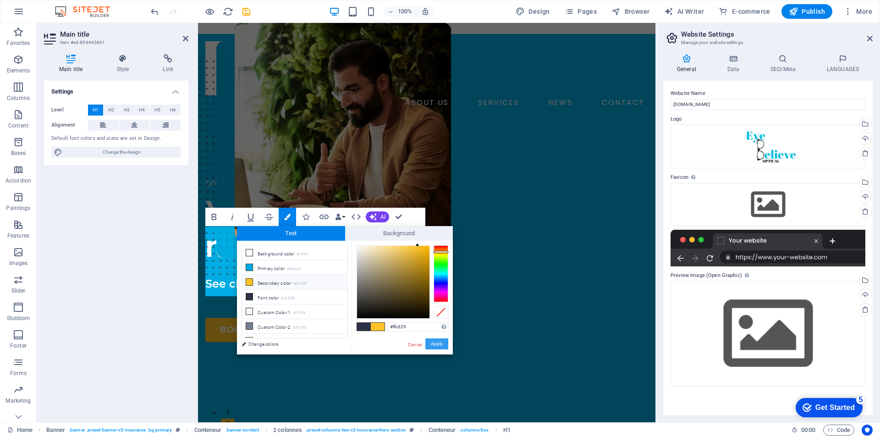
click at [434, 341] on font "Apply" at bounding box center [437, 343] width 12 height 5
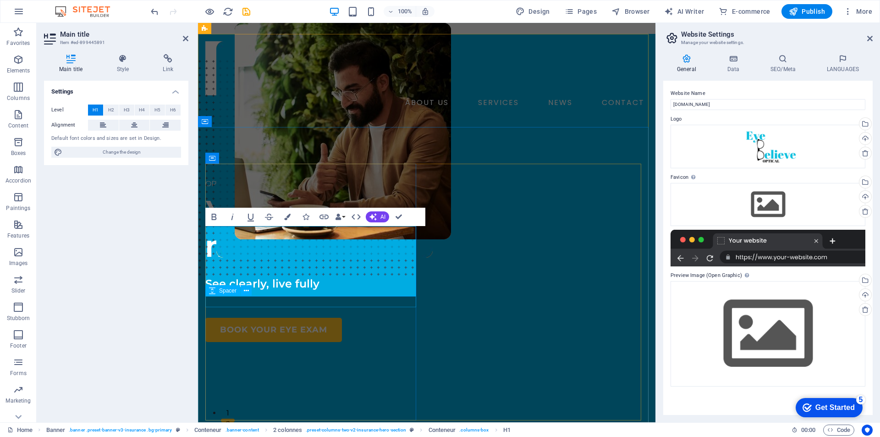
click at [307, 275] on div at bounding box center [312, 269] width 214 height 11
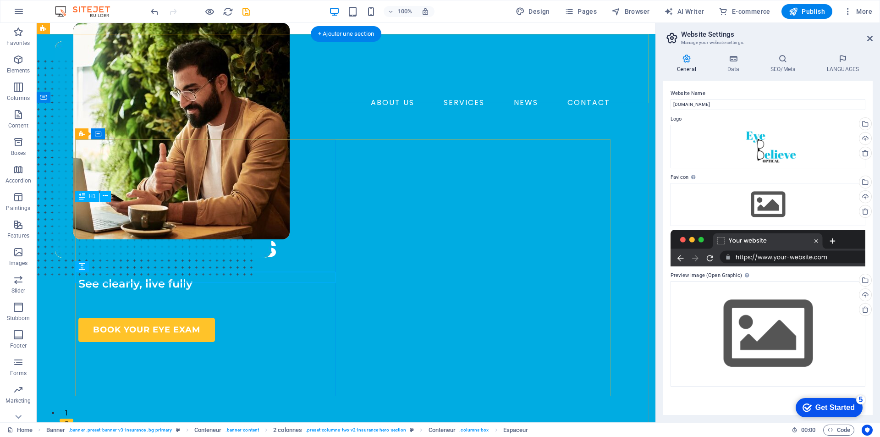
click at [274, 264] on div "Your vision matters to us" at bounding box center [208, 229] width 260 height 71
click at [262, 258] on div "Your vision matters to us" at bounding box center [208, 229] width 260 height 71
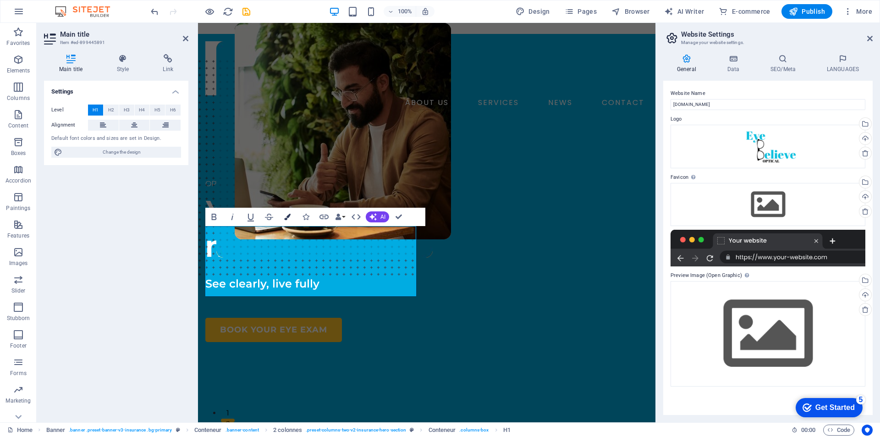
click at [286, 212] on button "Colors" at bounding box center [287, 217] width 17 height 18
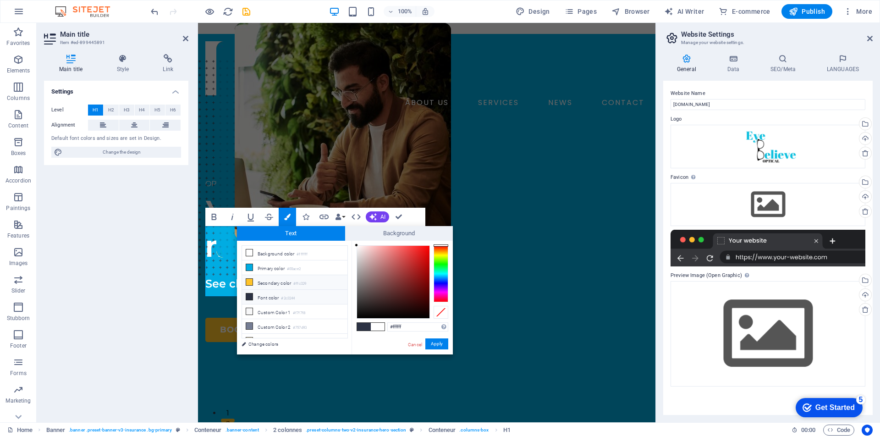
click at [248, 280] on icon at bounding box center [249, 282] width 6 height 6
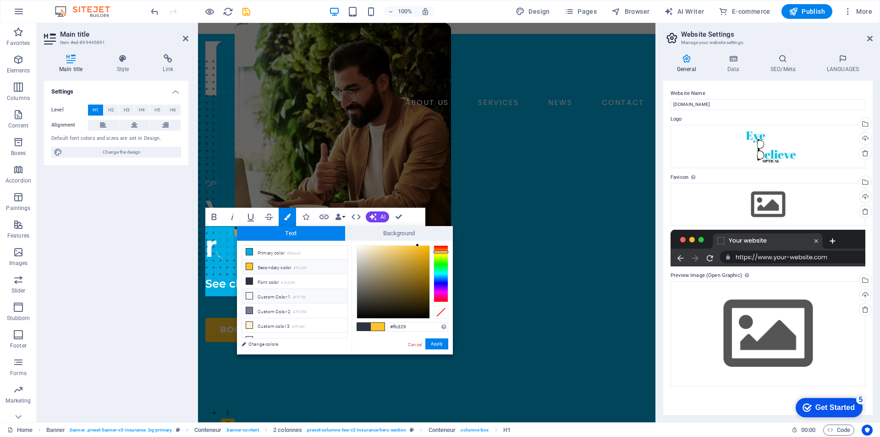
scroll to position [21, 0]
click at [365, 325] on span at bounding box center [364, 327] width 14 height 8
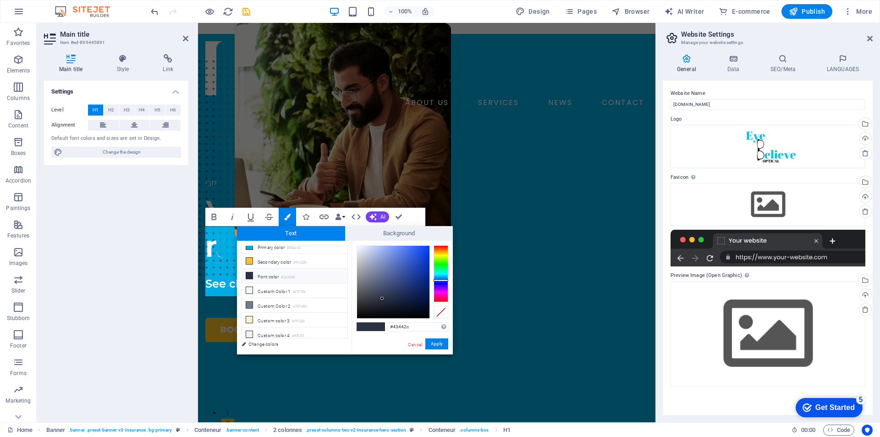
click at [443, 255] on div at bounding box center [441, 273] width 15 height 57
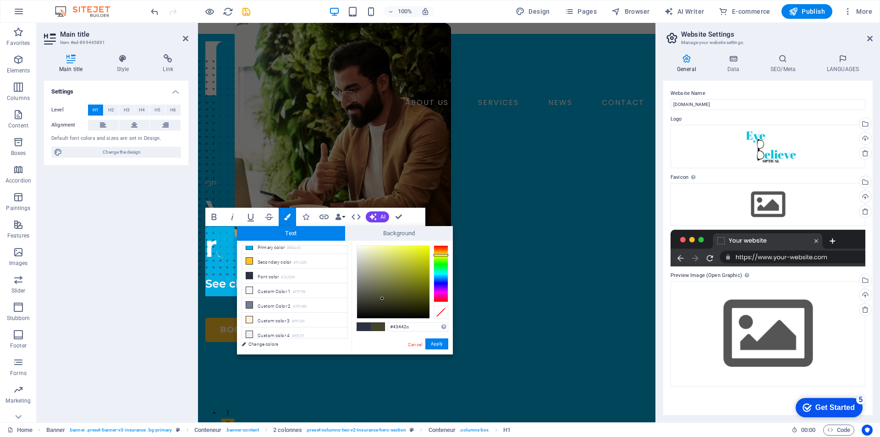
click at [366, 327] on span at bounding box center [364, 327] width 14 height 8
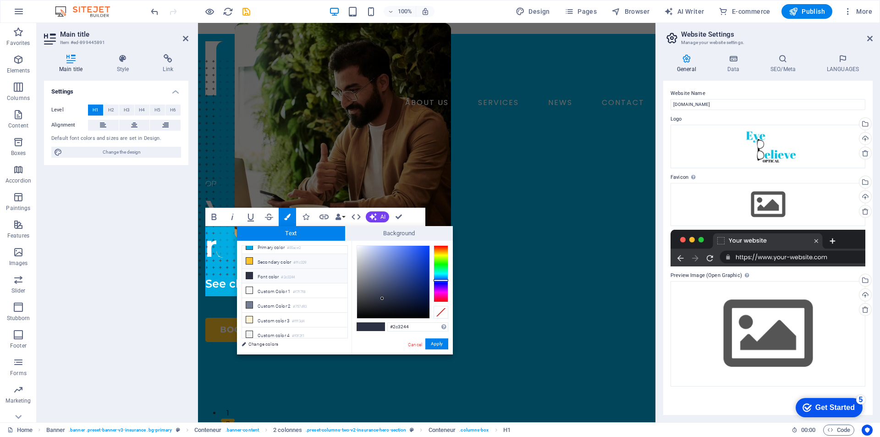
click at [269, 261] on font "Secondary color" at bounding box center [274, 261] width 33 height 5
type input "#ffc329"
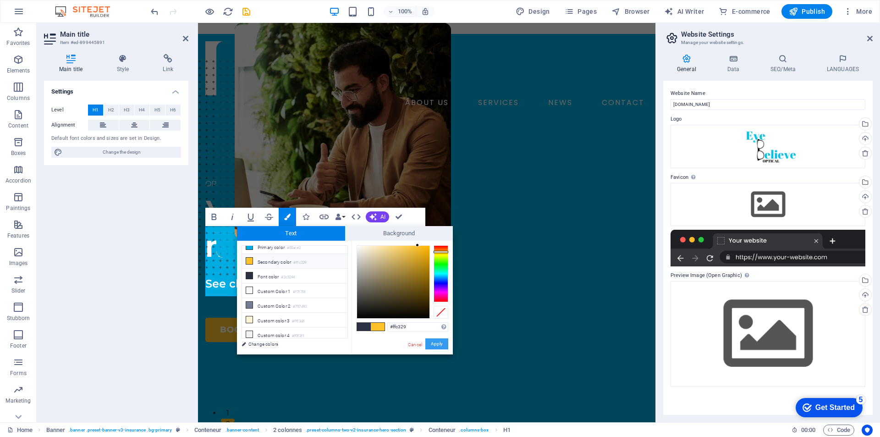
click at [439, 343] on font "Apply" at bounding box center [437, 343] width 12 height 5
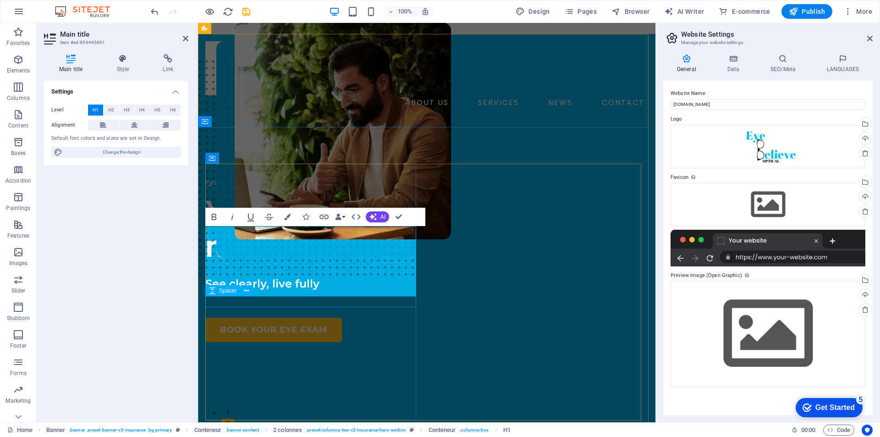
click at [348, 275] on div at bounding box center [312, 269] width 214 height 11
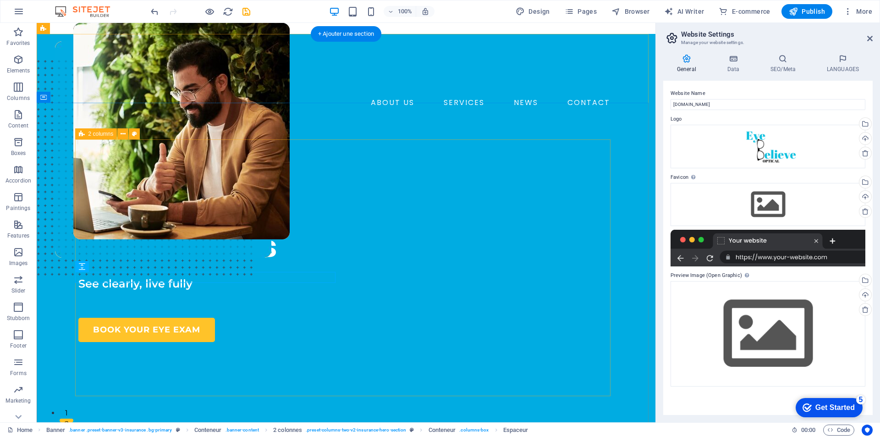
click at [348, 295] on div "OPTICAL STORE Your vision matters to us ​​ See clearly, live fully BOOK YOUR EY…" at bounding box center [345, 392] width 535 height 428
click at [134, 189] on div "OPTICAL STORE" at bounding box center [208, 183] width 260 height 11
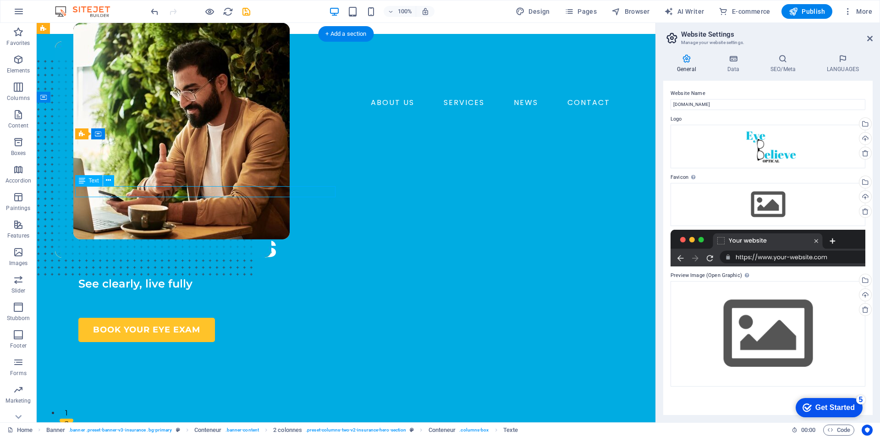
click at [134, 189] on div "OPTICAL STORE" at bounding box center [208, 183] width 260 height 11
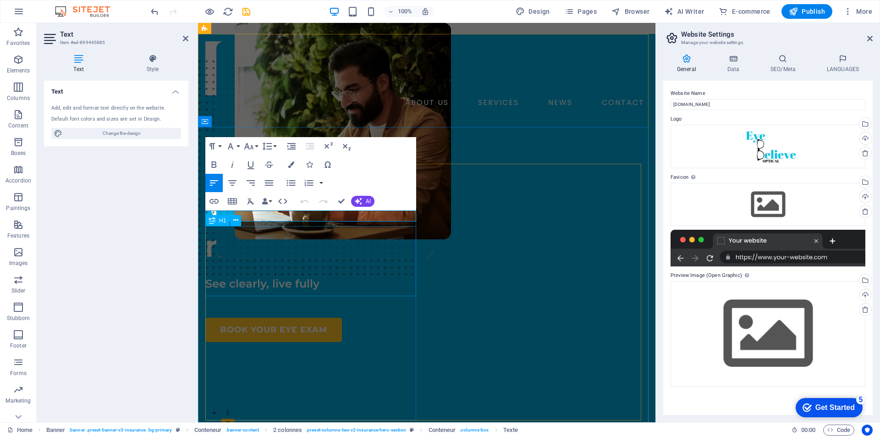
click at [279, 250] on div "Your vision matters to us" at bounding box center [312, 229] width 214 height 71
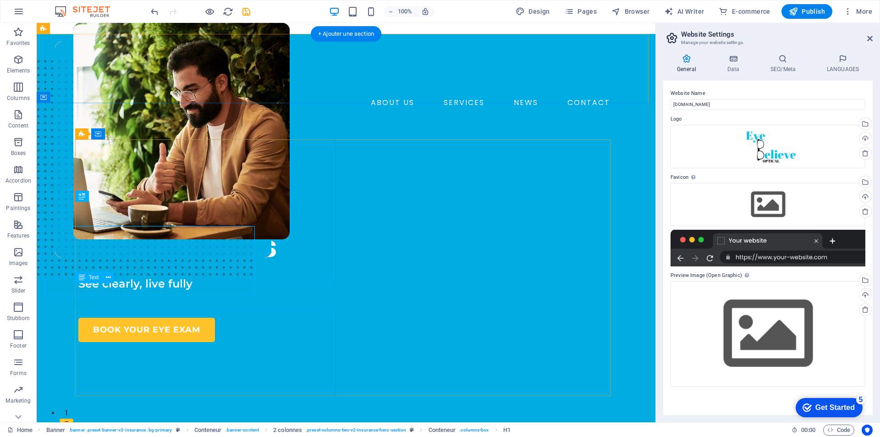
click at [257, 303] on div "See clearly, live fully" at bounding box center [208, 288] width 260 height 27
click at [132, 189] on div "OPTICAL STORE" at bounding box center [208, 183] width 260 height 11
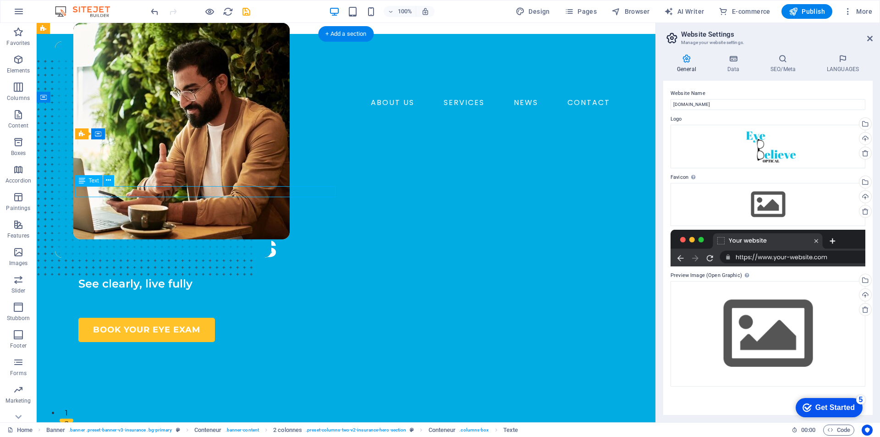
click at [132, 189] on div "OPTICAL STORE" at bounding box center [208, 183] width 260 height 11
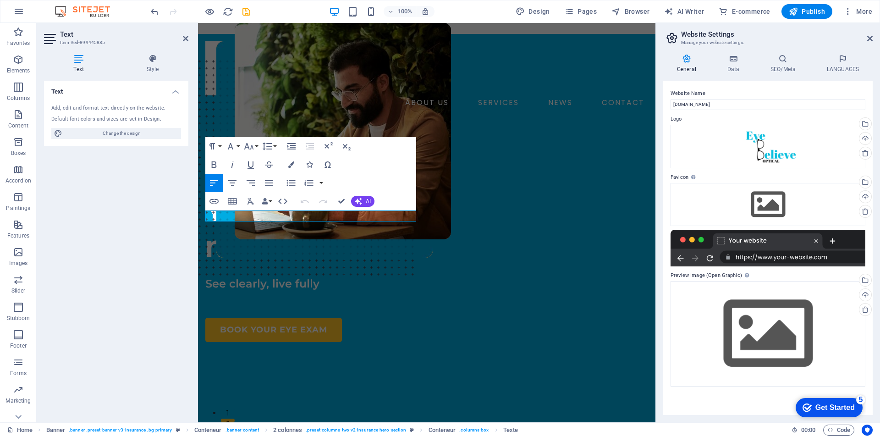
drag, startPoint x: 264, startPoint y: 214, endPoint x: 139, endPoint y: 214, distance: 124.7
click at [215, 161] on icon "button" at bounding box center [214, 164] width 11 height 11
click at [429, 372] on div "OPTICAL STORE Your vision matters to us See clearly, live fully BOOK YOUR EYE E…" at bounding box center [426, 392] width 443 height 428
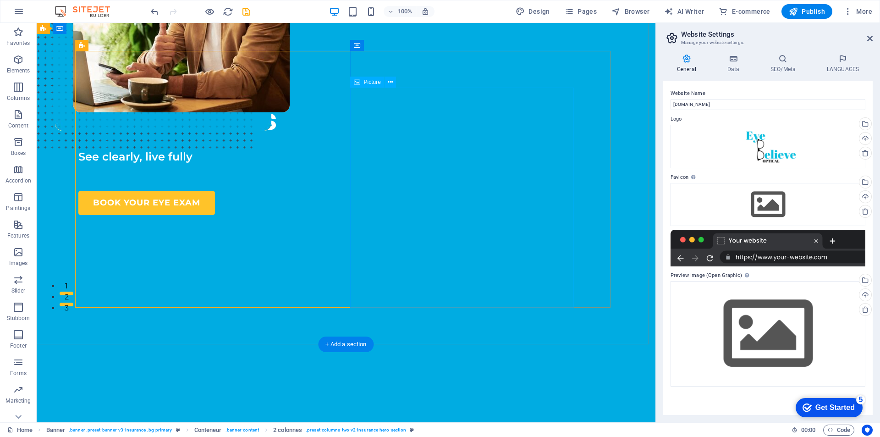
scroll to position [0, 0]
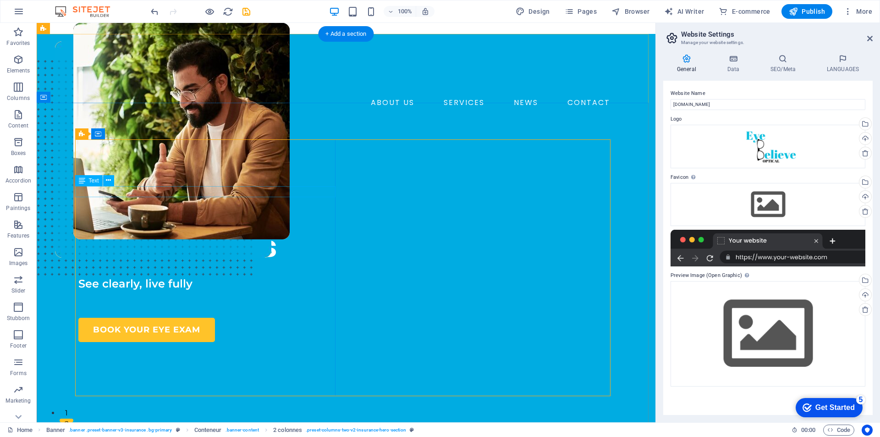
click at [83, 189] on div "OPTICAL STORE" at bounding box center [208, 183] width 260 height 11
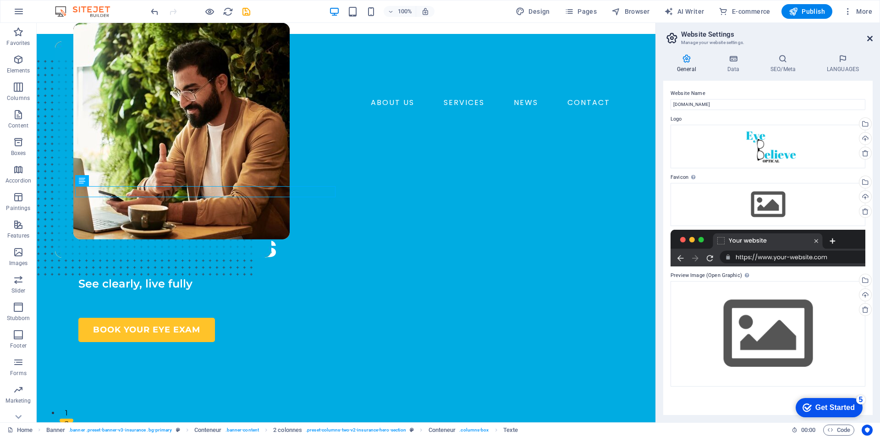
drag, startPoint x: 872, startPoint y: 37, endPoint x: 554, endPoint y: 139, distance: 334.5
click at [872, 37] on icon at bounding box center [869, 38] width 5 height 7
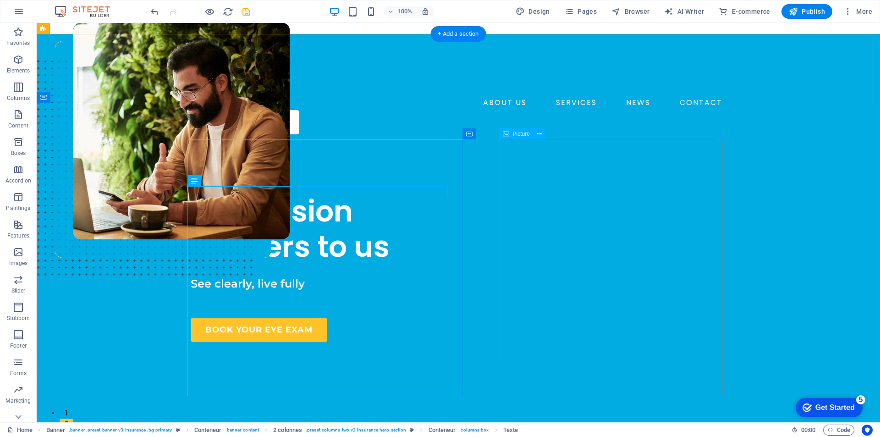
click at [290, 217] on figure at bounding box center [181, 204] width 216 height 363
click at [517, 138] on div "Picture" at bounding box center [516, 133] width 34 height 11
click at [541, 133] on icon at bounding box center [539, 134] width 5 height 10
click at [511, 135] on div "Picture" at bounding box center [516, 133] width 34 height 11
click at [290, 166] on figure at bounding box center [181, 204] width 216 height 363
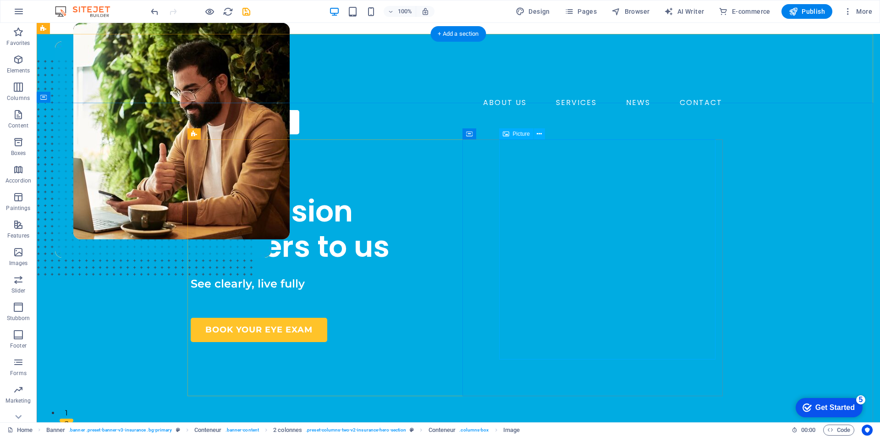
click at [290, 166] on figure at bounding box center [181, 204] width 216 height 363
select select "px"
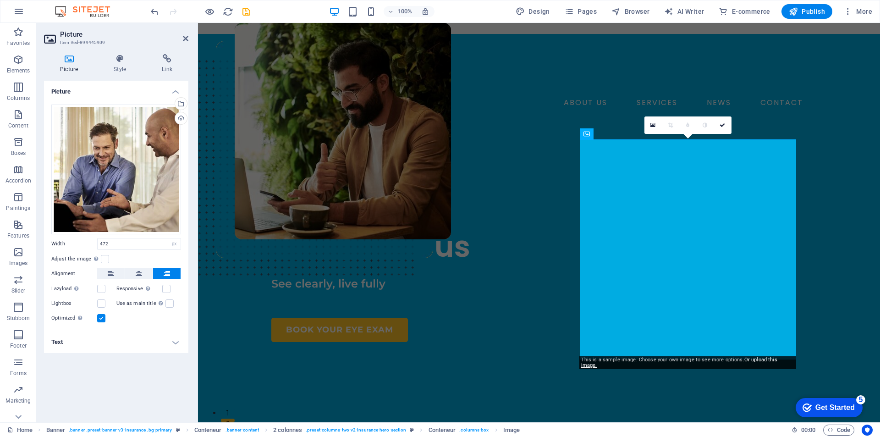
click at [56, 63] on icon at bounding box center [69, 58] width 50 height 9
click at [183, 37] on icon at bounding box center [185, 38] width 5 height 7
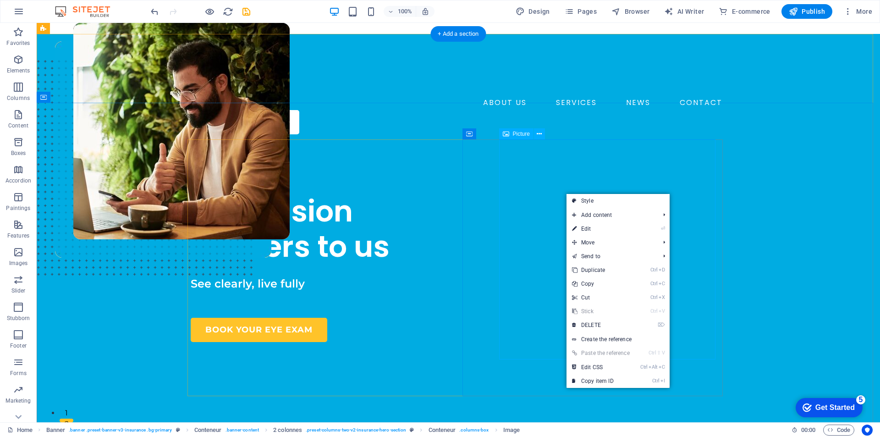
click at [290, 176] on figure at bounding box center [181, 204] width 216 height 363
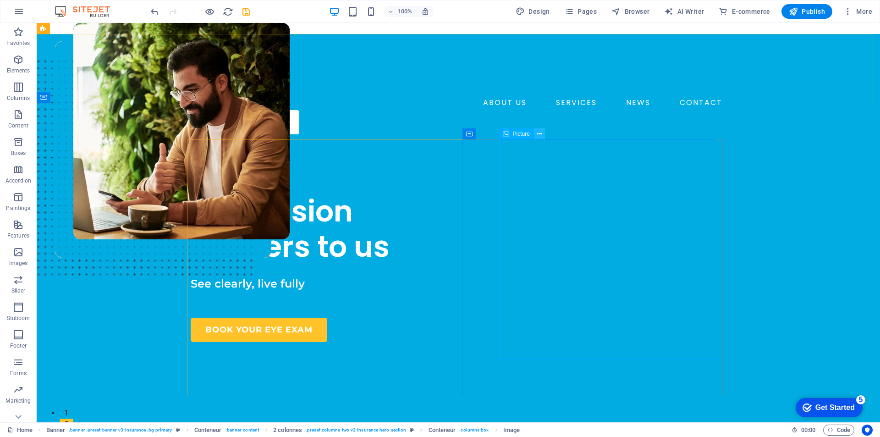
click at [542, 133] on icon at bounding box center [539, 134] width 5 height 10
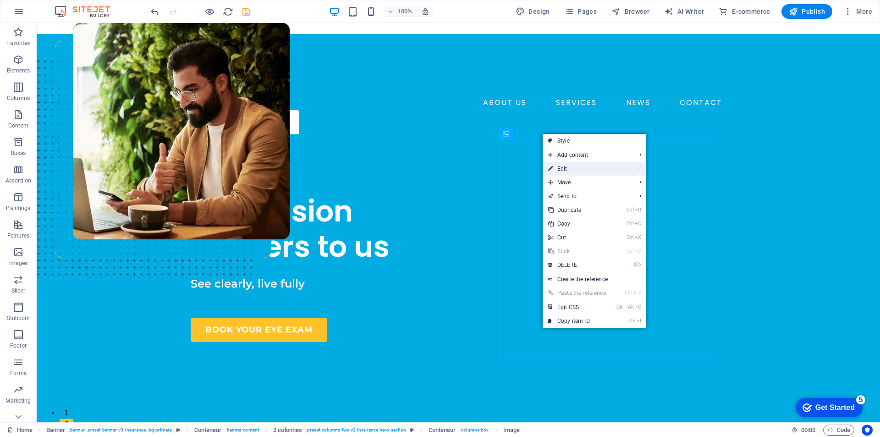
click at [635, 170] on li "⏎ Edit" at bounding box center [594, 169] width 103 height 14
click at [558, 165] on link "⏎ Edit" at bounding box center [577, 169] width 69 height 14
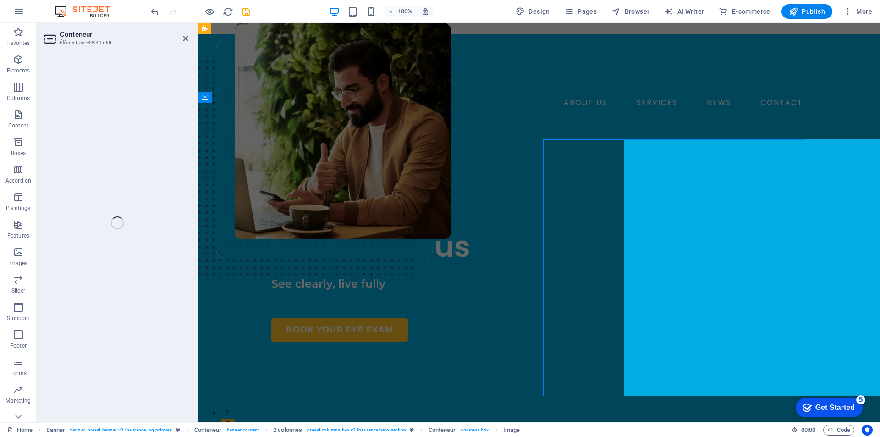
select select "px"
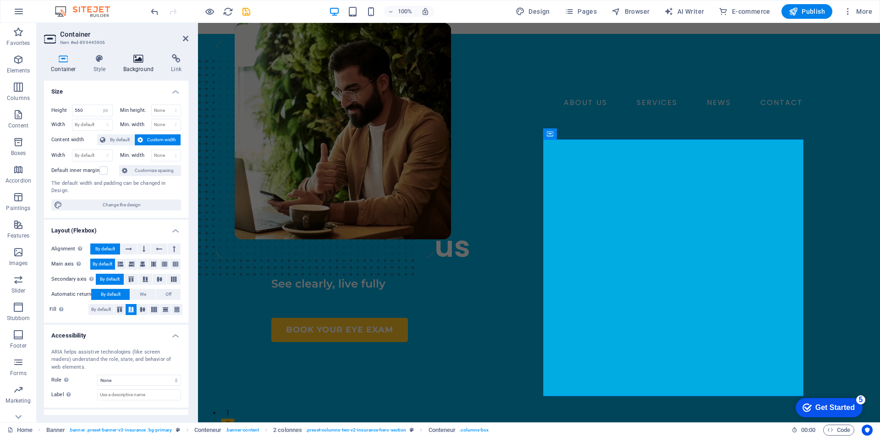
click at [147, 55] on icon at bounding box center [138, 58] width 44 height 9
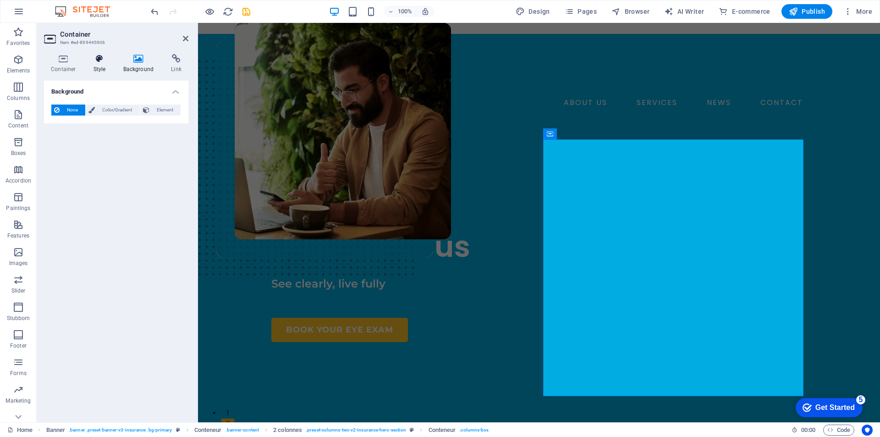
click at [99, 64] on h4 "Style" at bounding box center [102, 63] width 30 height 19
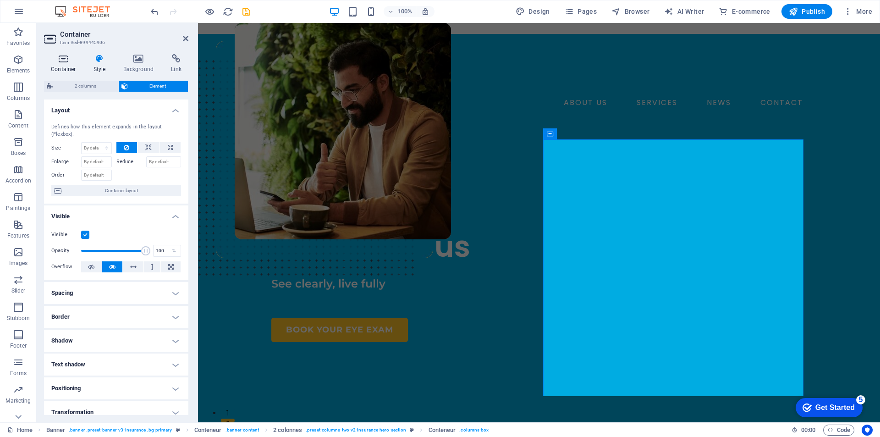
click at [61, 56] on icon at bounding box center [63, 58] width 39 height 9
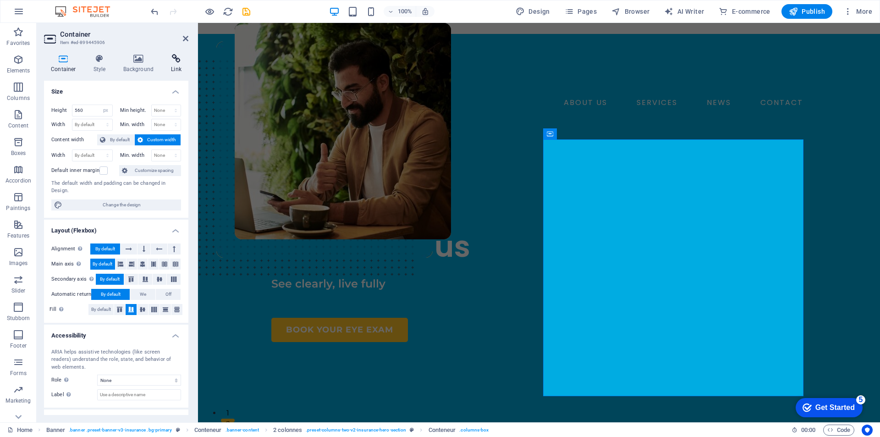
click at [175, 65] on h4 "Link" at bounding box center [176, 63] width 24 height 19
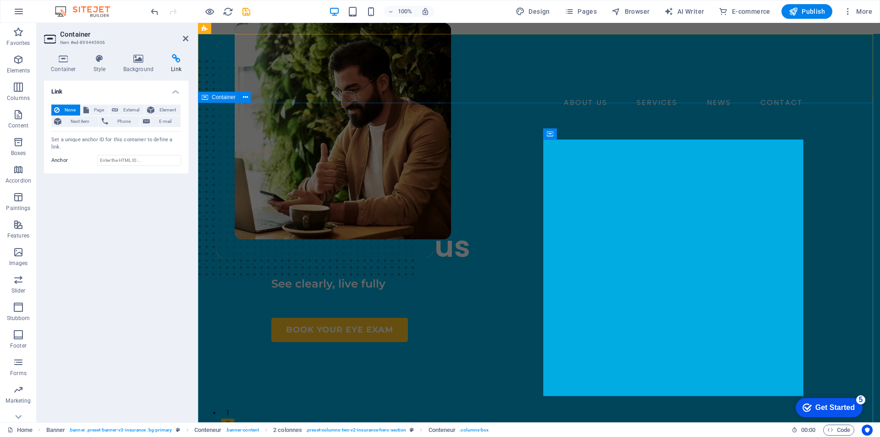
click at [808, 142] on div "OPTICAL STORE Your vision matters to us See clearly, live fully BOOK YOUR EYE E…" at bounding box center [539, 392] width 682 height 501
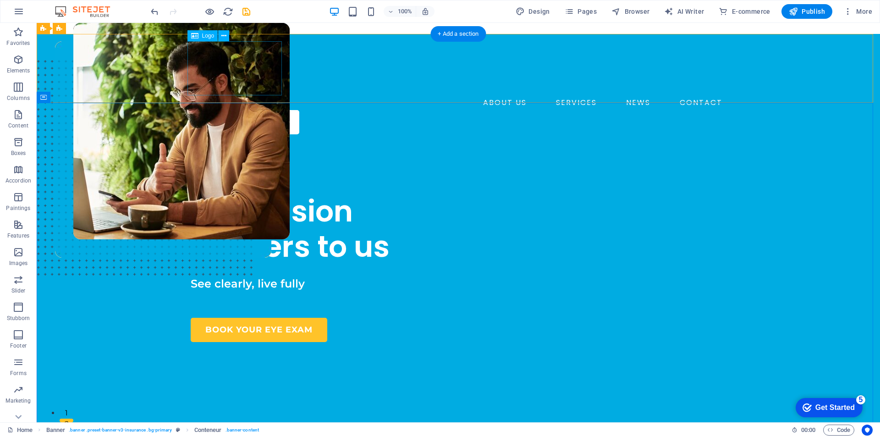
click at [217, 65] on div at bounding box center [458, 68] width 535 height 54
click at [290, 180] on figure at bounding box center [181, 204] width 216 height 363
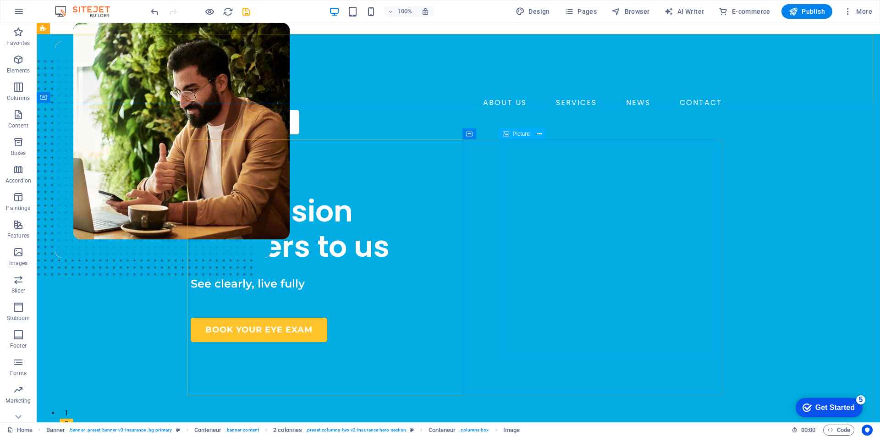
click at [506, 138] on icon at bounding box center [506, 133] width 6 height 11
click at [513, 138] on div "Picture" at bounding box center [516, 133] width 34 height 11
select select "px"
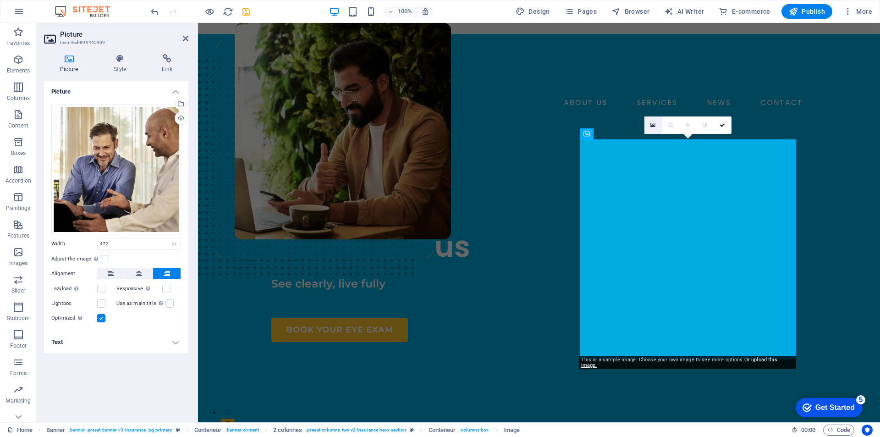
click at [652, 128] on icon at bounding box center [652, 125] width 5 height 6
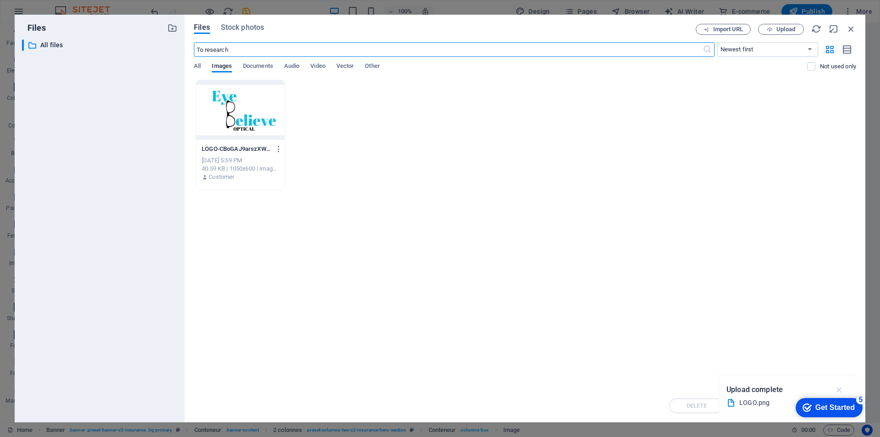
click at [842, 389] on icon "button" at bounding box center [839, 390] width 11 height 10
click at [776, 26] on font "Upload" at bounding box center [785, 29] width 19 height 7
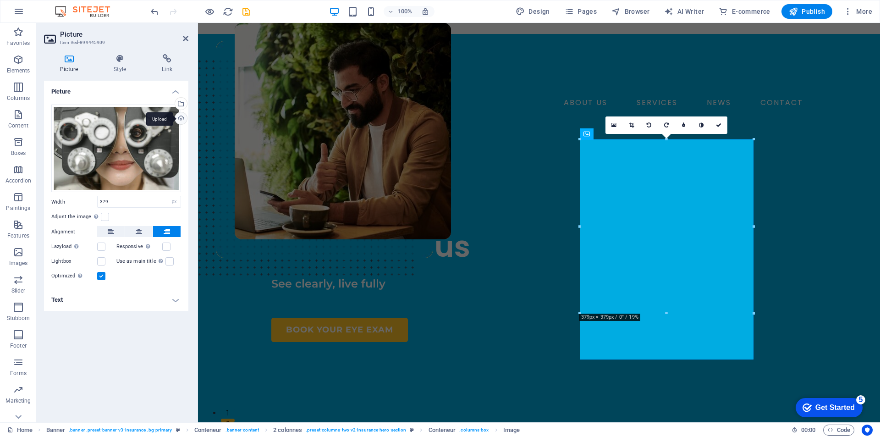
click at [181, 115] on div "Upload" at bounding box center [180, 119] width 14 height 14
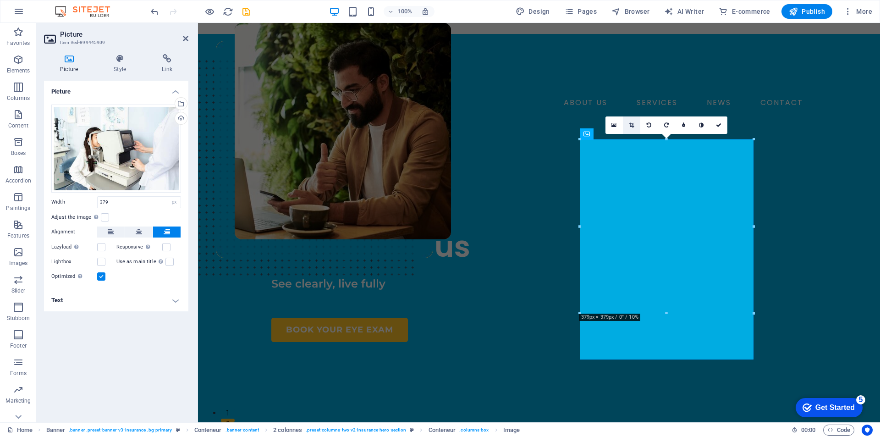
click at [627, 123] on link at bounding box center [631, 124] width 17 height 17
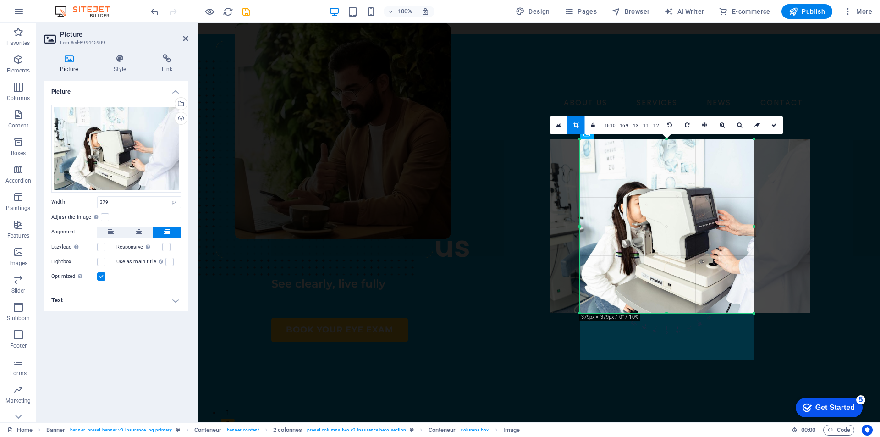
drag, startPoint x: 653, startPoint y: 287, endPoint x: 666, endPoint y: 287, distance: 13.3
click at [666, 287] on div at bounding box center [680, 226] width 261 height 174
click at [775, 134] on div at bounding box center [679, 226] width 279 height 192
click at [774, 127] on icon at bounding box center [773, 124] width 5 height 5
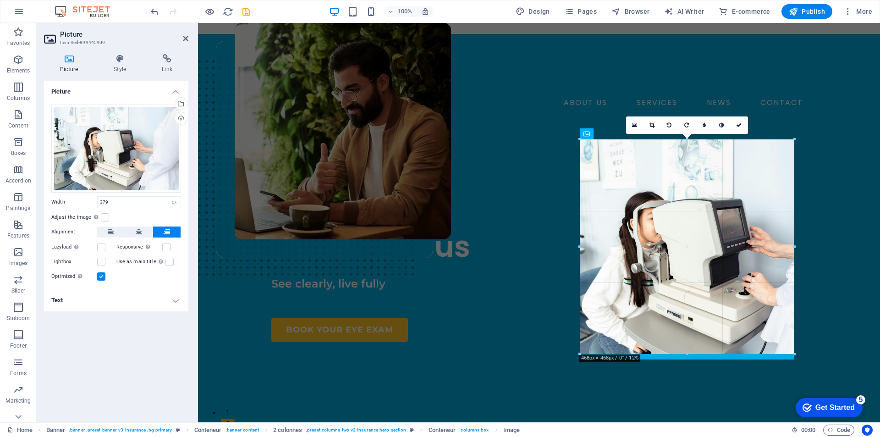
drag, startPoint x: 664, startPoint y: 313, endPoint x: 664, endPoint y: 353, distance: 40.8
type input "468"
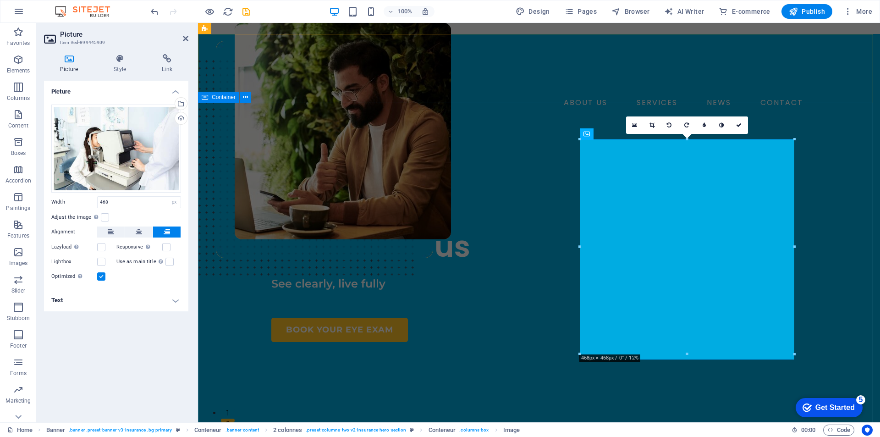
click at [852, 259] on div "OPTICAL STORE Your vision matters to us See clearly, live fully BOOK YOUR EYE E…" at bounding box center [539, 392] width 682 height 501
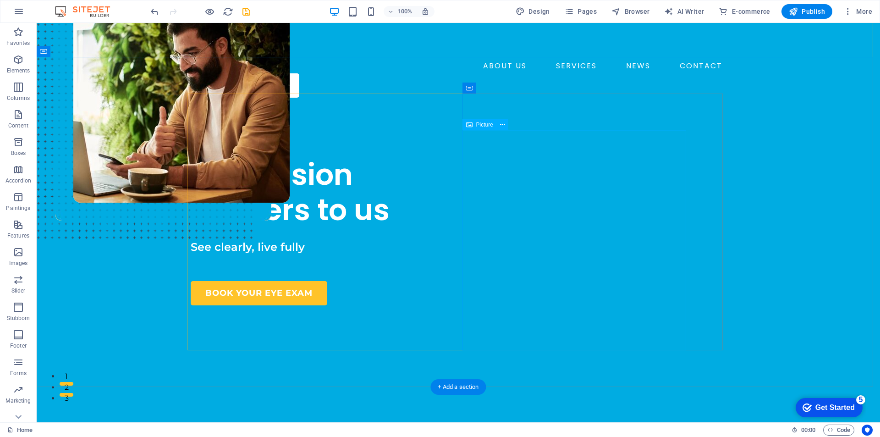
scroll to position [46, 0]
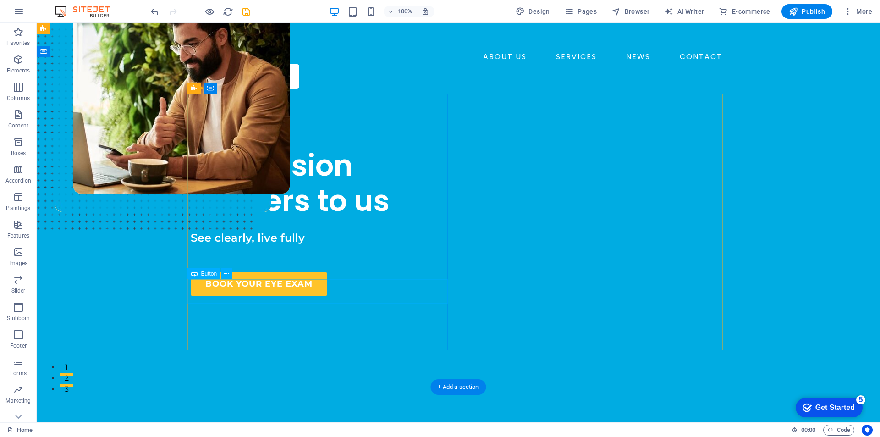
click at [271, 293] on div "BOOK YOUR EYE EXAM" at bounding box center [321, 284] width 260 height 24
click at [203, 272] on font "Button" at bounding box center [209, 273] width 16 height 6
click at [209, 274] on font "Button" at bounding box center [209, 273] width 16 height 6
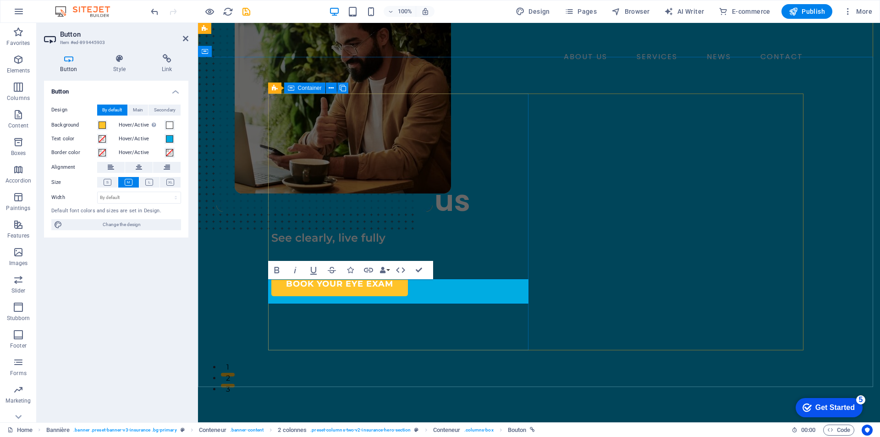
drag, startPoint x: 397, startPoint y: 340, endPoint x: 388, endPoint y: 330, distance: 13.9
click at [397, 296] on div "OPTICAL STORE Your vision matters to us See clearly, live fully BOOK YOUR EYE E…" at bounding box center [401, 214] width 260 height 164
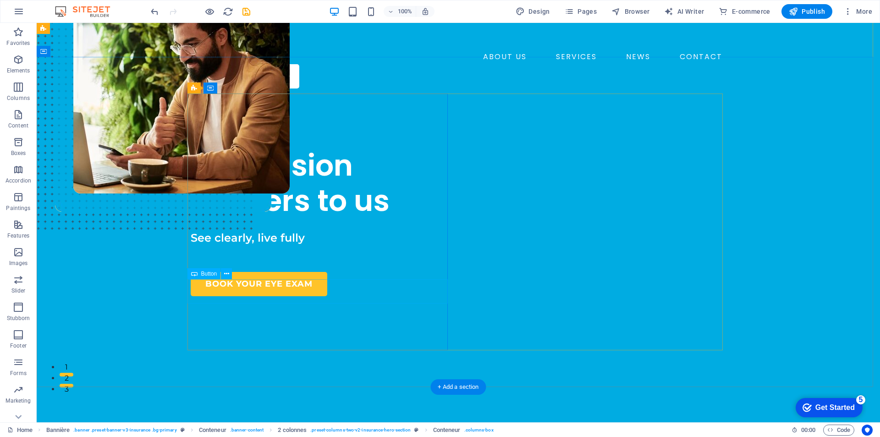
click at [294, 287] on div "BOOK YOUR EYE EXAM" at bounding box center [321, 284] width 260 height 24
click at [206, 274] on font "Button" at bounding box center [209, 273] width 16 height 6
click at [226, 277] on icon at bounding box center [226, 274] width 5 height 10
click at [282, 351] on div "OPTICAL STORE Your vision matters to us See clearly, live fully BOOK YOUR EYE E…" at bounding box center [458, 346] width 843 height 501
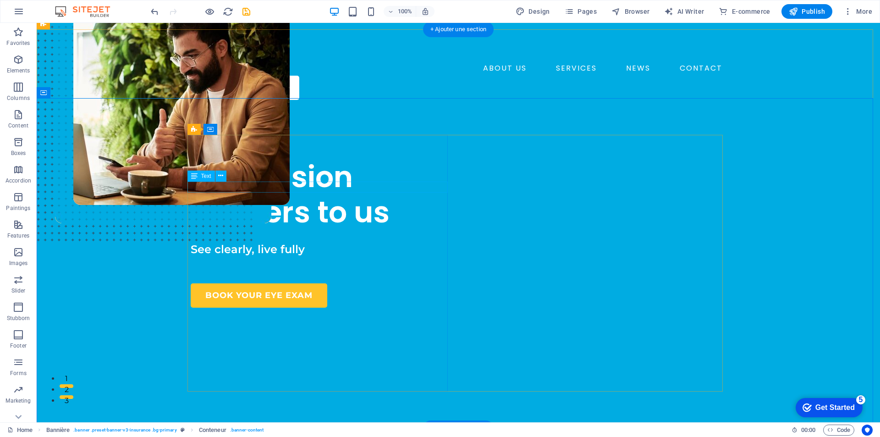
scroll to position [0, 0]
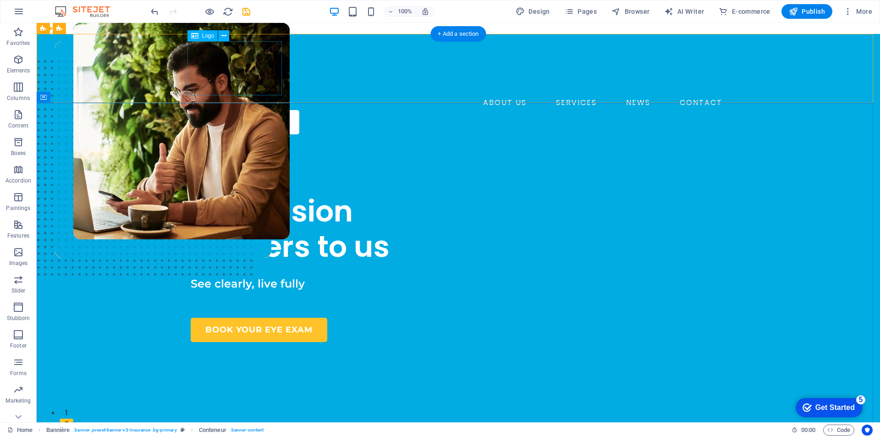
click at [257, 68] on div at bounding box center [458, 68] width 535 height 54
click at [391, 95] on nav "ABOUT US SERVICES NEWS CONTACT" at bounding box center [458, 102] width 535 height 15
click at [388, 95] on nav "ABOUT US SERVICES NEWS CONTACT" at bounding box center [458, 102] width 535 height 15
click at [473, 95] on nav "ABOUT US SERVICES NEWS CONTACT" at bounding box center [458, 102] width 535 height 15
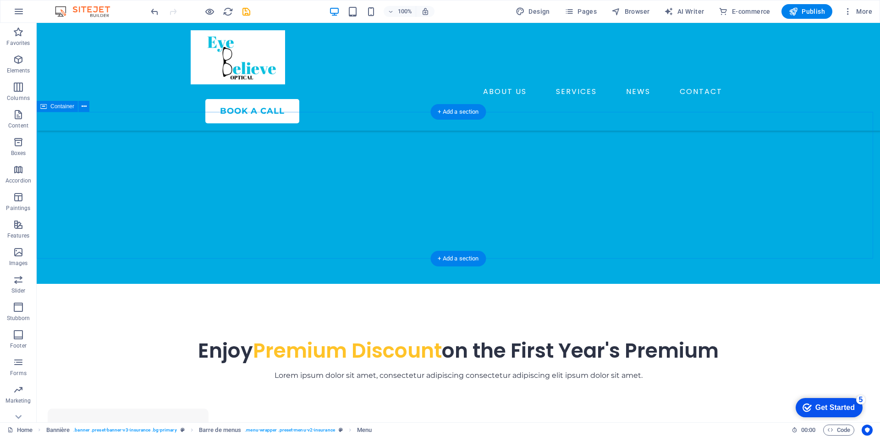
scroll to position [321, 0]
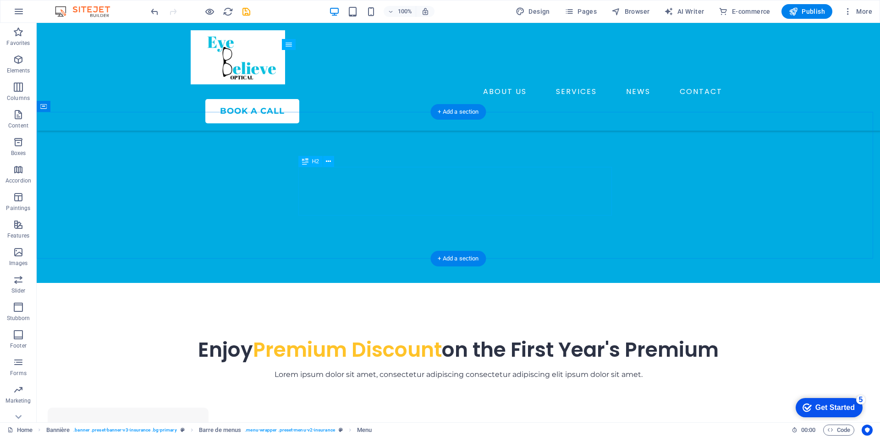
click at [586, 338] on div "Enjoy Premium Discount on the First Year's Premium" at bounding box center [458, 350] width 528 height 24
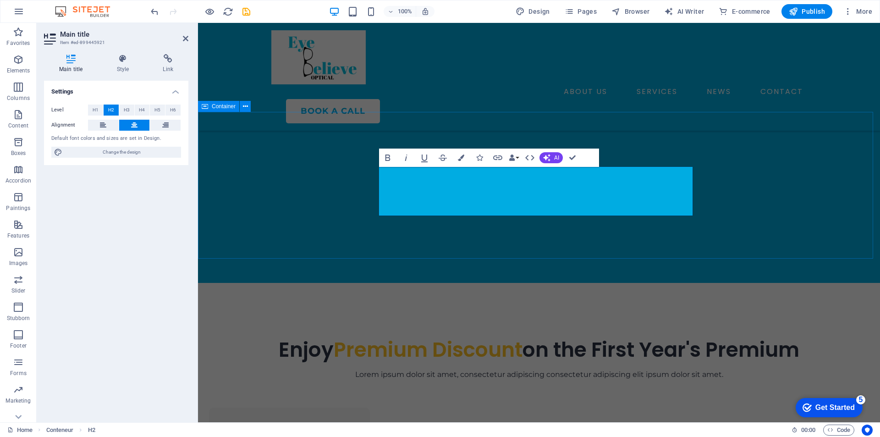
click at [842, 283] on div "Enjoy Premium Discount on the First Year's Premium Lorem ipsum dolor sit amet, …" at bounding box center [539, 338] width 682 height 111
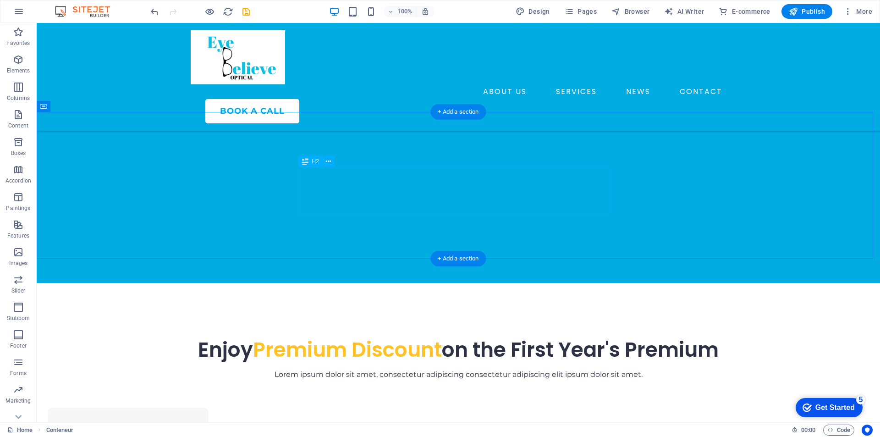
click at [575, 338] on div "Enjoy Premium Discount on the First Year's Premium" at bounding box center [458, 350] width 528 height 24
